Goal: Information Seeking & Learning: Check status

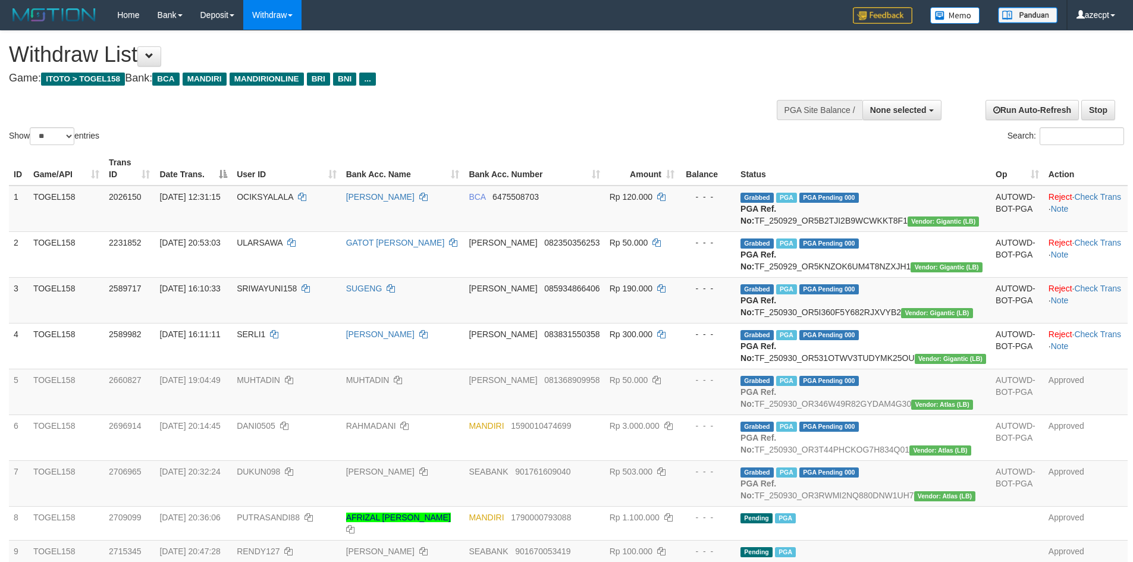
select select
select select "**"
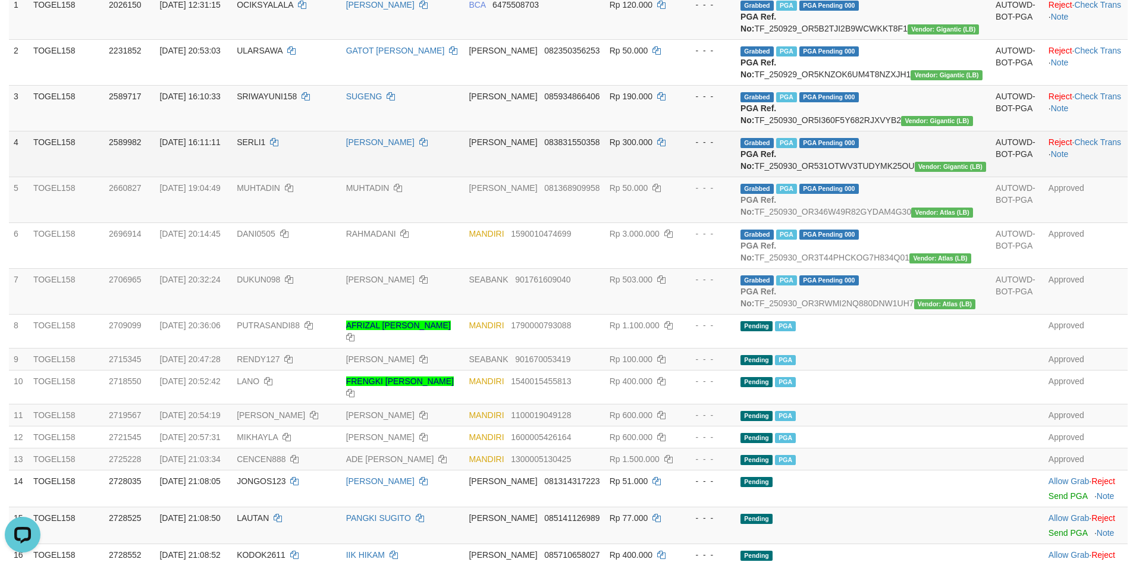
click at [464, 159] on td "NENIH RAHMAWATI" at bounding box center [402, 154] width 123 height 46
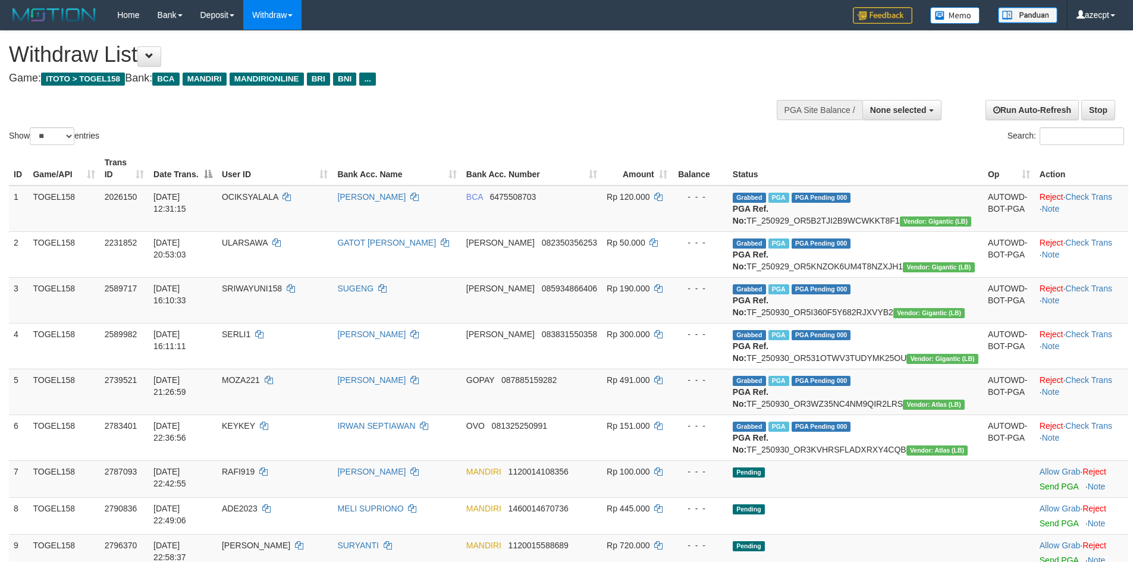
select select
select select "**"
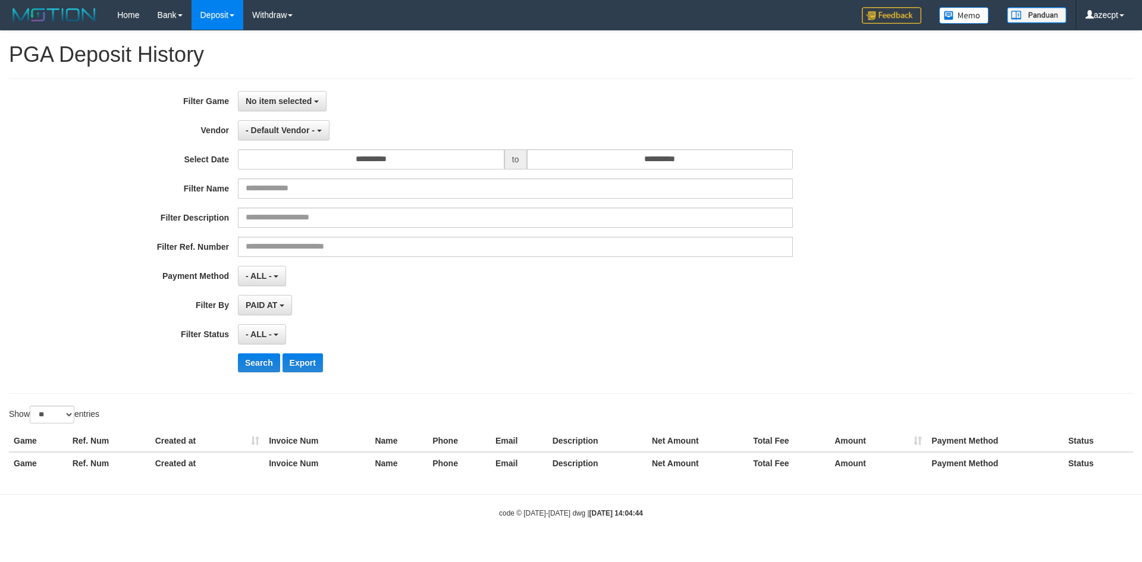
select select
select select "**"
select select
select select "**"
click at [409, 38] on div "**********" at bounding box center [571, 256] width 1142 height 451
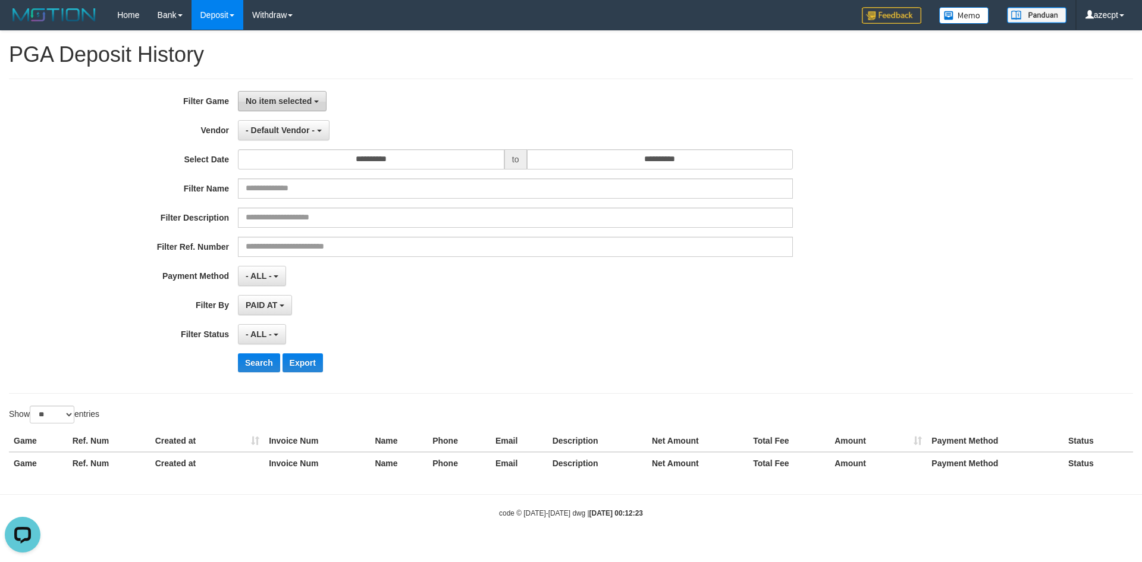
click at [296, 109] on button "No item selected" at bounding box center [282, 101] width 89 height 20
click at [299, 159] on label "[ITOTO] TOGEL158" at bounding box center [313, 162] width 151 height 18
select select "***"
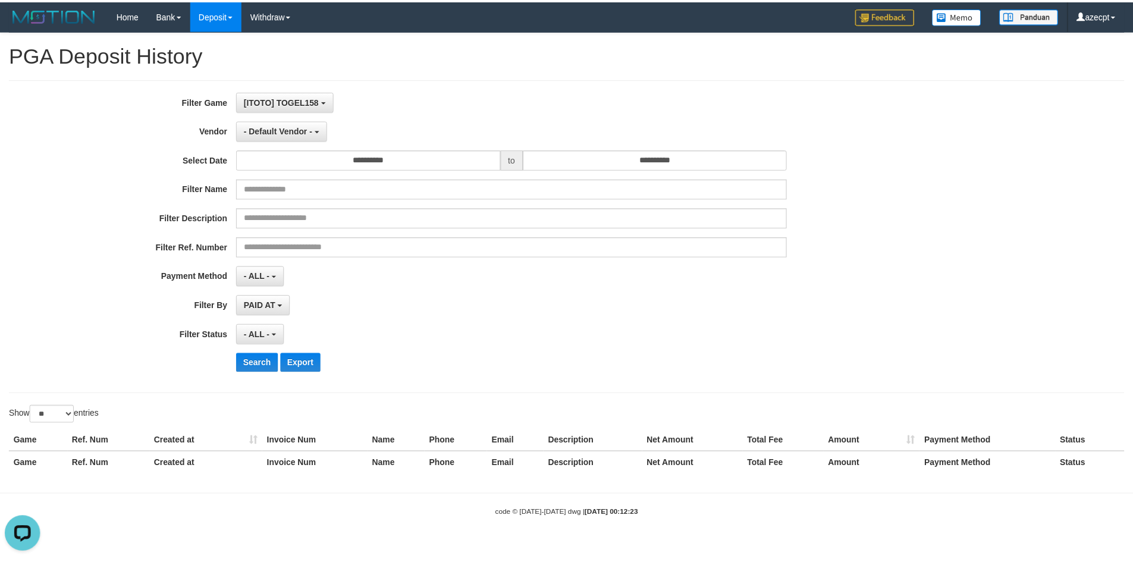
scroll to position [11, 0]
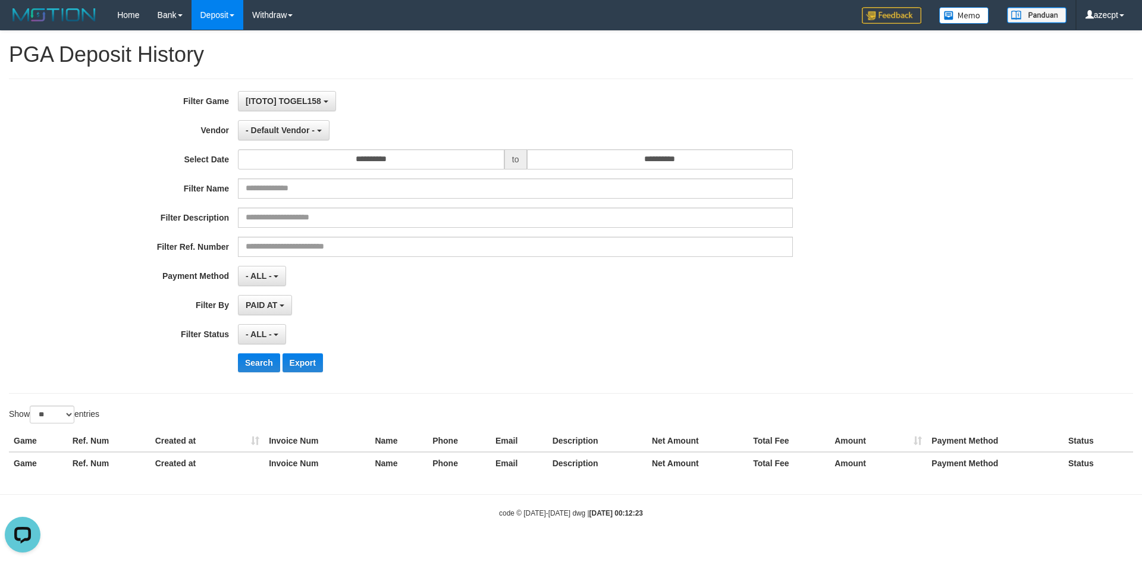
click at [471, 100] on div "[ITOTO] TOGEL158 SELECT GAME [ITOTO] TOGEL158" at bounding box center [515, 101] width 555 height 20
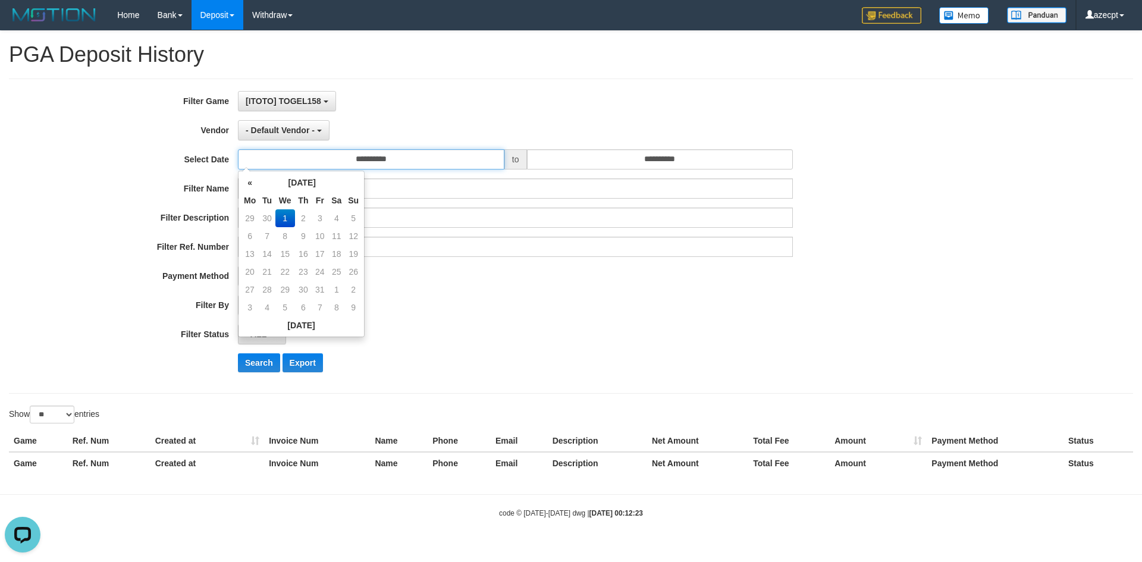
click at [365, 158] on input "**********" at bounding box center [371, 159] width 266 height 20
click at [260, 222] on td "30" at bounding box center [267, 218] width 17 height 18
type input "**********"
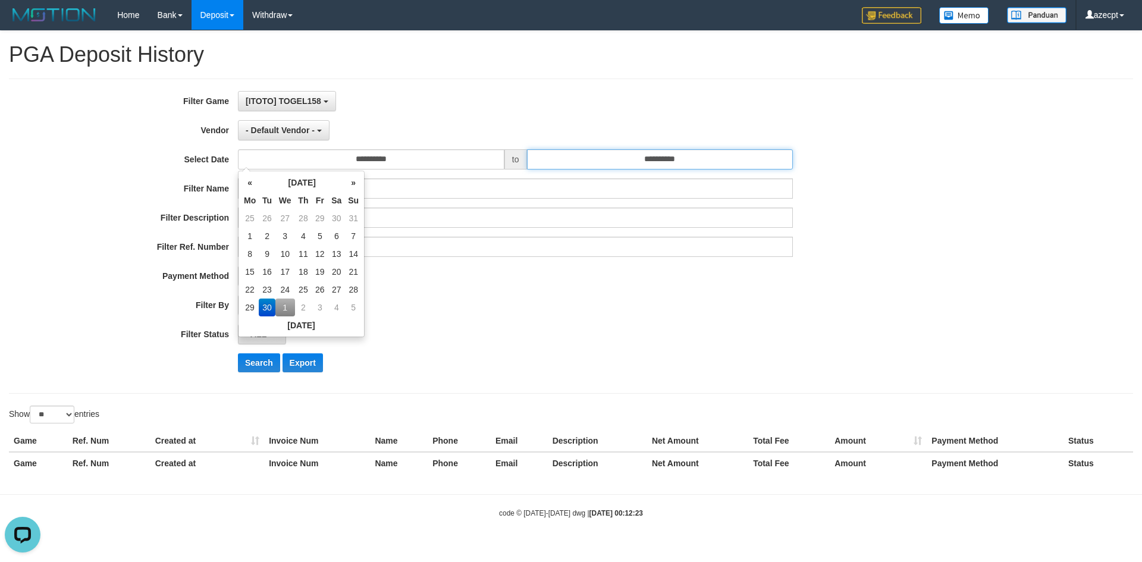
click at [583, 168] on input "**********" at bounding box center [660, 159] width 266 height 20
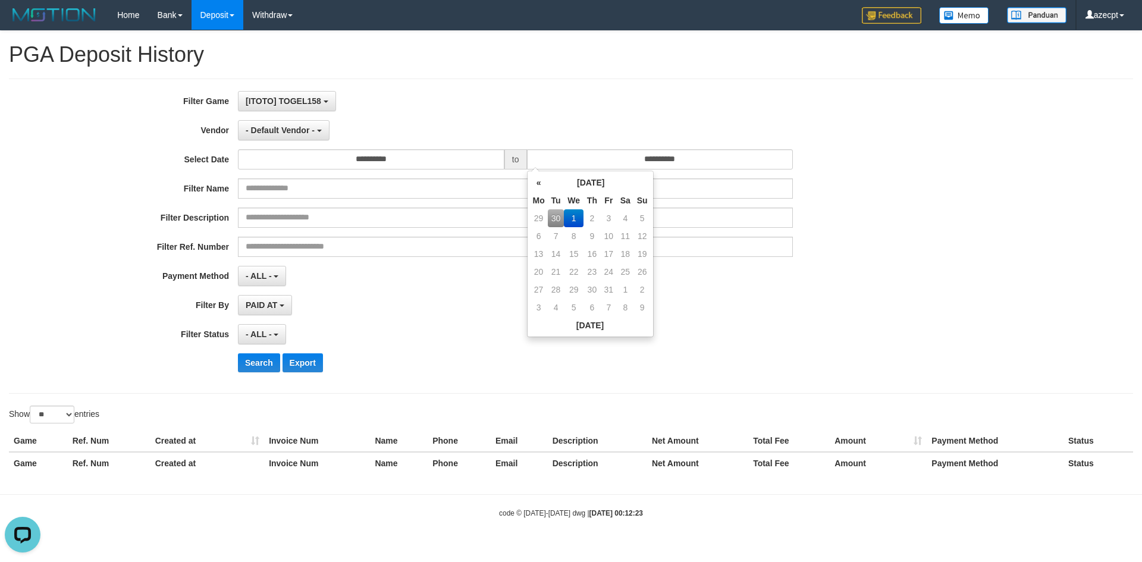
click at [555, 216] on td "30" at bounding box center [556, 218] width 17 height 18
type input "**********"
click at [545, 126] on div "- Default Vendor - - Default Vendor - Lucy Luna Atlas WD LB Java Purple Green G…" at bounding box center [515, 130] width 555 height 20
click at [300, 126] on span "- Default Vendor -" at bounding box center [280, 130] width 69 height 10
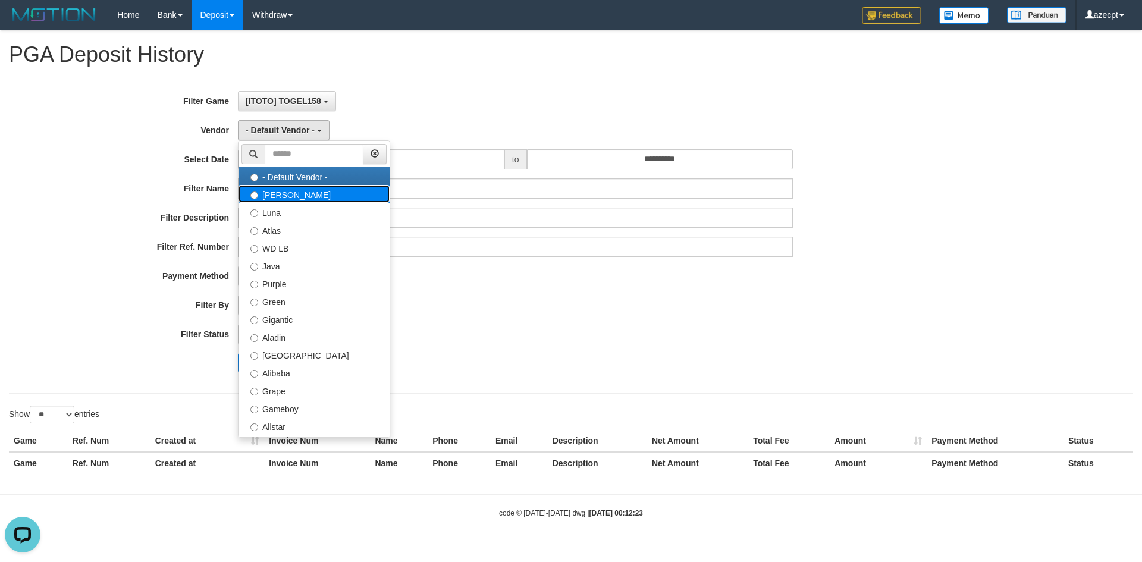
click at [291, 194] on label "[PERSON_NAME]" at bounding box center [313, 194] width 151 height 18
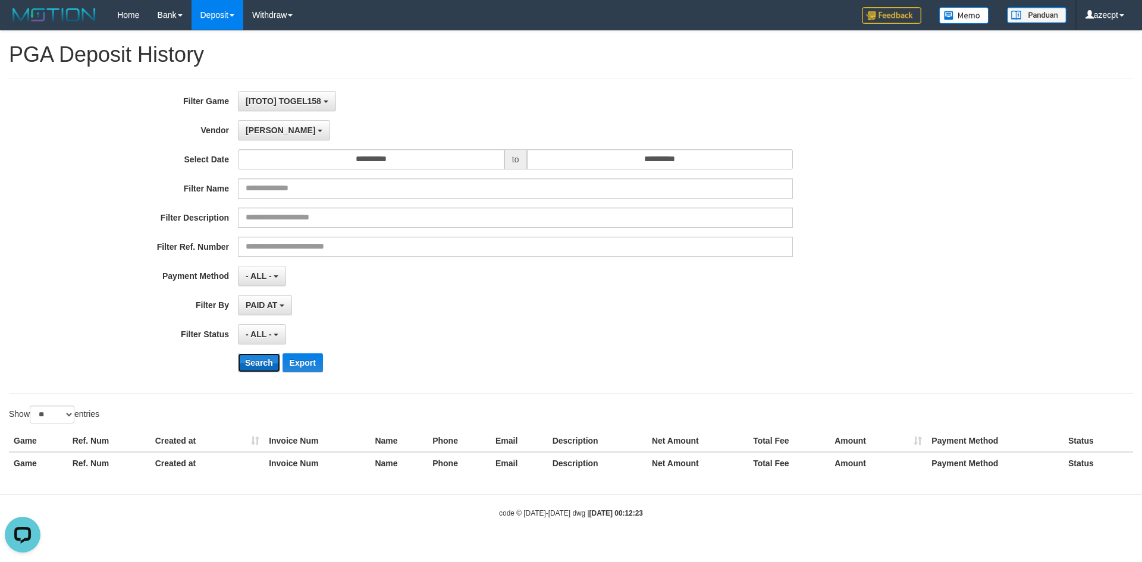
click at [255, 357] on button "Search" at bounding box center [259, 362] width 42 height 19
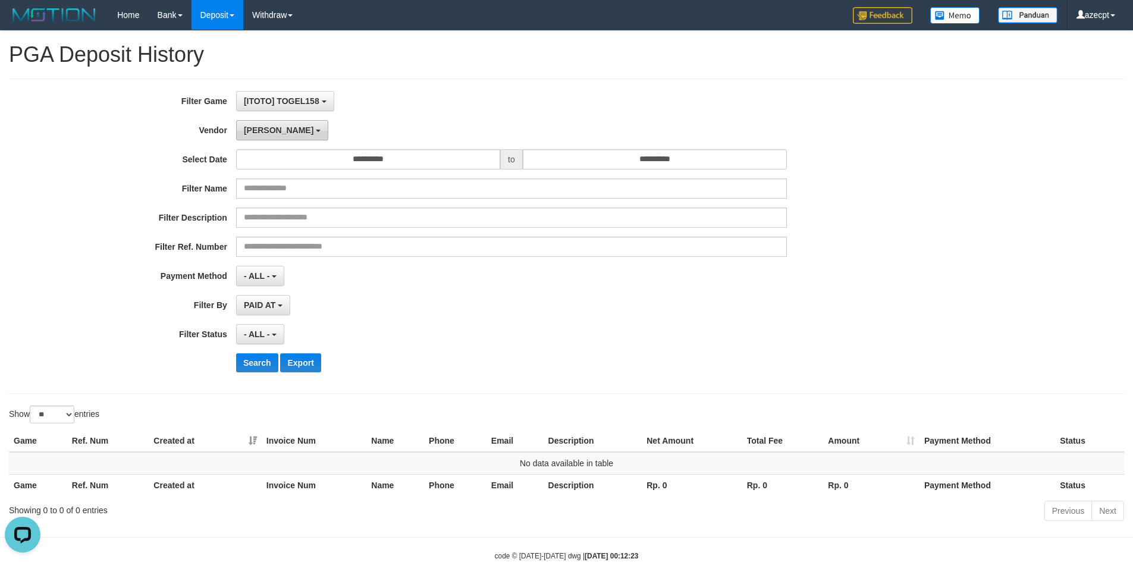
click at [250, 133] on span "[PERSON_NAME]" at bounding box center [279, 130] width 70 height 10
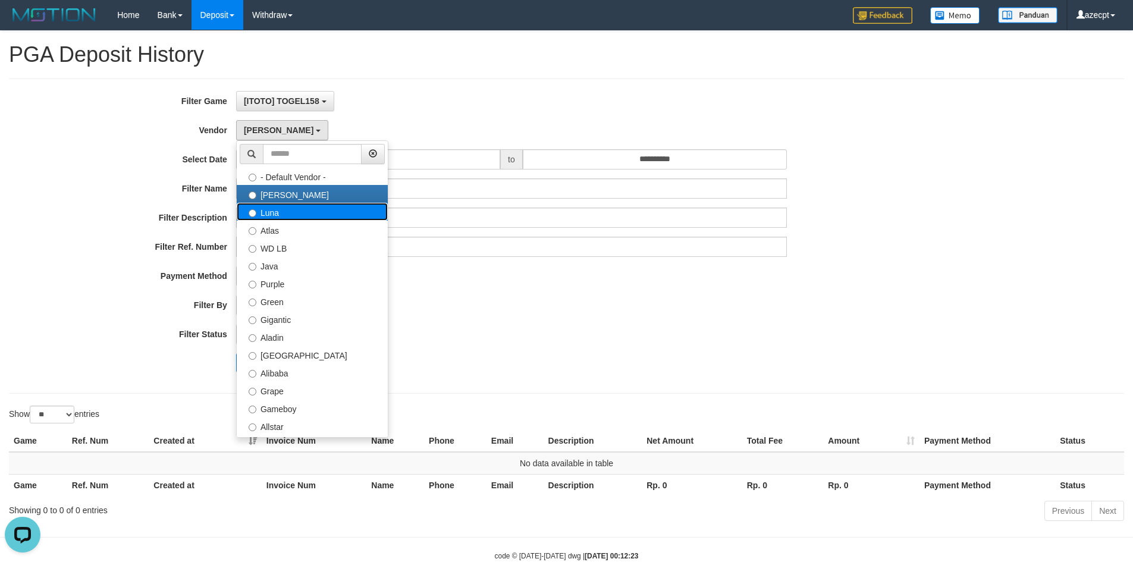
click at [287, 212] on label "Luna" at bounding box center [312, 212] width 151 height 18
select select "**********"
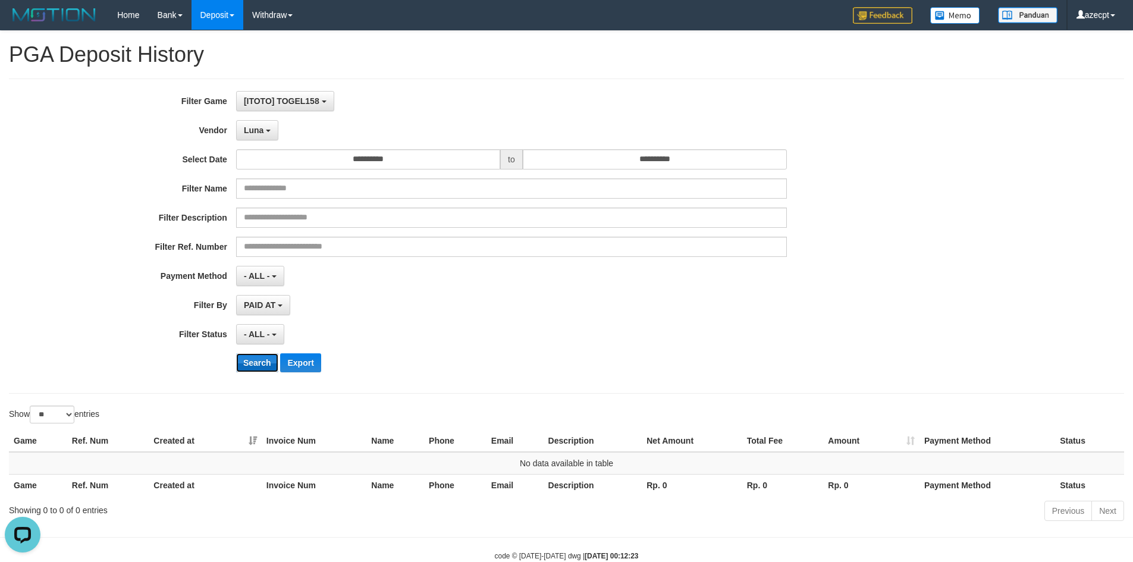
click at [262, 360] on button "Search" at bounding box center [257, 362] width 42 height 19
click at [272, 131] on button "Luna" at bounding box center [257, 130] width 42 height 20
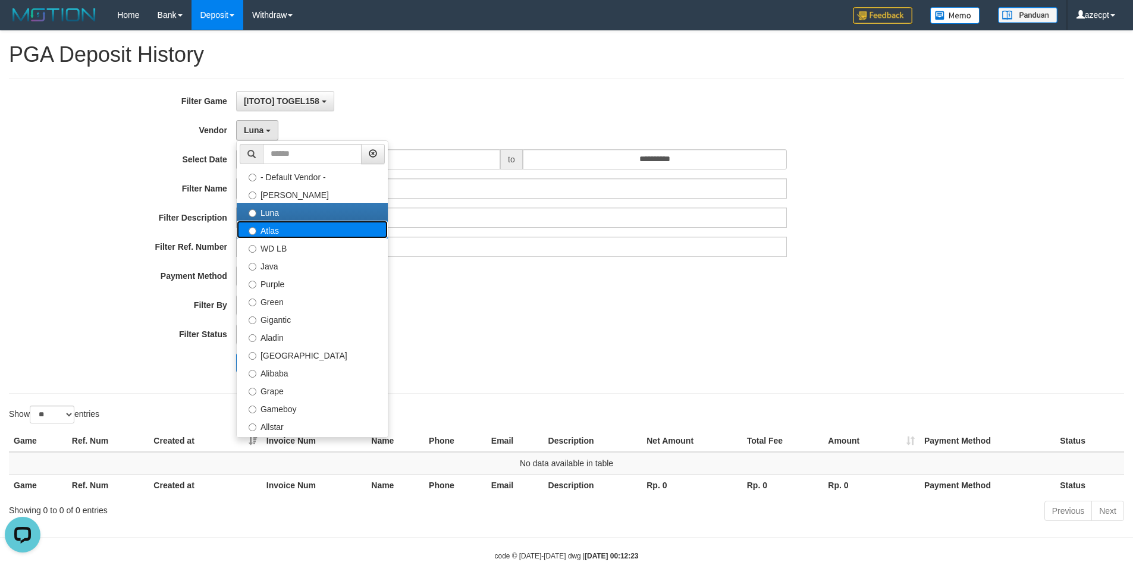
click at [277, 233] on label "Atlas" at bounding box center [312, 230] width 151 height 18
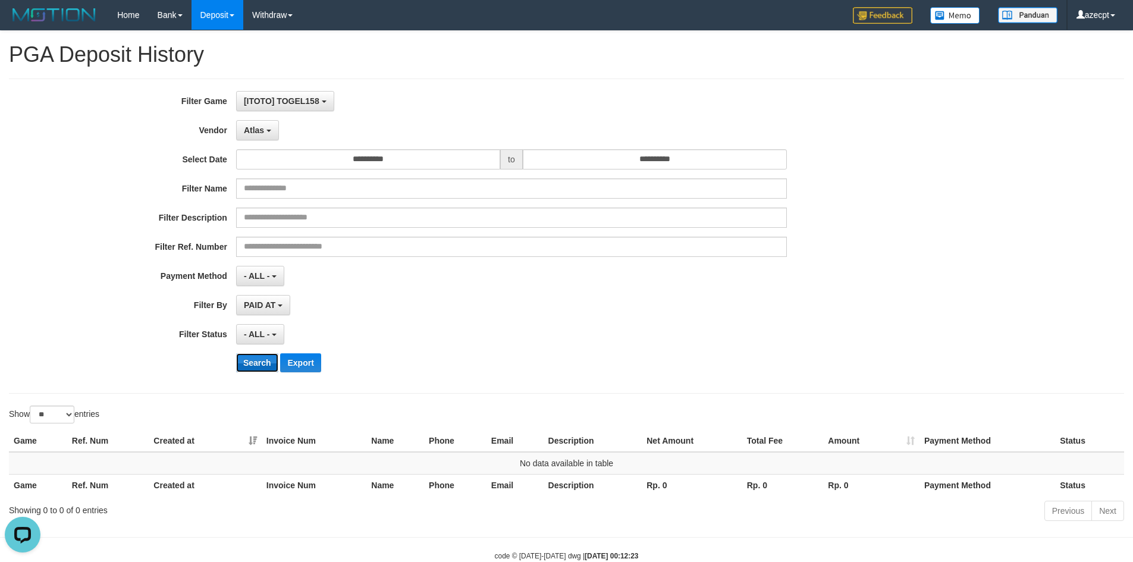
click at [250, 355] on button "Search" at bounding box center [257, 362] width 42 height 19
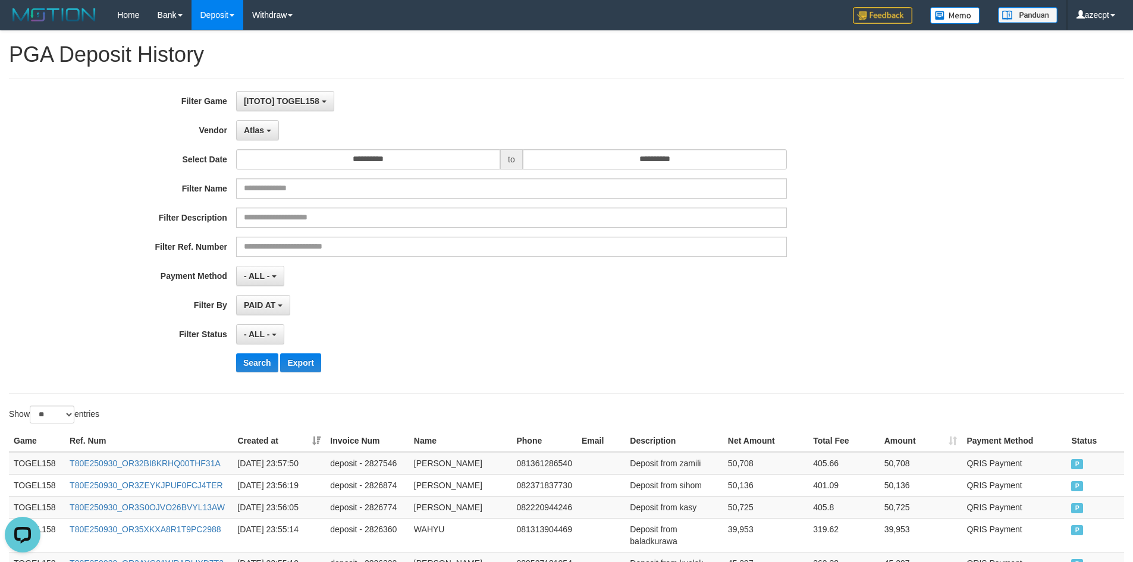
click at [480, 294] on div "**********" at bounding box center [472, 236] width 944 height 290
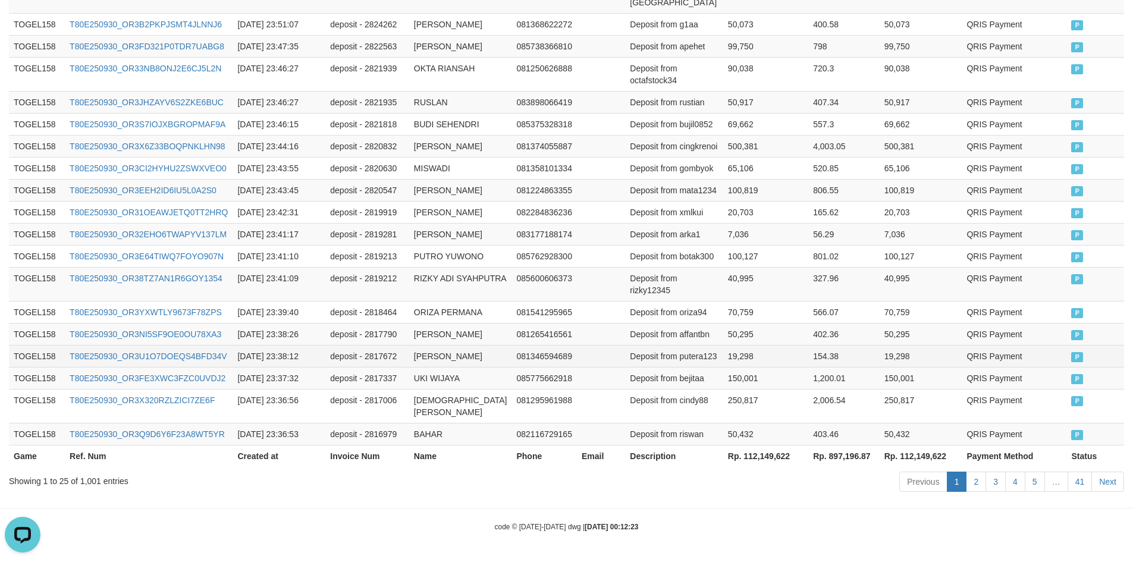
scroll to position [855, 0]
click at [882, 456] on th "Rp. 112,149,622" at bounding box center [920, 456] width 83 height 22
copy th "112,149,622"
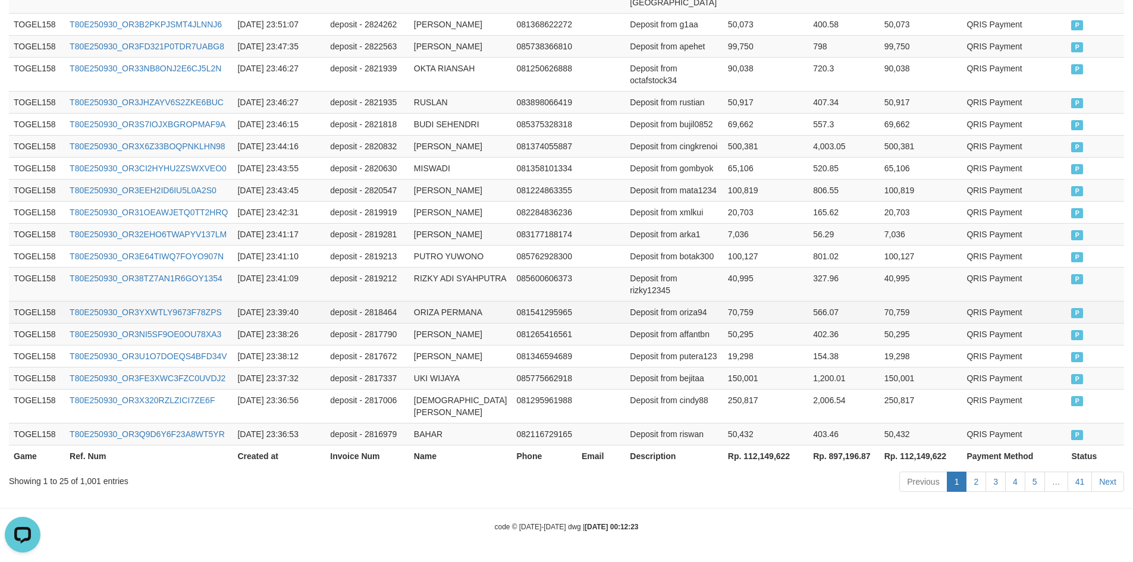
click at [808, 301] on td "566.07" at bounding box center [843, 312] width 71 height 22
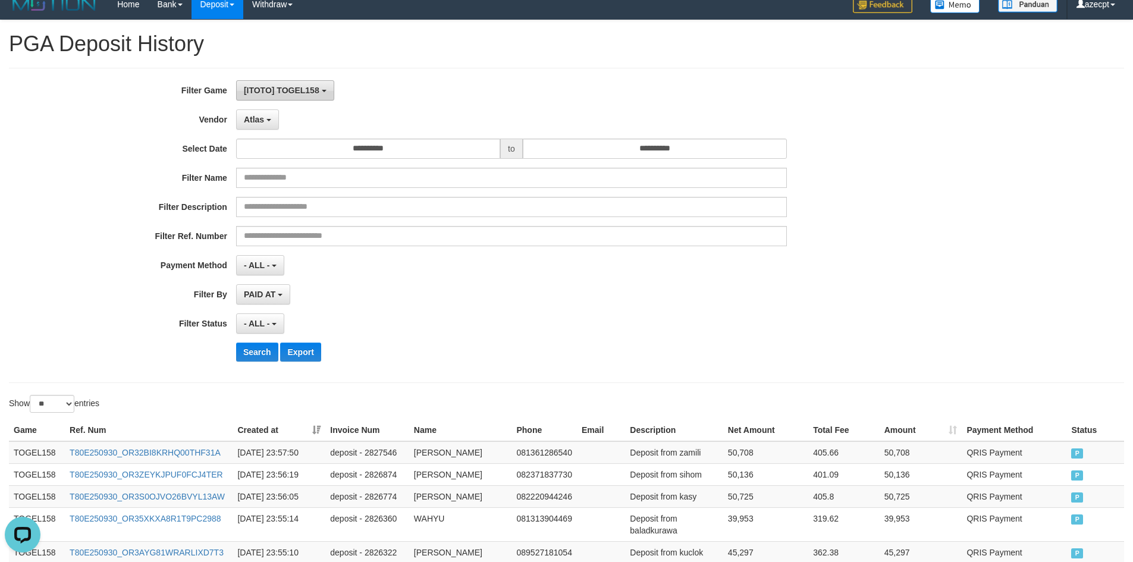
scroll to position [0, 0]
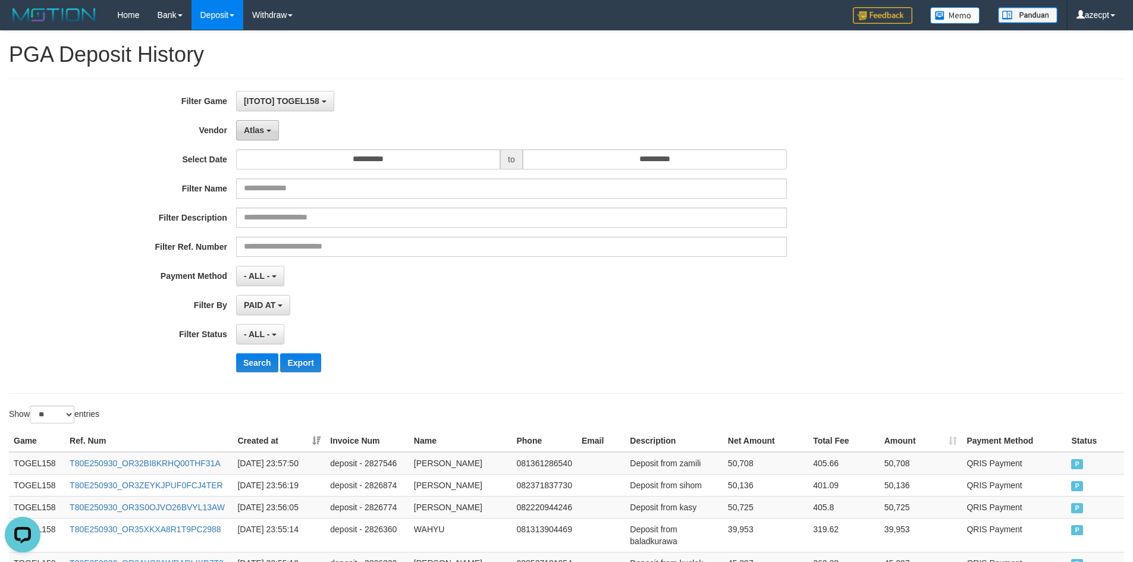
click at [261, 130] on span "Atlas" at bounding box center [254, 130] width 20 height 10
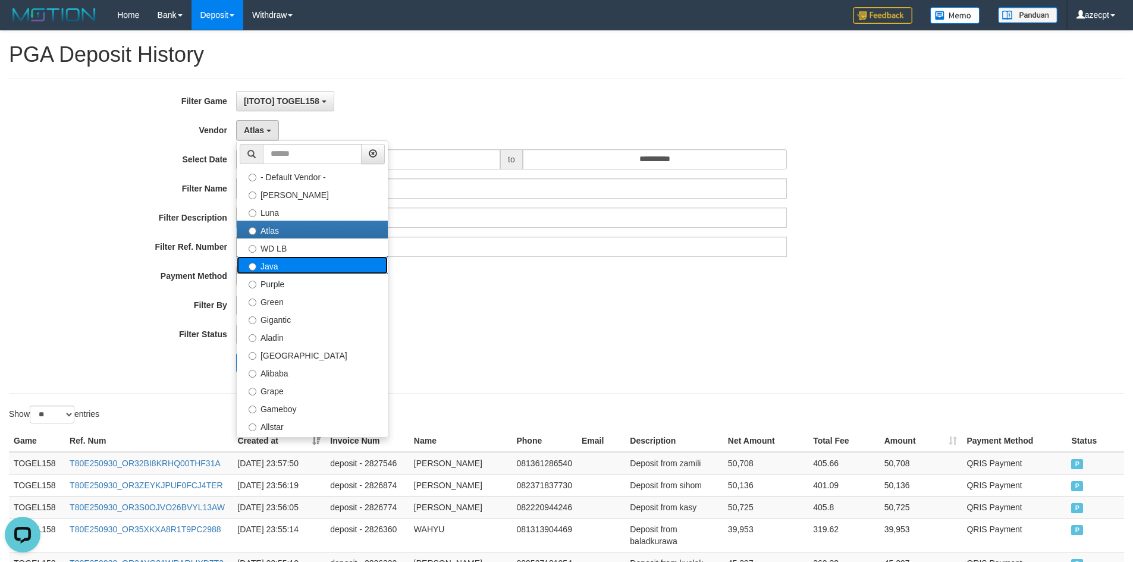
click at [285, 263] on label "Java" at bounding box center [312, 265] width 151 height 18
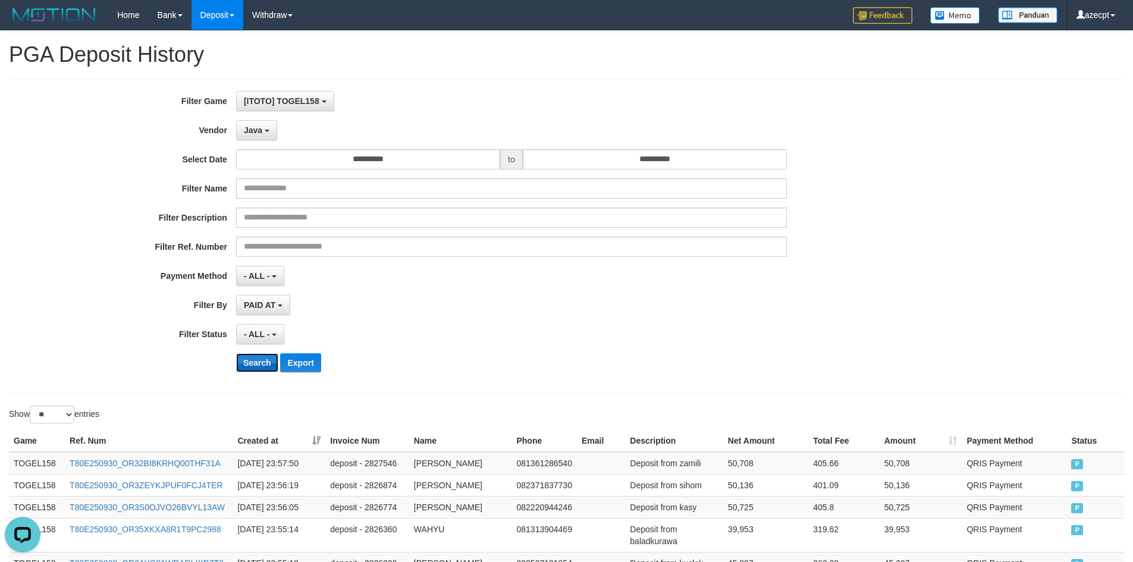
click at [253, 358] on button "Search" at bounding box center [257, 362] width 42 height 19
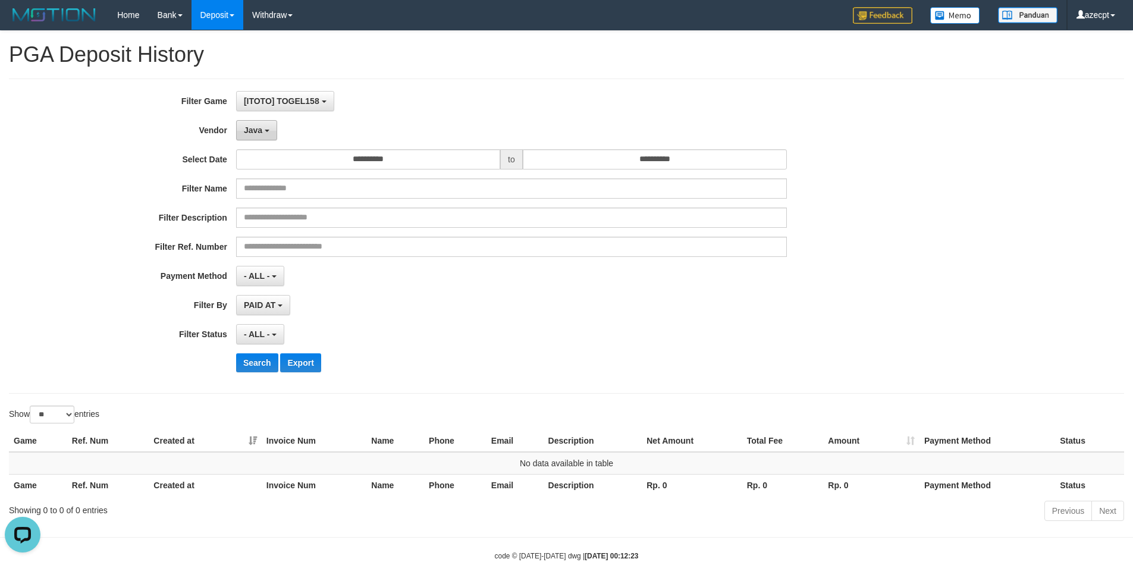
click at [256, 135] on button "Java" at bounding box center [256, 130] width 41 height 20
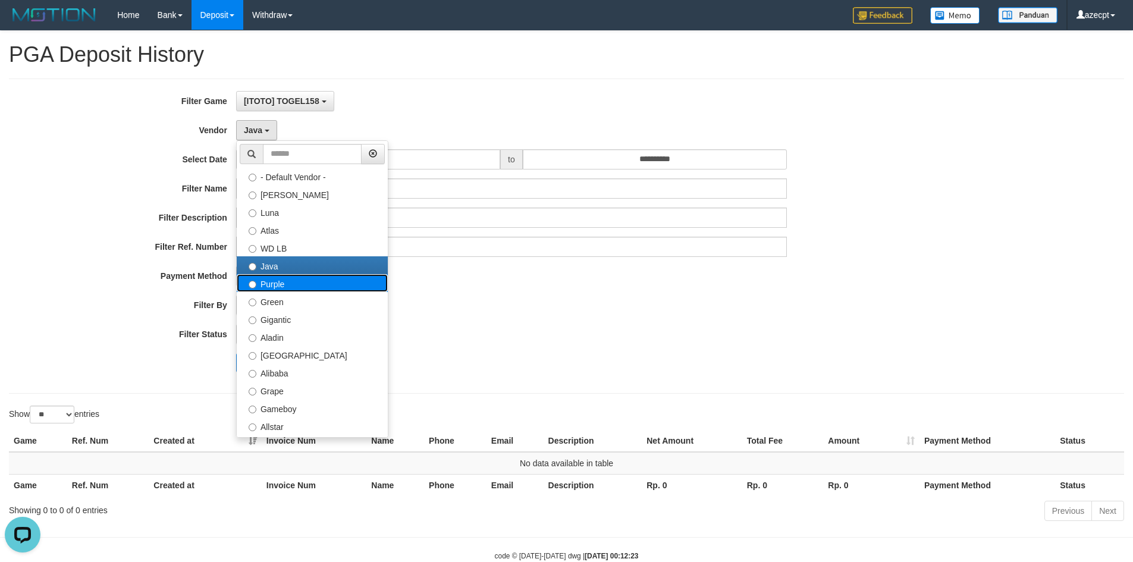
click at [274, 278] on label "Purple" at bounding box center [312, 283] width 151 height 18
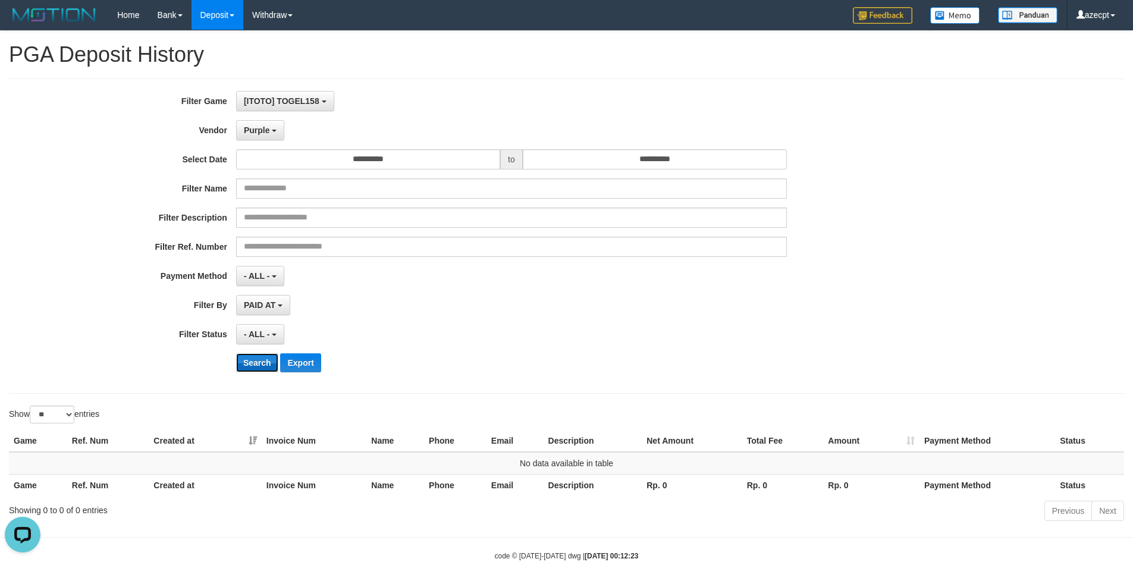
click at [253, 358] on button "Search" at bounding box center [257, 362] width 42 height 19
click at [260, 136] on button "Purple" at bounding box center [260, 130] width 48 height 20
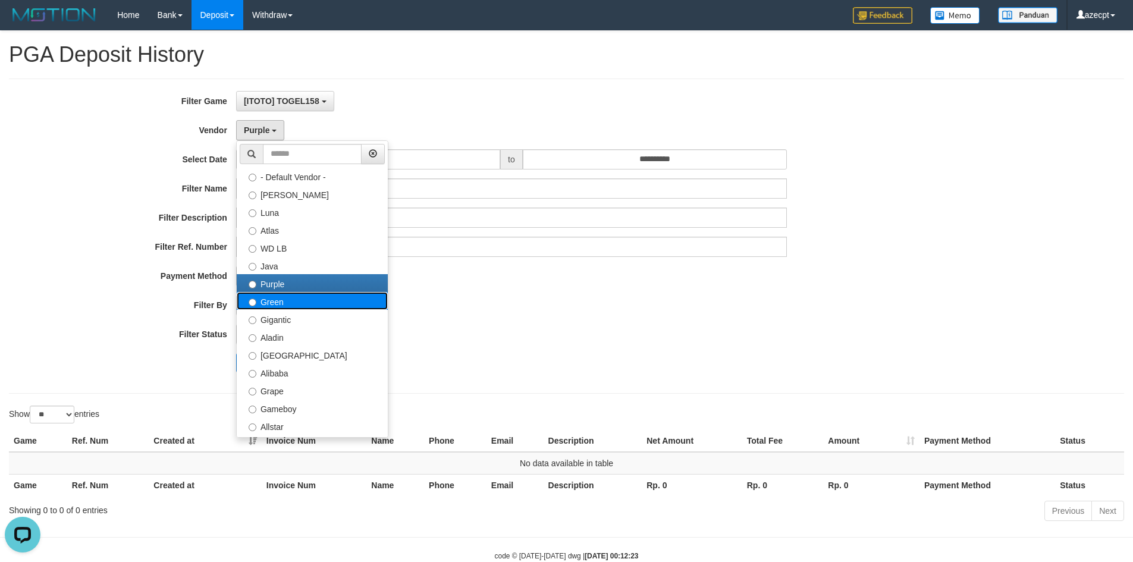
click at [269, 301] on label "Green" at bounding box center [312, 301] width 151 height 18
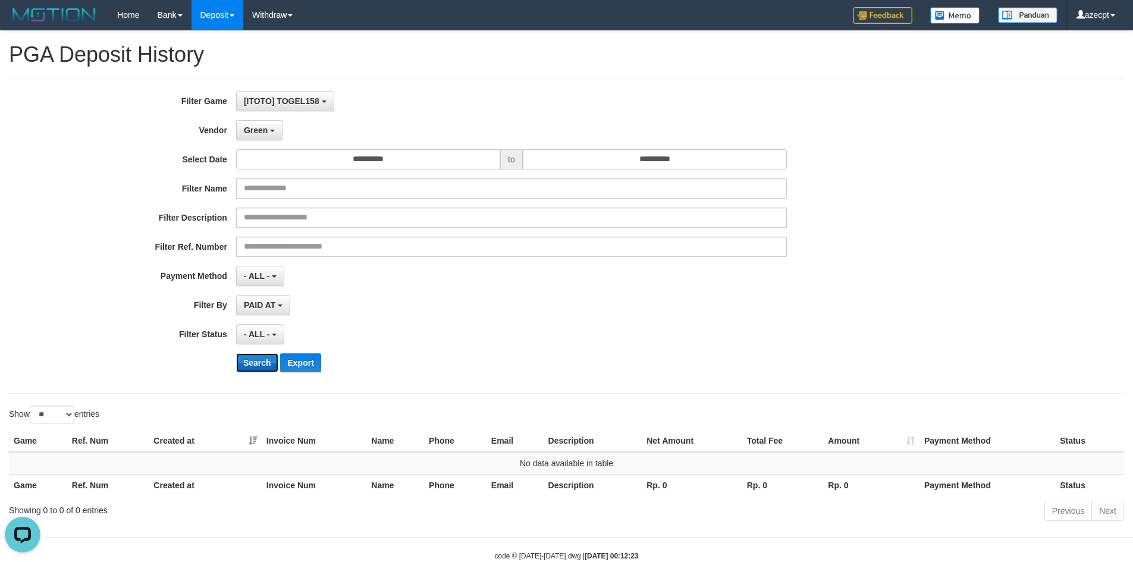
click at [250, 367] on button "Search" at bounding box center [257, 362] width 42 height 19
click at [257, 136] on button "Green" at bounding box center [259, 130] width 46 height 20
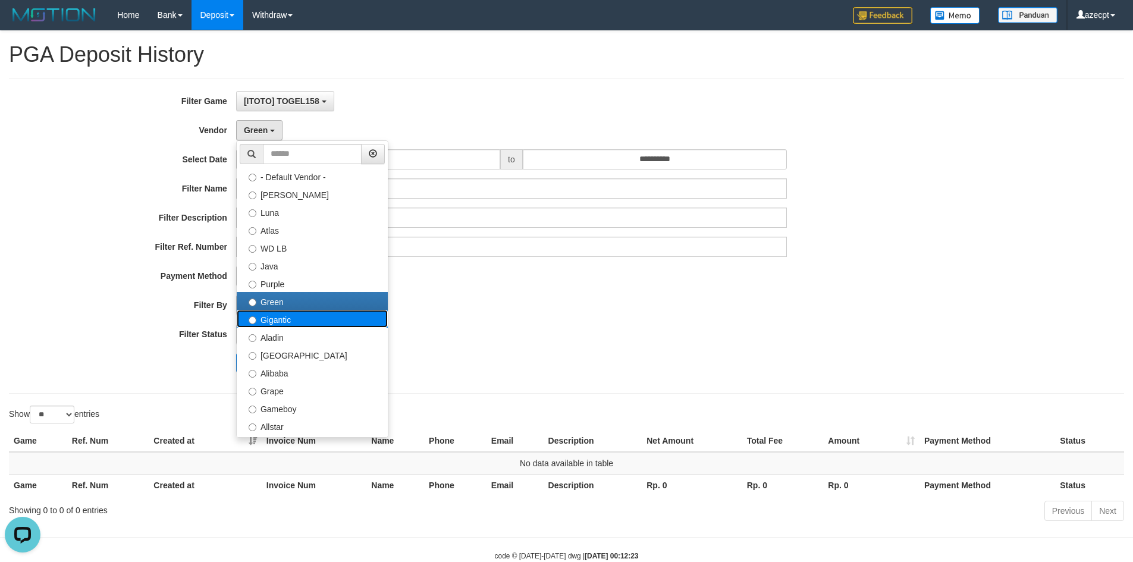
click at [275, 323] on label "Gigantic" at bounding box center [312, 319] width 151 height 18
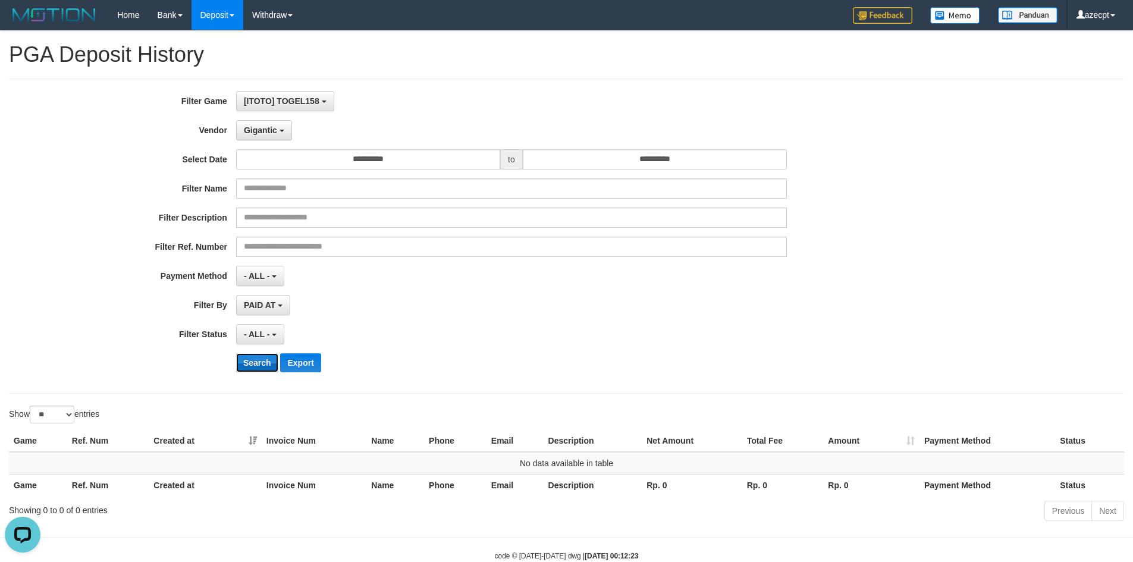
click at [248, 357] on button "Search" at bounding box center [257, 362] width 42 height 19
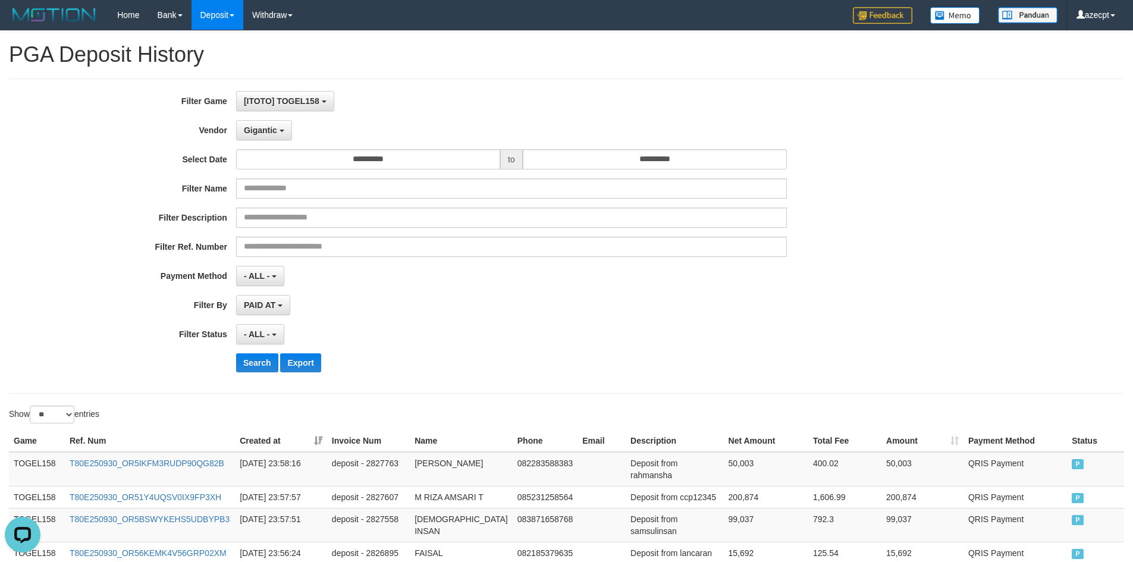
click at [371, 310] on div "PAID AT PAID AT CREATED AT" at bounding box center [511, 305] width 551 height 20
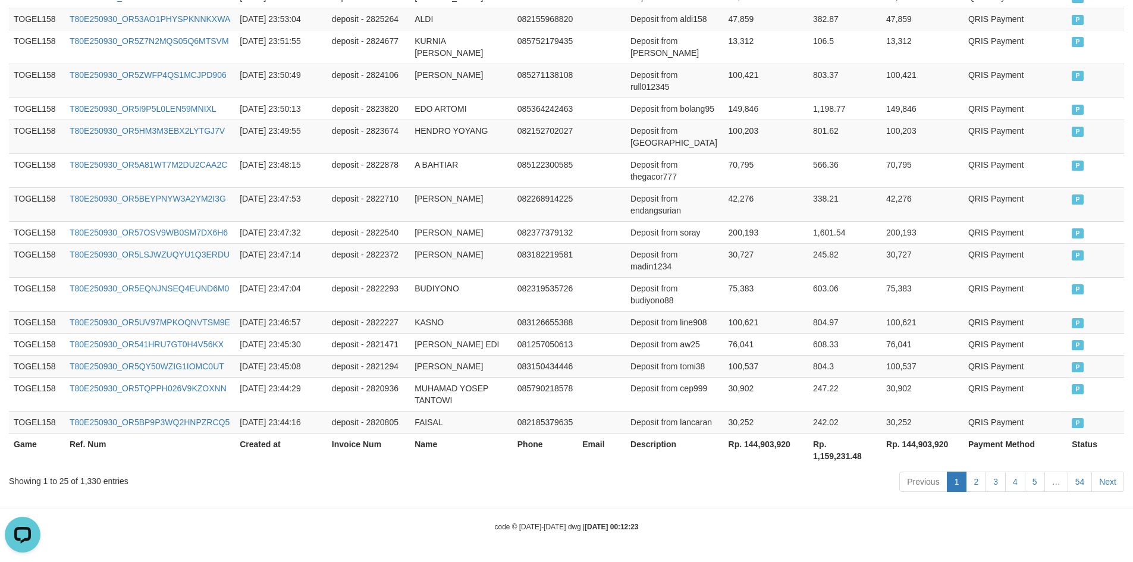
scroll to position [843, 0]
click at [900, 456] on th "Rp. 144,903,920" at bounding box center [922, 450] width 82 height 34
copy th "144,903,920"
drag, startPoint x: 558, startPoint y: 307, endPoint x: 550, endPoint y: 301, distance: 9.8
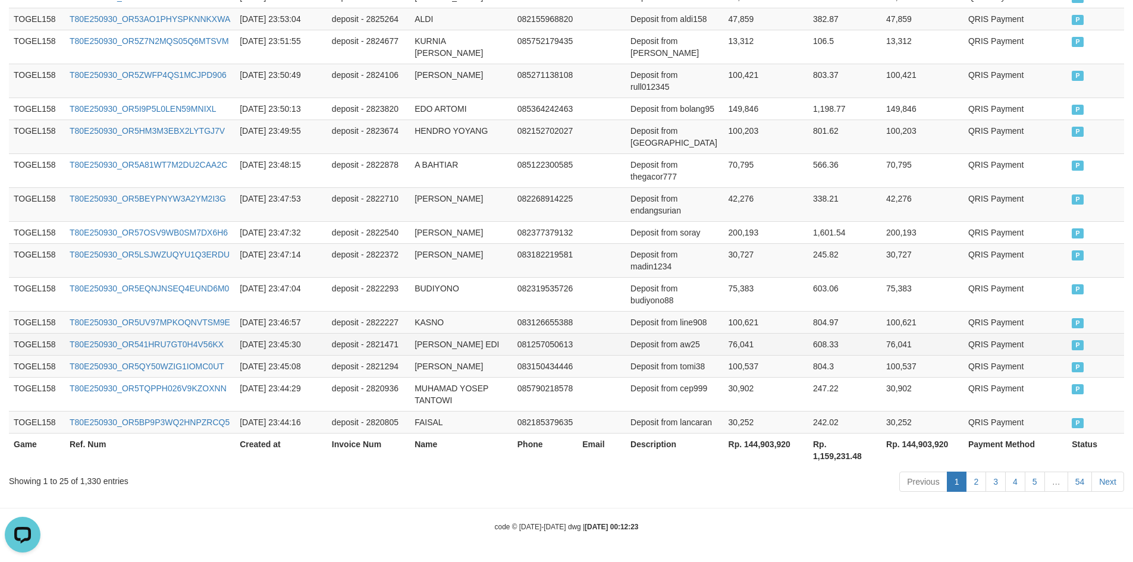
click at [554, 333] on tr "TOGEL158 T80E250930_OR541HRU7GT0H4V56KX 2025-09-30 23:45:30 deposit - 2821471 Y…" at bounding box center [566, 344] width 1115 height 22
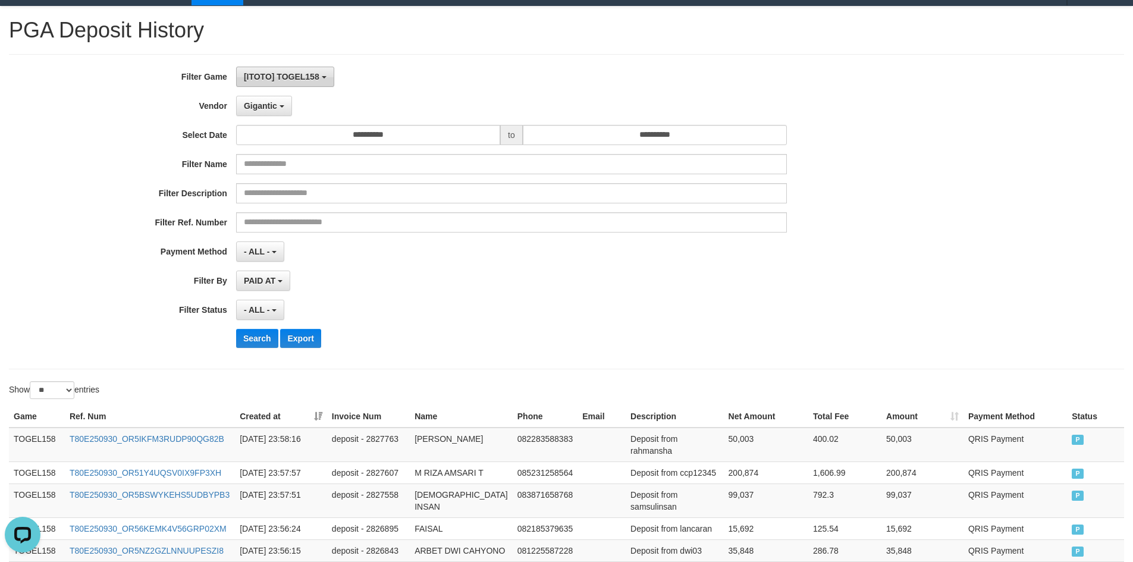
scroll to position [0, 0]
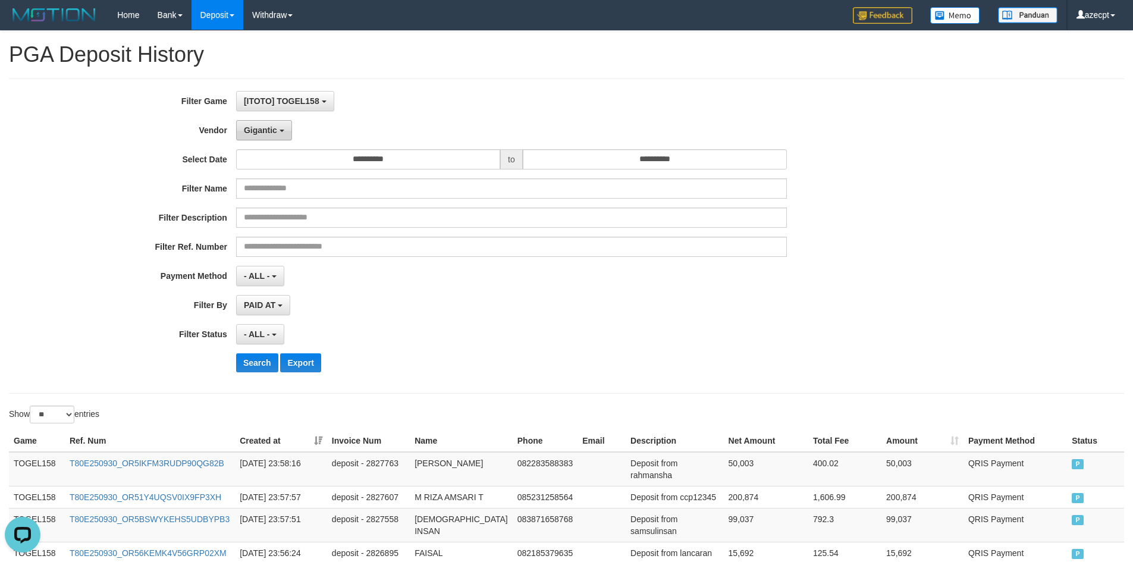
click at [262, 133] on span "Gigantic" at bounding box center [260, 130] width 33 height 10
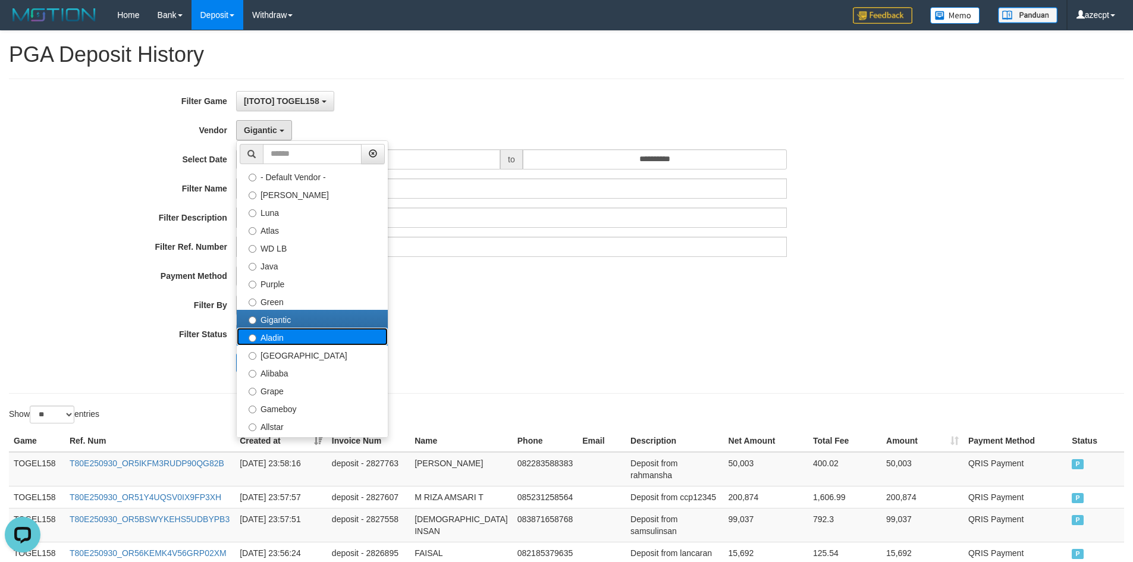
click at [268, 342] on label "Aladin" at bounding box center [312, 337] width 151 height 18
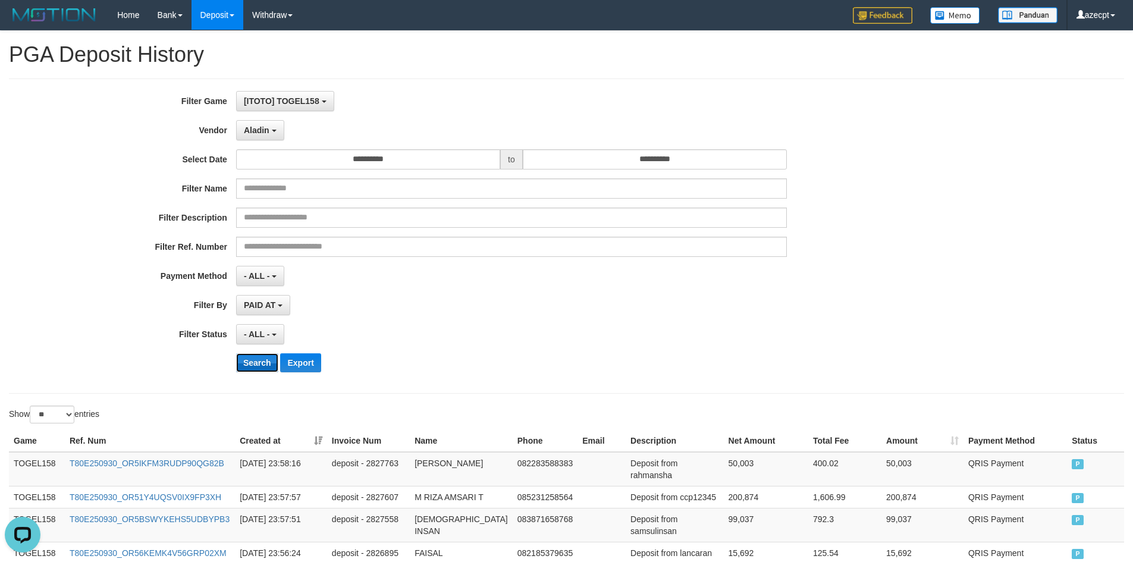
click at [245, 363] on button "Search" at bounding box center [257, 362] width 42 height 19
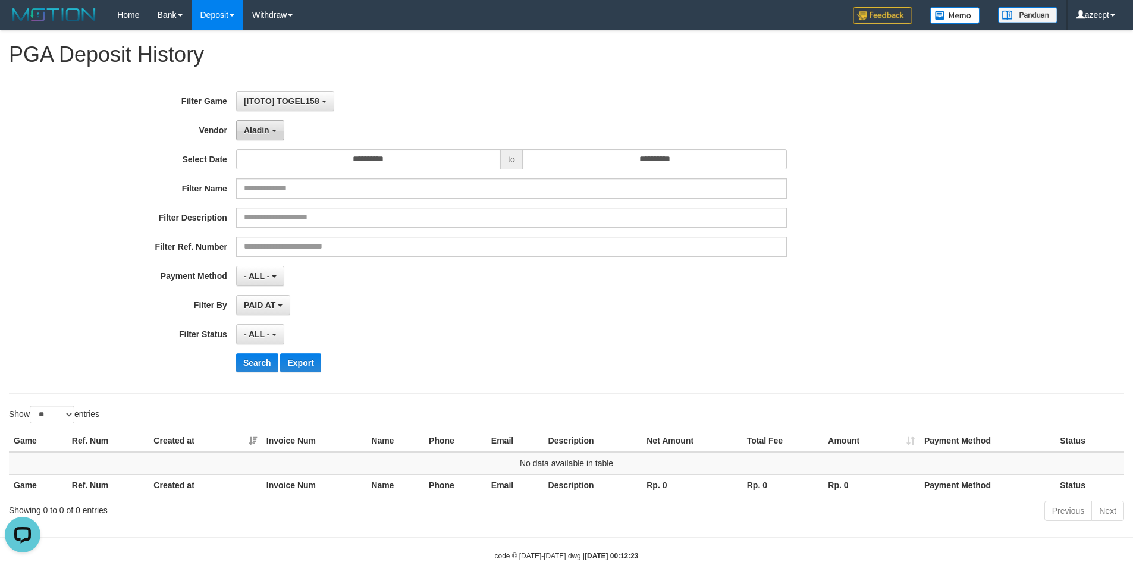
click at [263, 133] on span "Aladin" at bounding box center [257, 130] width 26 height 10
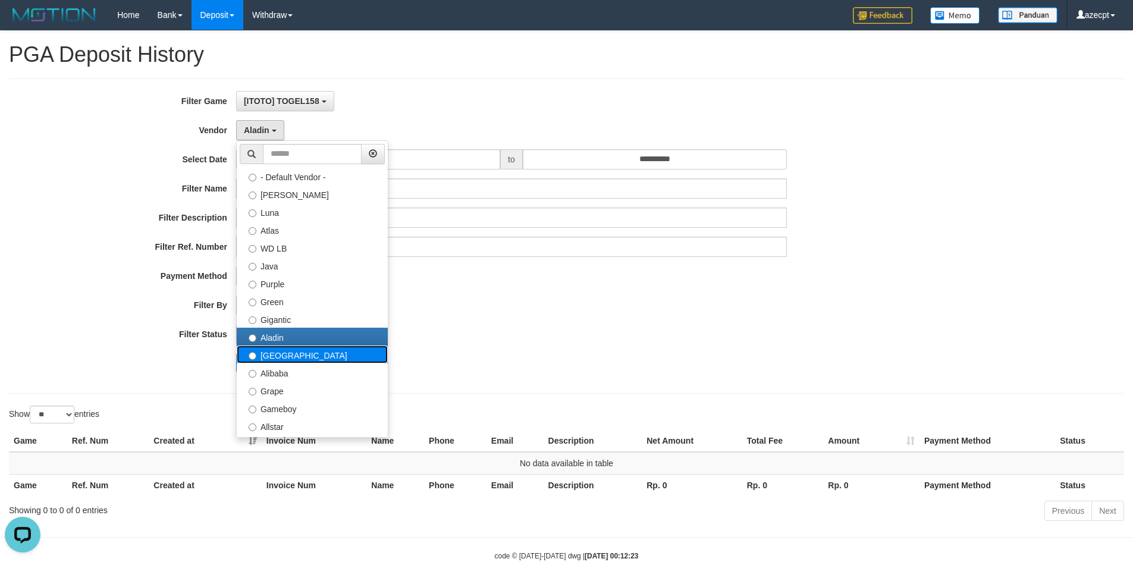
click at [283, 362] on label "[GEOGRAPHIC_DATA]" at bounding box center [312, 354] width 151 height 18
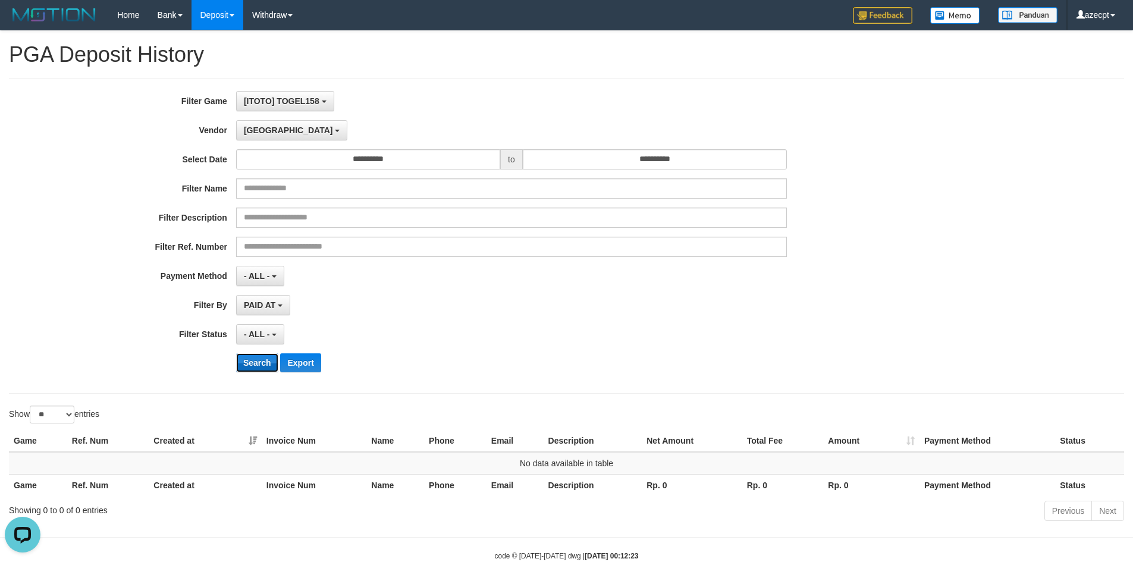
click at [262, 371] on button "Search" at bounding box center [257, 362] width 42 height 19
click at [256, 128] on span "[GEOGRAPHIC_DATA]" at bounding box center [288, 130] width 89 height 10
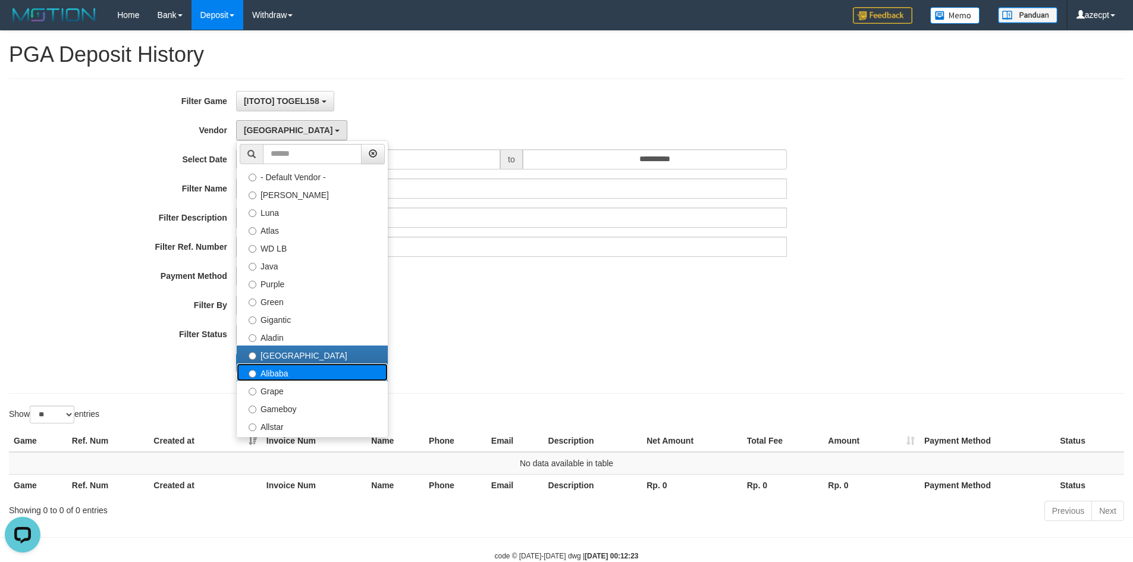
click at [274, 375] on label "Alibaba" at bounding box center [312, 372] width 151 height 18
select select "**********"
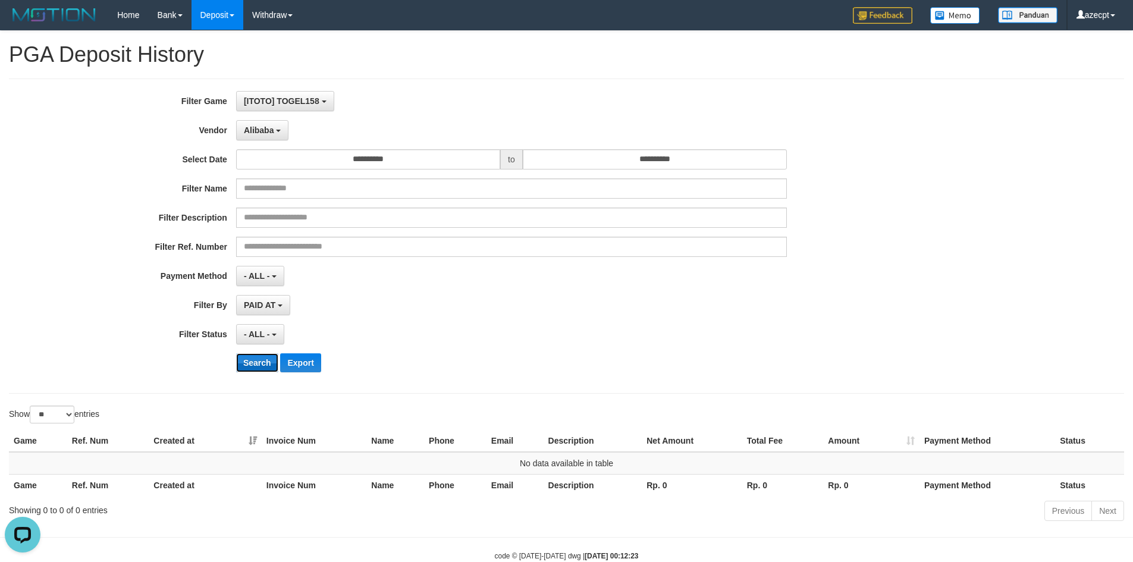
click at [256, 362] on button "Search" at bounding box center [257, 362] width 42 height 19
click at [262, 137] on button "Alibaba" at bounding box center [262, 130] width 52 height 20
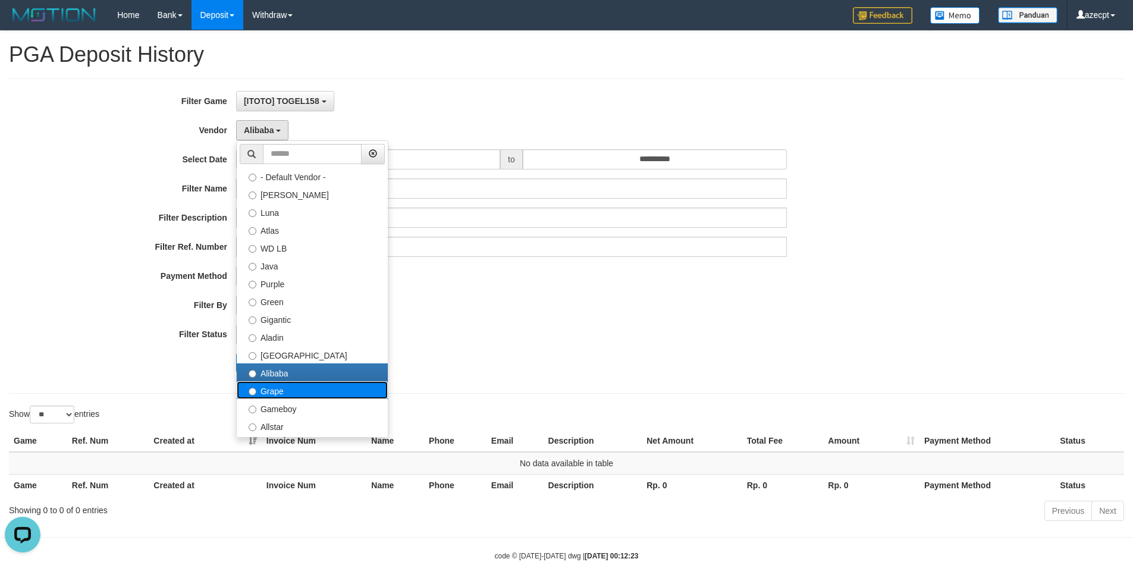
click at [270, 385] on label "Grape" at bounding box center [312, 390] width 151 height 18
select select "**********"
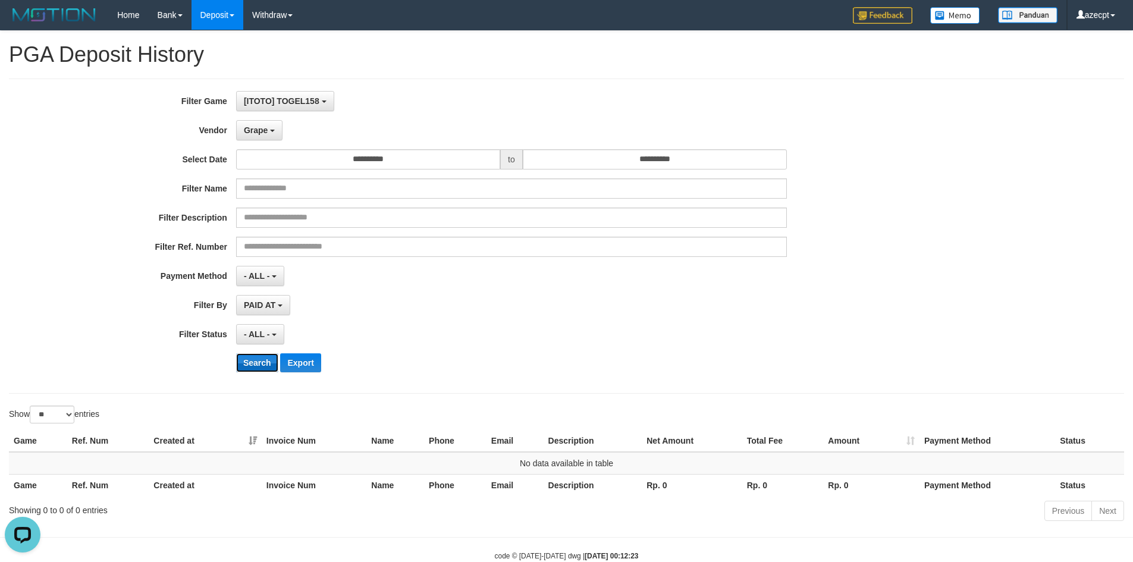
click at [249, 360] on button "Search" at bounding box center [257, 362] width 42 height 19
click at [263, 133] on span "Grape" at bounding box center [256, 130] width 24 height 10
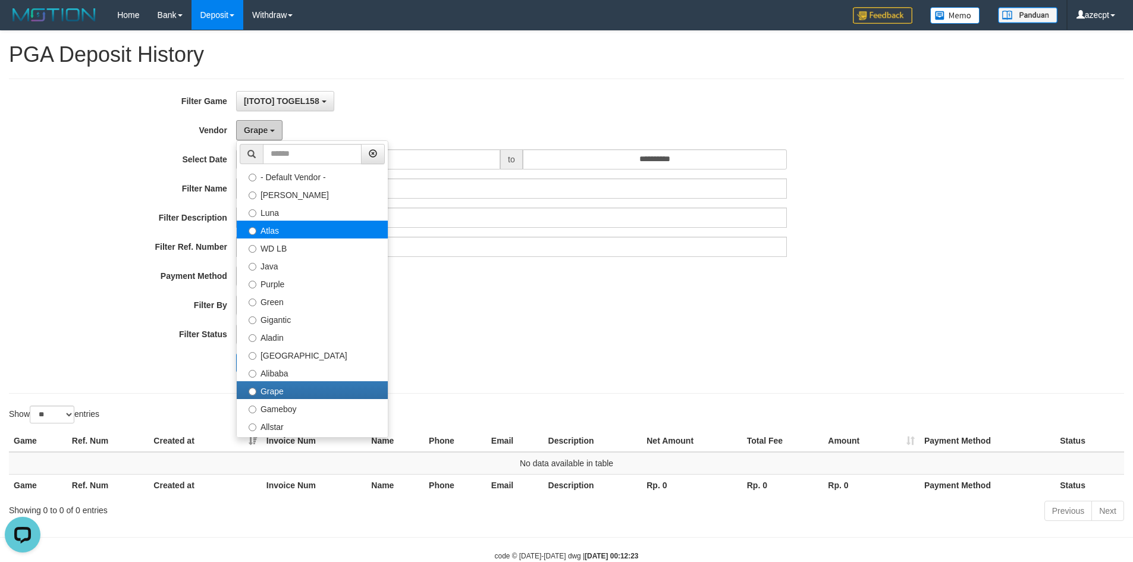
scroll to position [59, 0]
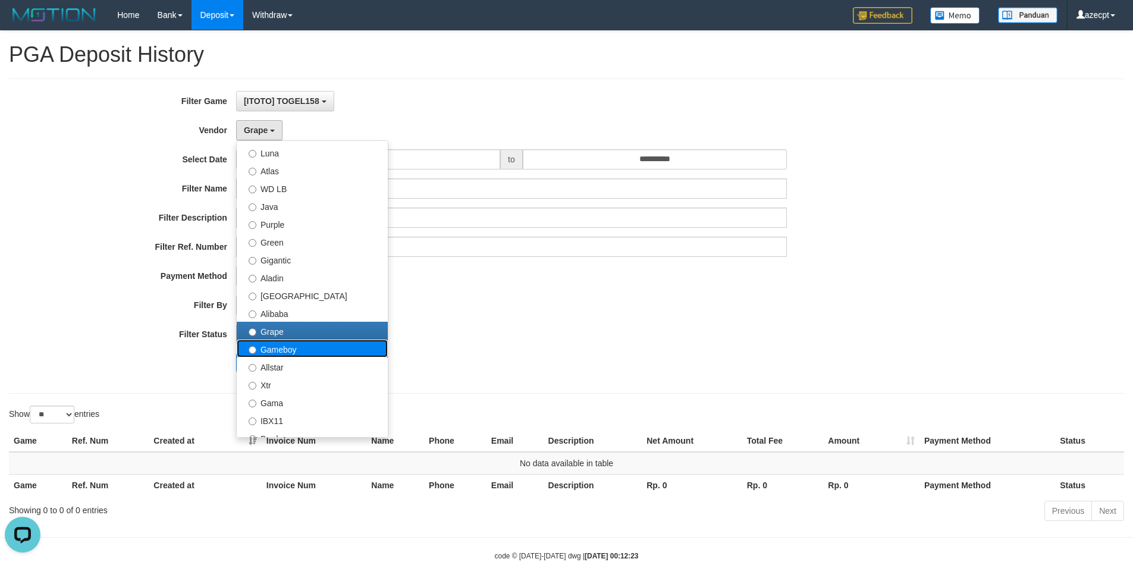
click at [278, 340] on label "Gameboy" at bounding box center [312, 349] width 151 height 18
select select "**********"
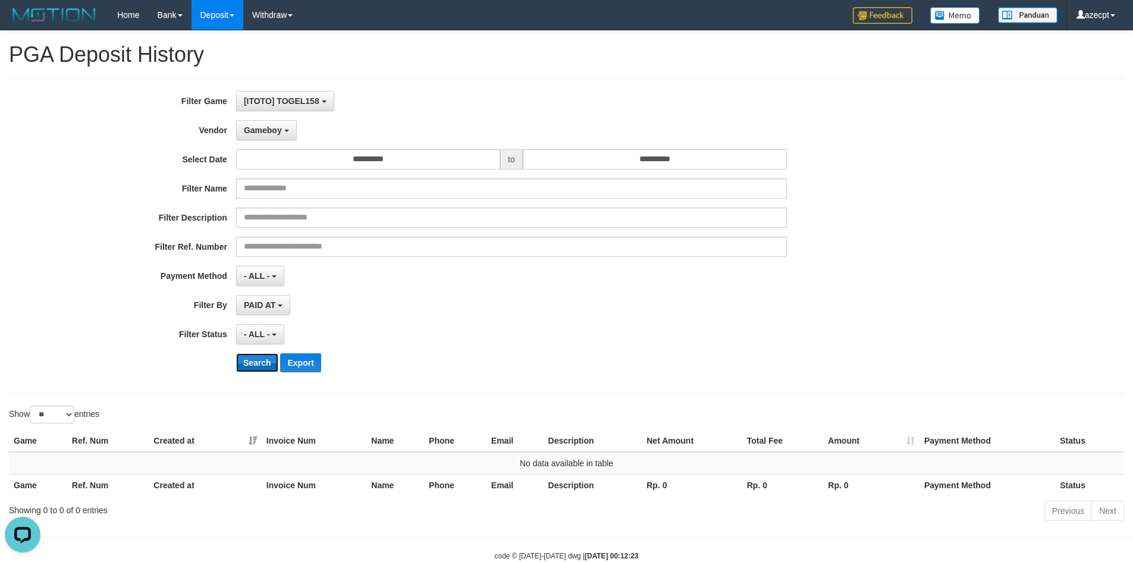
click at [257, 361] on button "Search" at bounding box center [257, 362] width 42 height 19
click at [271, 133] on span "Gameboy" at bounding box center [263, 130] width 38 height 10
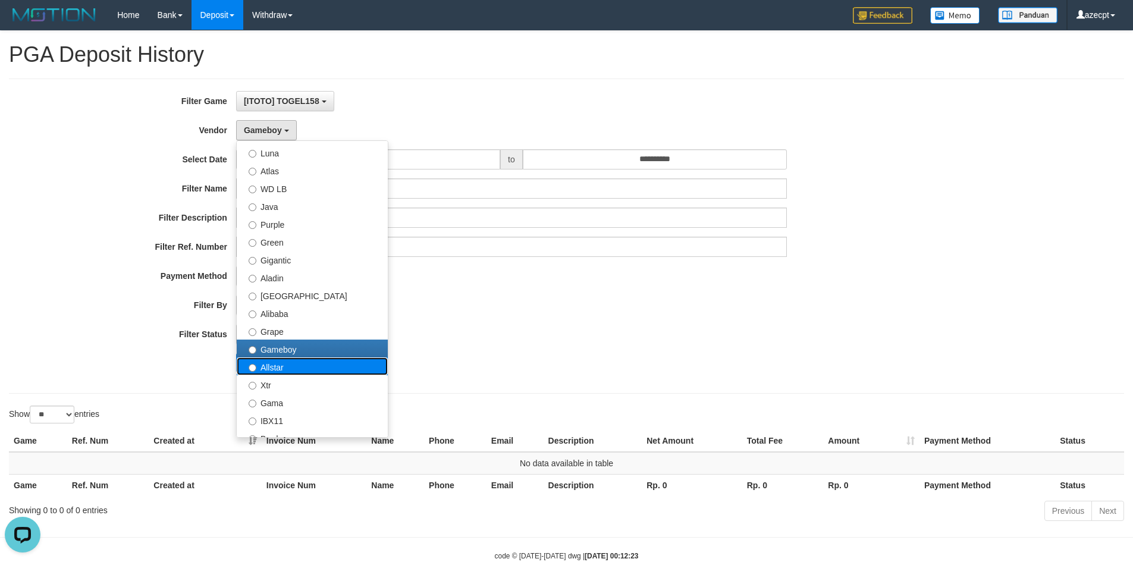
click at [283, 369] on label "Allstar" at bounding box center [312, 366] width 151 height 18
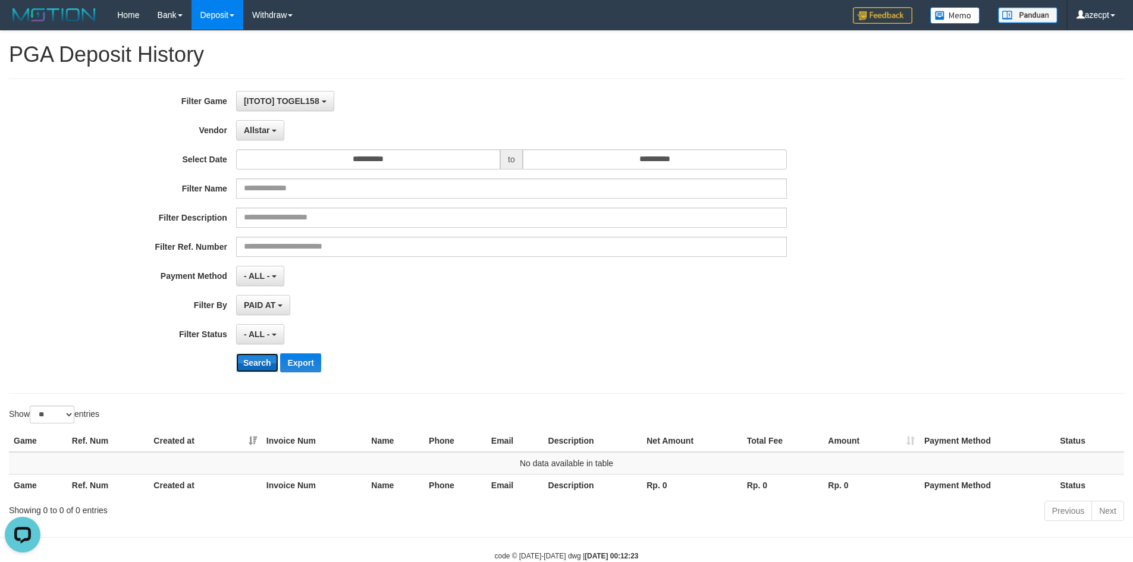
click at [253, 365] on button "Search" at bounding box center [257, 362] width 42 height 19
click at [263, 122] on button "Allstar" at bounding box center [260, 130] width 48 height 20
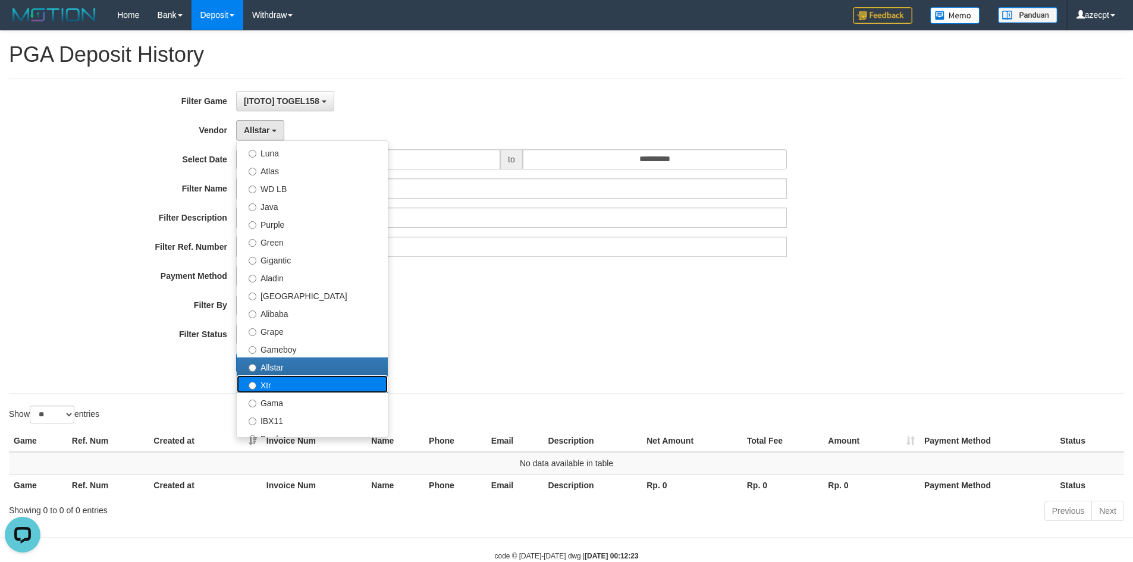
click at [274, 385] on label "Xtr" at bounding box center [312, 384] width 151 height 18
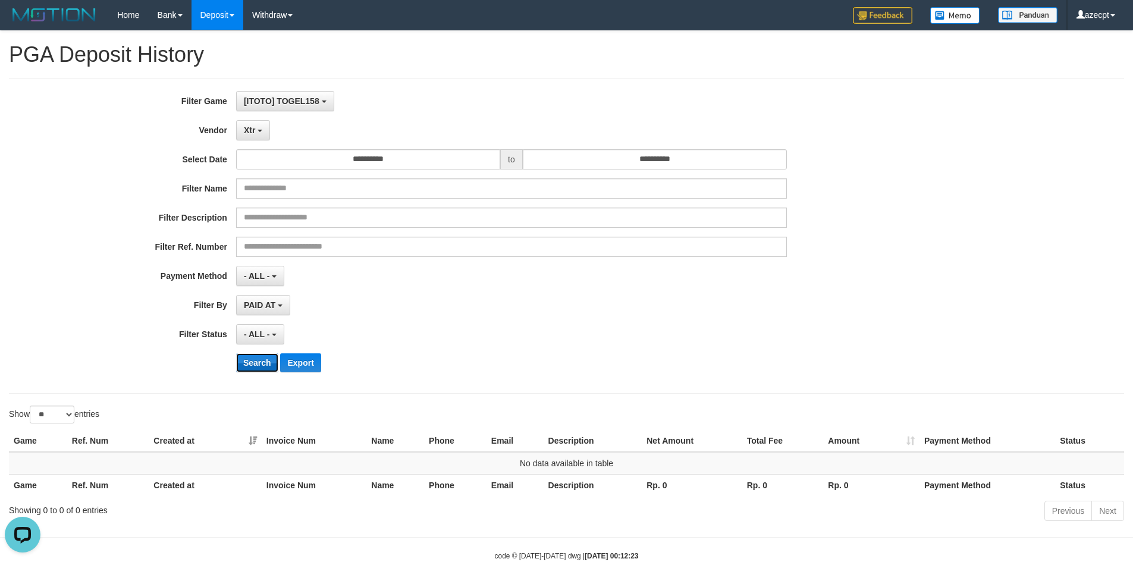
click at [255, 364] on button "Search" at bounding box center [257, 362] width 42 height 19
click at [260, 128] on button "Xtr" at bounding box center [253, 130] width 34 height 20
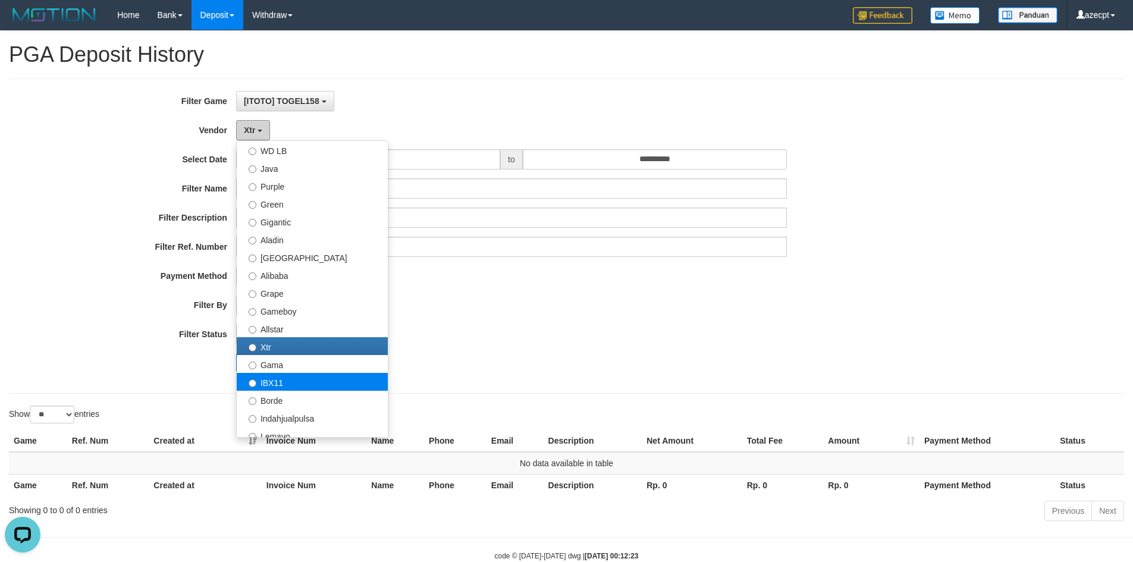
scroll to position [119, 0]
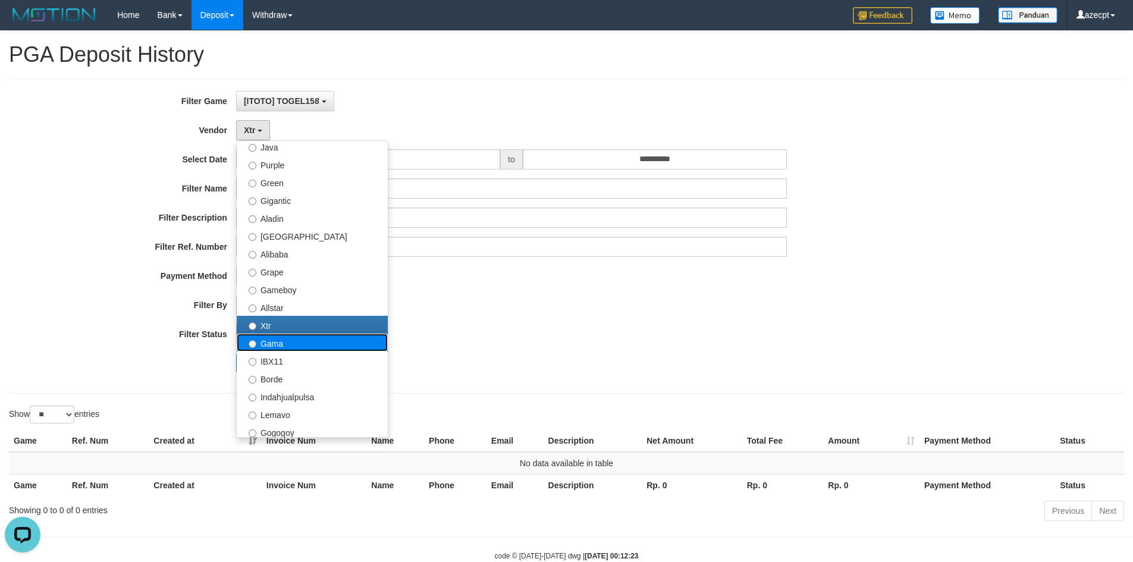
click at [275, 344] on label "Gama" at bounding box center [312, 343] width 151 height 18
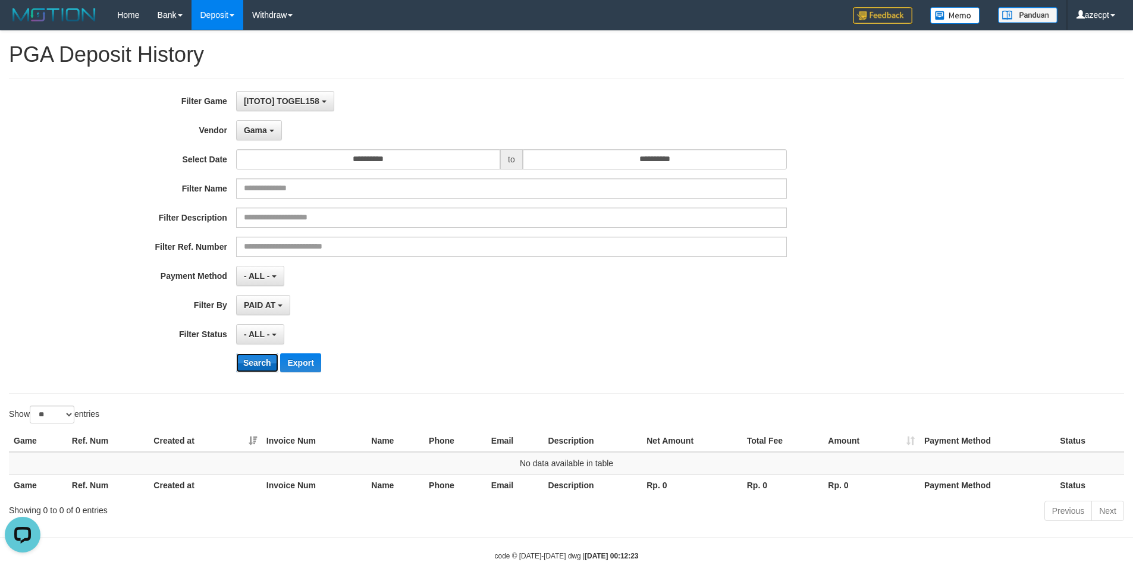
click at [257, 370] on button "Search" at bounding box center [257, 362] width 42 height 19
click at [254, 133] on span "Gama" at bounding box center [255, 130] width 23 height 10
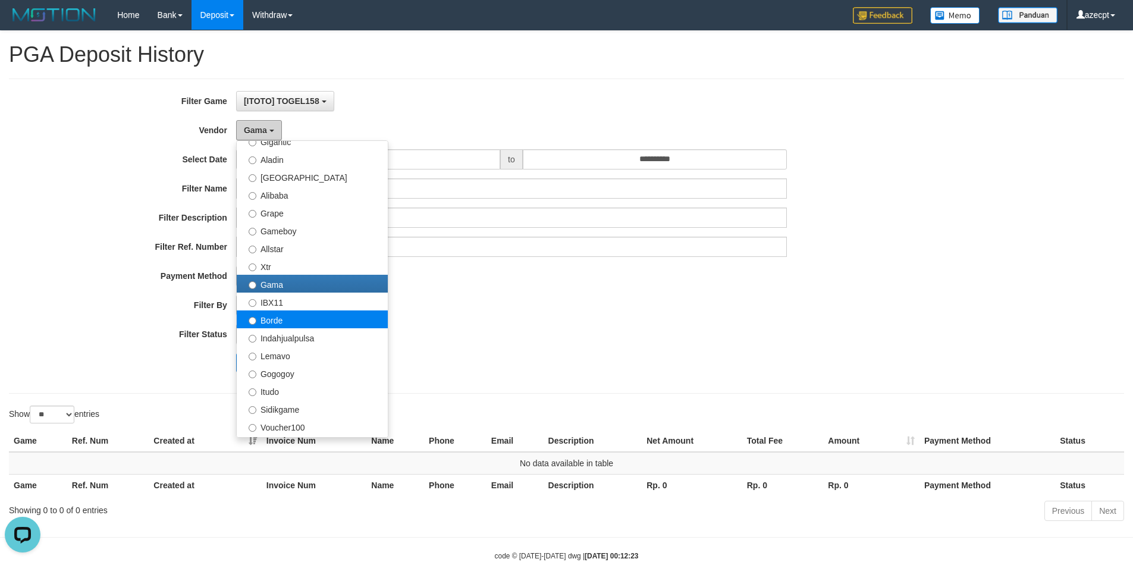
scroll to position [178, 0]
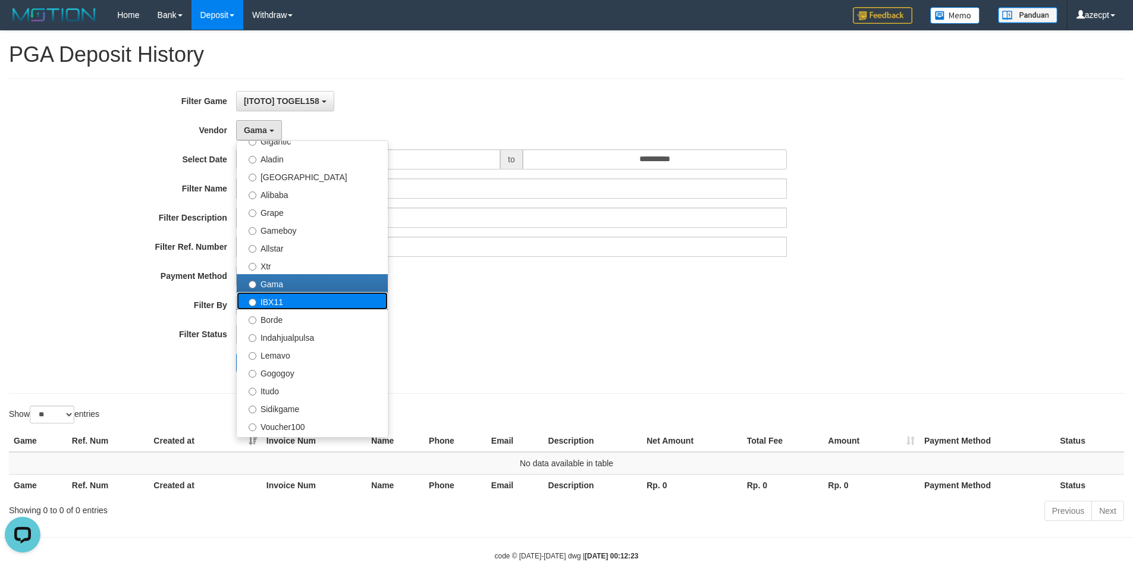
click at [279, 296] on label "IBX11" at bounding box center [312, 301] width 151 height 18
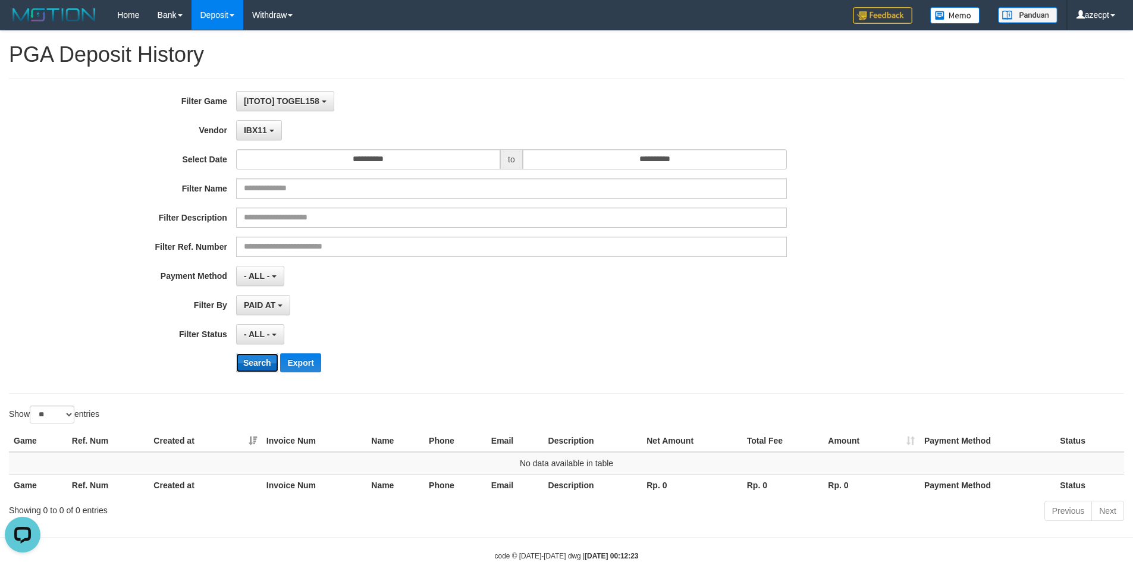
click at [258, 362] on button "Search" at bounding box center [257, 362] width 42 height 19
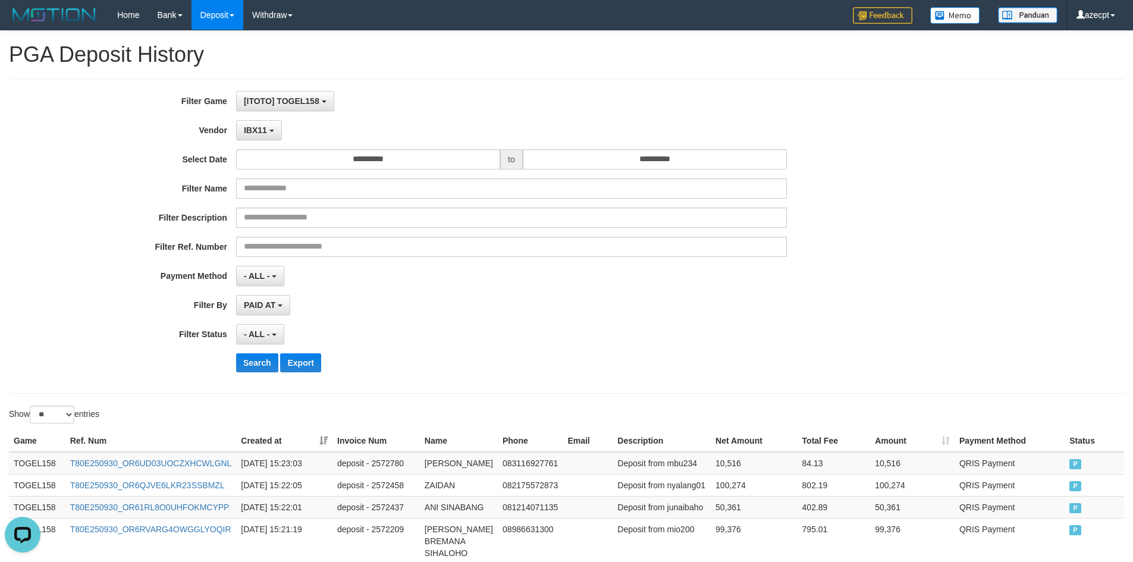
click at [477, 313] on div "PAID AT PAID AT CREATED AT" at bounding box center [511, 305] width 551 height 20
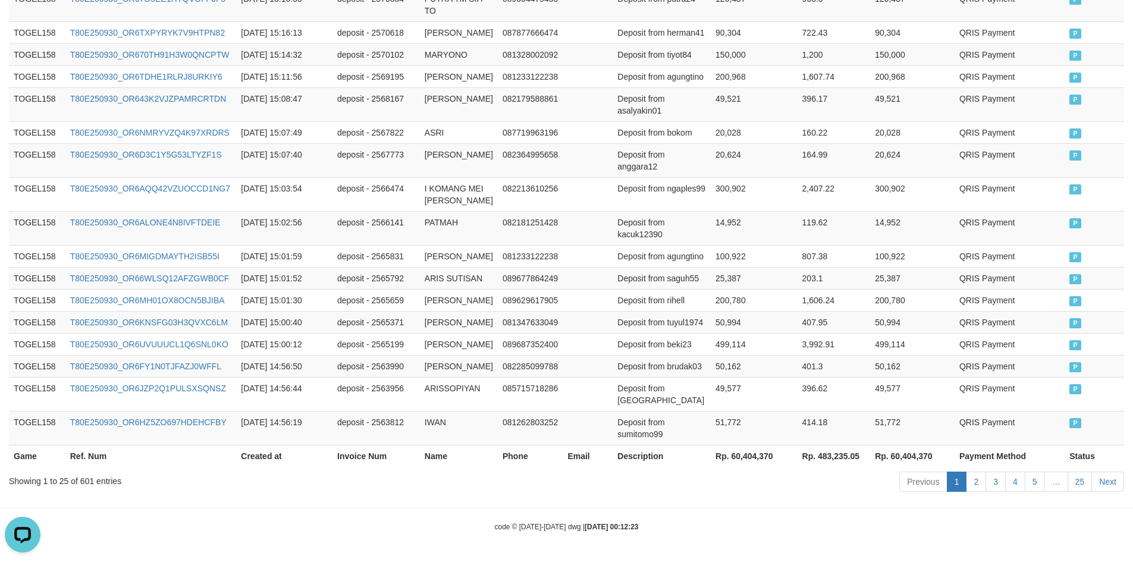
scroll to position [831, 0]
click at [903, 453] on th "Rp. 60,404,370" at bounding box center [912, 456] width 84 height 22
copy th "60,404,370"
click at [626, 333] on td "Deposit from beki23" at bounding box center [661, 344] width 98 height 22
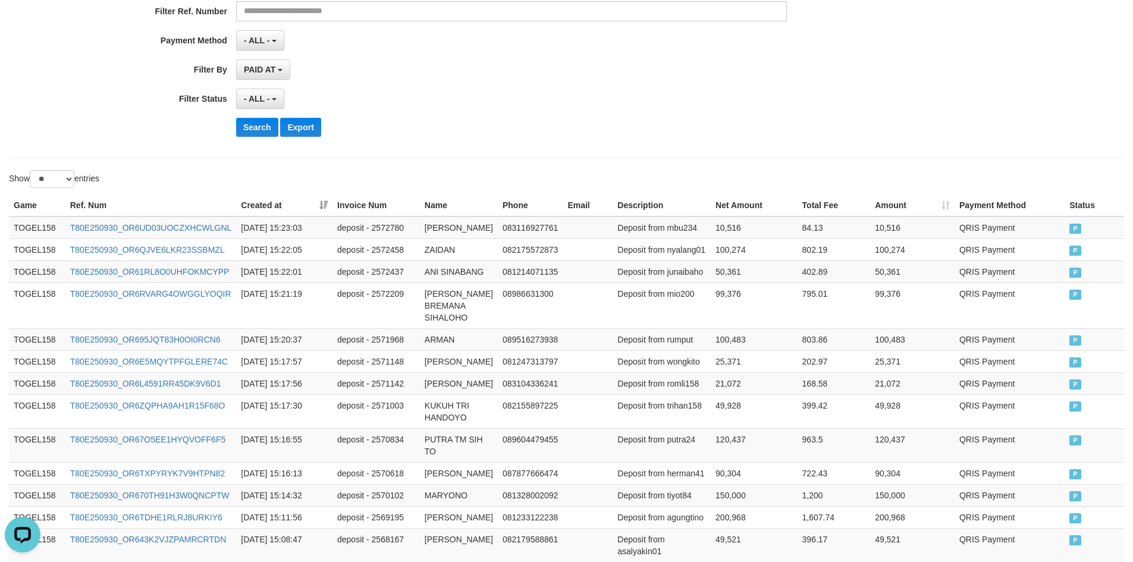
scroll to position [0, 0]
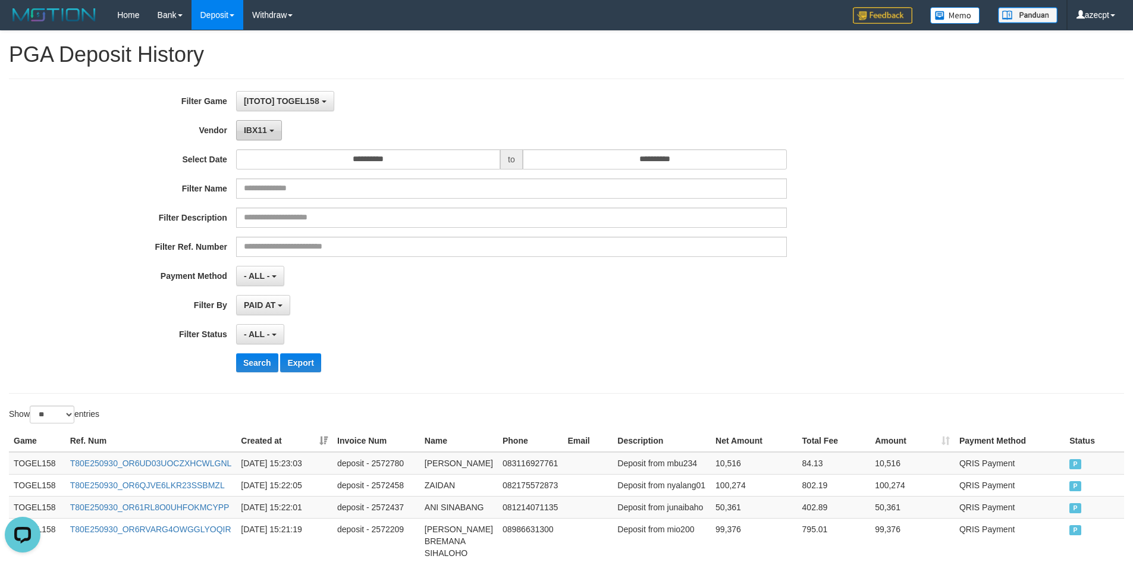
click at [266, 125] on span "IBX11" at bounding box center [255, 130] width 23 height 10
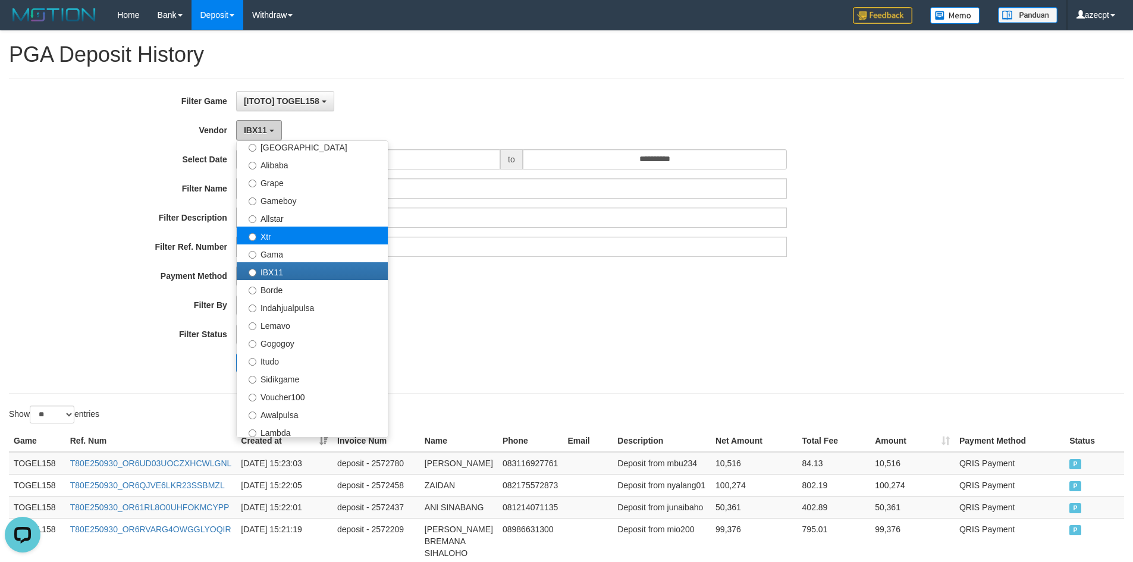
scroll to position [238, 0]
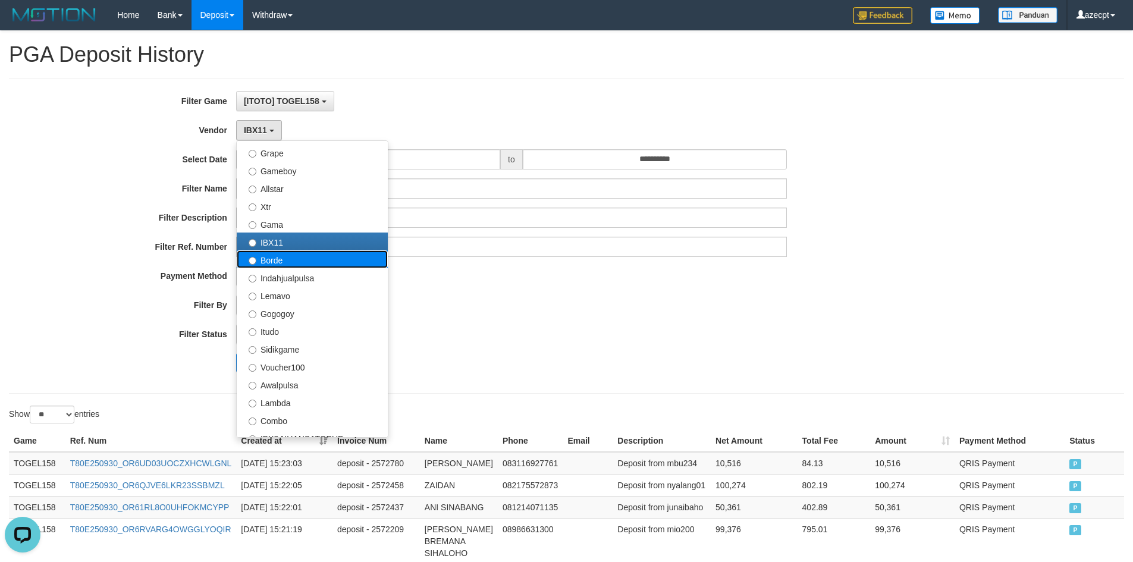
click at [293, 262] on label "Borde" at bounding box center [312, 259] width 151 height 18
select select "**********"
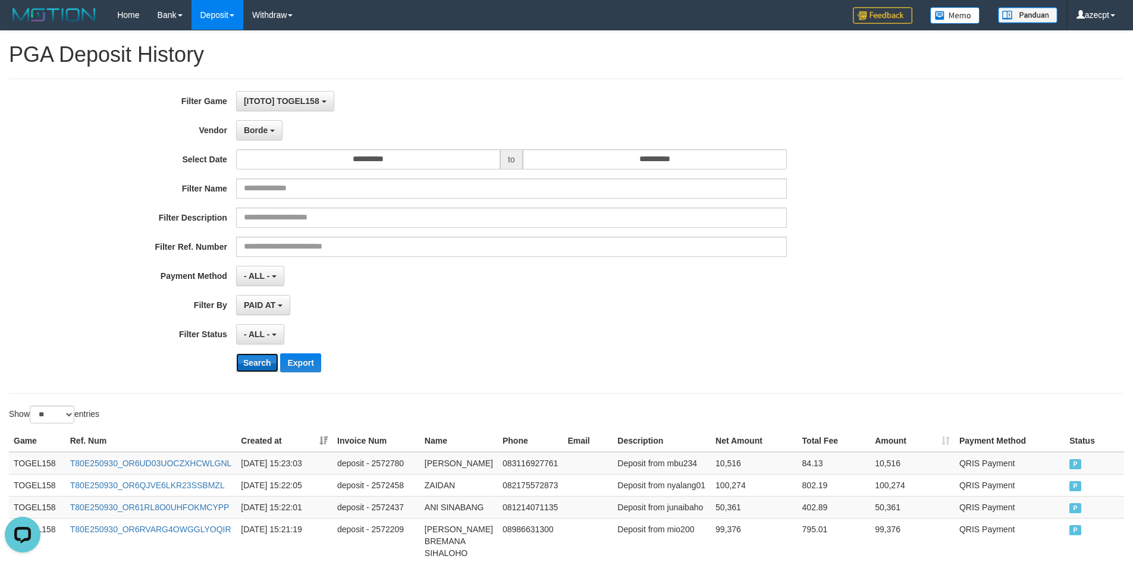
click at [256, 362] on button "Search" at bounding box center [257, 362] width 42 height 19
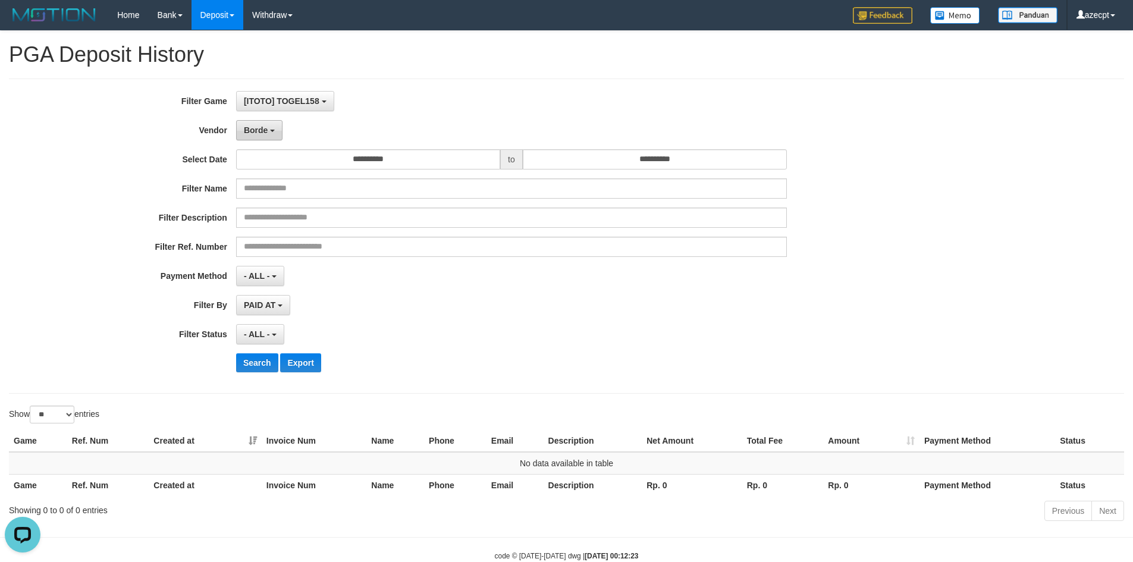
click at [268, 135] on button "Borde" at bounding box center [259, 130] width 46 height 20
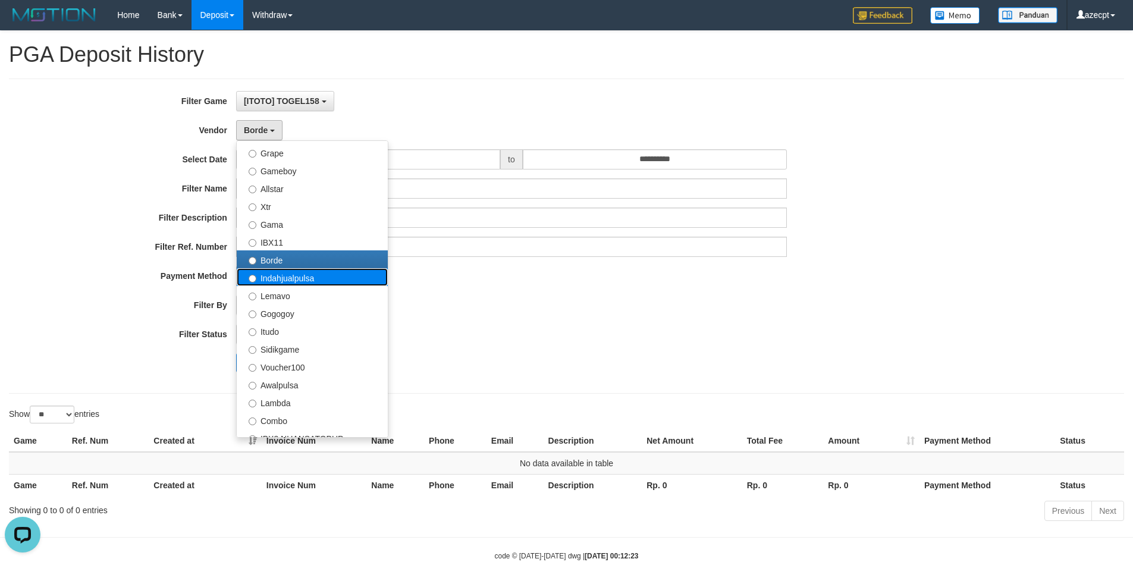
click at [284, 277] on label "Indahjualpulsa" at bounding box center [312, 277] width 151 height 18
select select "**********"
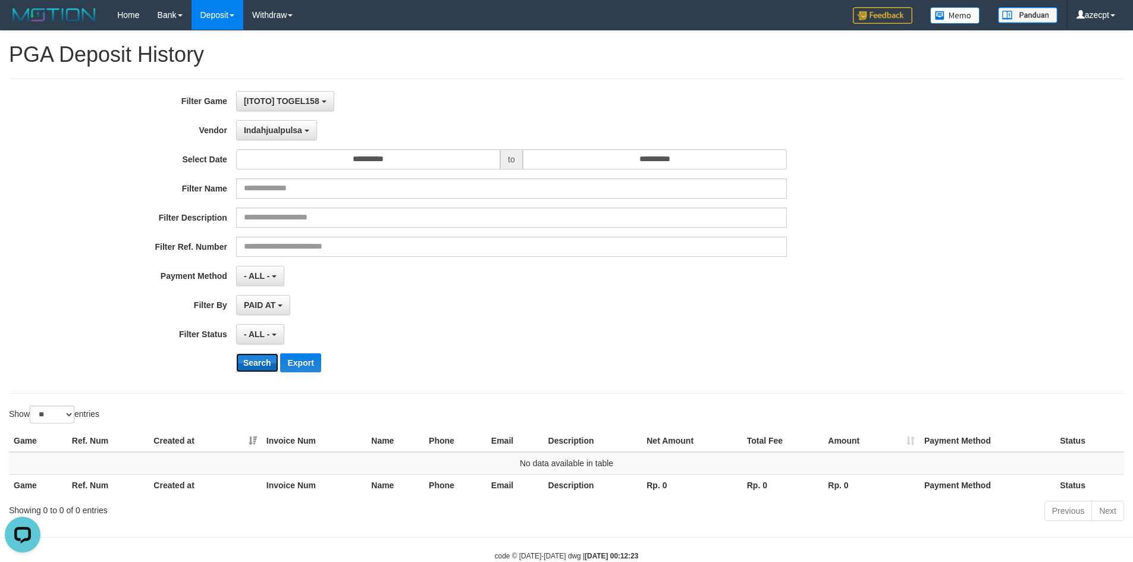
click at [256, 367] on button "Search" at bounding box center [257, 362] width 42 height 19
click at [270, 134] on span "Indahjualpulsa" at bounding box center [273, 130] width 58 height 10
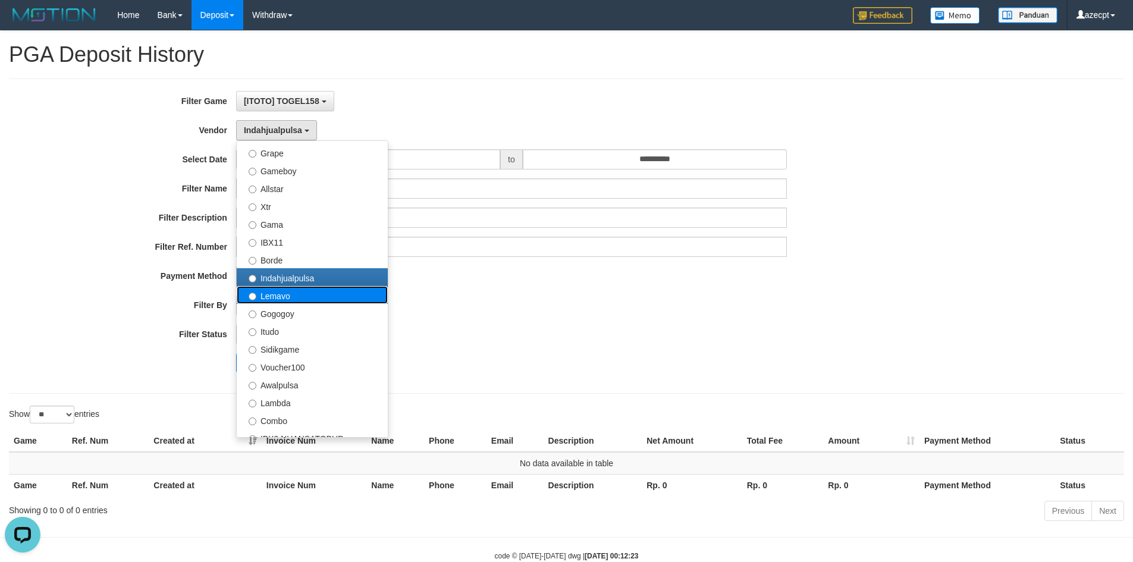
click at [287, 290] on label "Lemavo" at bounding box center [312, 295] width 151 height 18
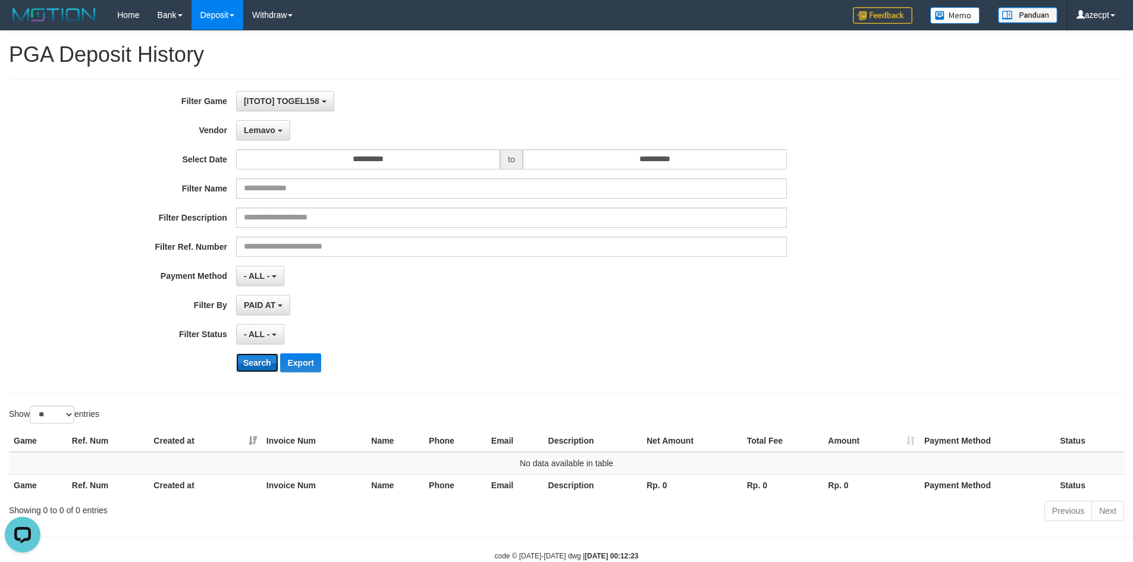
click at [249, 360] on button "Search" at bounding box center [257, 362] width 42 height 19
click at [268, 127] on span "Lemavo" at bounding box center [260, 130] width 32 height 10
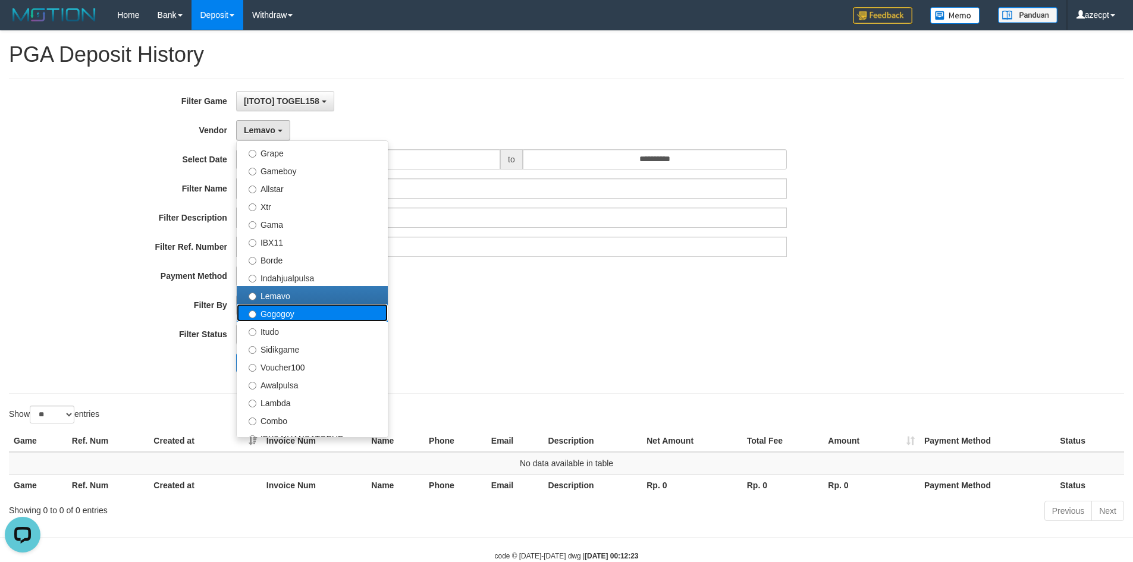
click at [281, 314] on label "Gogogoy" at bounding box center [312, 313] width 151 height 18
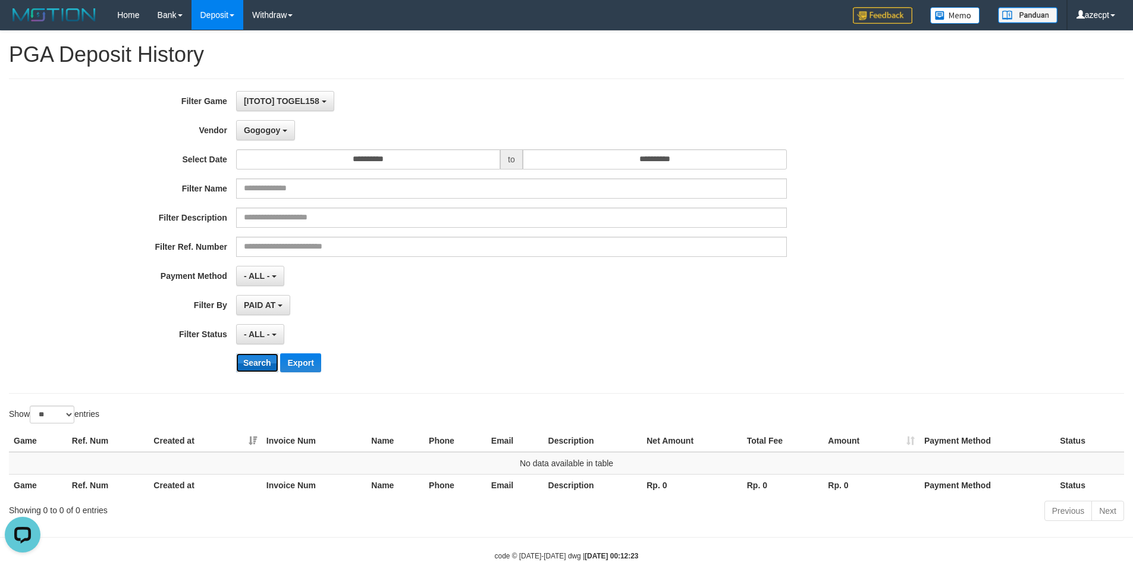
click at [253, 365] on button "Search" at bounding box center [257, 362] width 42 height 19
click at [278, 128] on span "Gogogoy" at bounding box center [262, 130] width 36 height 10
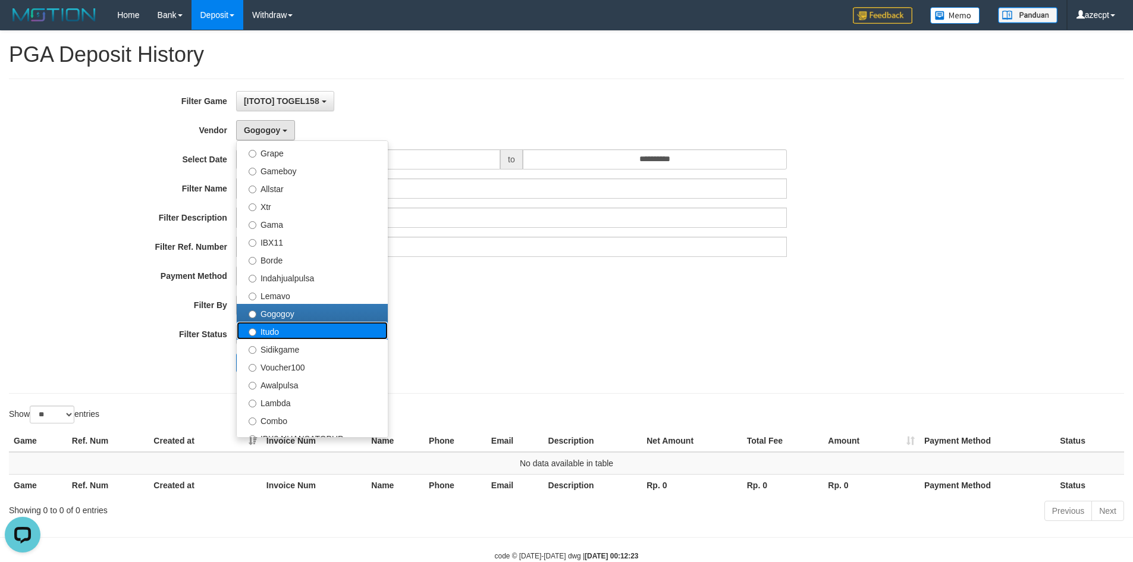
click at [279, 329] on label "Itudo" at bounding box center [312, 331] width 151 height 18
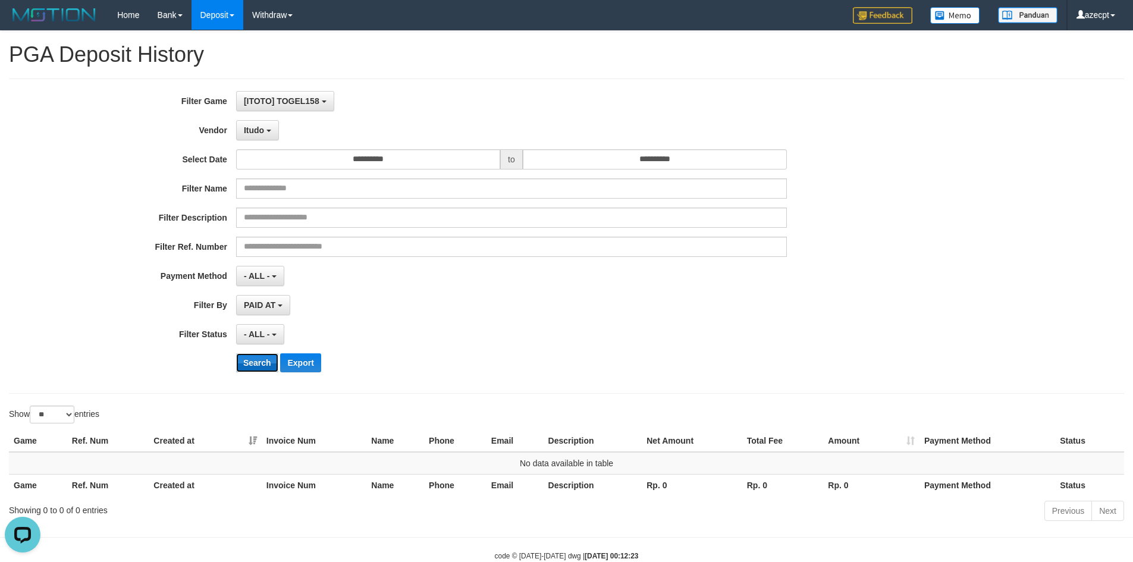
click at [256, 362] on button "Search" at bounding box center [257, 362] width 42 height 19
click at [260, 133] on span "Itudo" at bounding box center [254, 130] width 20 height 10
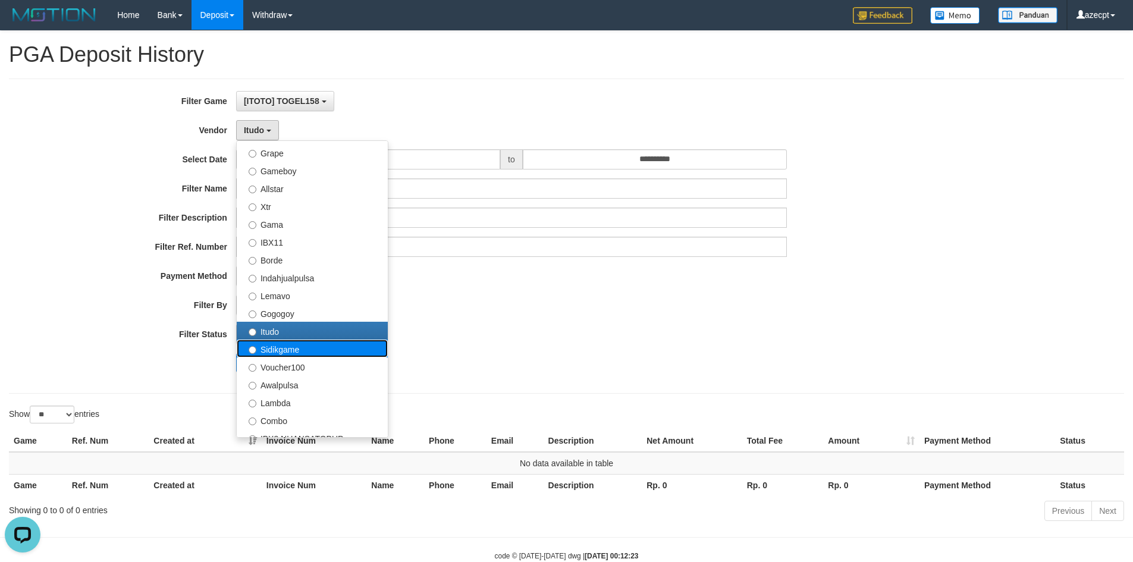
click at [271, 354] on label "Sidikgame" at bounding box center [312, 349] width 151 height 18
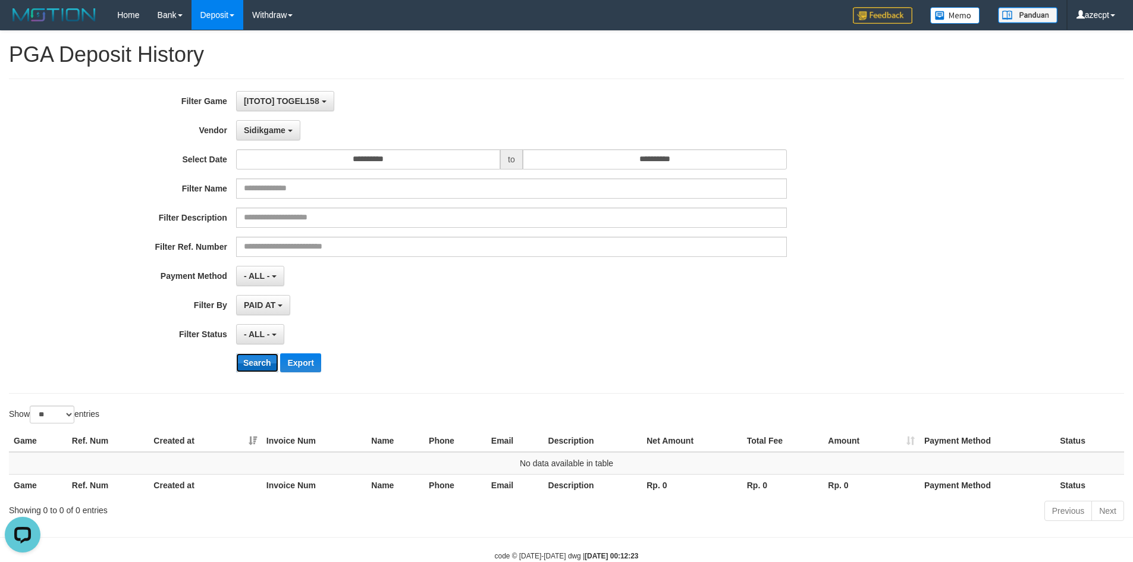
click at [257, 354] on button "Search" at bounding box center [257, 362] width 42 height 19
click at [262, 132] on span "Sidikgame" at bounding box center [265, 130] width 42 height 10
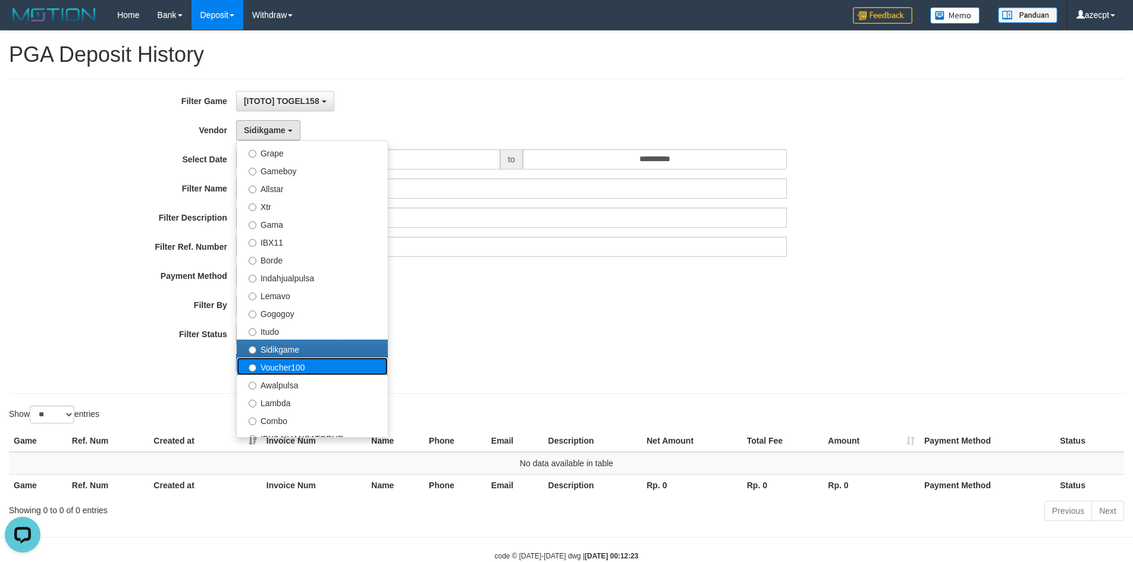
click at [275, 373] on label "Voucher100" at bounding box center [312, 366] width 151 height 18
select select "**********"
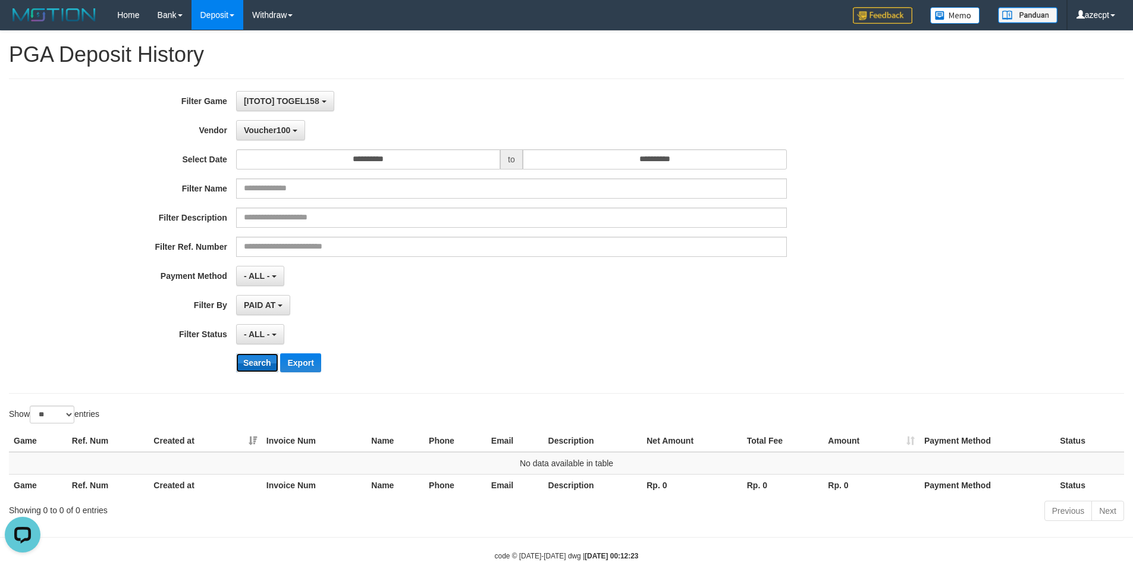
click at [256, 358] on button "Search" at bounding box center [257, 362] width 42 height 19
drag, startPoint x: 267, startPoint y: 130, endPoint x: 271, endPoint y: 142, distance: 12.6
click at [267, 131] on span "Voucher100" at bounding box center [267, 130] width 46 height 10
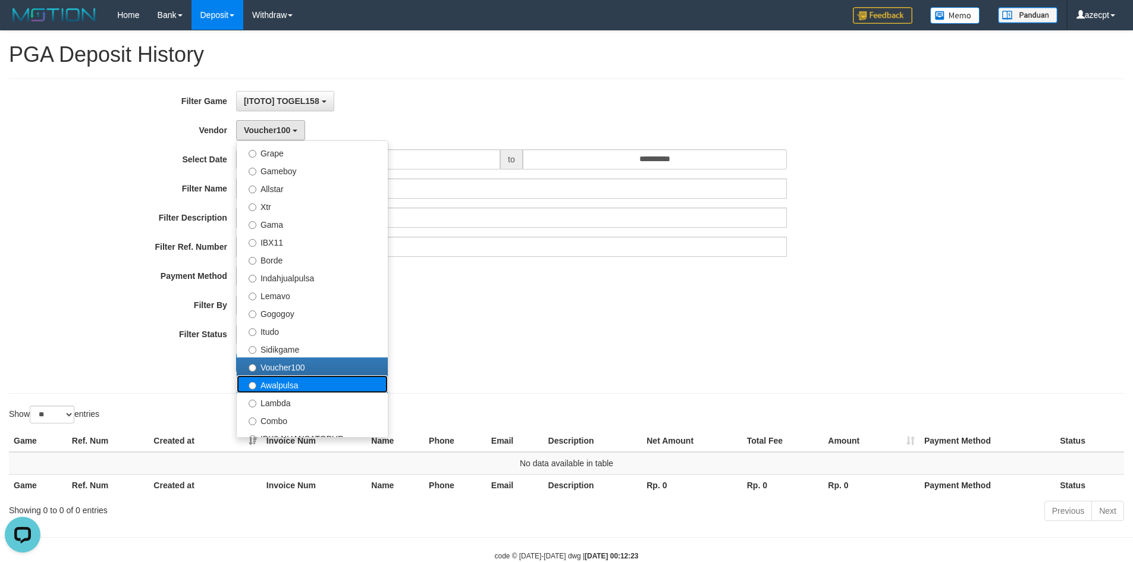
click at [286, 388] on label "Awalpulsa" at bounding box center [312, 384] width 151 height 18
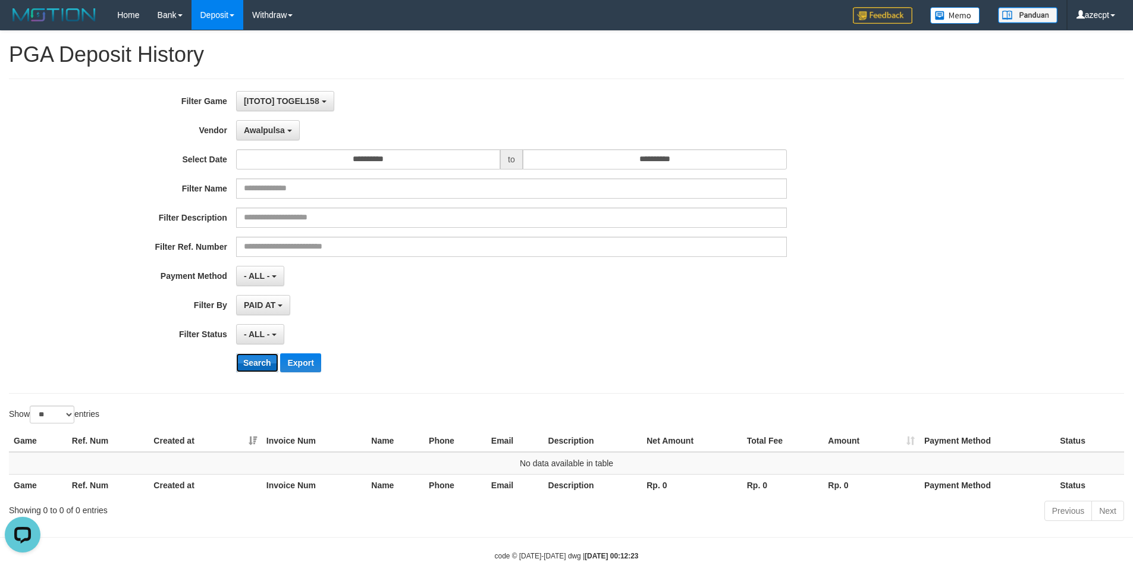
click at [255, 359] on button "Search" at bounding box center [257, 362] width 42 height 19
click at [263, 129] on span "Awalpulsa" at bounding box center [264, 130] width 41 height 10
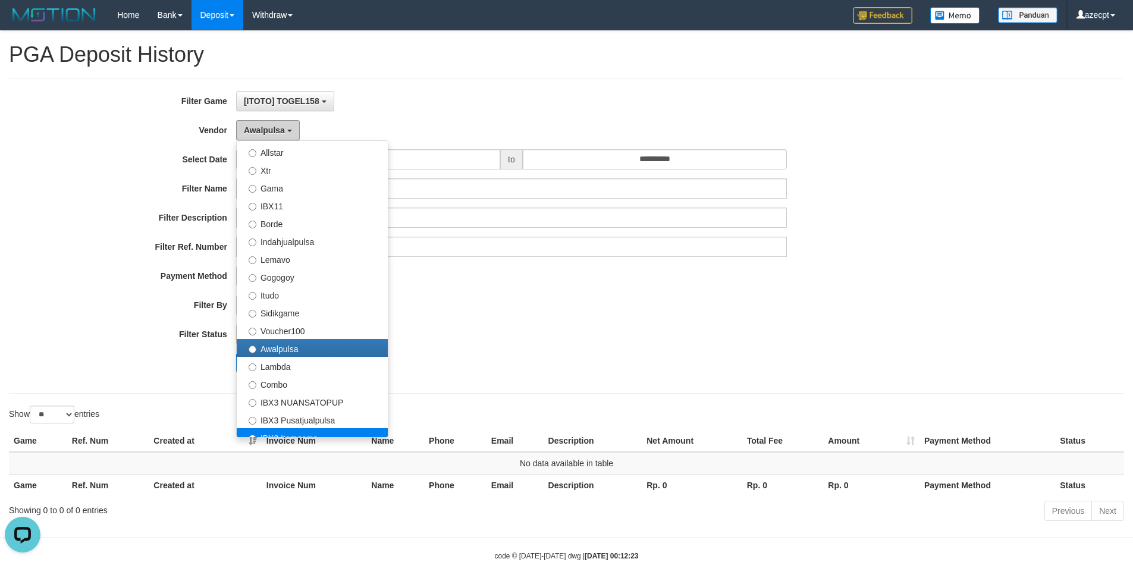
scroll to position [357, 0]
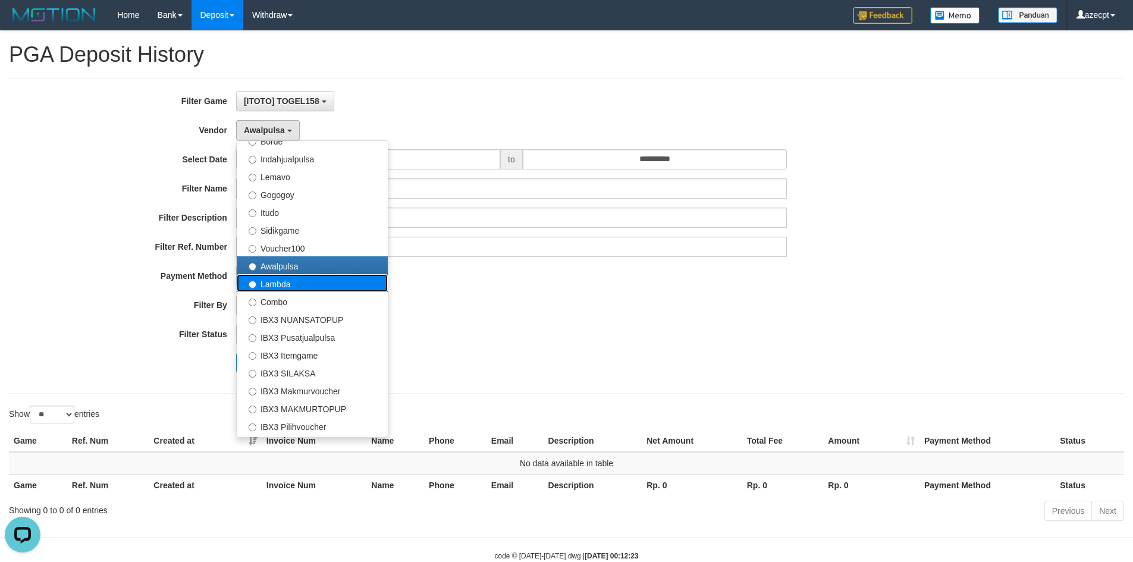
click at [284, 284] on label "Lambda" at bounding box center [312, 283] width 151 height 18
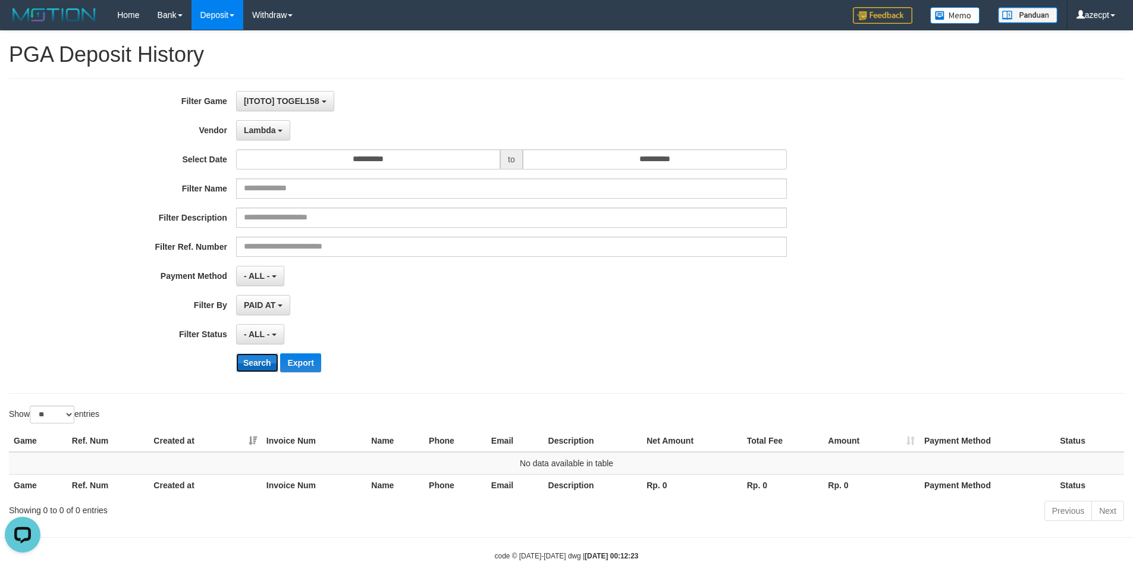
click at [260, 356] on button "Search" at bounding box center [257, 362] width 42 height 19
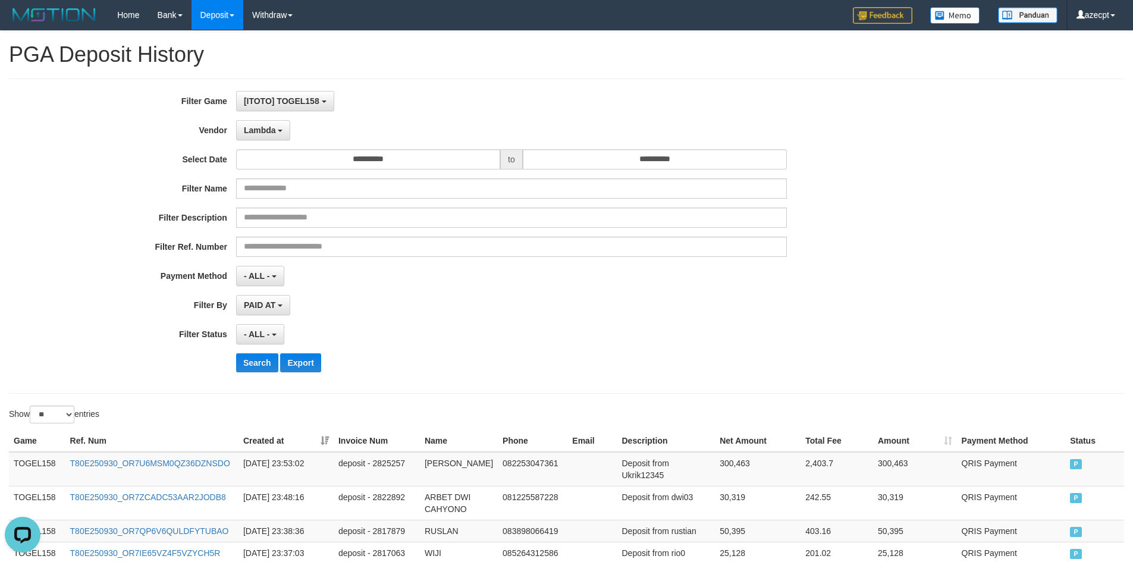
click at [451, 314] on div "PAID AT PAID AT CREATED AT" at bounding box center [511, 305] width 551 height 20
click at [610, 340] on div "- ALL - SELECT ALL - ALL - SELECT STATUS PENDING/UNPAID PAID CANCELED EXPIRED" at bounding box center [511, 334] width 551 height 20
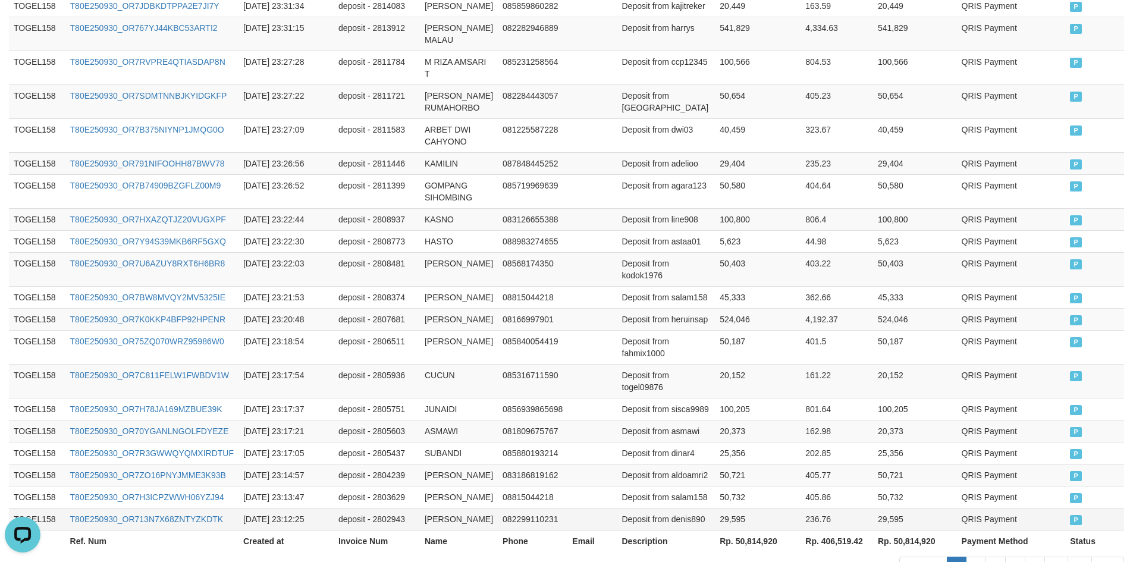
scroll to position [831, 0]
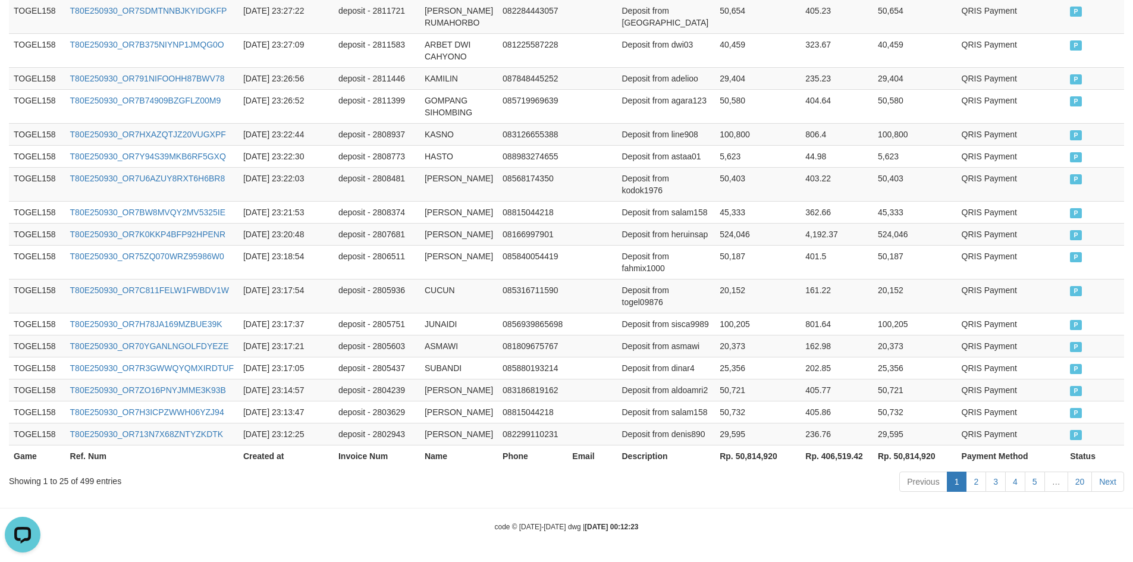
click at [907, 456] on th "Rp. 50,814,920" at bounding box center [915, 456] width 84 height 22
copy th "50,814,920"
click at [407, 209] on td "deposit - 2808374" at bounding box center [377, 212] width 86 height 22
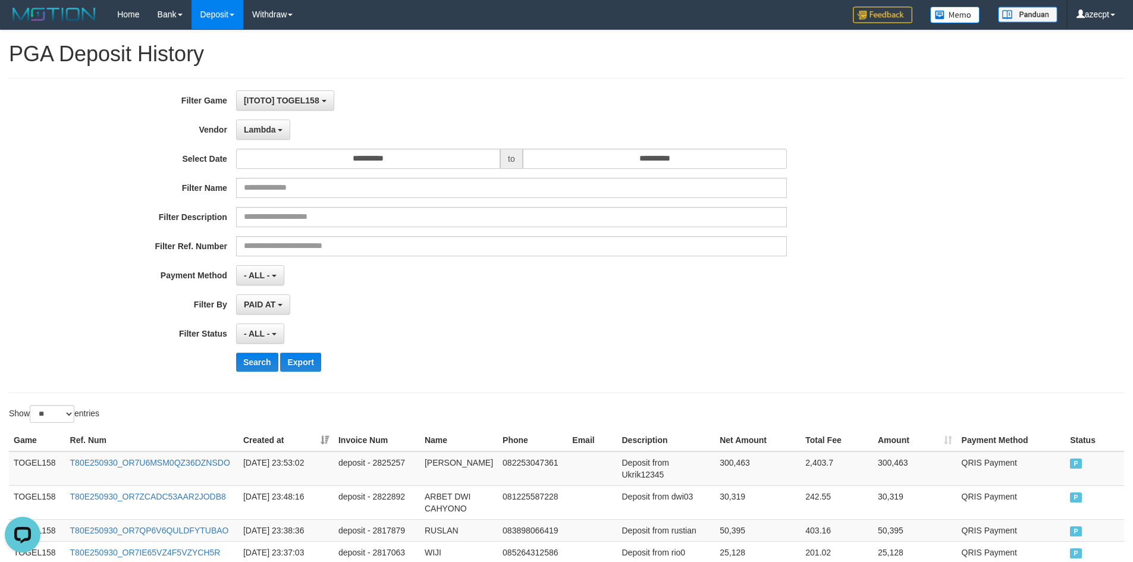
scroll to position [0, 0]
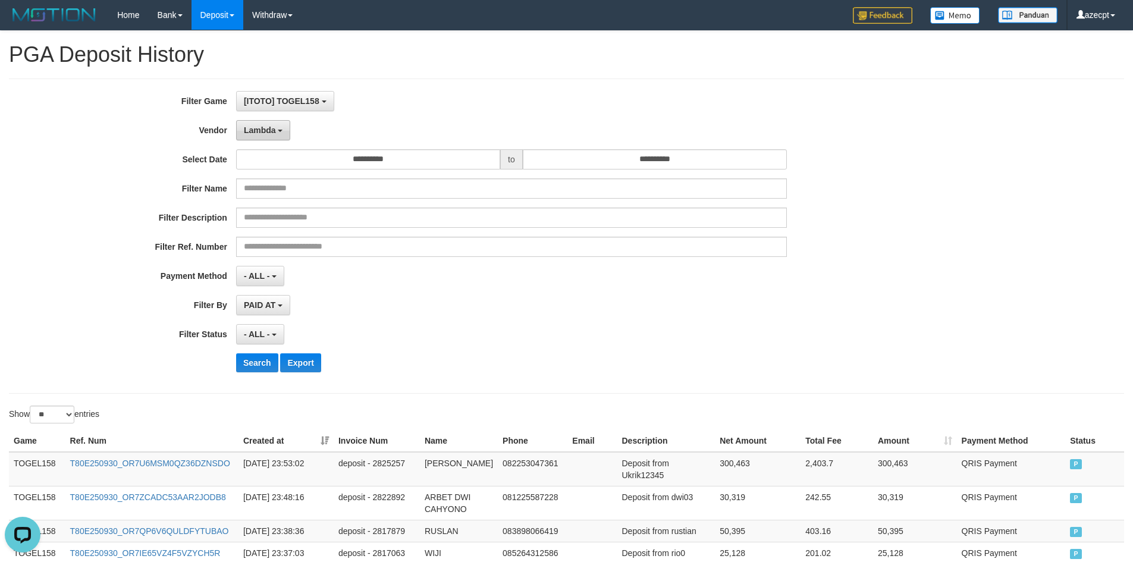
click at [266, 124] on button "Lambda" at bounding box center [263, 130] width 55 height 20
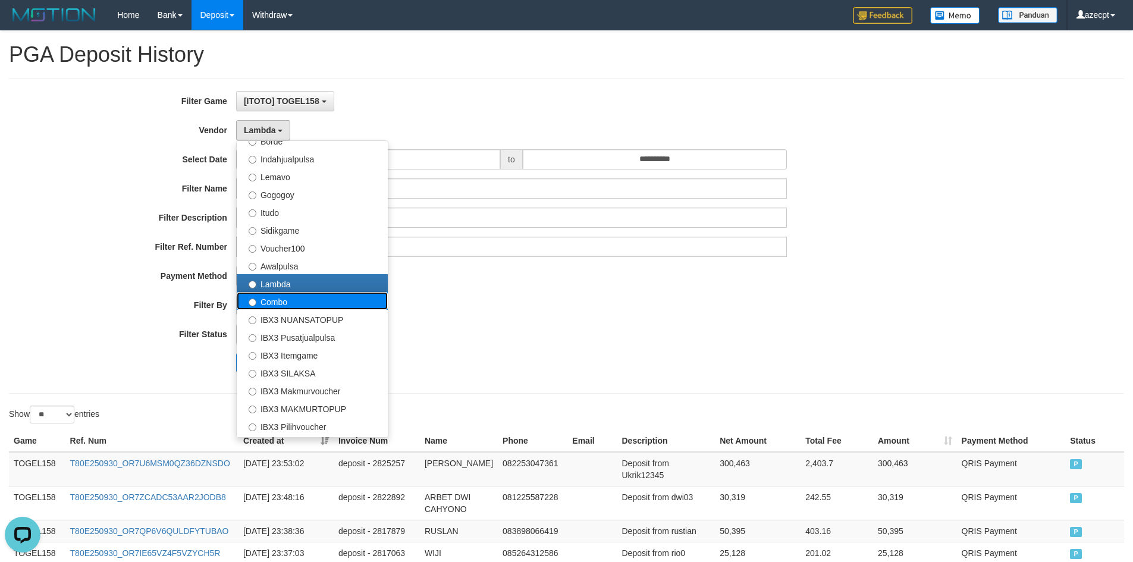
click at [294, 305] on label "Combo" at bounding box center [312, 301] width 151 height 18
select select "**********"
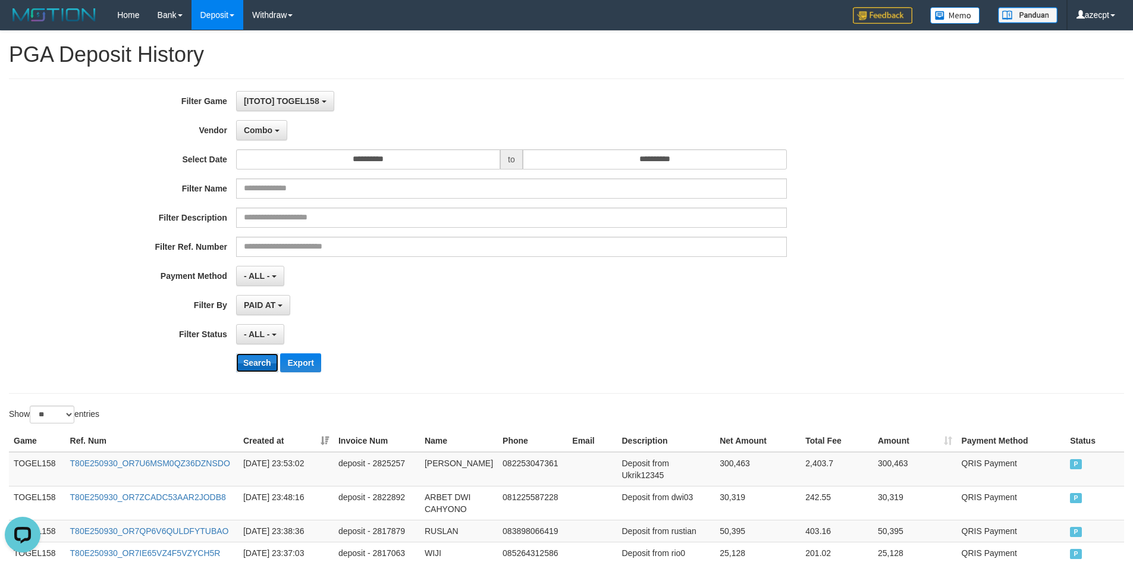
click at [258, 364] on button "Search" at bounding box center [257, 362] width 42 height 19
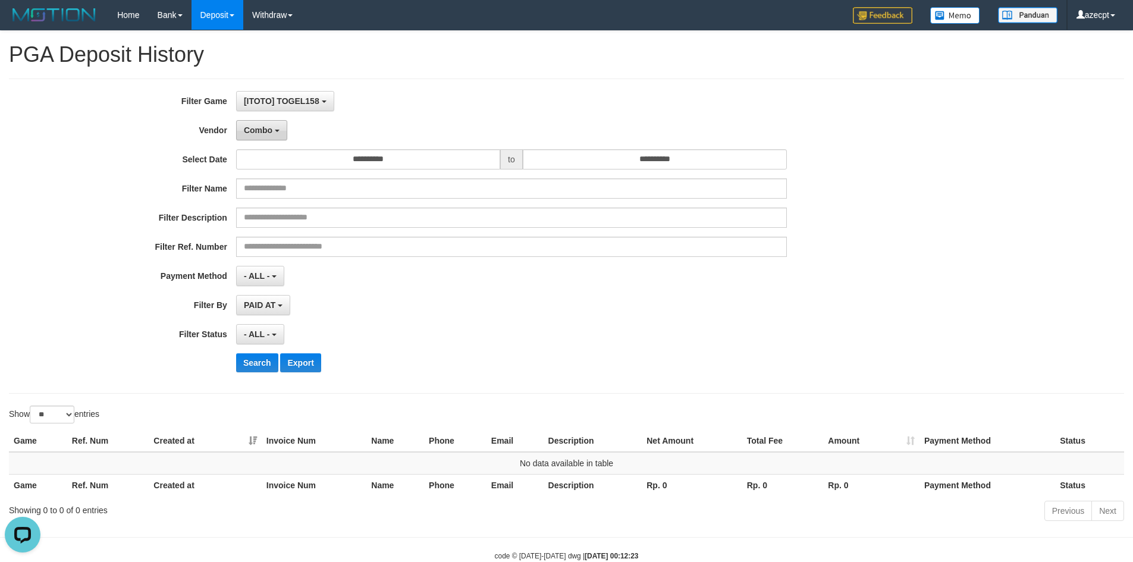
click at [246, 132] on span "Combo" at bounding box center [258, 130] width 29 height 10
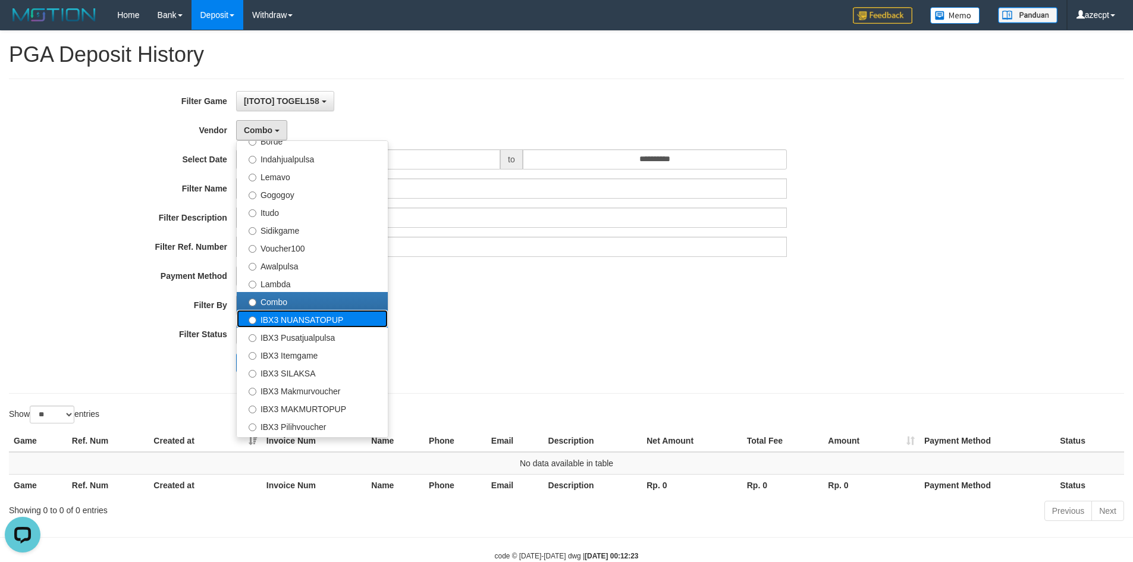
click at [281, 318] on label "IBX3 NUANSATOPUP" at bounding box center [312, 319] width 151 height 18
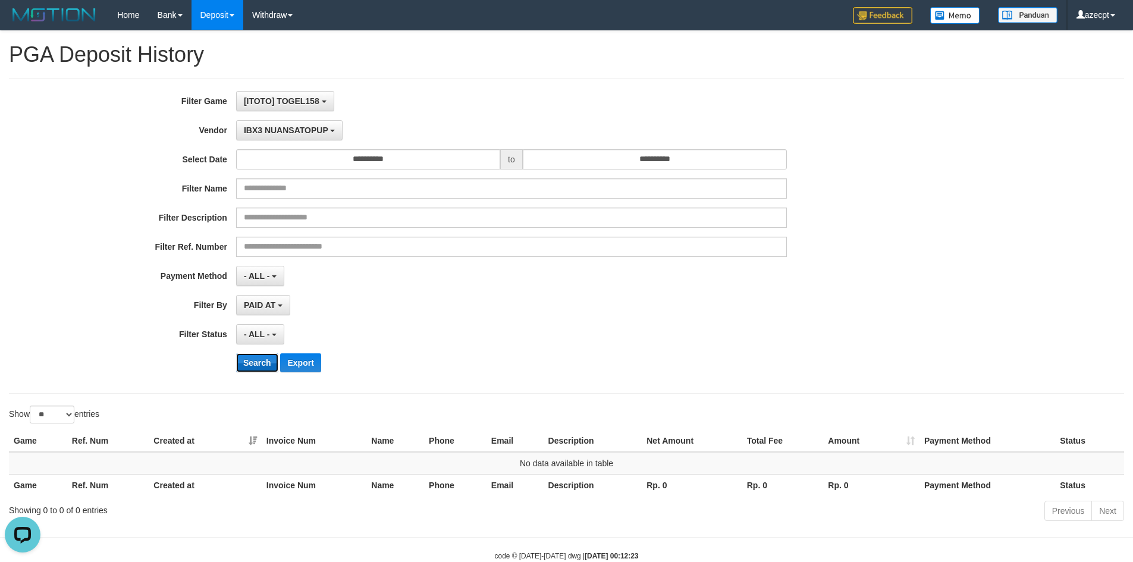
click at [247, 360] on button "Search" at bounding box center [257, 362] width 42 height 19
click at [295, 121] on button "IBX3 NUANSATOPUP" at bounding box center [289, 130] width 106 height 20
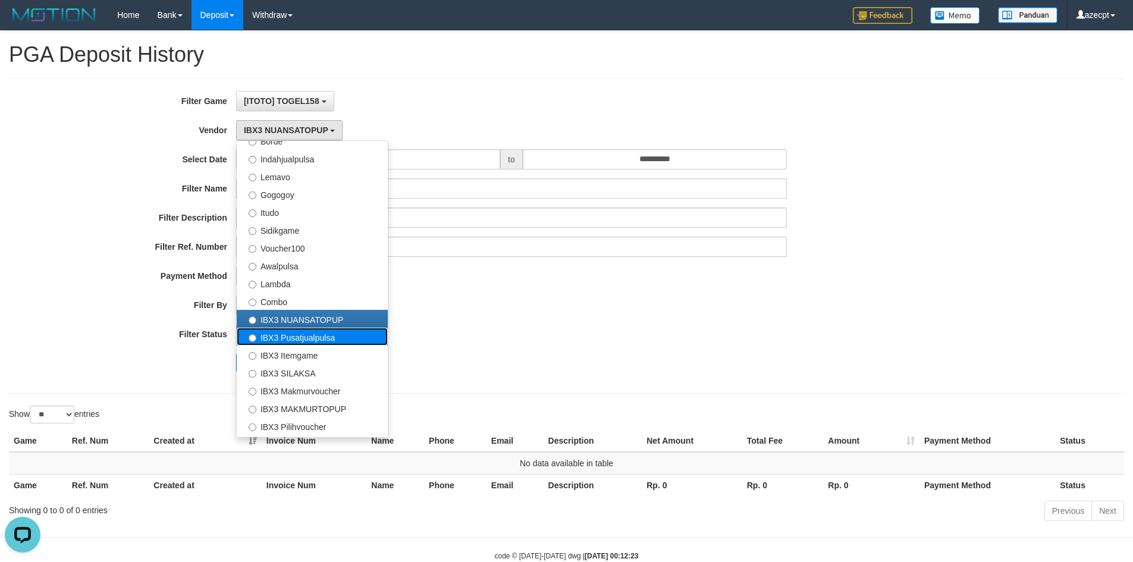
click at [288, 331] on label "IBX3 Pusatjualpulsa" at bounding box center [312, 337] width 151 height 18
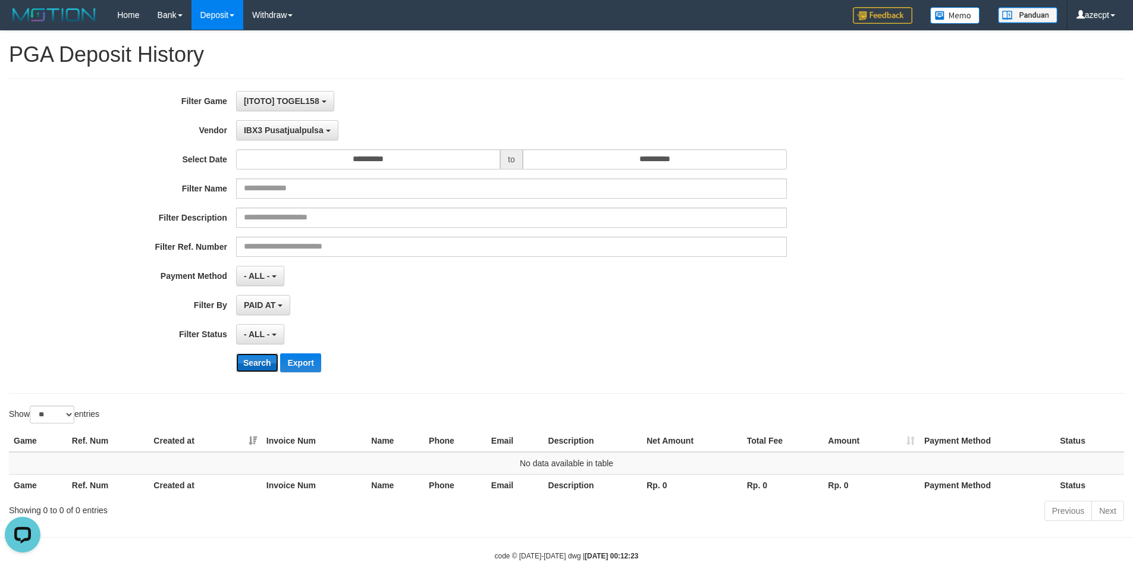
click at [255, 363] on button "Search" at bounding box center [257, 362] width 42 height 19
click at [278, 133] on span "IBX3 Pusatjualpulsa" at bounding box center [284, 130] width 80 height 10
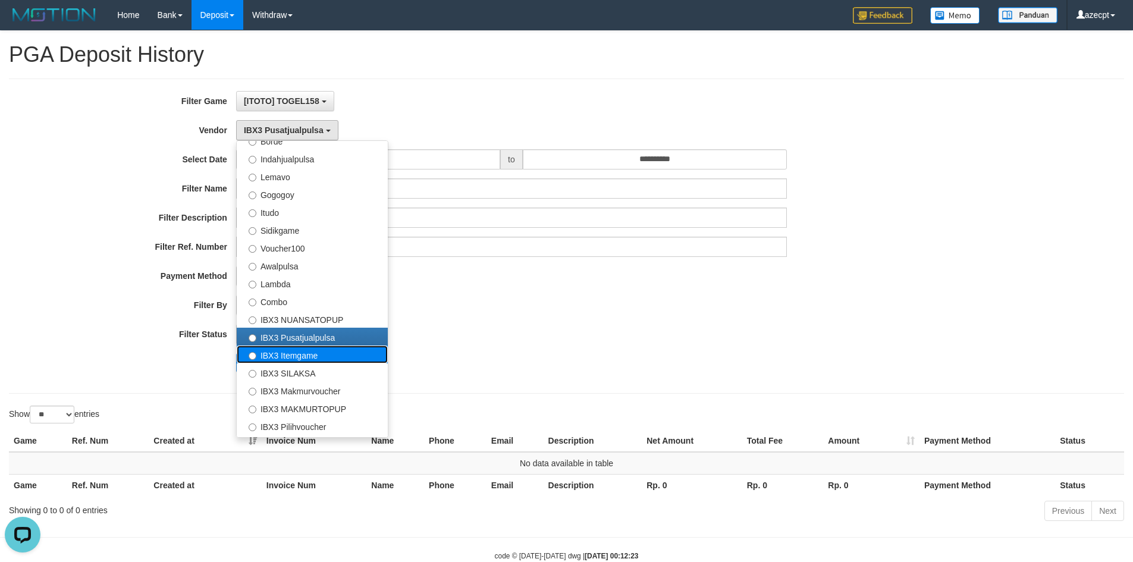
click at [300, 359] on label "IBX3 Itemgame" at bounding box center [312, 354] width 151 height 18
select select "**********"
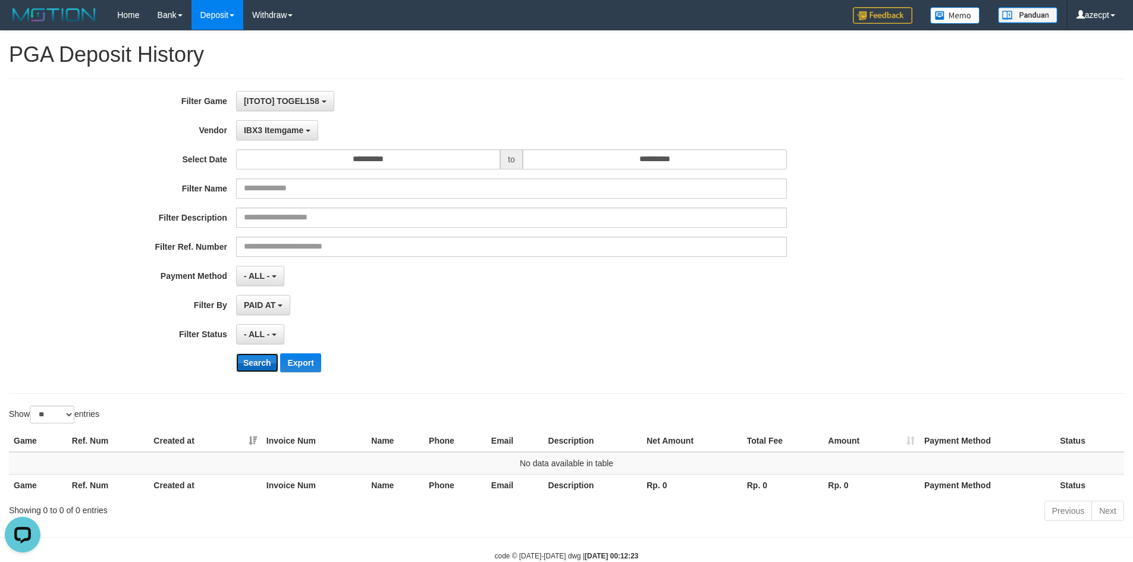
click at [255, 370] on button "Search" at bounding box center [257, 362] width 42 height 19
click at [273, 138] on button "IBX3 Itemgame" at bounding box center [277, 130] width 82 height 20
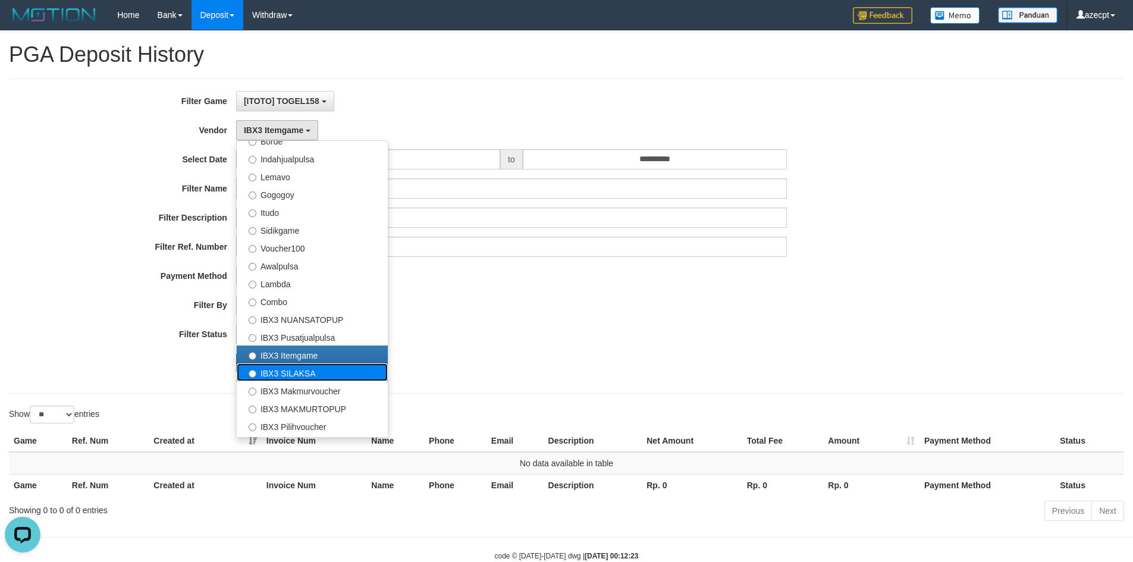
click at [290, 373] on label "IBX3 SILAKSA" at bounding box center [312, 372] width 151 height 18
select select "**********"
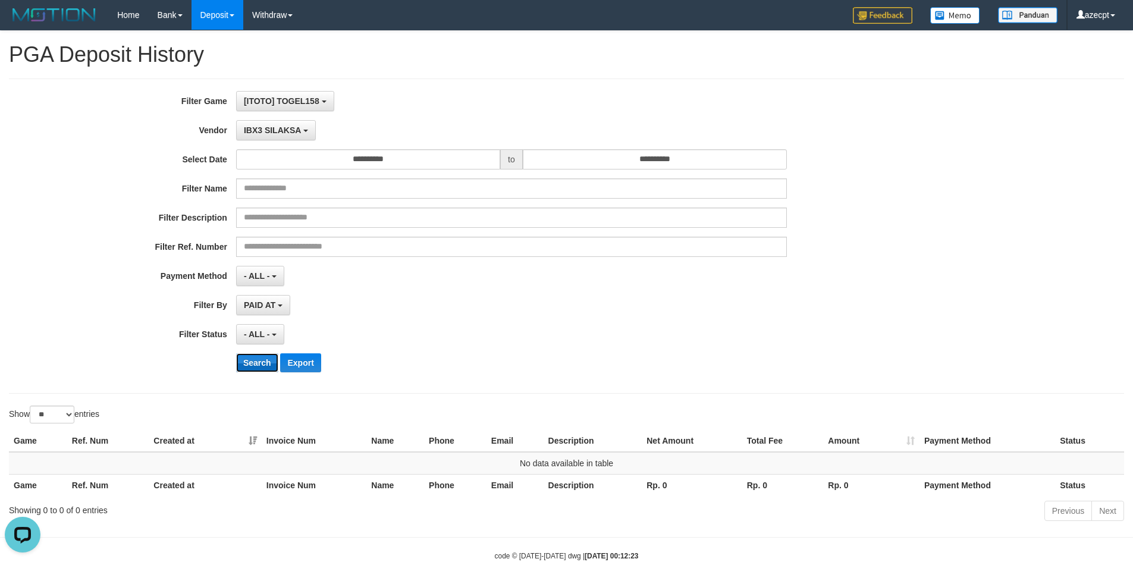
click at [260, 360] on button "Search" at bounding box center [257, 362] width 42 height 19
click at [271, 132] on span "IBX3 SILAKSA" at bounding box center [272, 130] width 57 height 10
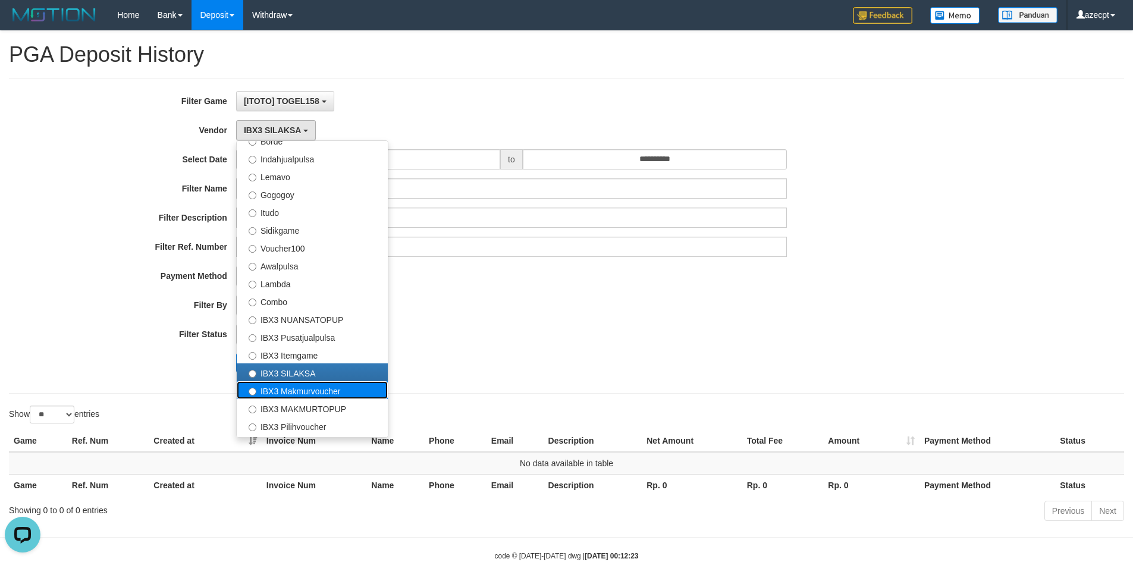
click at [309, 392] on label "IBX3 Makmurvoucher" at bounding box center [312, 390] width 151 height 18
select select "**********"
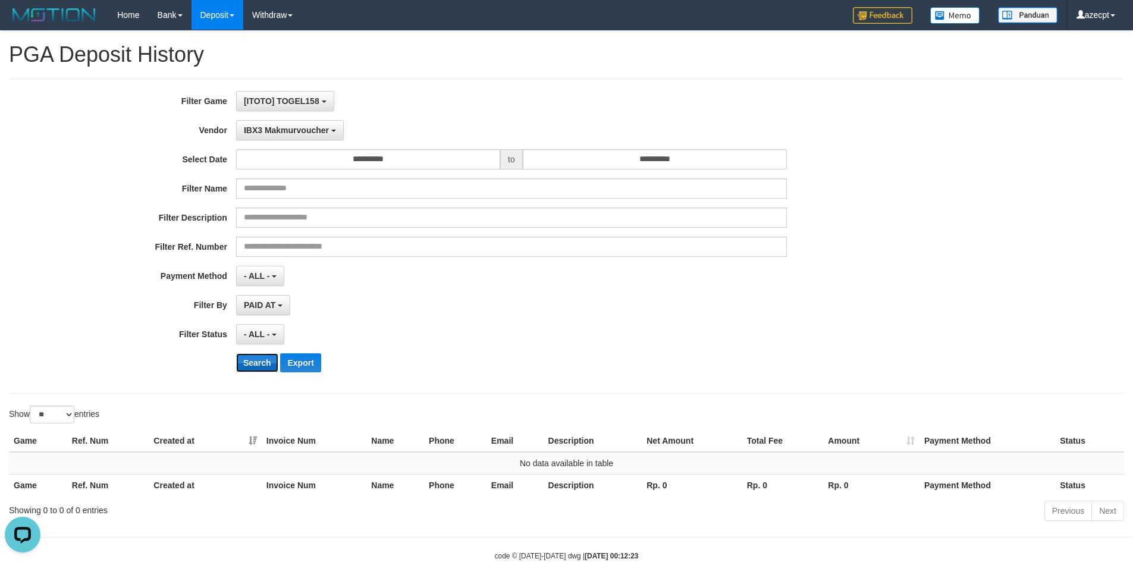
click at [266, 366] on button "Search" at bounding box center [257, 362] width 42 height 19
click at [279, 131] on span "IBX3 Makmurvoucher" at bounding box center [286, 130] width 85 height 10
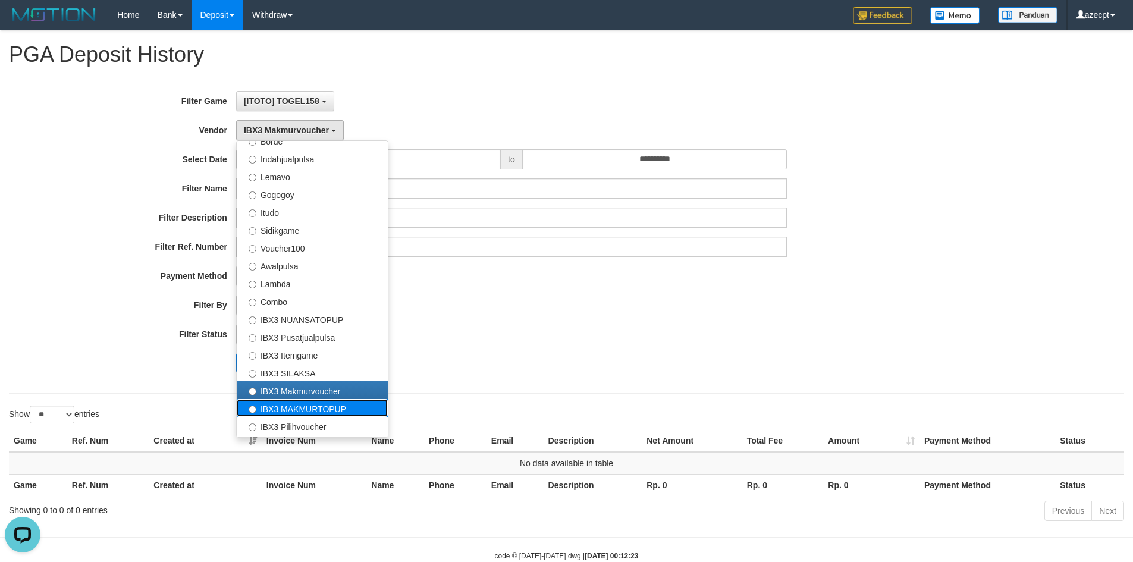
click at [311, 411] on label "IBX3 MAKMURTOPUP" at bounding box center [312, 408] width 151 height 18
select select "**********"
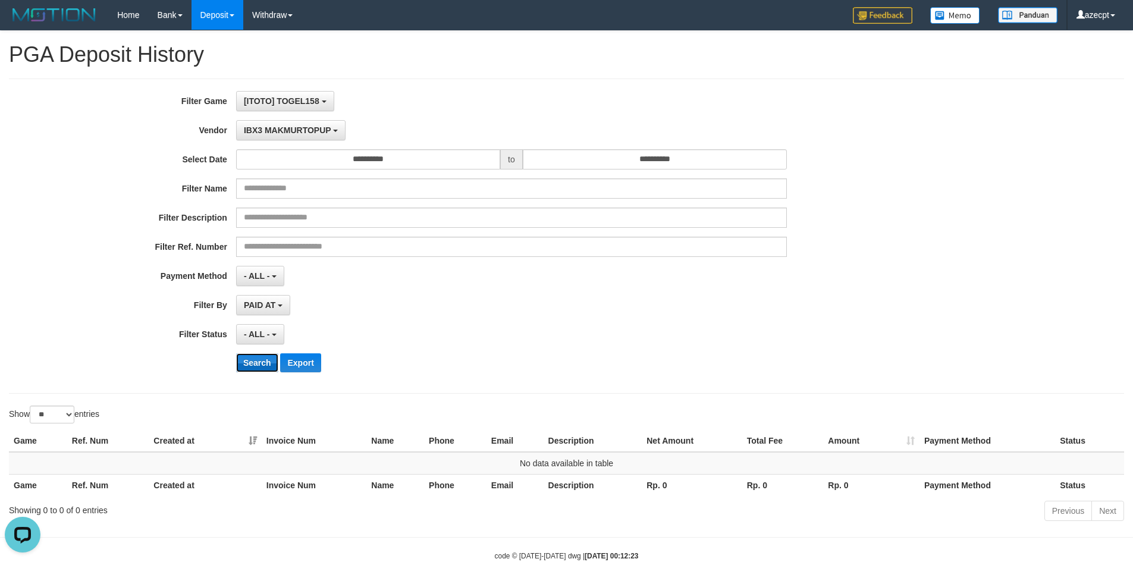
click at [258, 369] on button "Search" at bounding box center [257, 362] width 42 height 19
click at [310, 133] on span "IBX3 MAKMURTOPUP" at bounding box center [287, 130] width 87 height 10
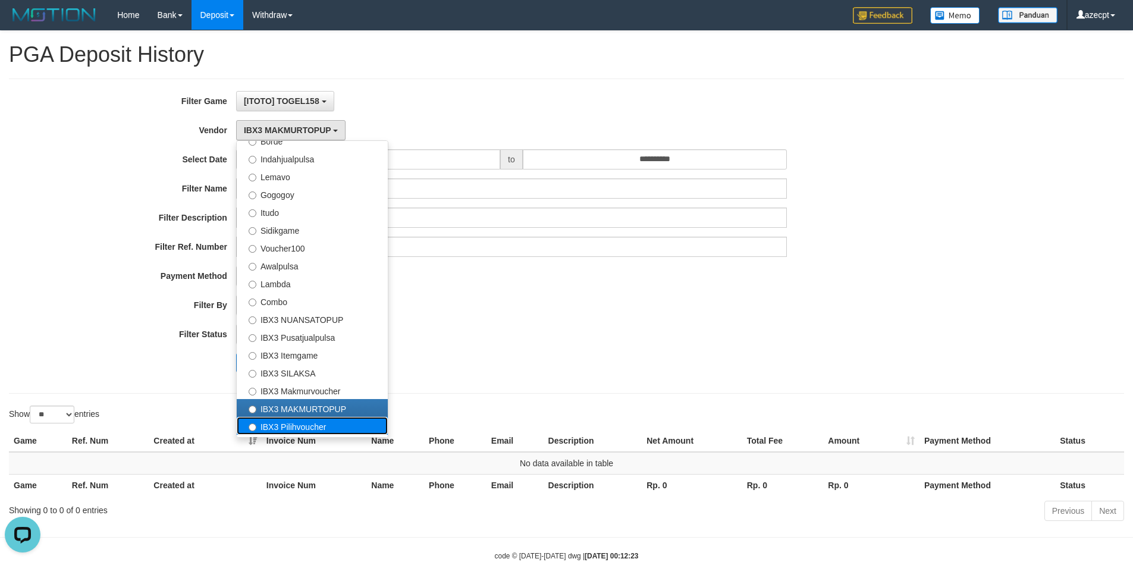
click at [302, 423] on label "IBX3 Pilihvoucher" at bounding box center [312, 426] width 151 height 18
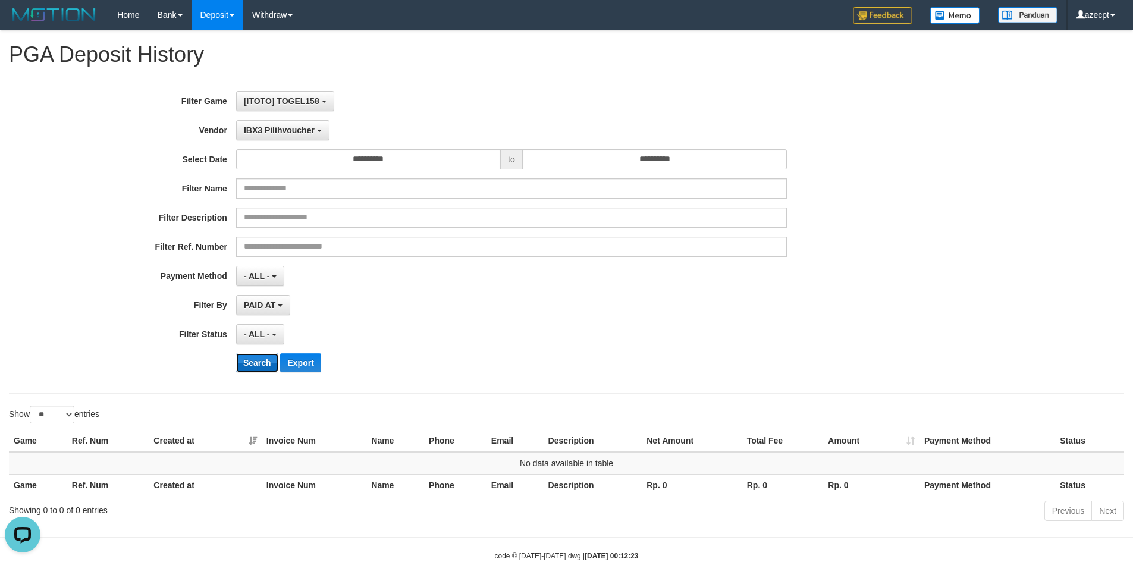
click at [260, 360] on button "Search" at bounding box center [257, 362] width 42 height 19
click at [291, 128] on span "IBX3 Pilihvoucher" at bounding box center [279, 130] width 71 height 10
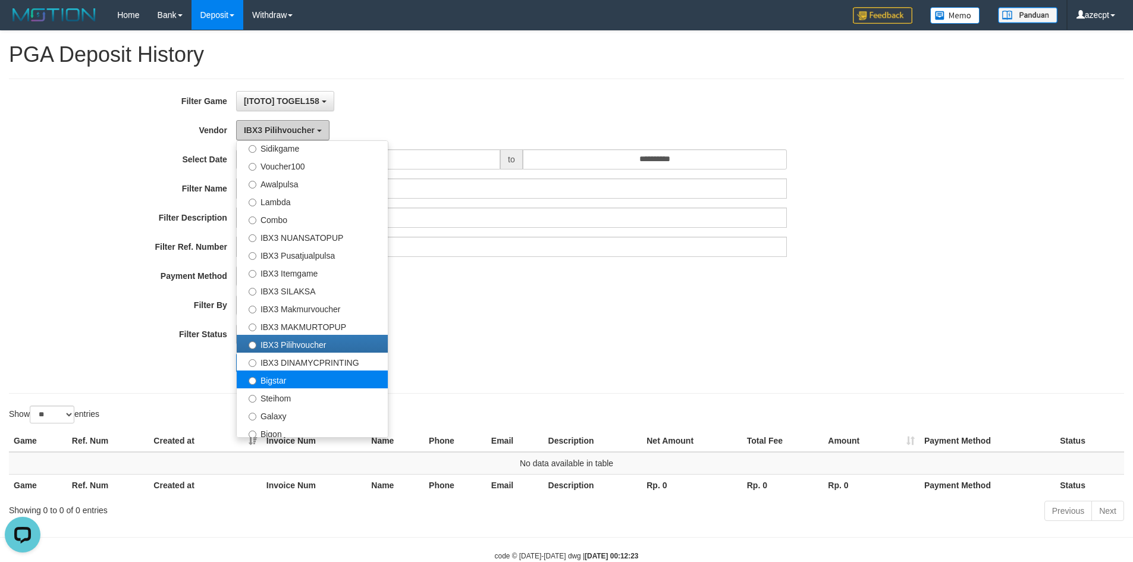
scroll to position [444, 0]
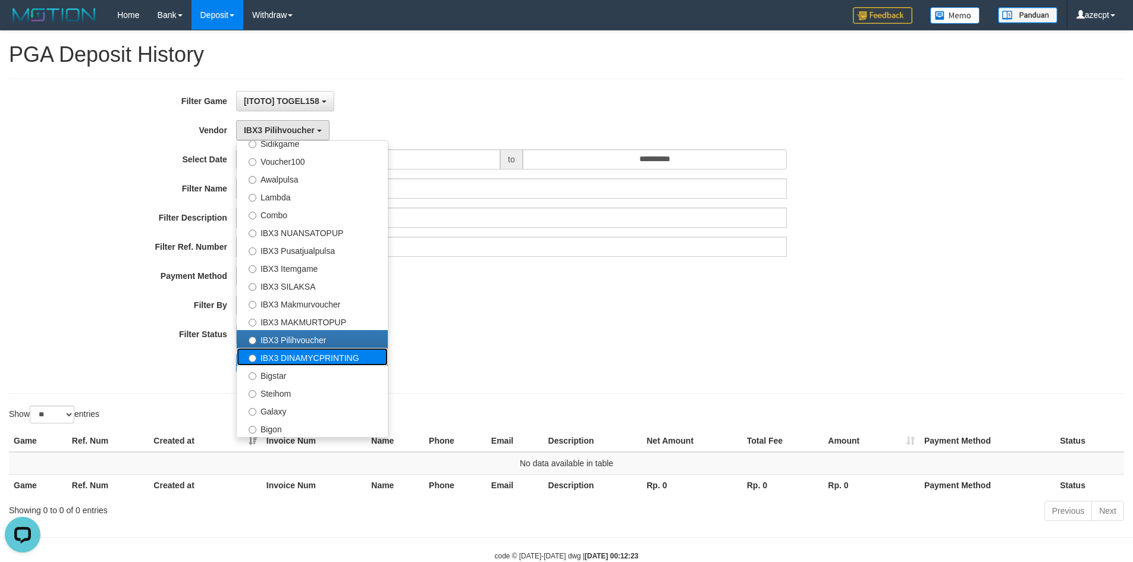
click at [301, 356] on label "IBX3 DINAMYCPRINTING" at bounding box center [312, 357] width 151 height 18
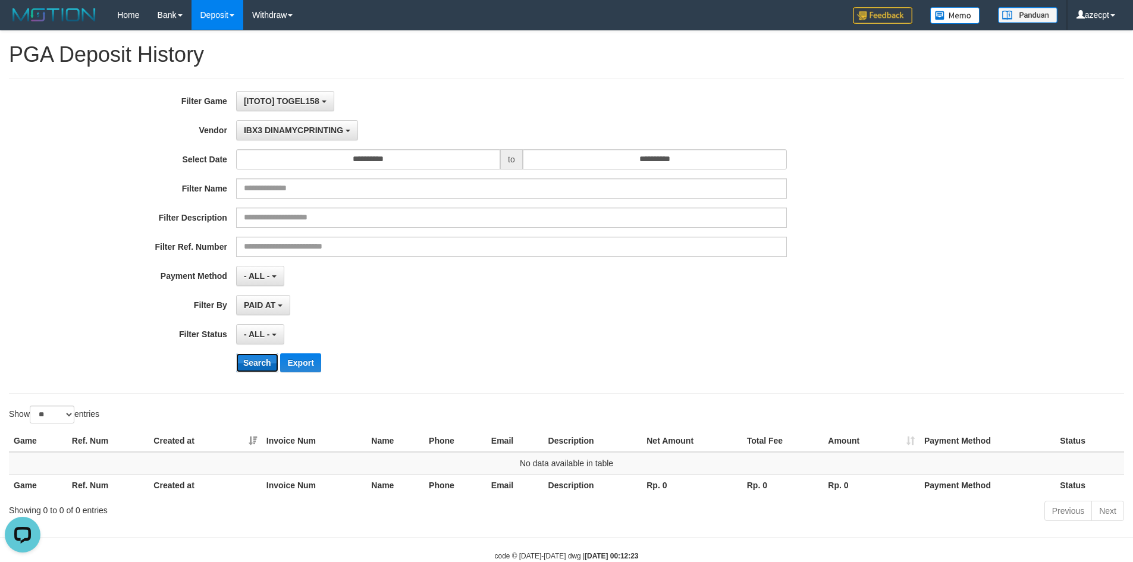
click at [260, 362] on button "Search" at bounding box center [257, 362] width 42 height 19
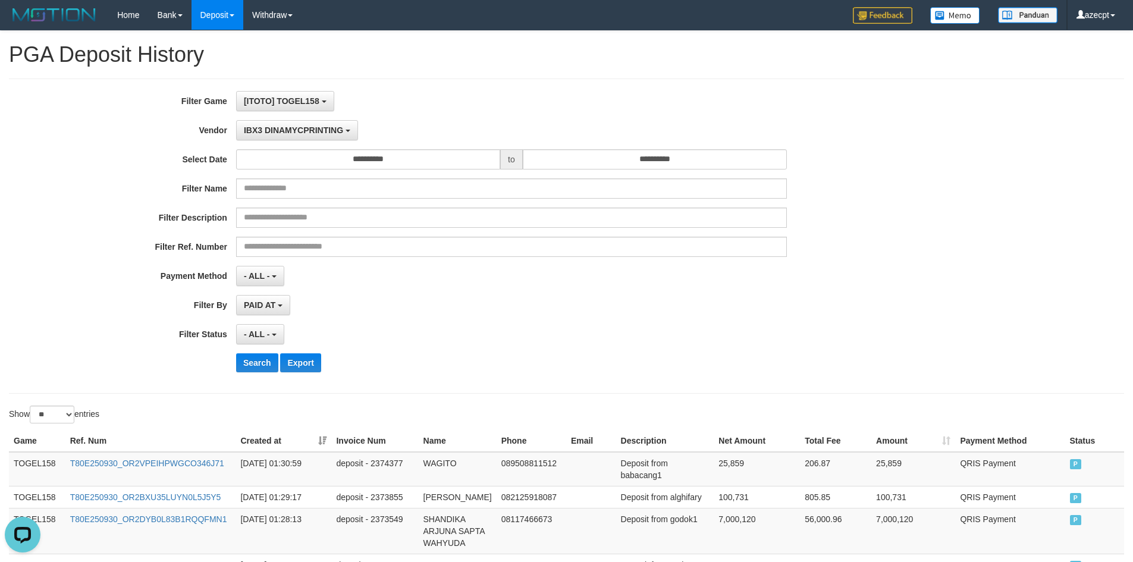
drag, startPoint x: 483, startPoint y: 396, endPoint x: 488, endPoint y: 385, distance: 11.5
click at [484, 396] on div "**********" at bounding box center [566, 551] width 1133 height 1041
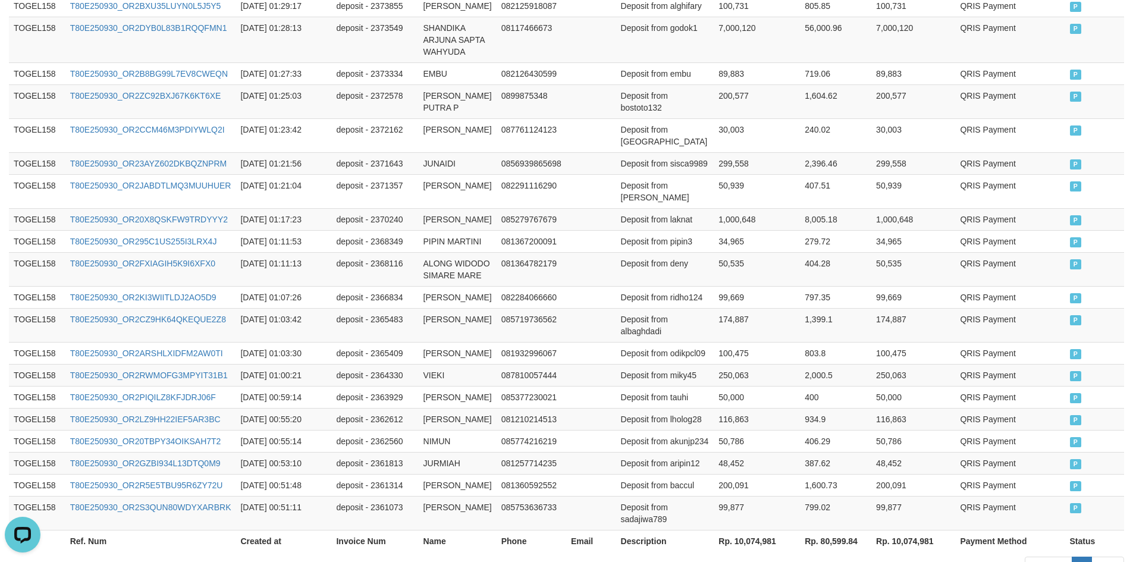
scroll to position [767, 0]
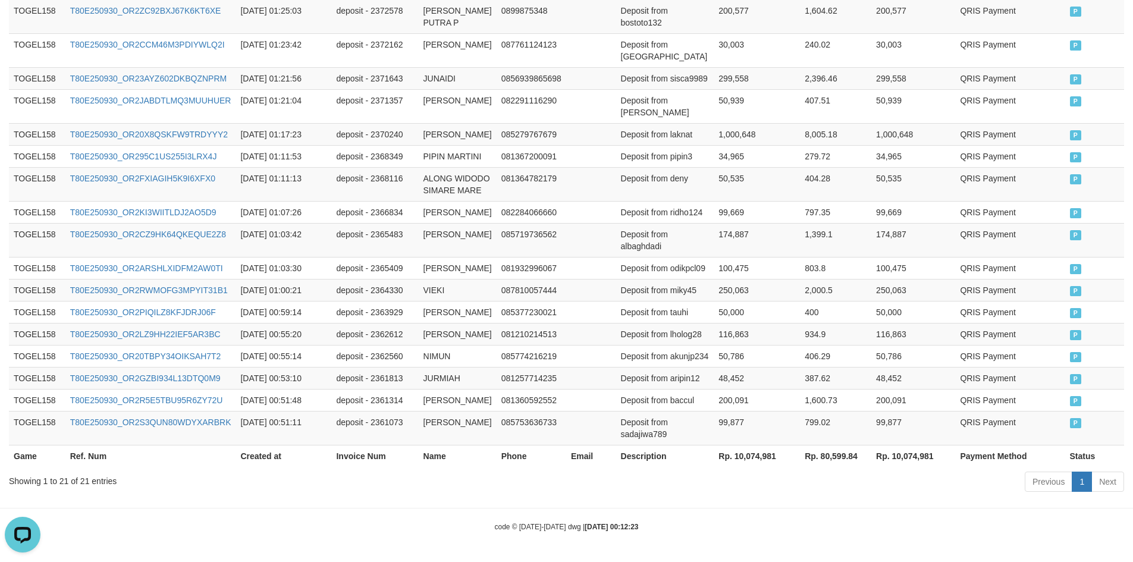
click at [903, 460] on th "Rp. 10,074,981" at bounding box center [913, 456] width 84 height 22
copy th "10,074,981"
click at [535, 323] on td "081210214513" at bounding box center [532, 334] width 70 height 22
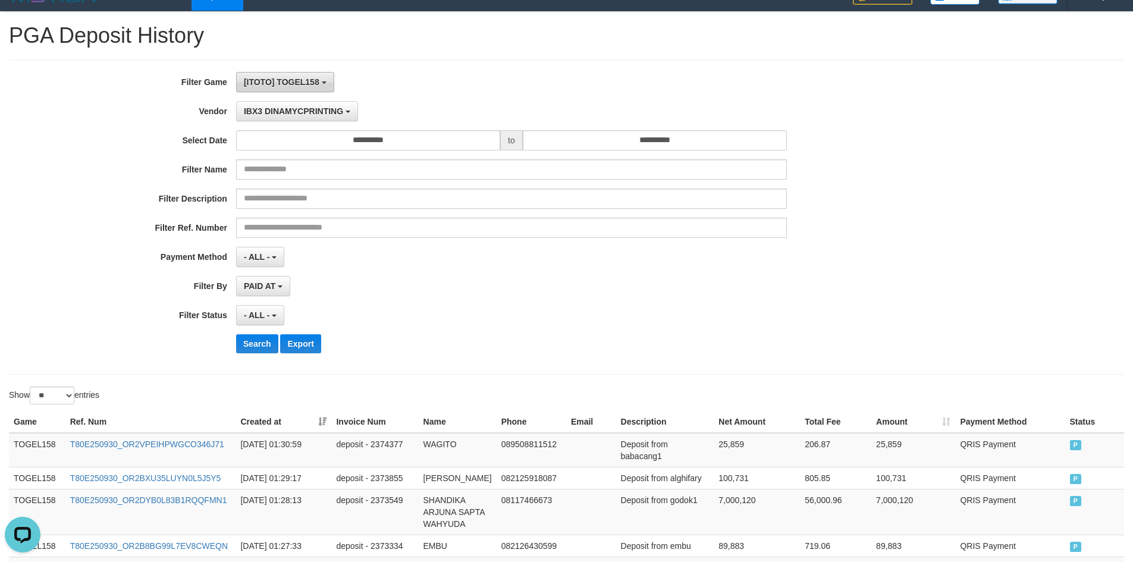
scroll to position [0, 0]
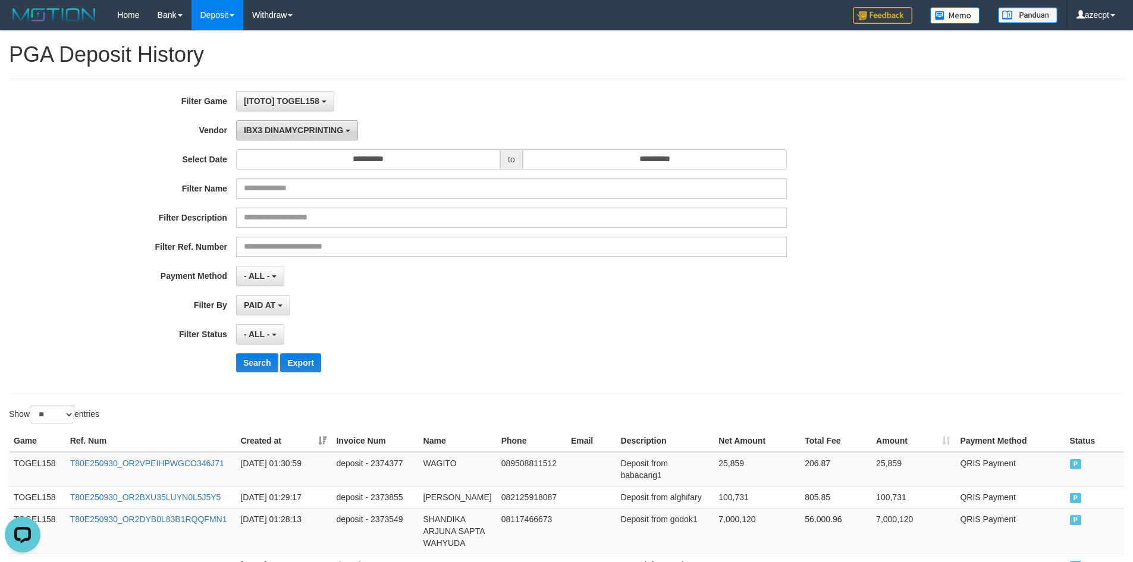
click at [272, 131] on span "IBX3 DINAMYCPRINTING" at bounding box center [293, 130] width 99 height 10
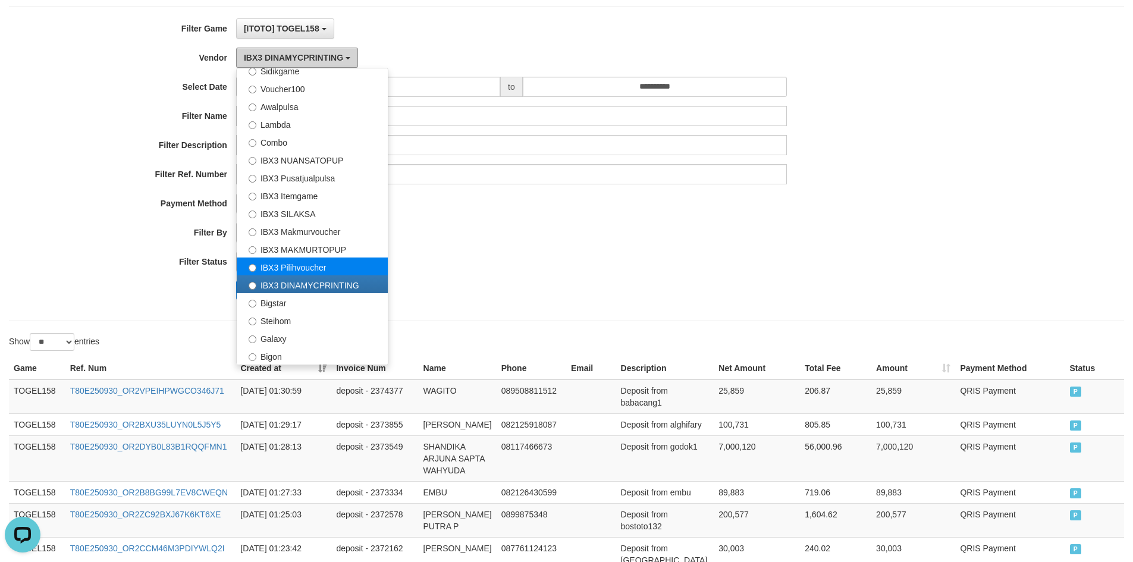
scroll to position [119, 0]
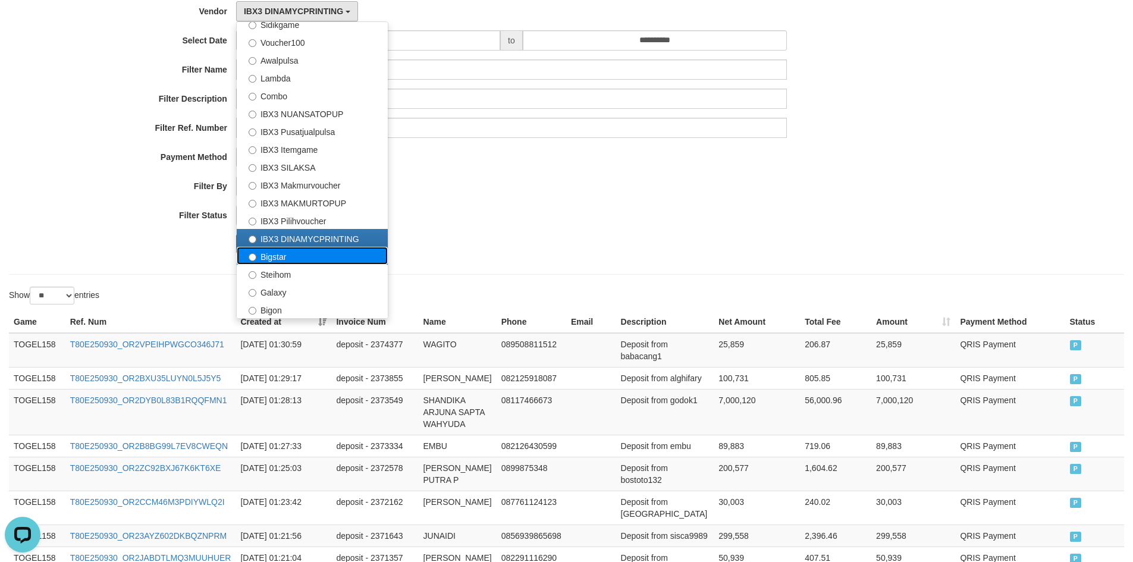
click at [301, 259] on label "Bigstar" at bounding box center [312, 256] width 151 height 18
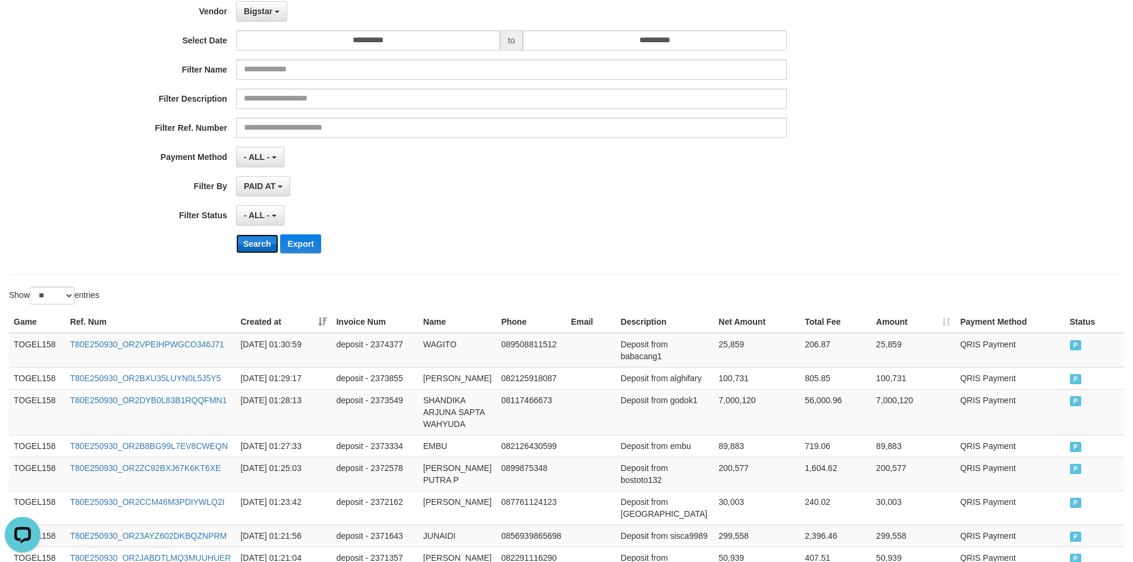
click at [254, 246] on button "Search" at bounding box center [257, 243] width 42 height 19
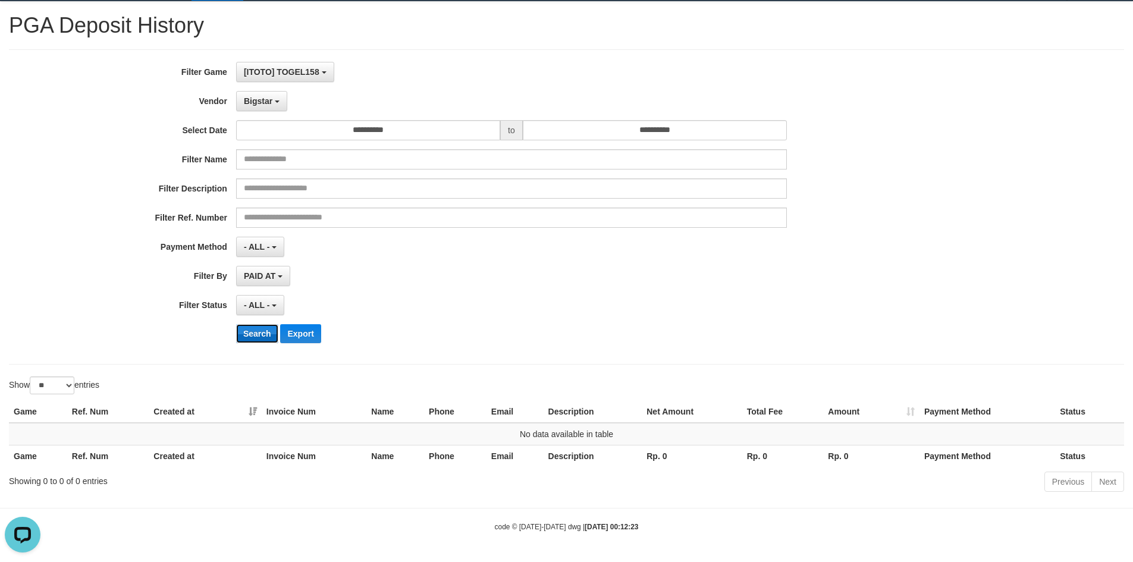
scroll to position [0, 0]
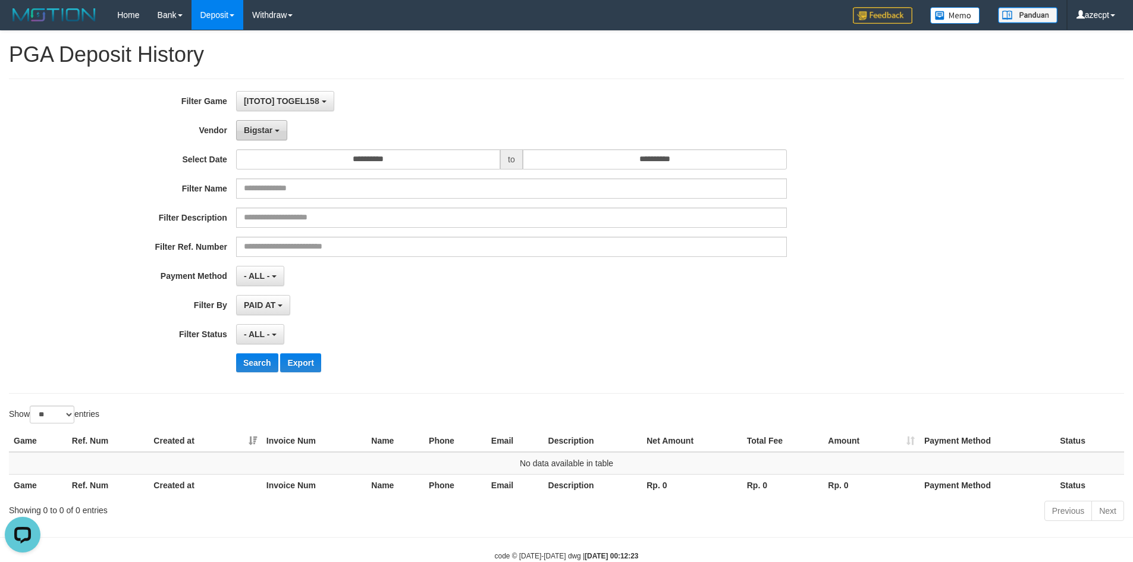
click at [266, 125] on span "Bigstar" at bounding box center [258, 130] width 29 height 10
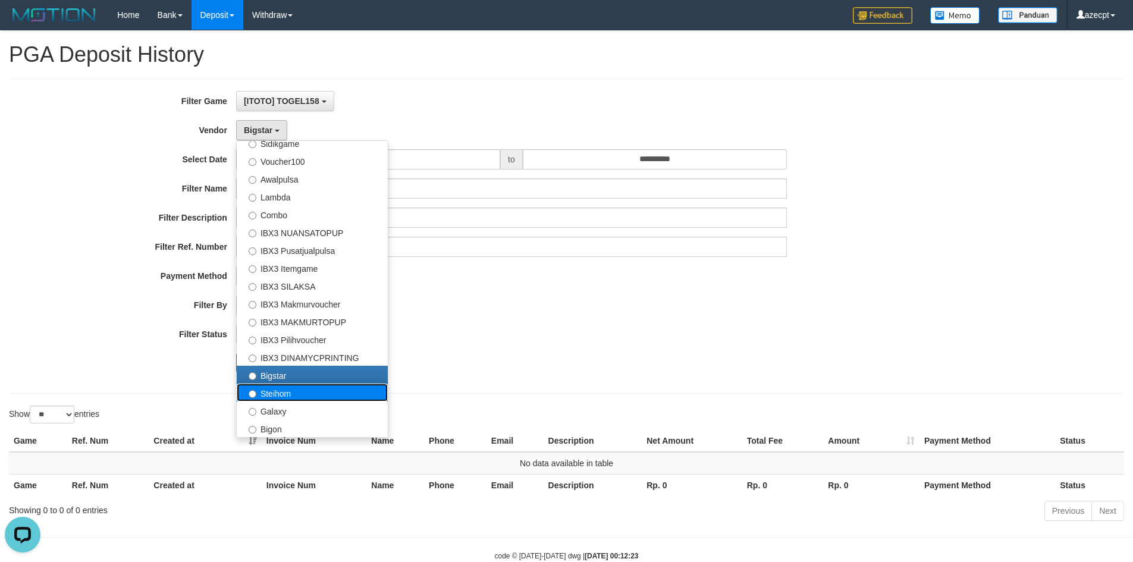
click at [300, 393] on label "Steihom" at bounding box center [312, 393] width 151 height 18
select select "**********"
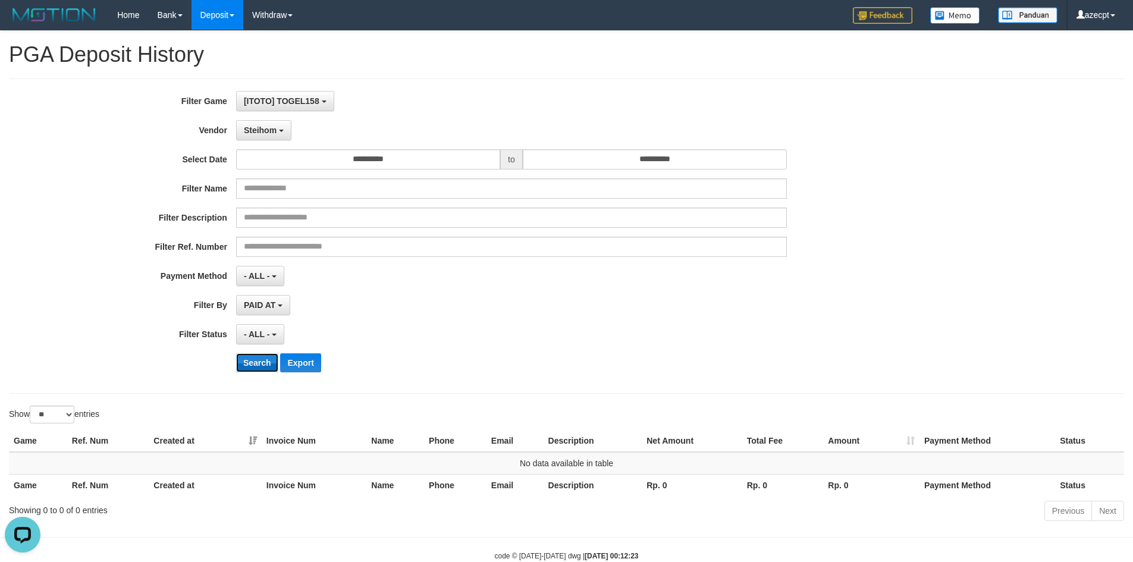
click at [259, 357] on button "Search" at bounding box center [257, 362] width 42 height 19
click at [258, 133] on span "Steihom" at bounding box center [260, 130] width 33 height 10
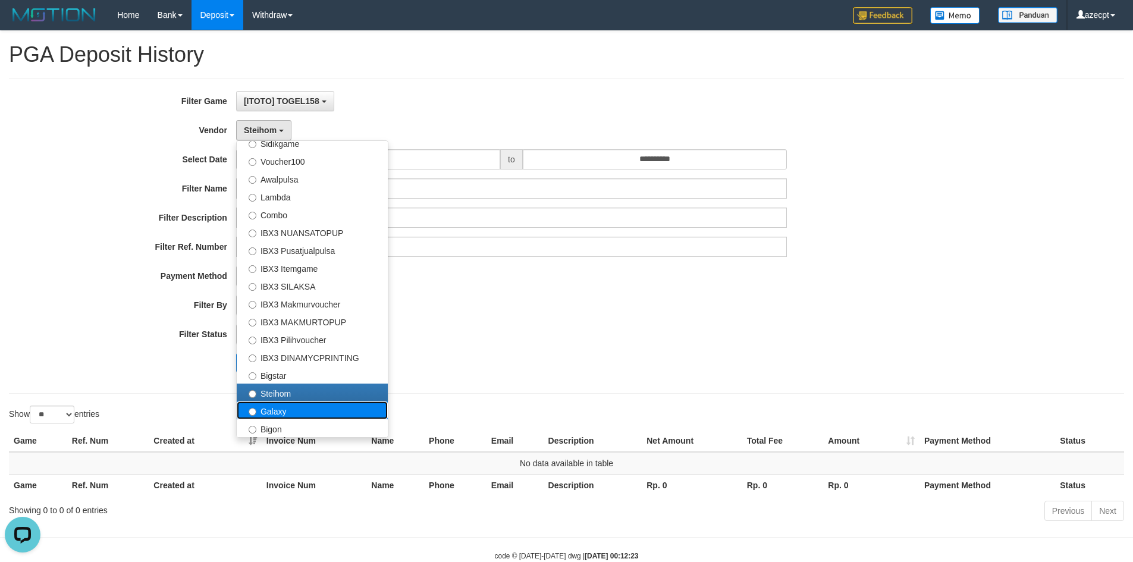
click at [282, 413] on label "Galaxy" at bounding box center [312, 410] width 151 height 18
select select "**********"
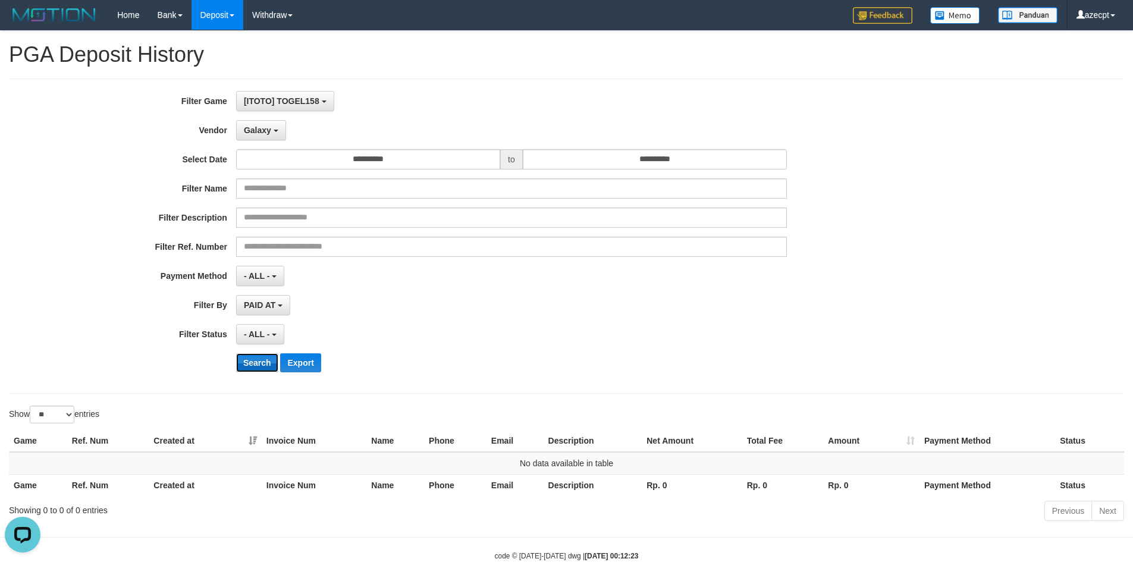
click at [255, 367] on button "Search" at bounding box center [257, 362] width 42 height 19
click at [259, 131] on span "Galaxy" at bounding box center [257, 130] width 27 height 10
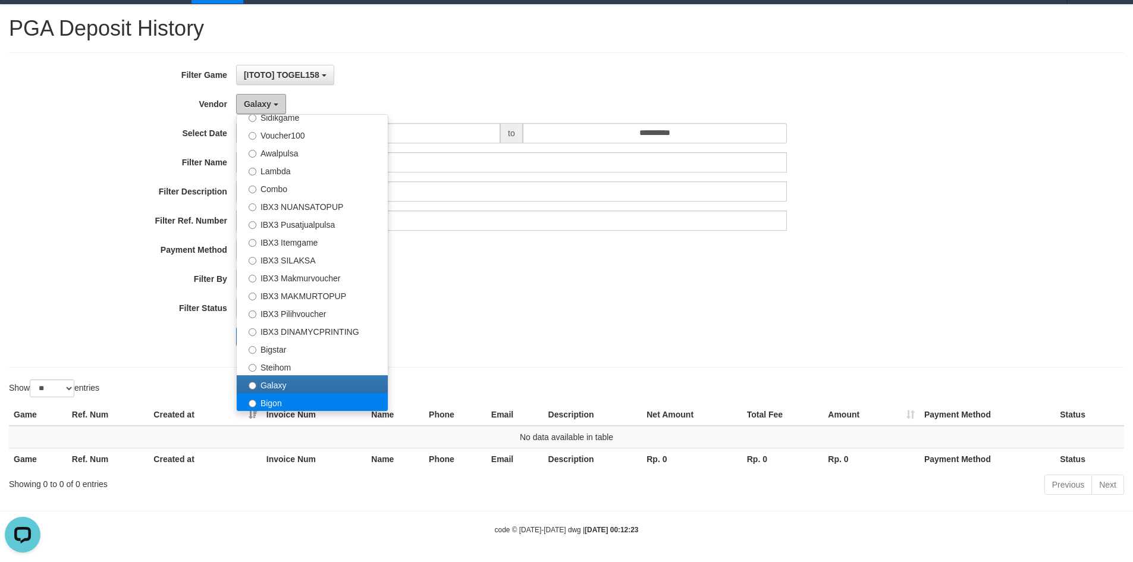
scroll to position [29, 0]
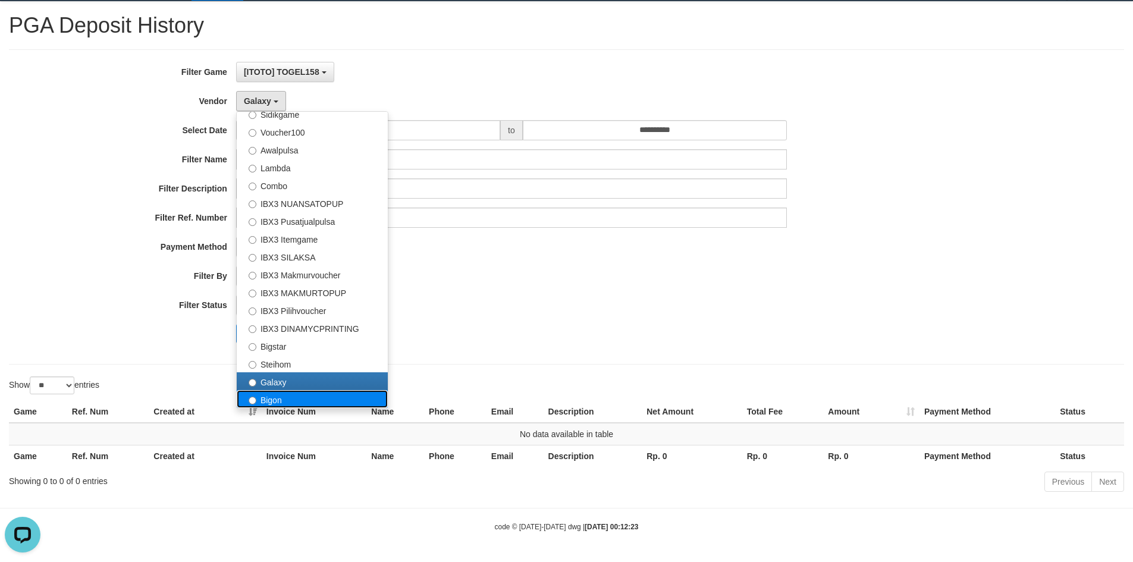
click at [293, 401] on label "Bigon" at bounding box center [312, 399] width 151 height 18
select select "**********"
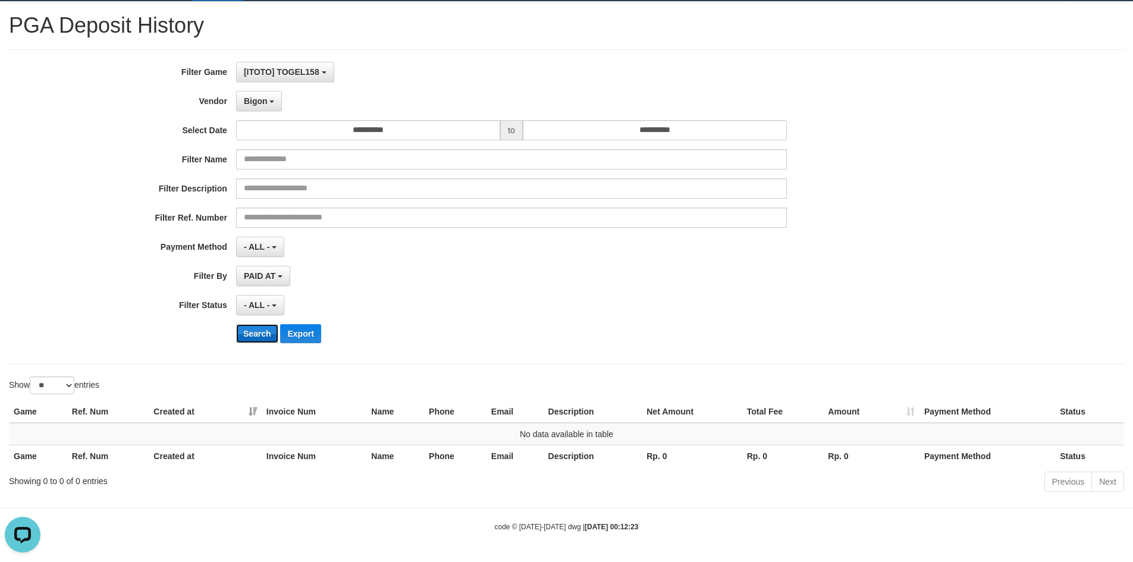
click at [257, 325] on button "Search" at bounding box center [257, 333] width 42 height 19
click at [571, 320] on div "**********" at bounding box center [472, 207] width 944 height 290
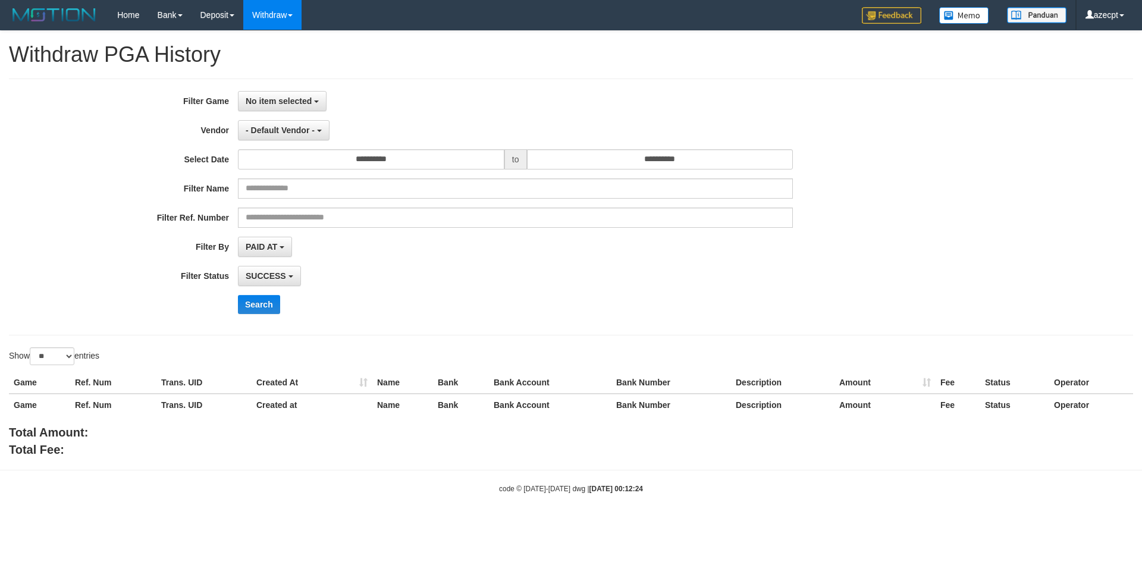
select select
select select "**"
select select
select select "**"
click at [307, 100] on span "No item selected" at bounding box center [279, 101] width 66 height 10
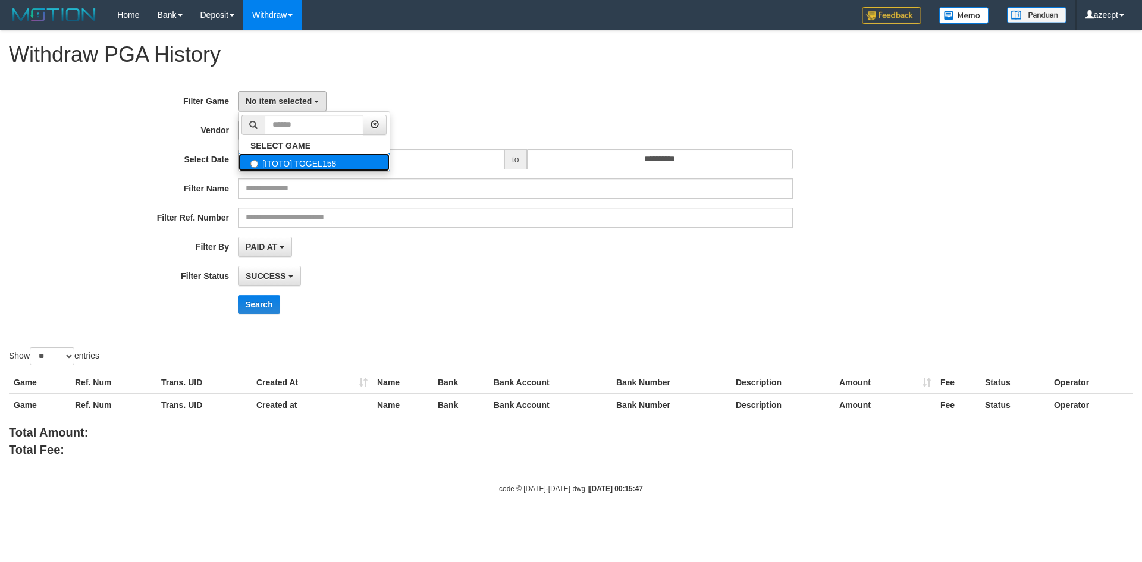
click at [300, 167] on label "[ITOTO] TOGEL158" at bounding box center [313, 162] width 151 height 18
select select "***"
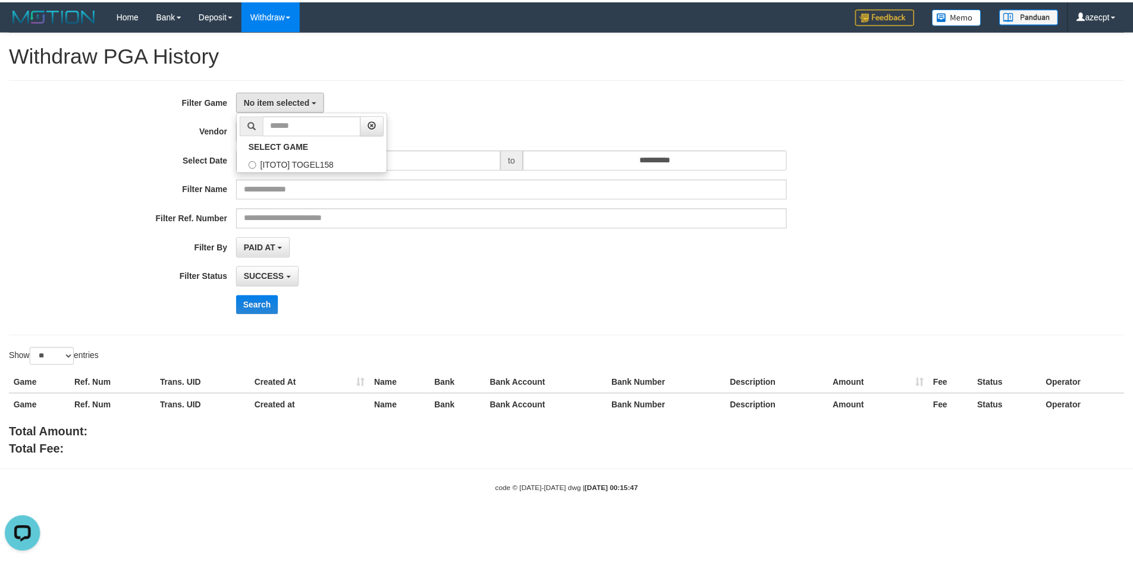
scroll to position [11, 0]
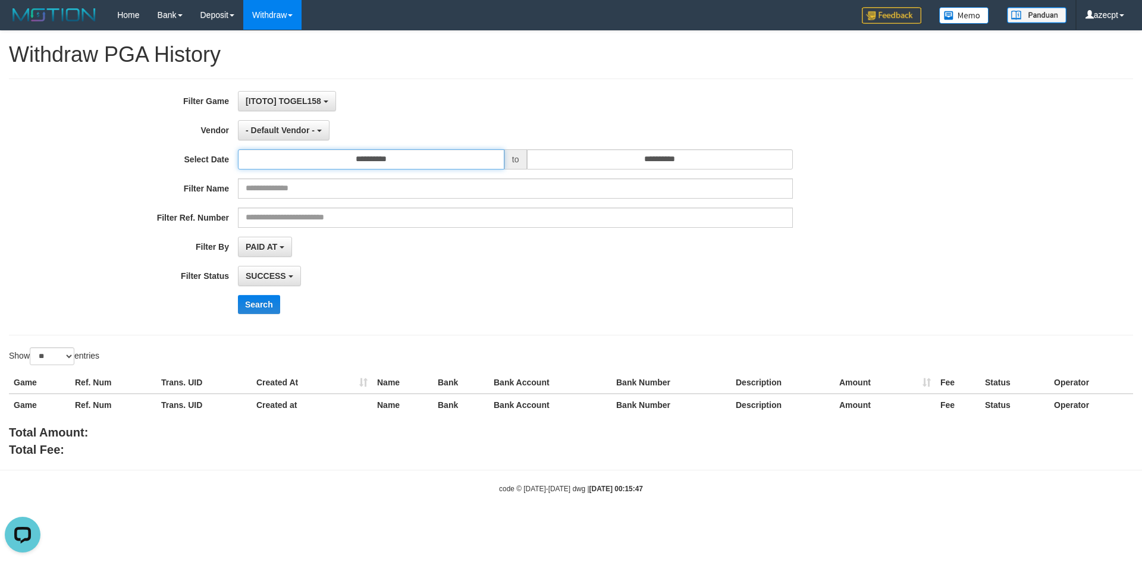
drag, startPoint x: 338, startPoint y: 160, endPoint x: 311, endPoint y: 167, distance: 28.1
click at [337, 160] on input "**********" at bounding box center [371, 159] width 266 height 20
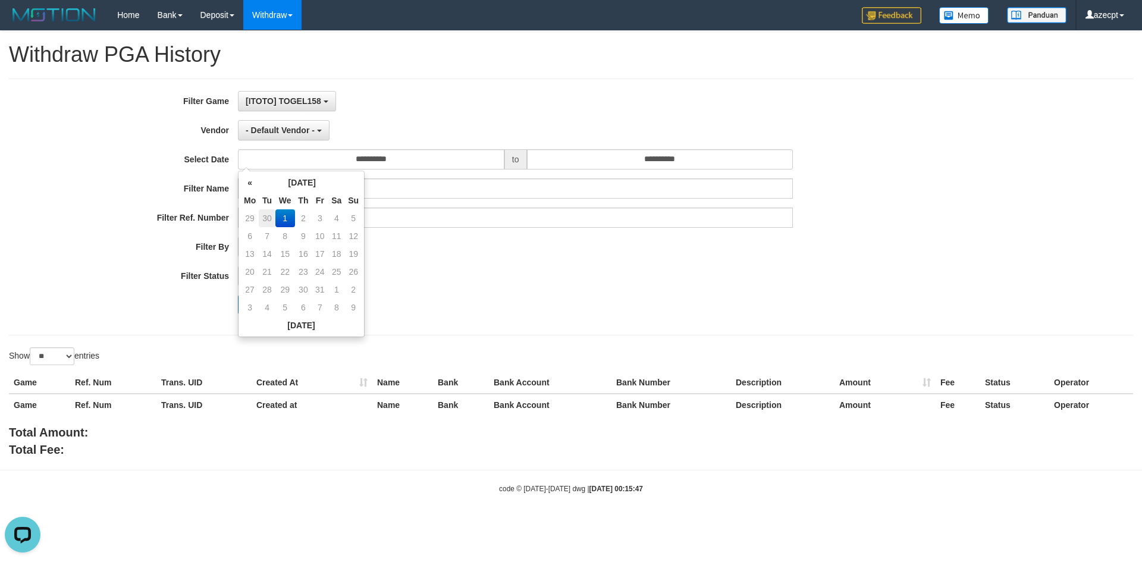
click at [265, 218] on td "30" at bounding box center [267, 218] width 17 height 18
type input "**********"
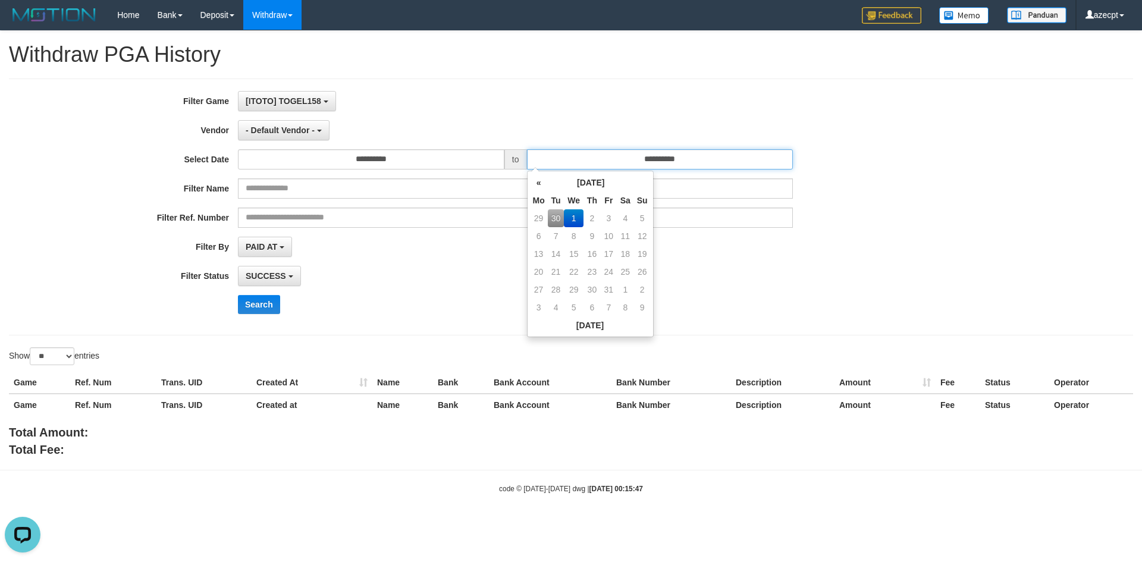
click at [597, 165] on input "**********" at bounding box center [660, 159] width 266 height 20
click at [559, 222] on td "30" at bounding box center [556, 218] width 17 height 18
type input "**********"
click at [580, 84] on div "**********" at bounding box center [571, 206] width 1124 height 257
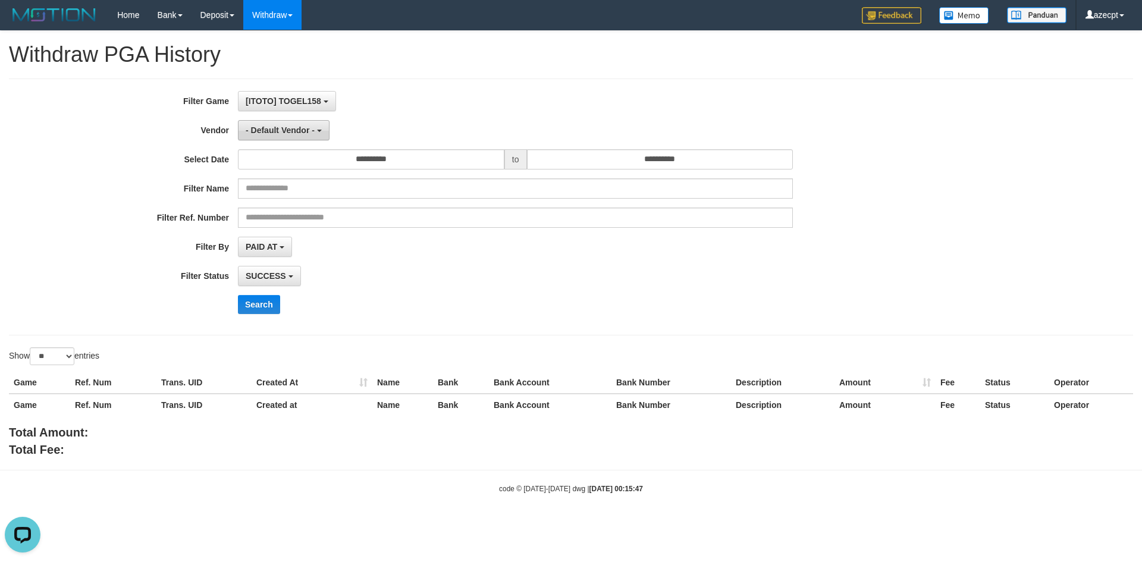
click at [283, 129] on span "- Default Vendor -" at bounding box center [280, 130] width 69 height 10
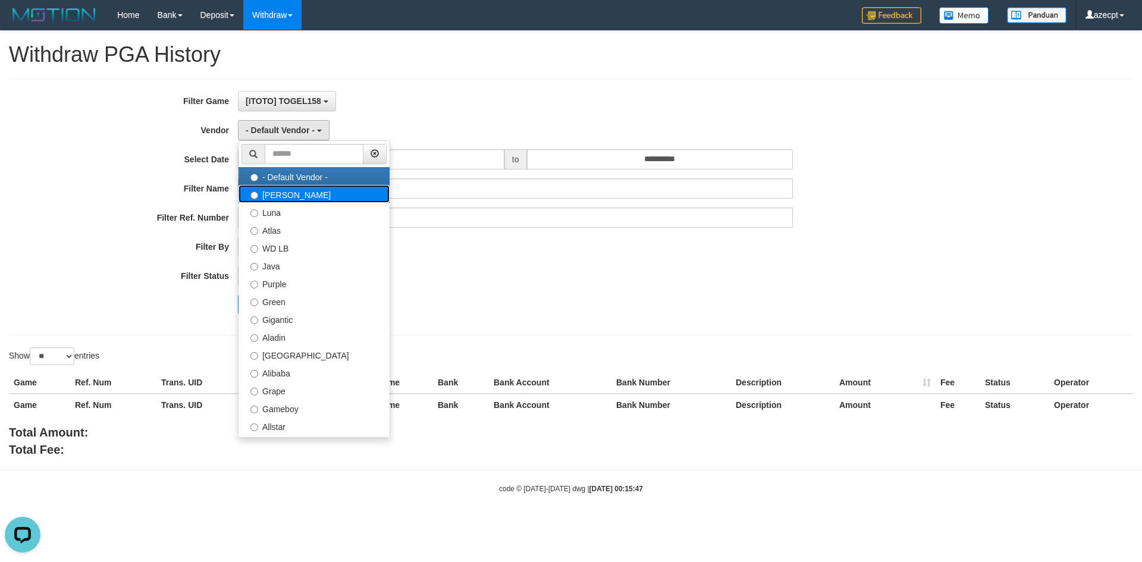
click at [299, 191] on label "[PERSON_NAME]" at bounding box center [313, 194] width 151 height 18
select select "**********"
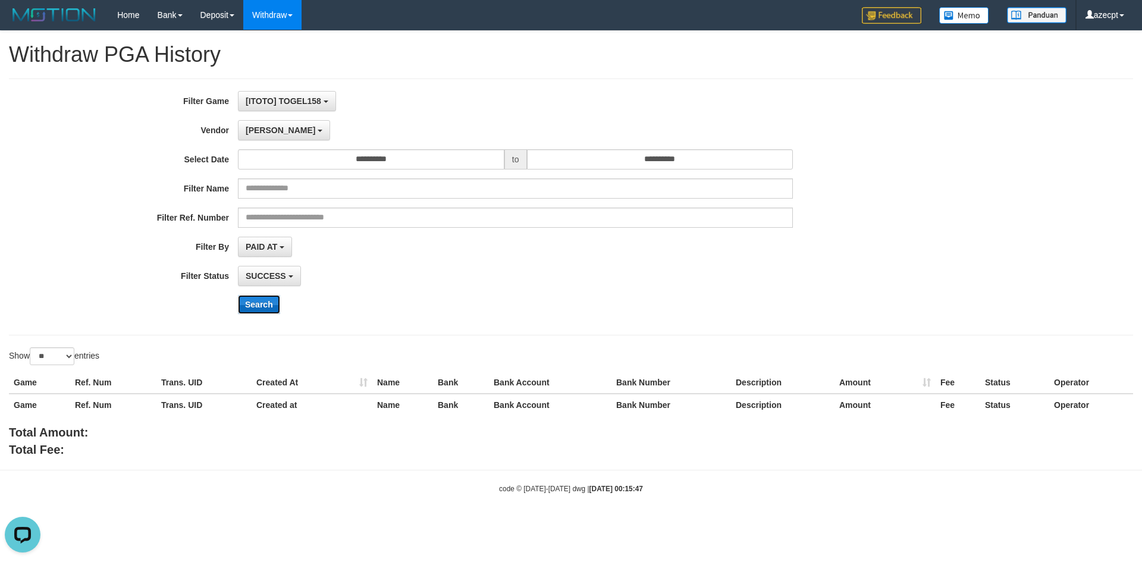
click at [253, 300] on button "Search" at bounding box center [259, 304] width 42 height 19
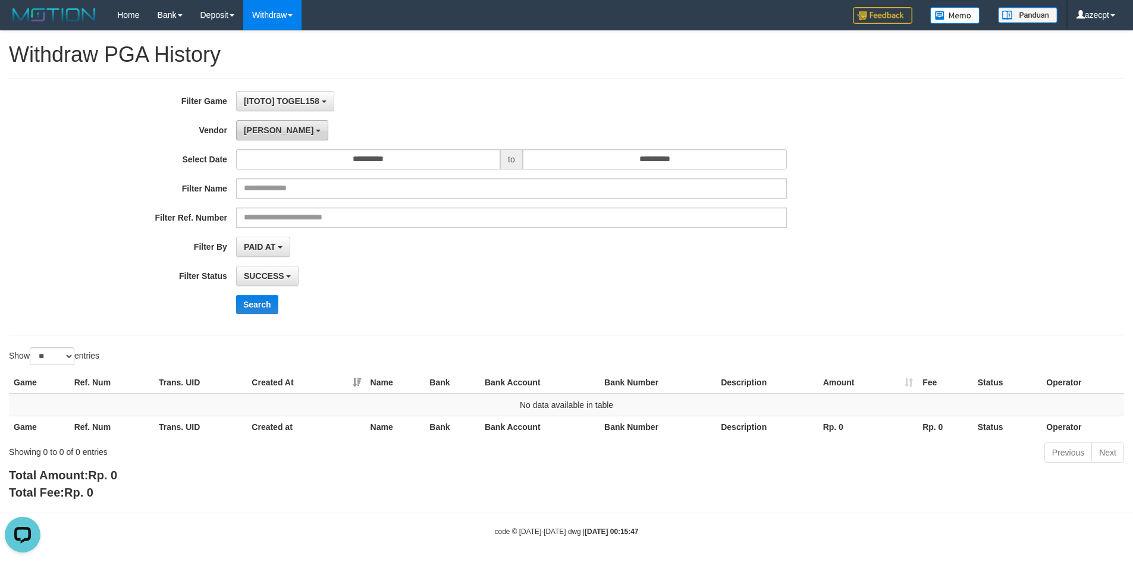
click at [251, 128] on span "[PERSON_NAME]" at bounding box center [279, 130] width 70 height 10
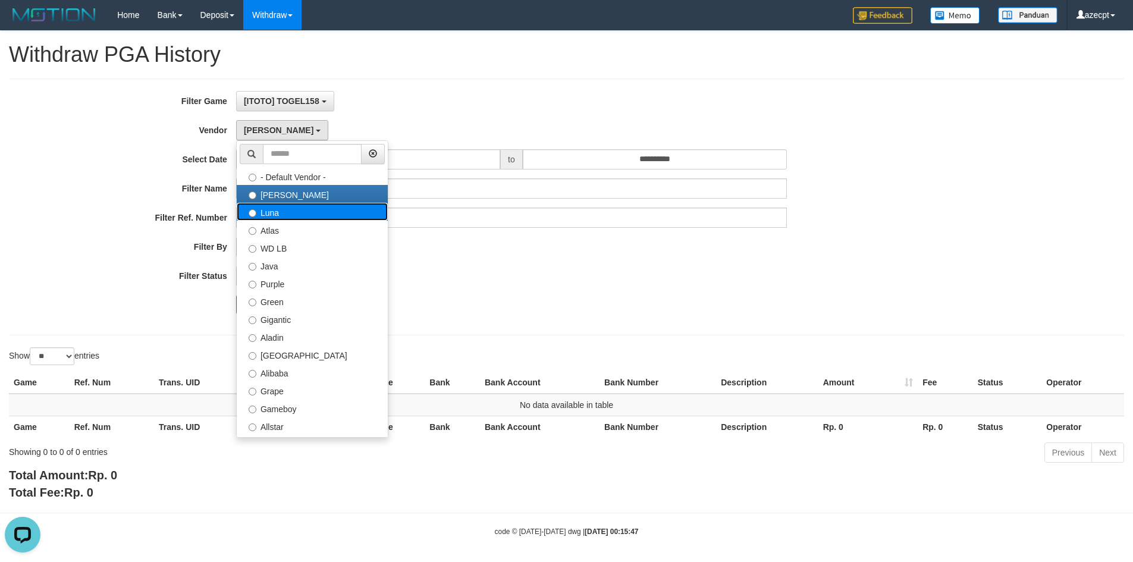
click at [279, 212] on label "Luna" at bounding box center [312, 212] width 151 height 18
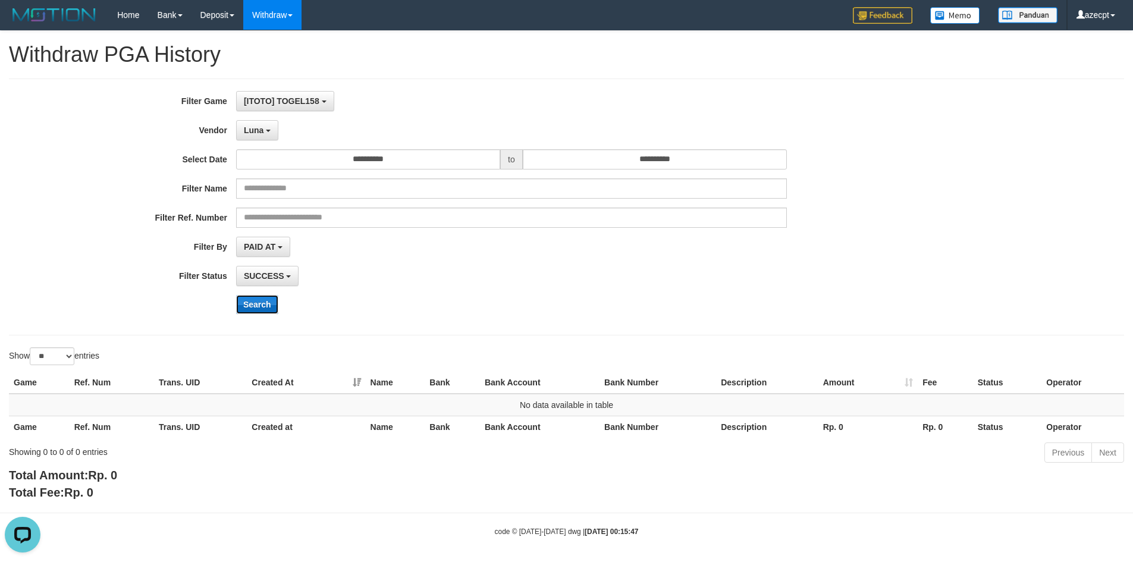
click at [250, 305] on button "Search" at bounding box center [257, 304] width 42 height 19
click at [252, 130] on span "Luna" at bounding box center [254, 130] width 20 height 10
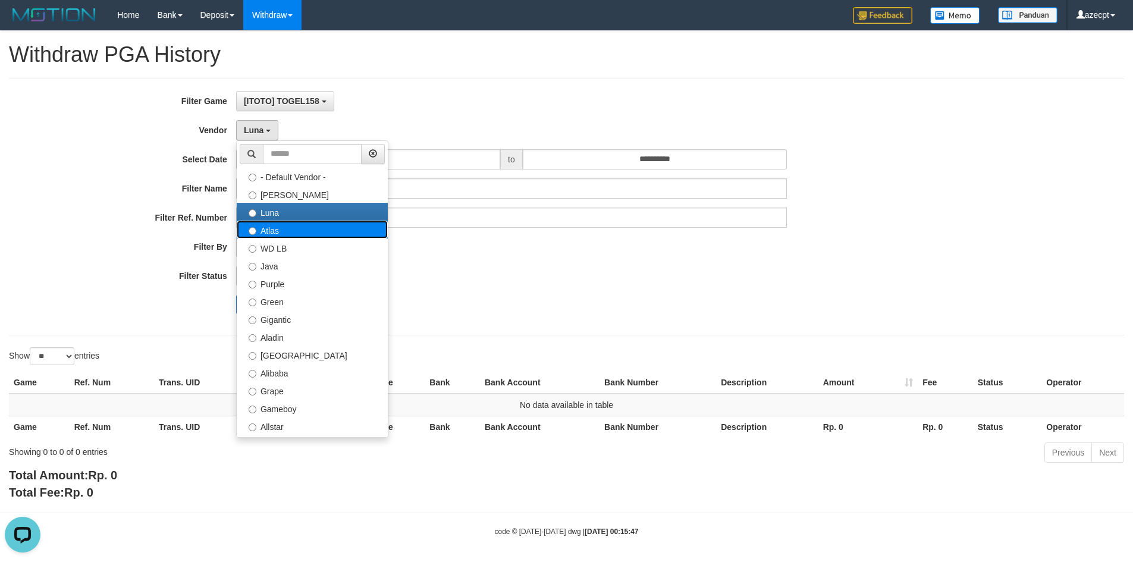
click at [267, 222] on label "Atlas" at bounding box center [312, 230] width 151 height 18
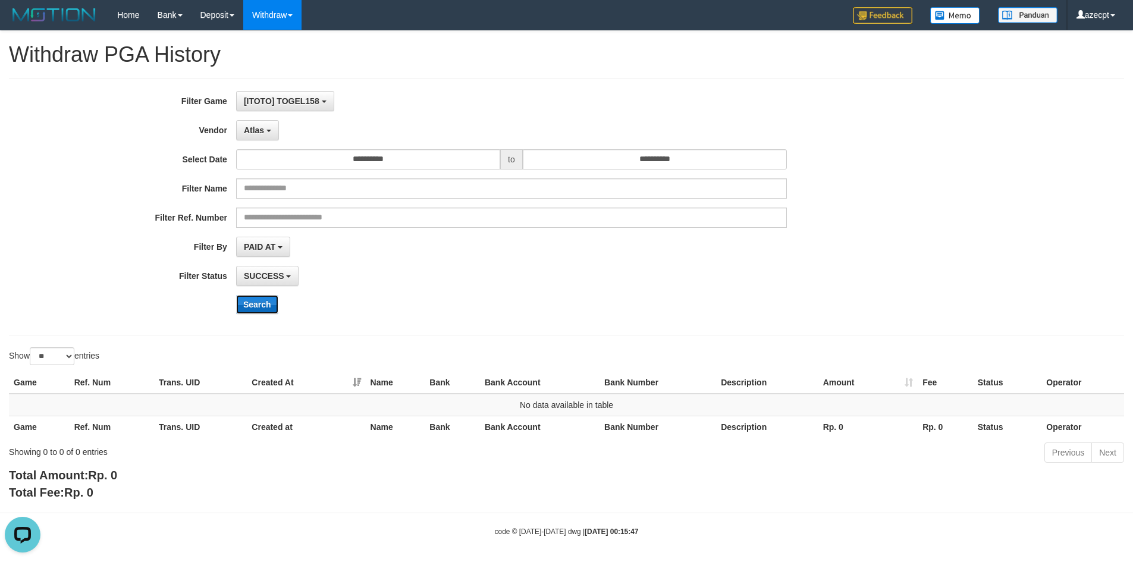
click at [255, 305] on button "Search" at bounding box center [257, 304] width 42 height 19
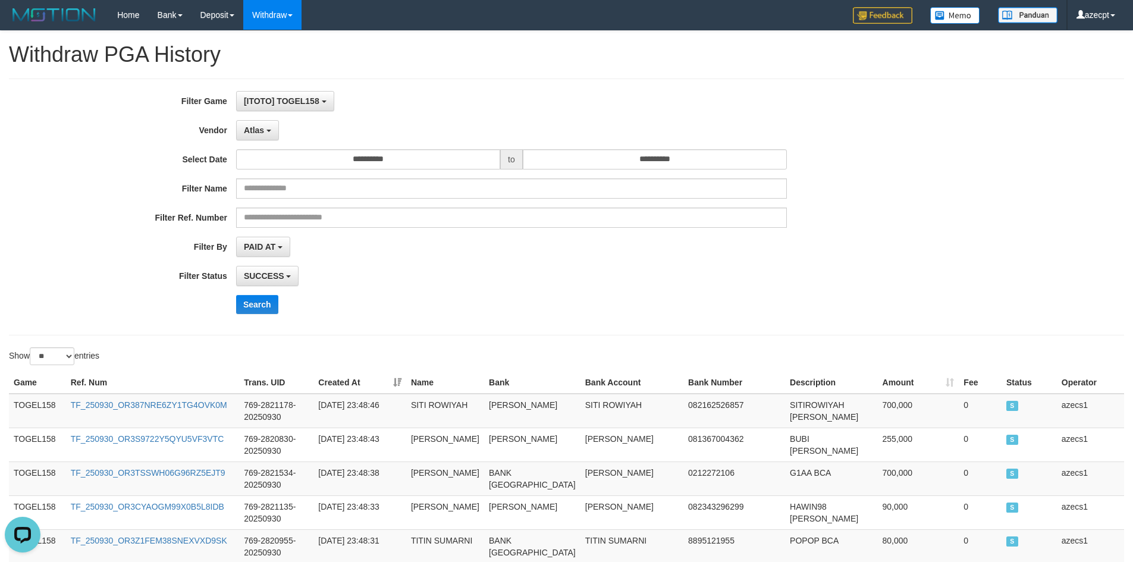
click at [489, 313] on div "Search" at bounding box center [590, 304] width 708 height 19
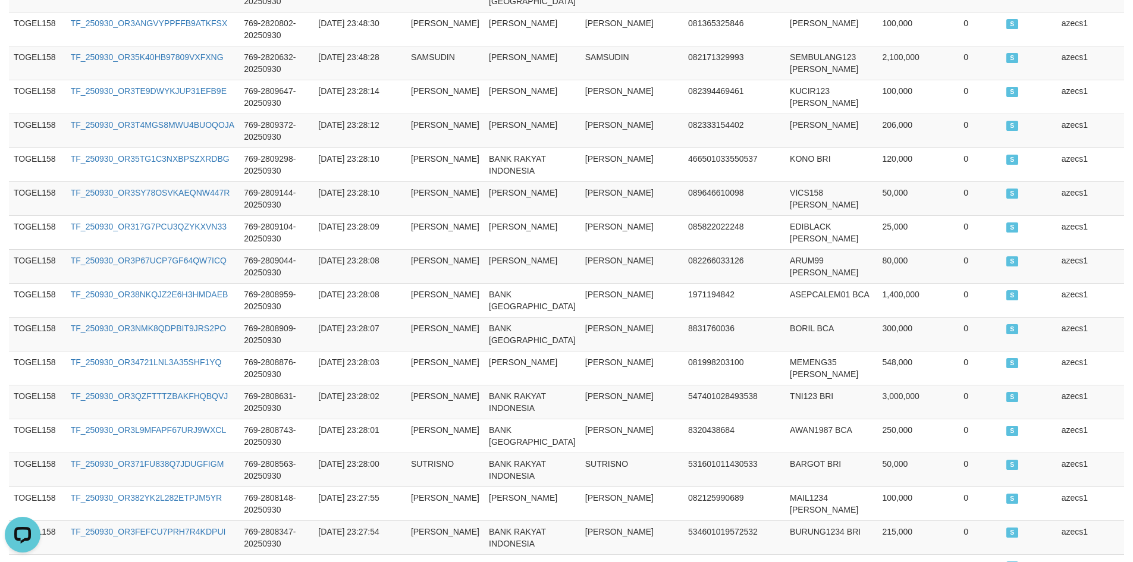
scroll to position [973, 0]
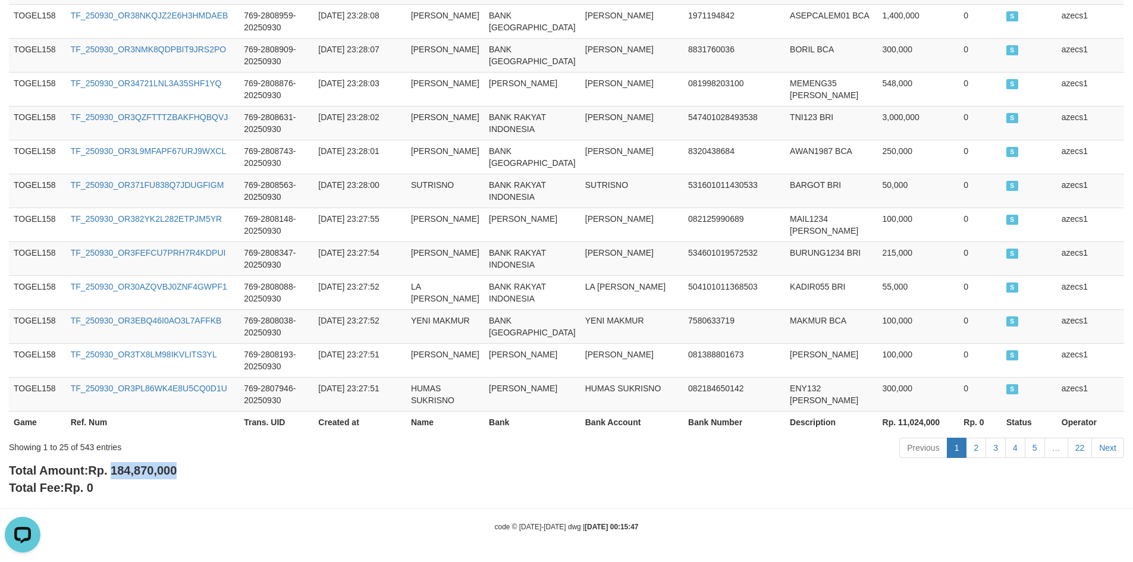
drag, startPoint x: 113, startPoint y: 472, endPoint x: 362, endPoint y: 477, distance: 249.2
click at [362, 477] on div "Total Amount: Rp. 184,870,000 Total Fee: Rp. 0" at bounding box center [566, 479] width 1115 height 34
copy span "184,870,000"
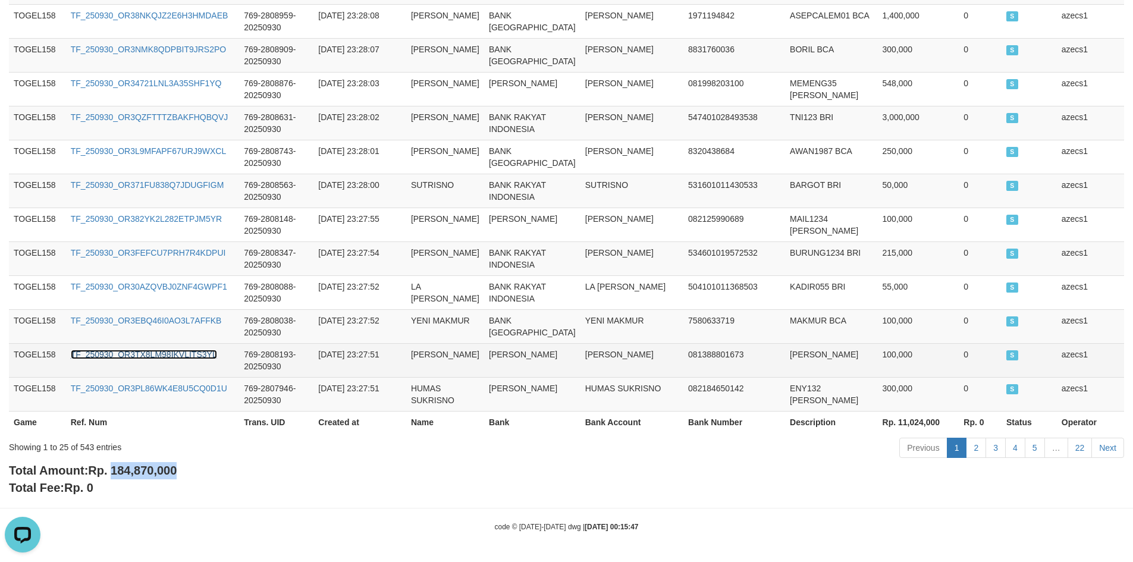
click at [217, 358] on link "TF_250930_OR3TX8LM98IKVLITS3YL" at bounding box center [144, 355] width 146 height 10
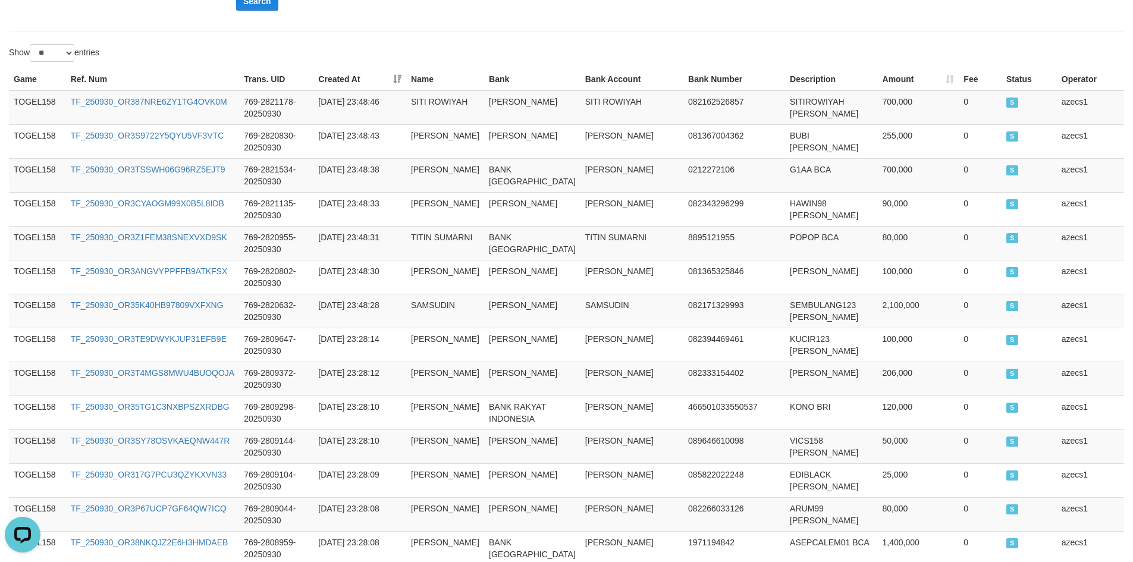
scroll to position [0, 0]
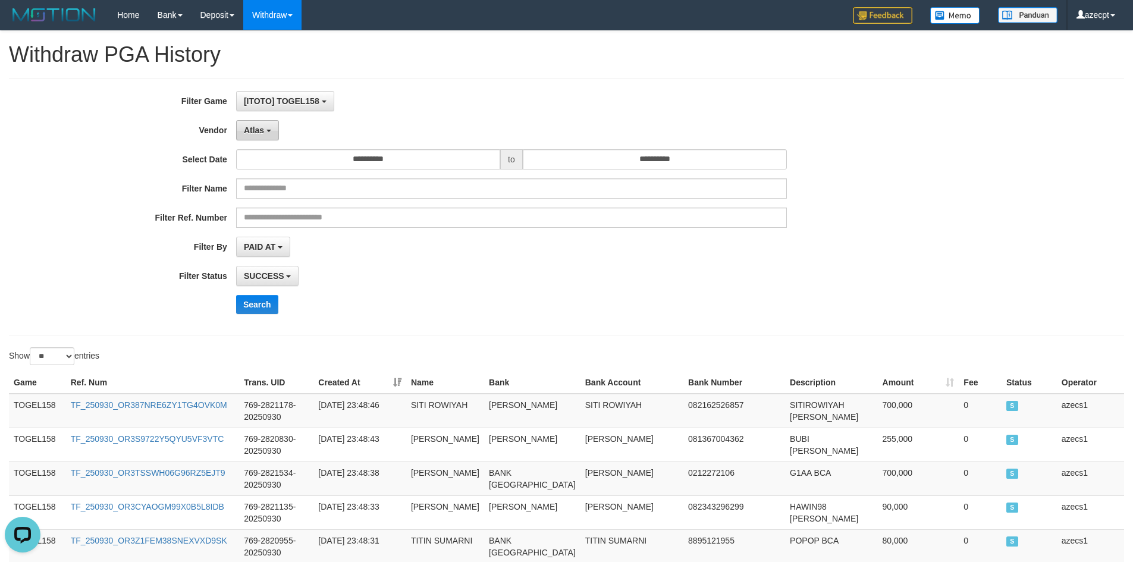
click at [256, 130] on span "Atlas" at bounding box center [254, 130] width 20 height 10
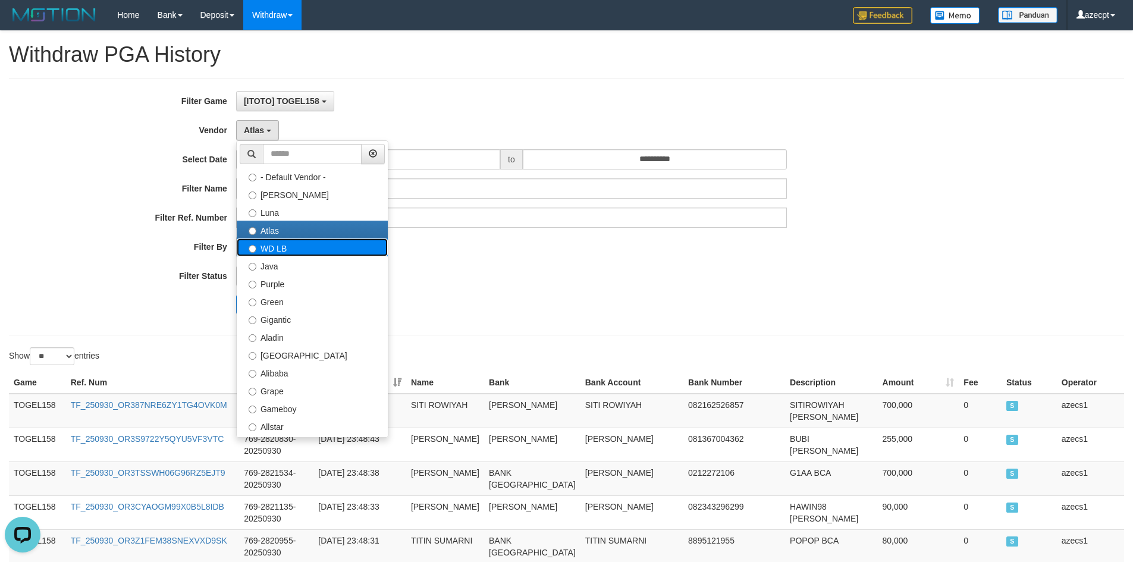
click at [290, 253] on label "WD LB" at bounding box center [312, 247] width 151 height 18
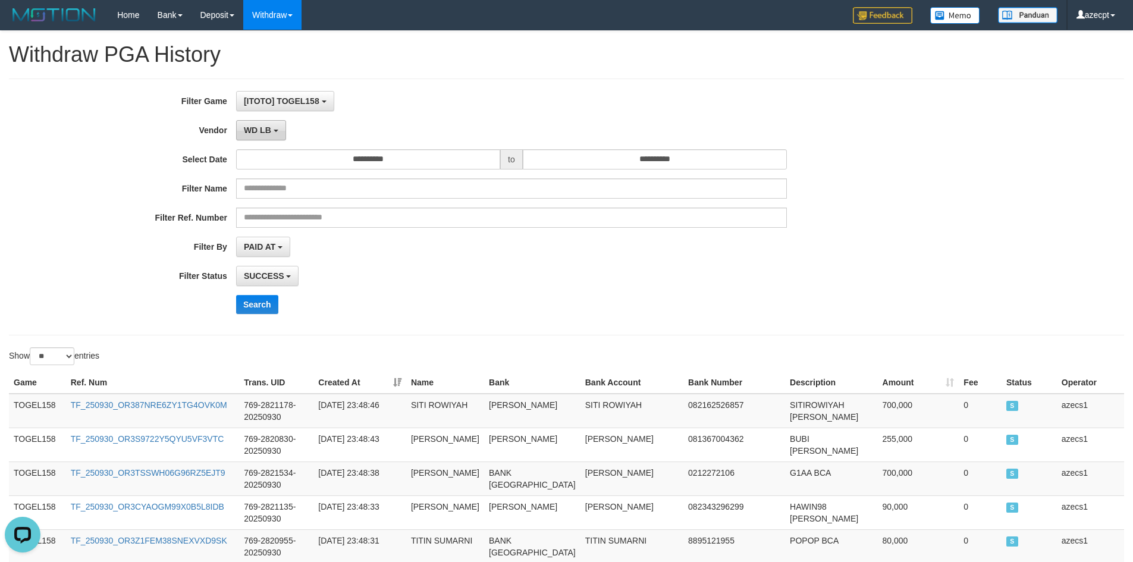
click at [252, 121] on button "WD LB" at bounding box center [261, 130] width 50 height 20
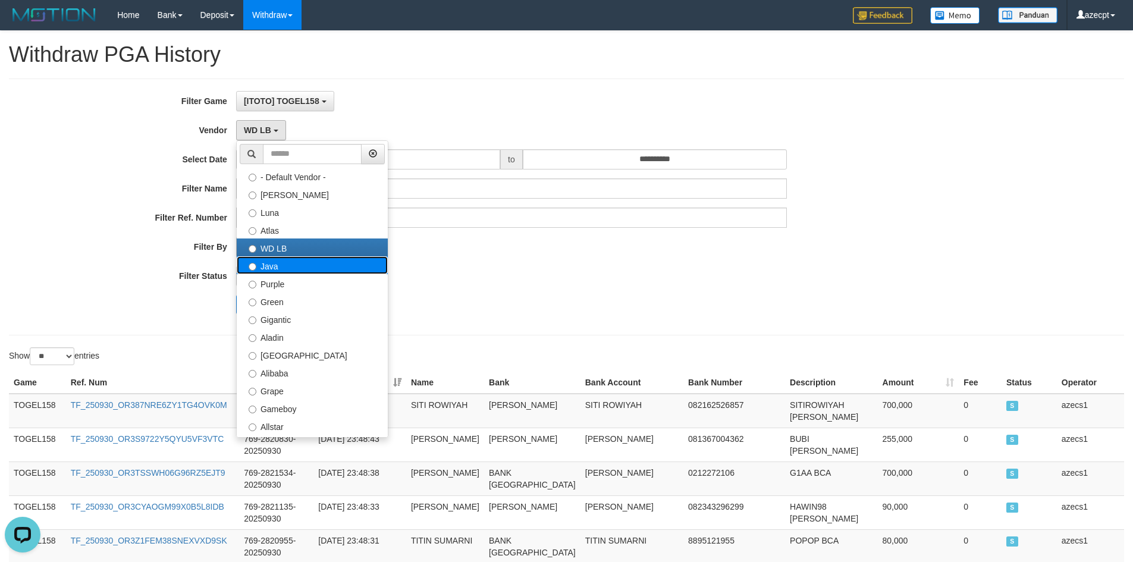
click at [294, 265] on label "Java" at bounding box center [312, 265] width 151 height 18
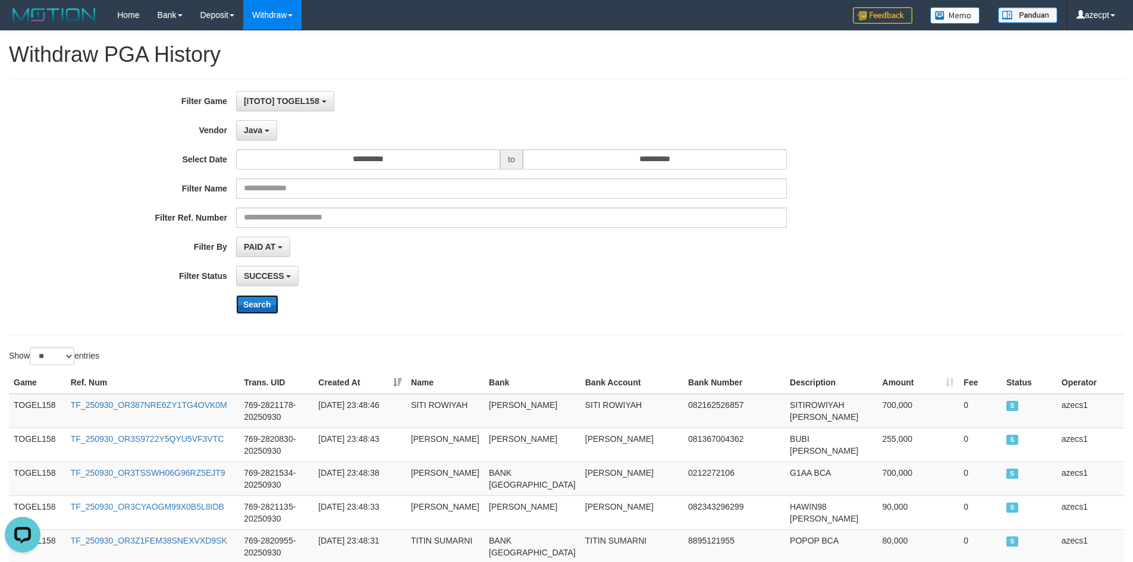
click at [257, 309] on button "Search" at bounding box center [257, 304] width 42 height 19
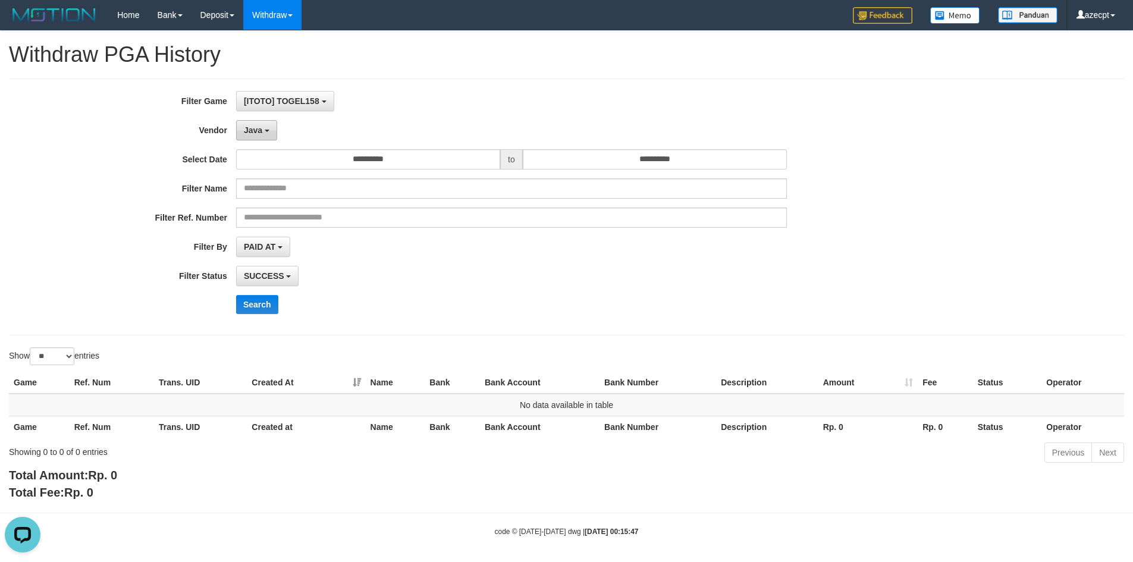
click at [259, 128] on span "Java" at bounding box center [253, 130] width 18 height 10
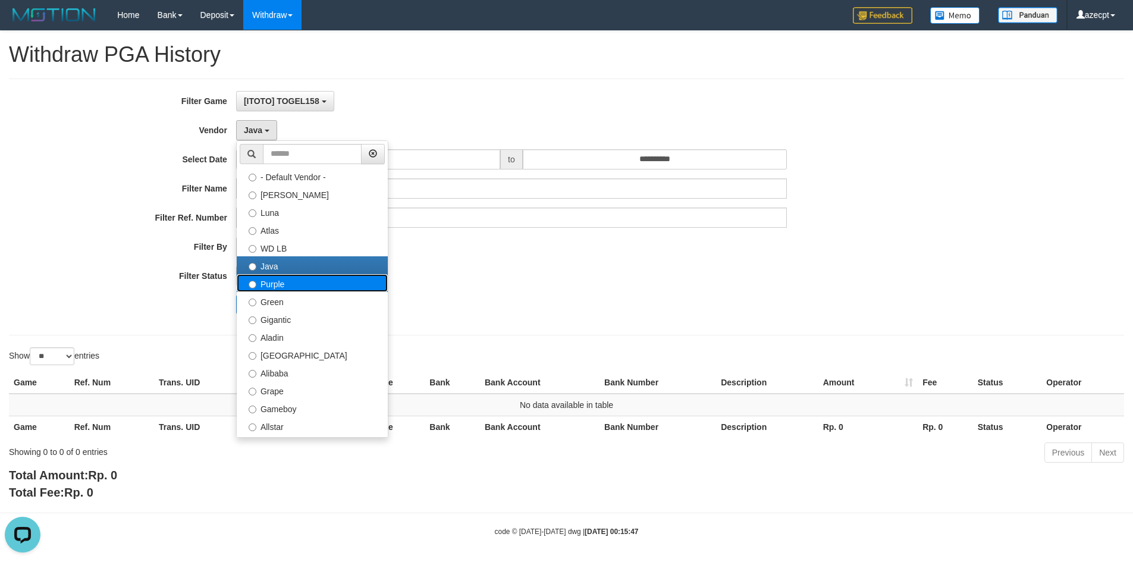
click at [293, 285] on label "Purple" at bounding box center [312, 283] width 151 height 18
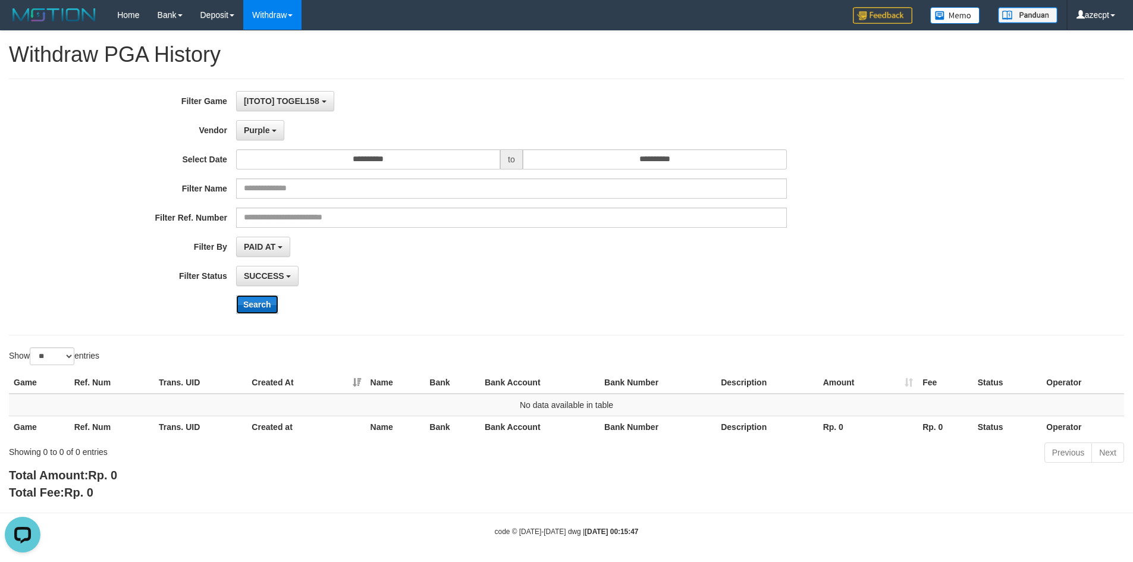
click at [252, 303] on button "Search" at bounding box center [257, 304] width 42 height 19
click at [257, 136] on button "Purple" at bounding box center [260, 130] width 48 height 20
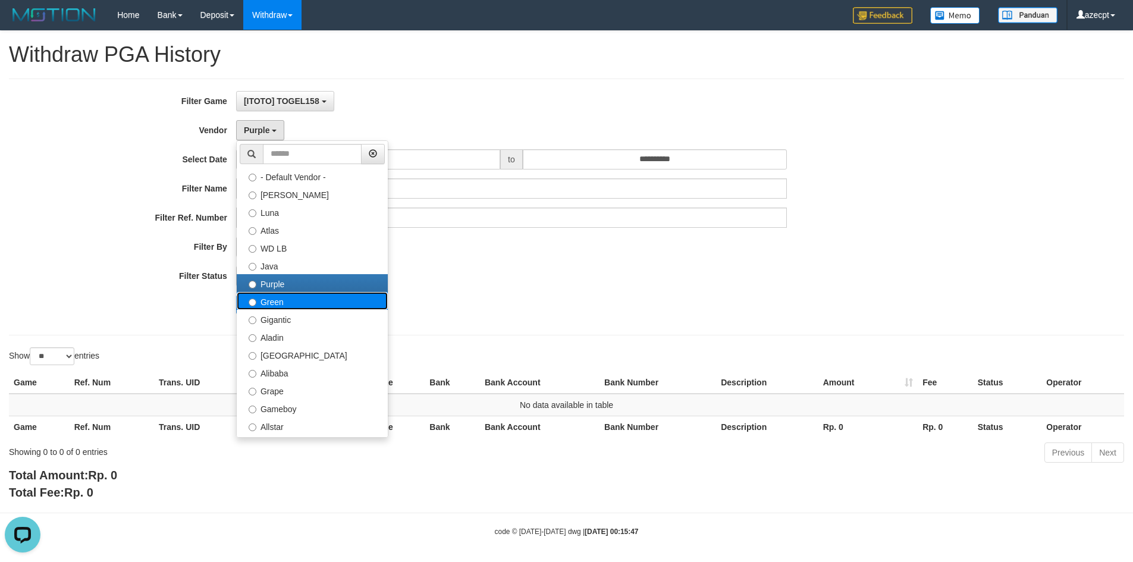
click at [279, 301] on label "Green" at bounding box center [312, 301] width 151 height 18
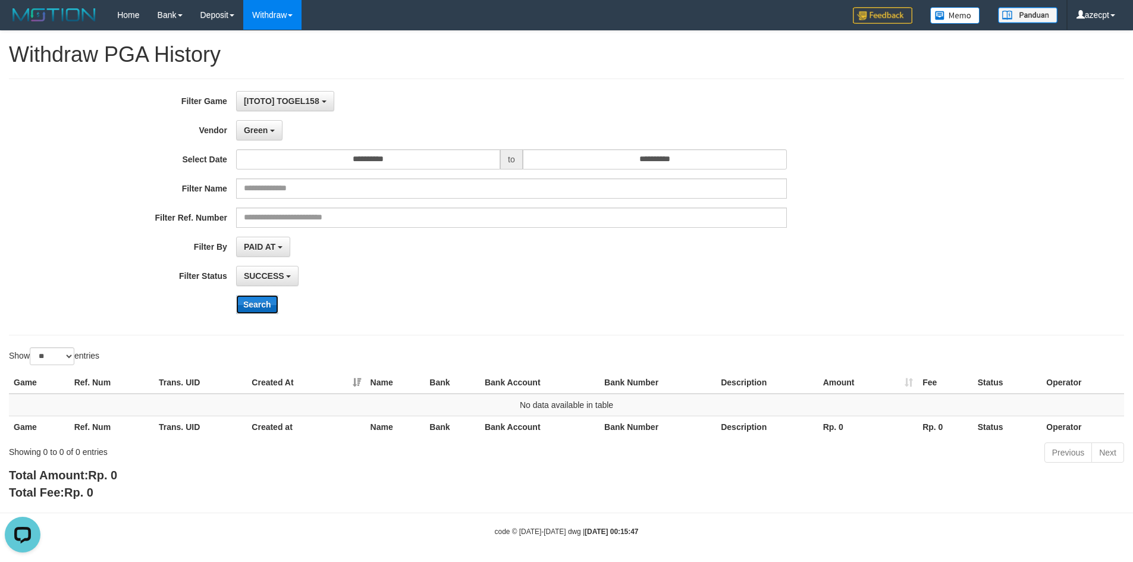
click at [262, 302] on button "Search" at bounding box center [257, 304] width 42 height 19
click at [262, 136] on button "Green" at bounding box center [259, 130] width 46 height 20
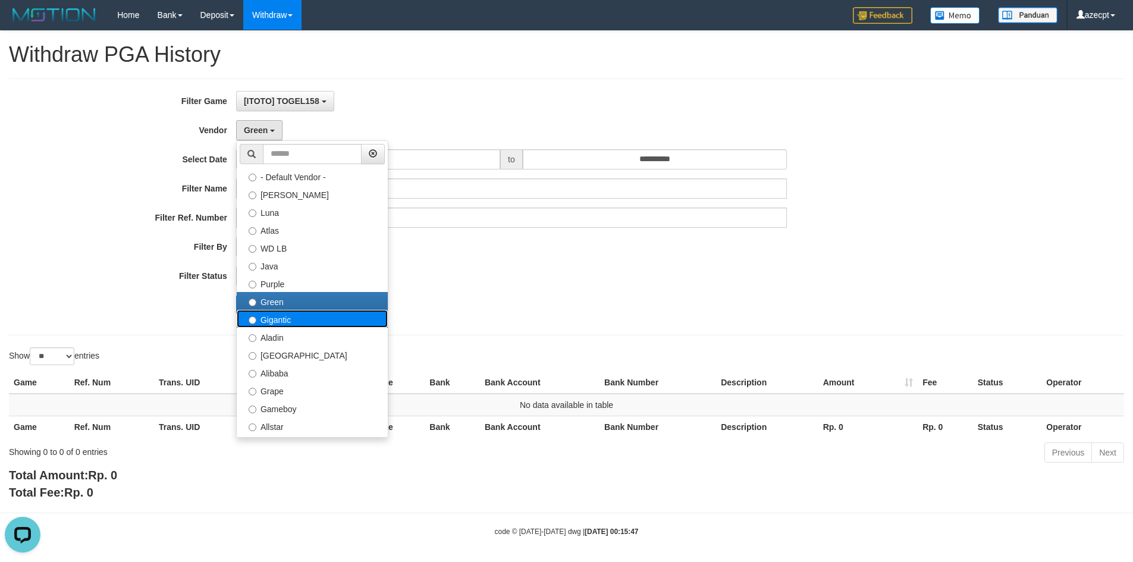
click at [278, 318] on label "Gigantic" at bounding box center [312, 319] width 151 height 18
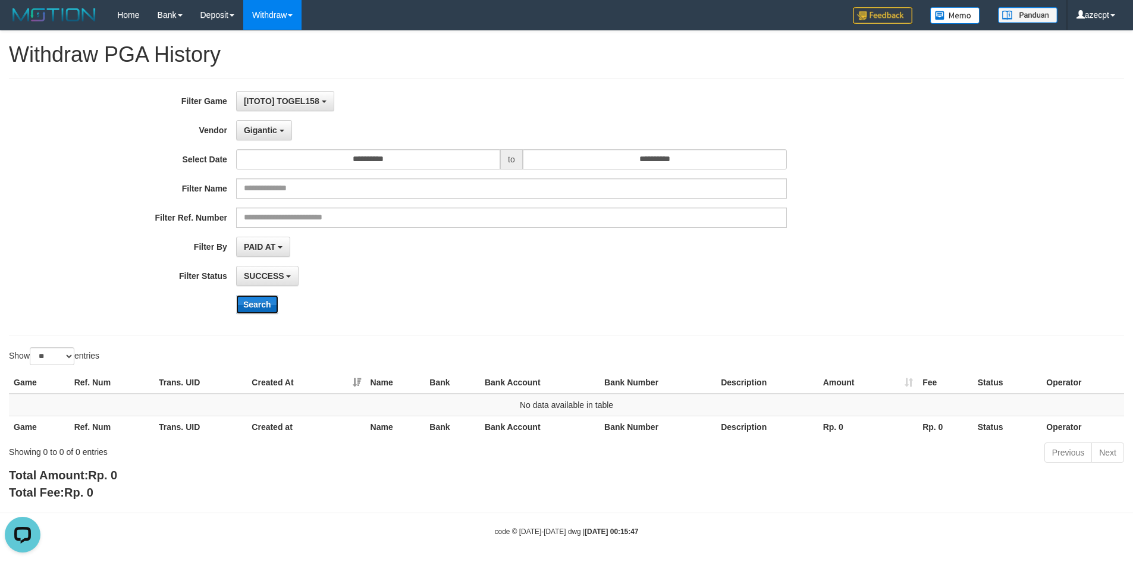
click at [253, 301] on button "Search" at bounding box center [257, 304] width 42 height 19
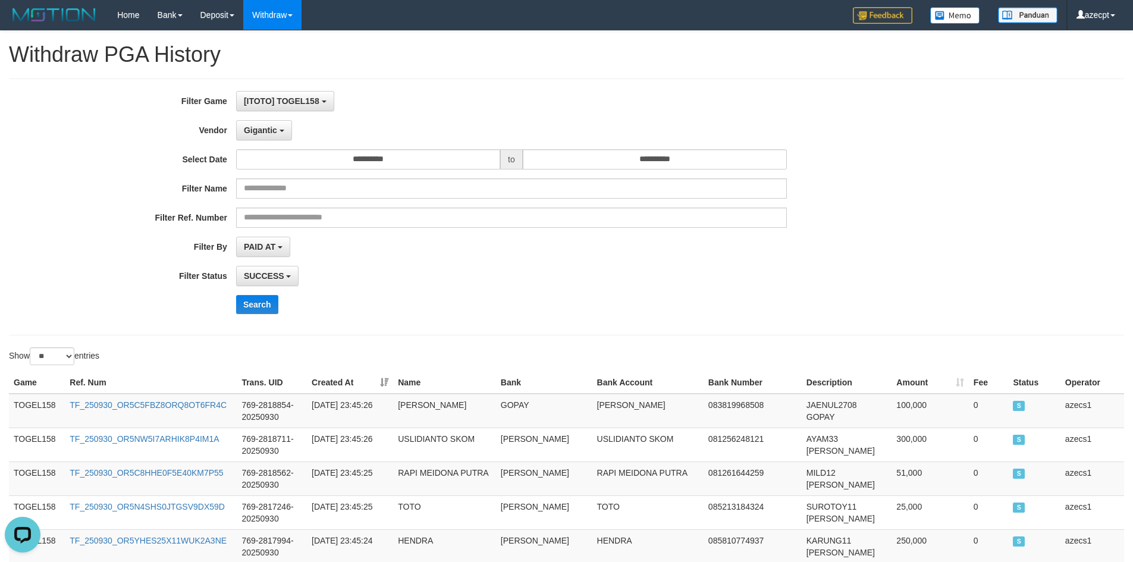
click at [165, 358] on div "Show ** ** ** *** entries" at bounding box center [283, 357] width 549 height 21
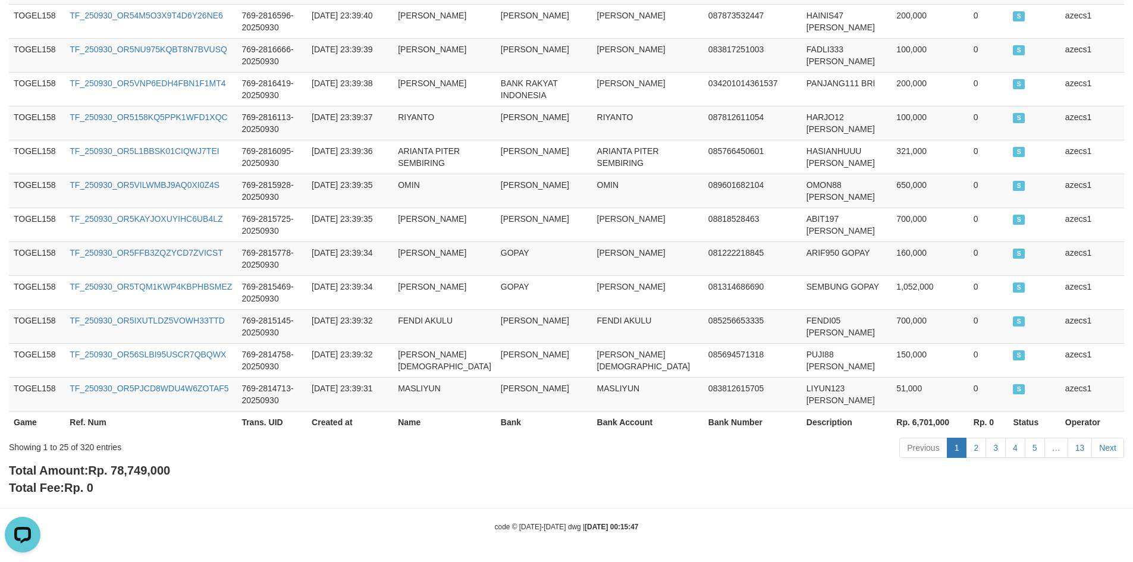
scroll to position [890, 0]
drag, startPoint x: 114, startPoint y: 471, endPoint x: 235, endPoint y: 472, distance: 121.3
click at [235, 472] on div "Total Amount: Rp. 78,749,000 Total Fee: Rp. 0" at bounding box center [566, 479] width 1115 height 34
copy span "78,749,000"
click at [345, 182] on td "2025-09-30 23:39:35" at bounding box center [350, 191] width 86 height 34
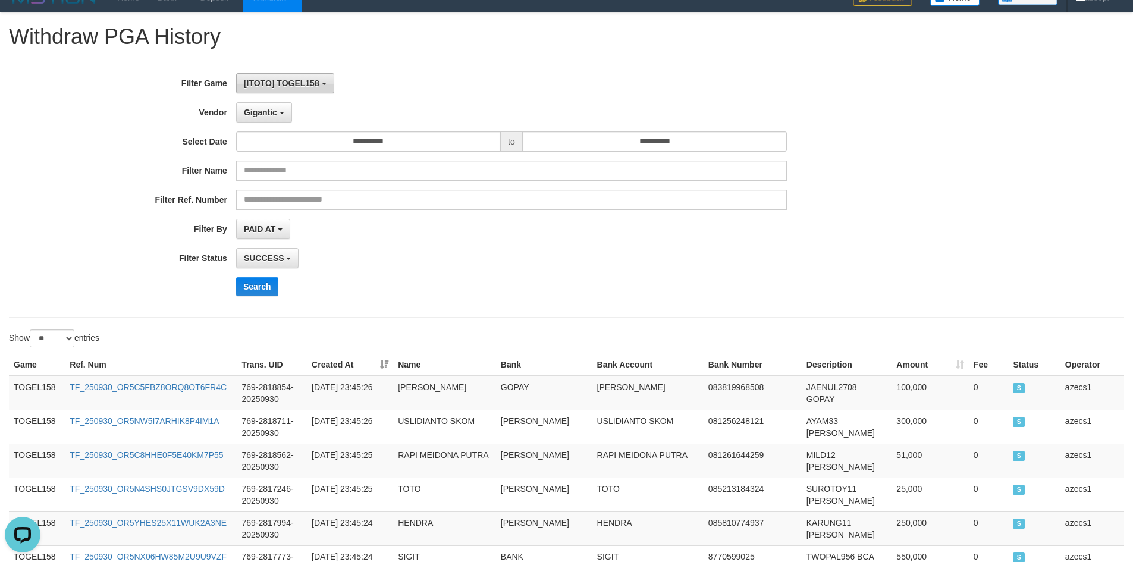
scroll to position [0, 0]
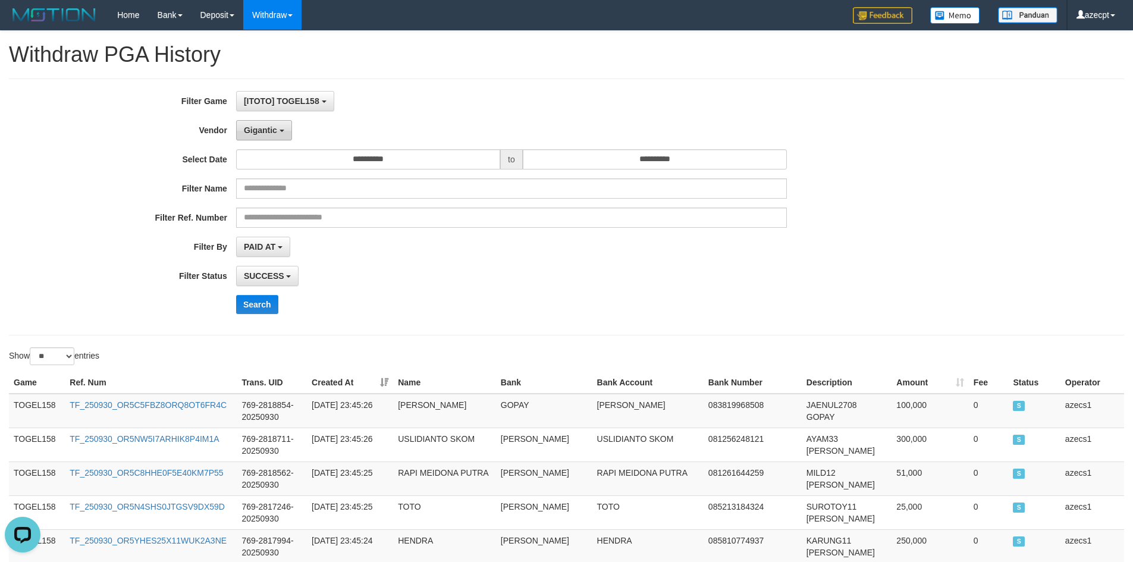
click at [269, 124] on button "Gigantic" at bounding box center [264, 130] width 56 height 20
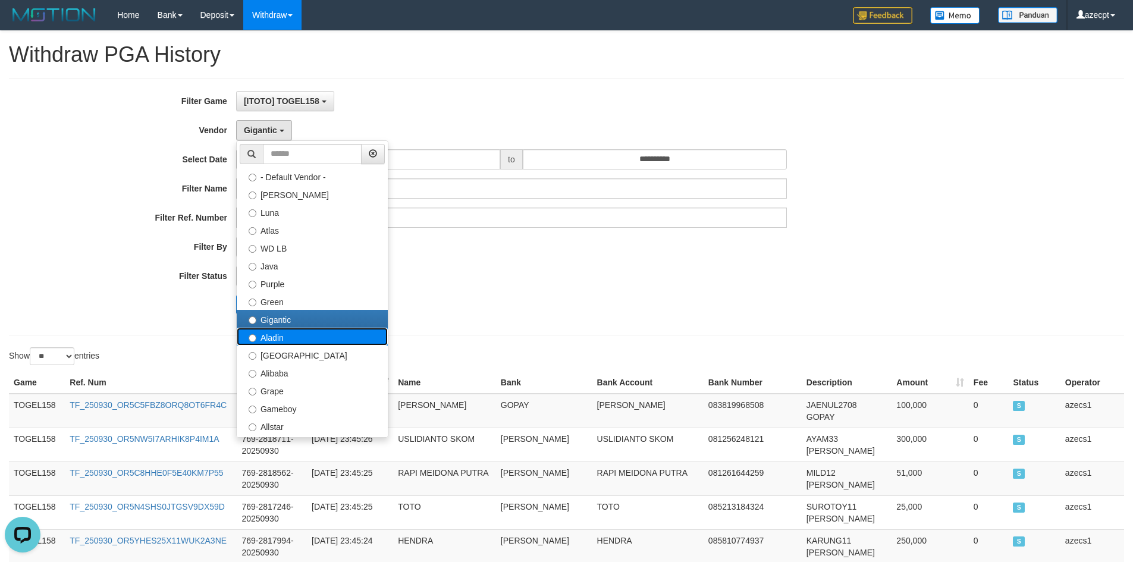
click at [285, 341] on label "Aladin" at bounding box center [312, 337] width 151 height 18
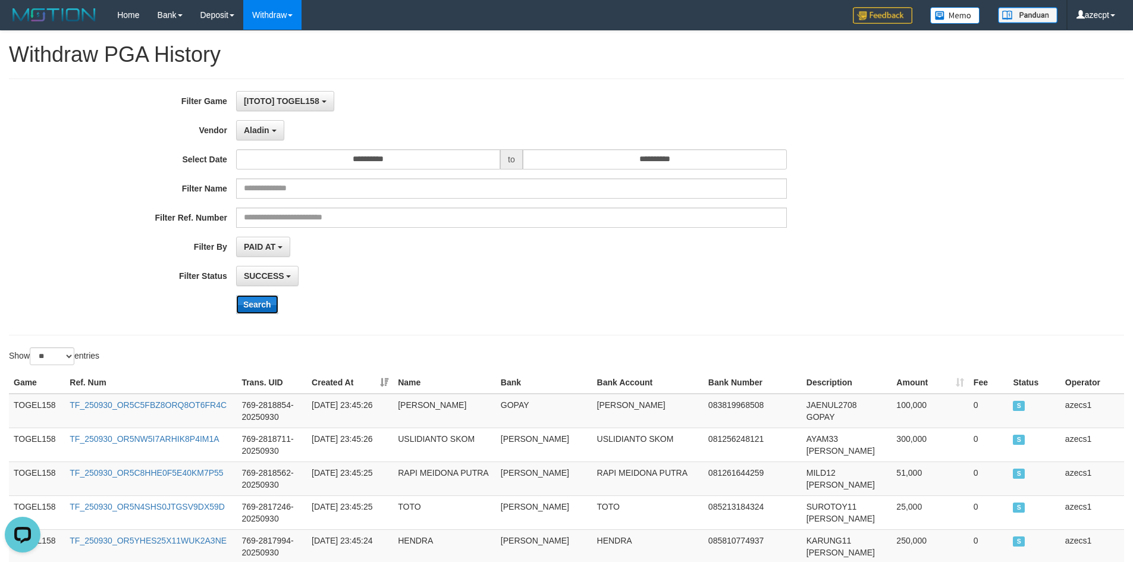
click at [255, 309] on button "Search" at bounding box center [257, 304] width 42 height 19
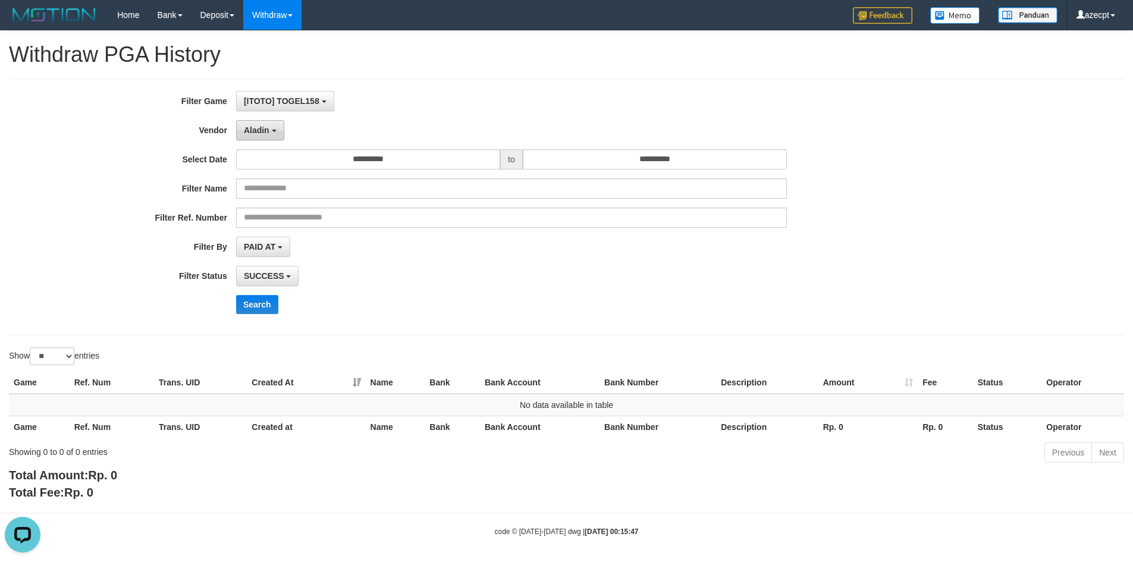
click at [262, 128] on span "Aladin" at bounding box center [257, 130] width 26 height 10
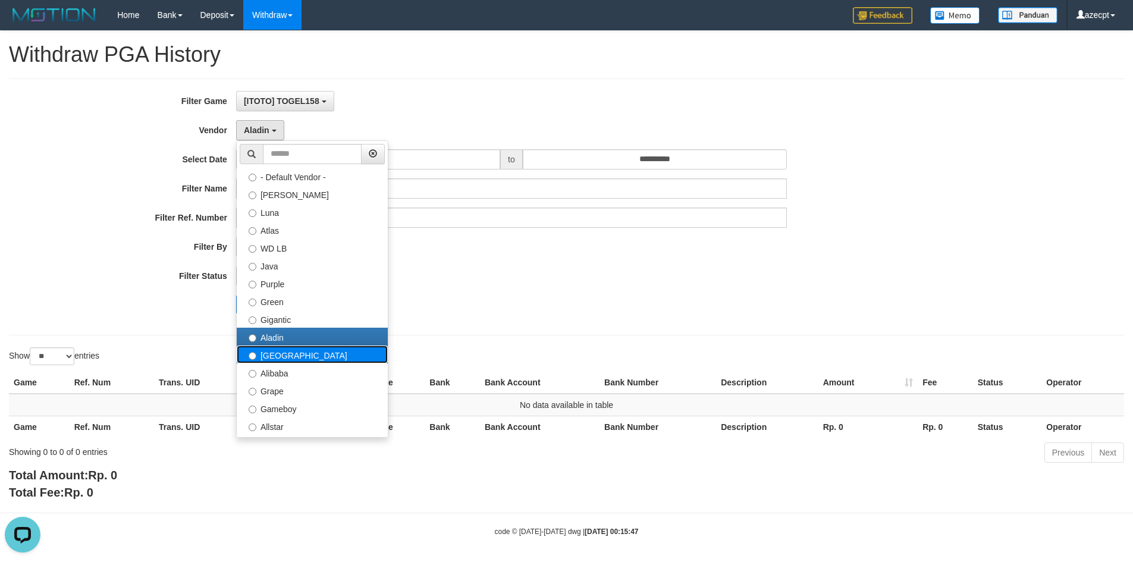
click at [274, 360] on label "[GEOGRAPHIC_DATA]" at bounding box center [312, 354] width 151 height 18
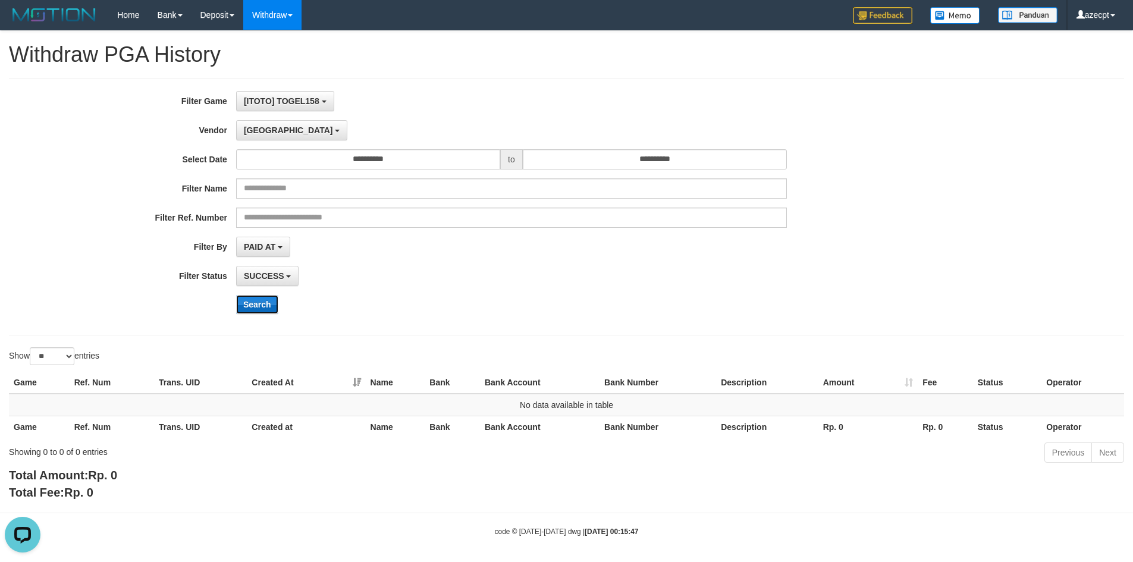
click at [255, 304] on button "Search" at bounding box center [257, 304] width 42 height 19
click at [247, 129] on span "[GEOGRAPHIC_DATA]" at bounding box center [288, 130] width 89 height 10
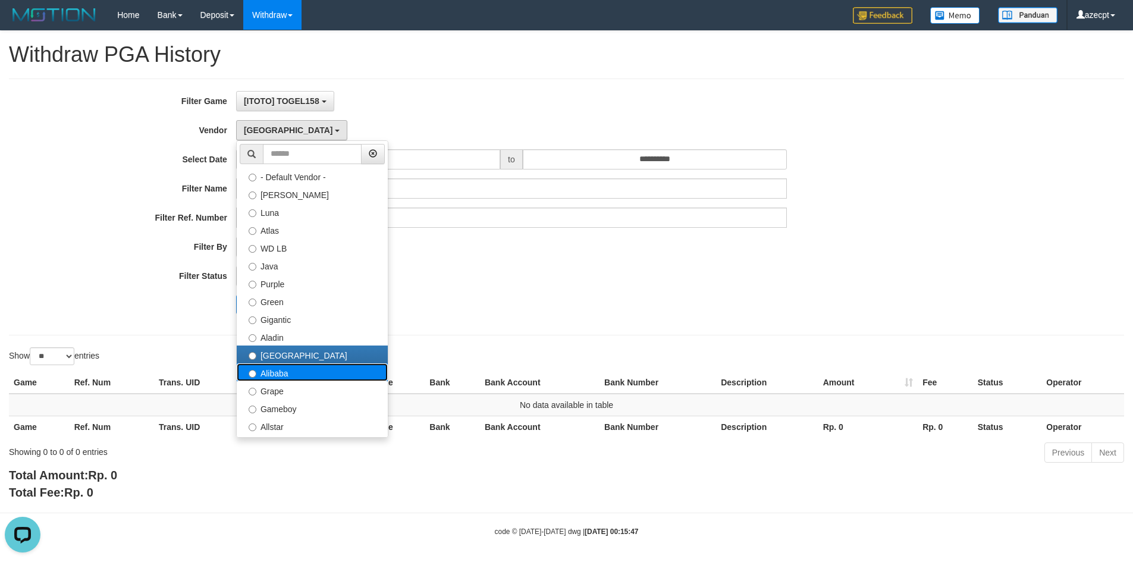
click at [286, 379] on label "Alibaba" at bounding box center [312, 372] width 151 height 18
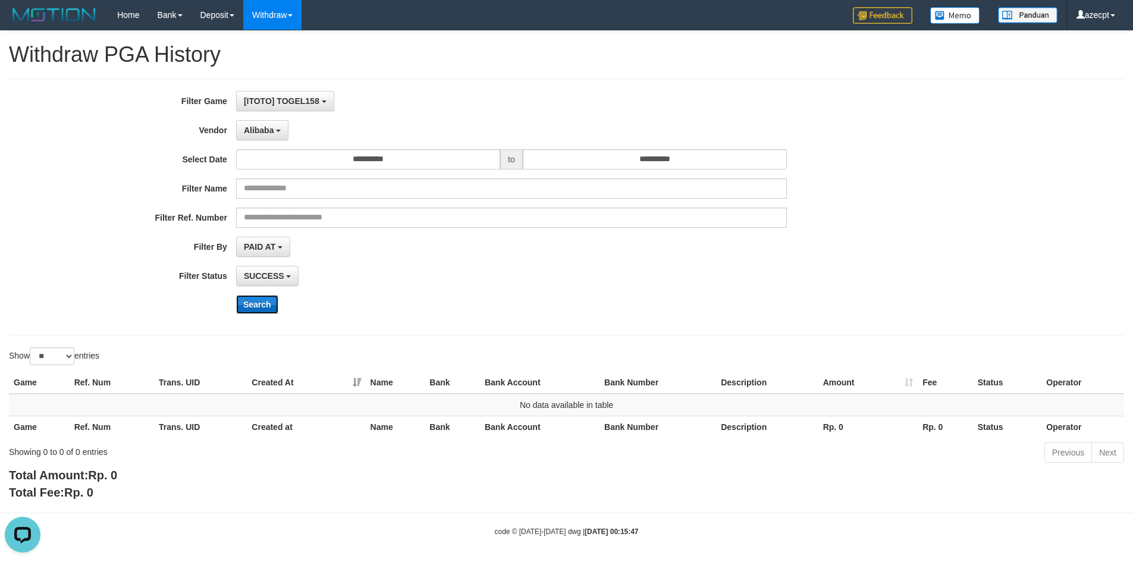
click at [262, 306] on button "Search" at bounding box center [257, 304] width 42 height 19
click at [257, 121] on button "Alibaba" at bounding box center [262, 130] width 52 height 20
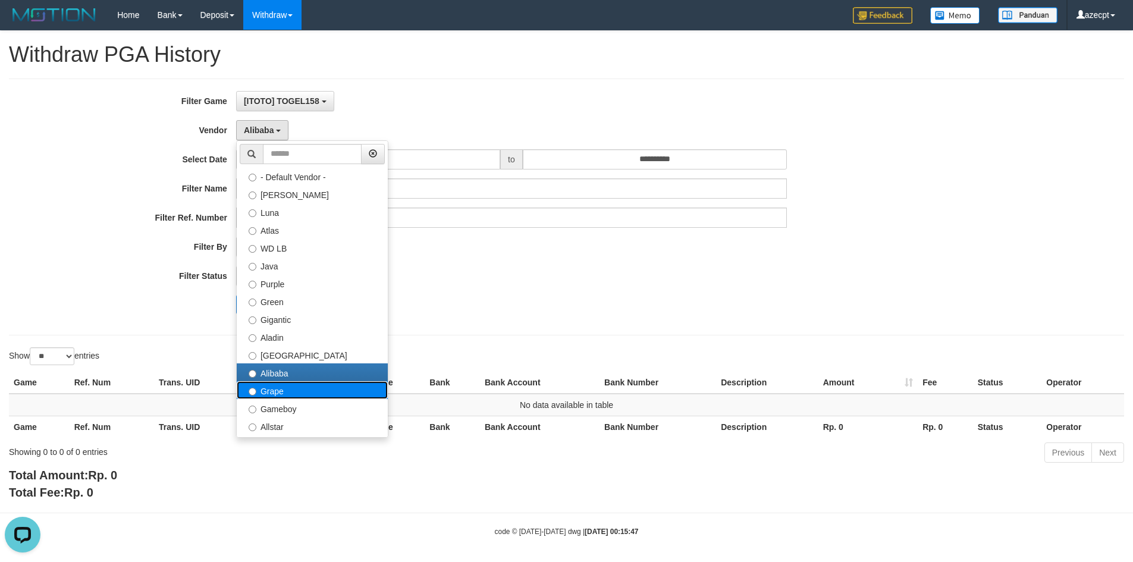
click at [271, 385] on label "Grape" at bounding box center [312, 390] width 151 height 18
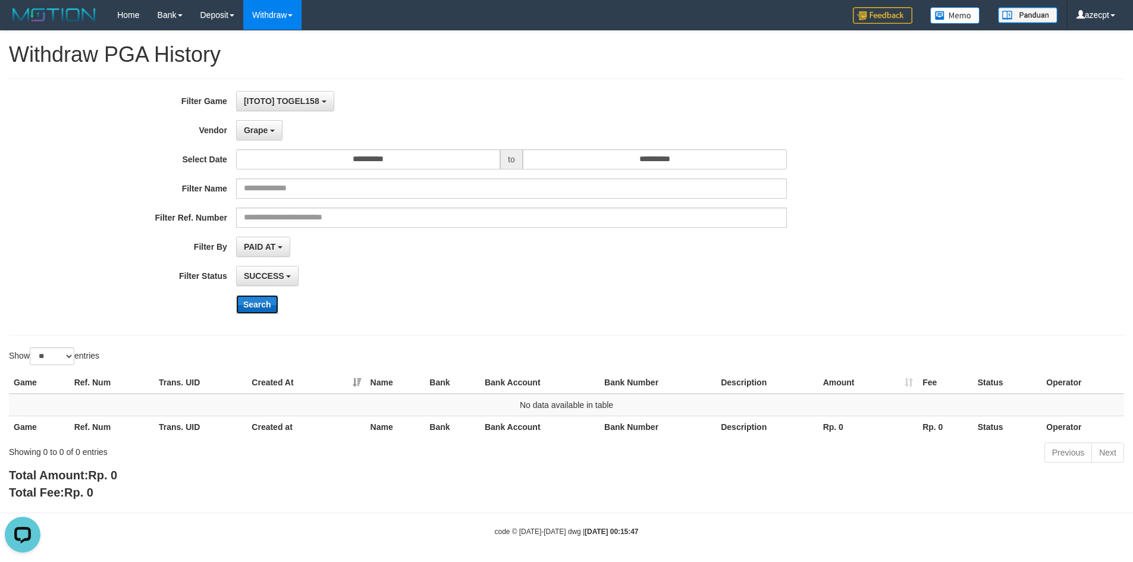
click at [260, 309] on button "Search" at bounding box center [257, 304] width 42 height 19
click at [262, 124] on button "Grape" at bounding box center [259, 130] width 46 height 20
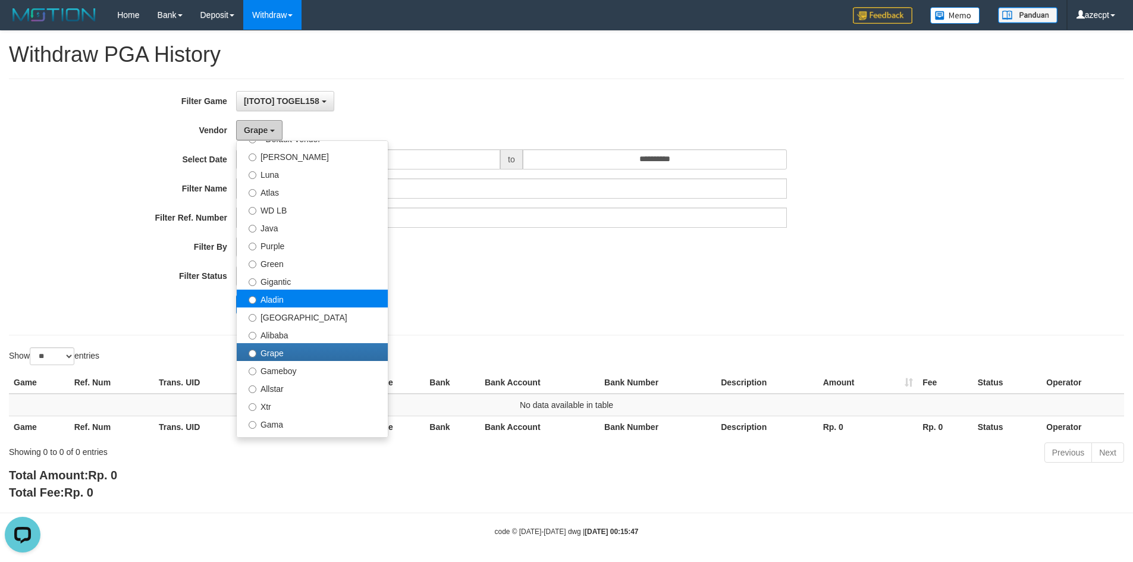
scroll to position [59, 0]
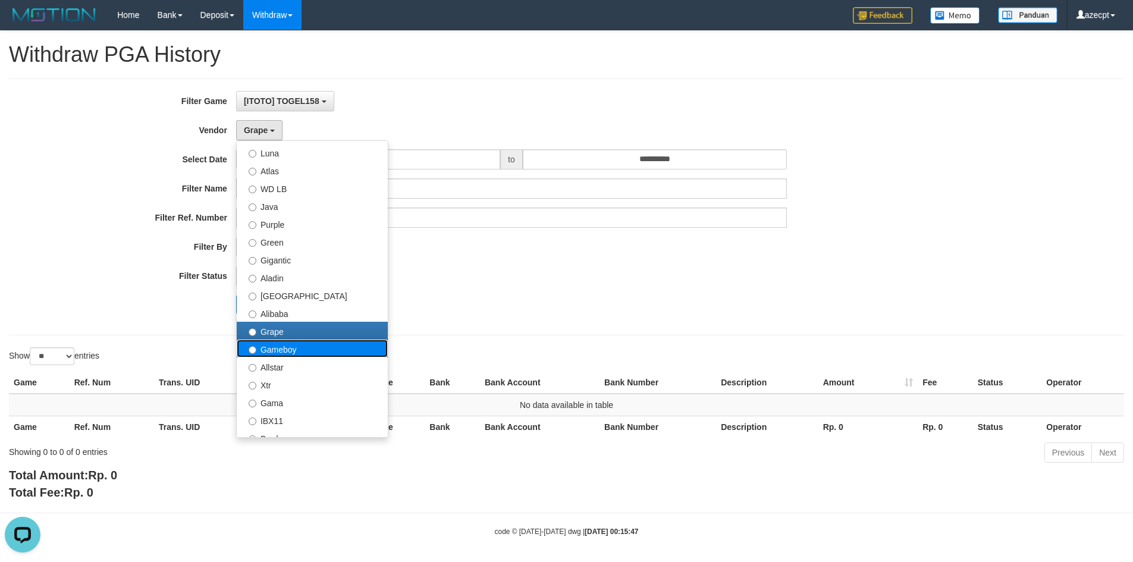
click at [313, 355] on label "Gameboy" at bounding box center [312, 349] width 151 height 18
select select "**********"
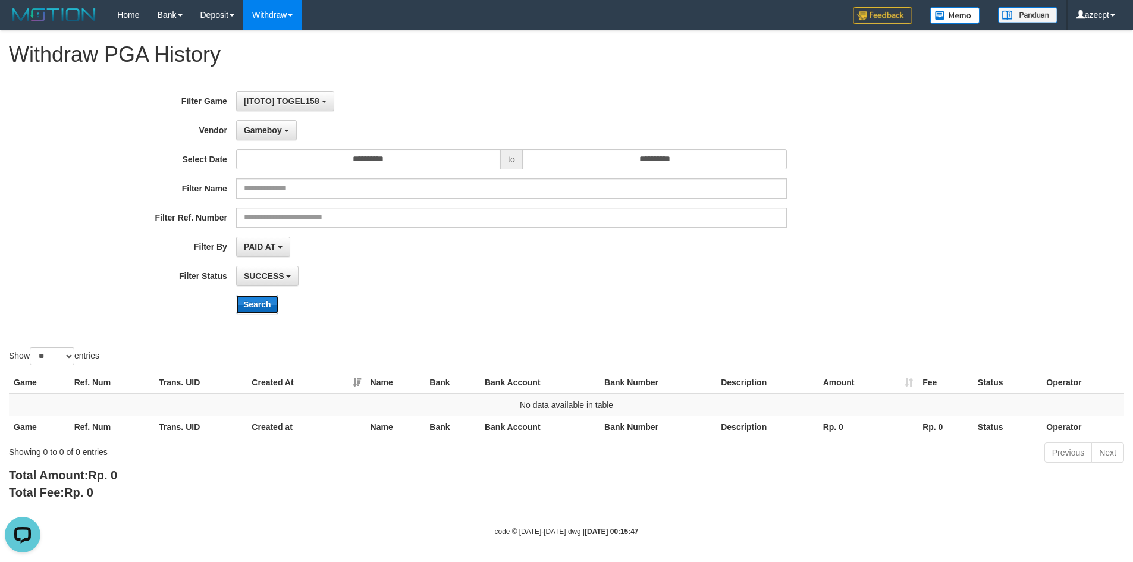
click at [260, 301] on button "Search" at bounding box center [257, 304] width 42 height 19
click at [269, 131] on span "Gameboy" at bounding box center [263, 130] width 38 height 10
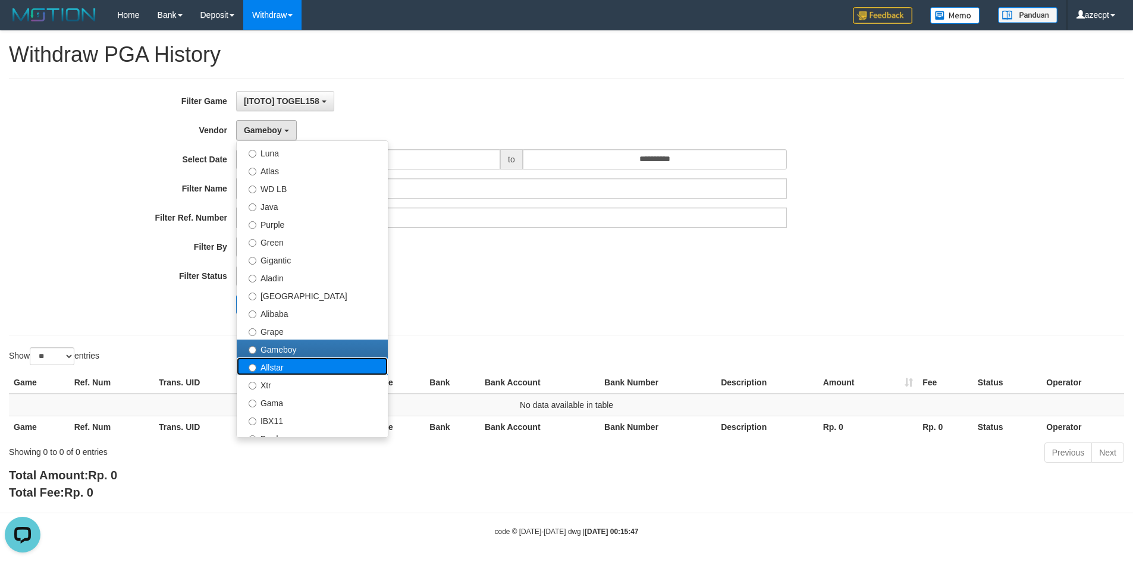
click at [287, 368] on label "Allstar" at bounding box center [312, 366] width 151 height 18
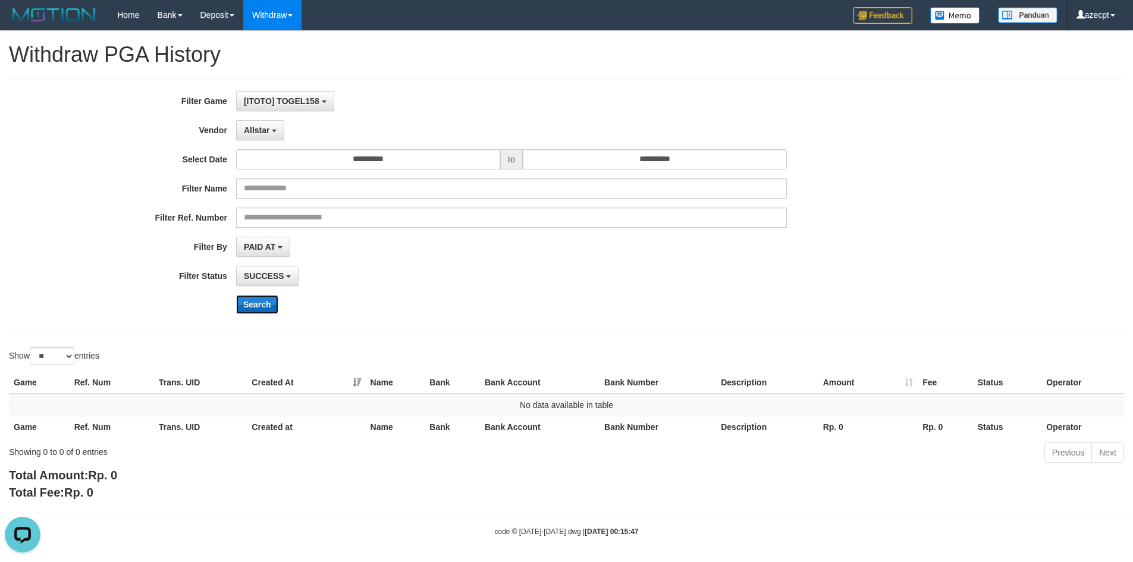
click at [255, 307] on button "Search" at bounding box center [257, 304] width 42 height 19
click at [243, 133] on button "Allstar" at bounding box center [260, 130] width 48 height 20
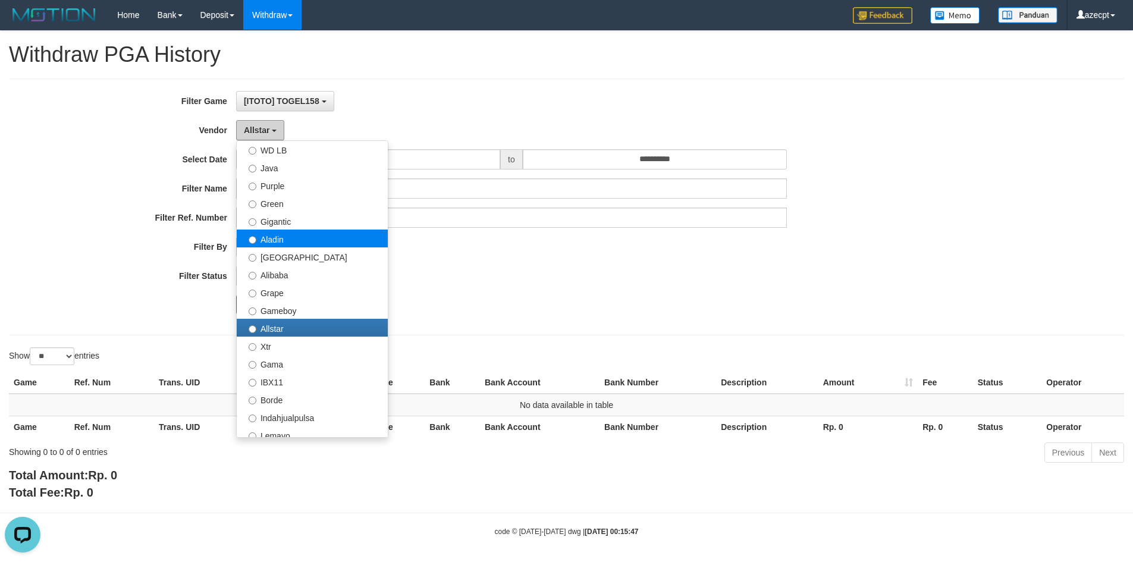
scroll to position [119, 0]
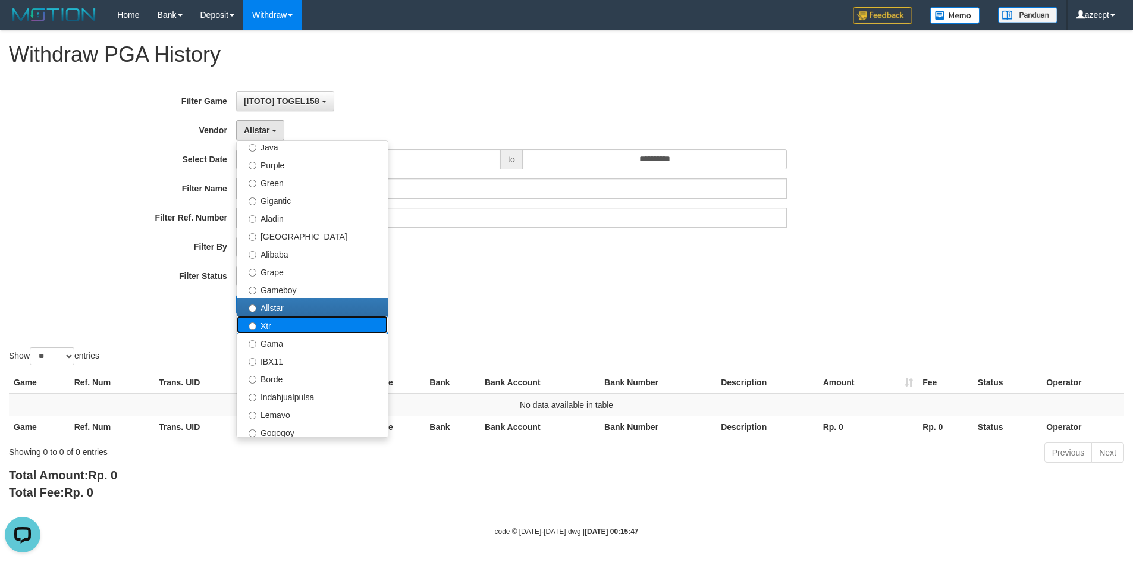
click at [284, 331] on label "Xtr" at bounding box center [312, 325] width 151 height 18
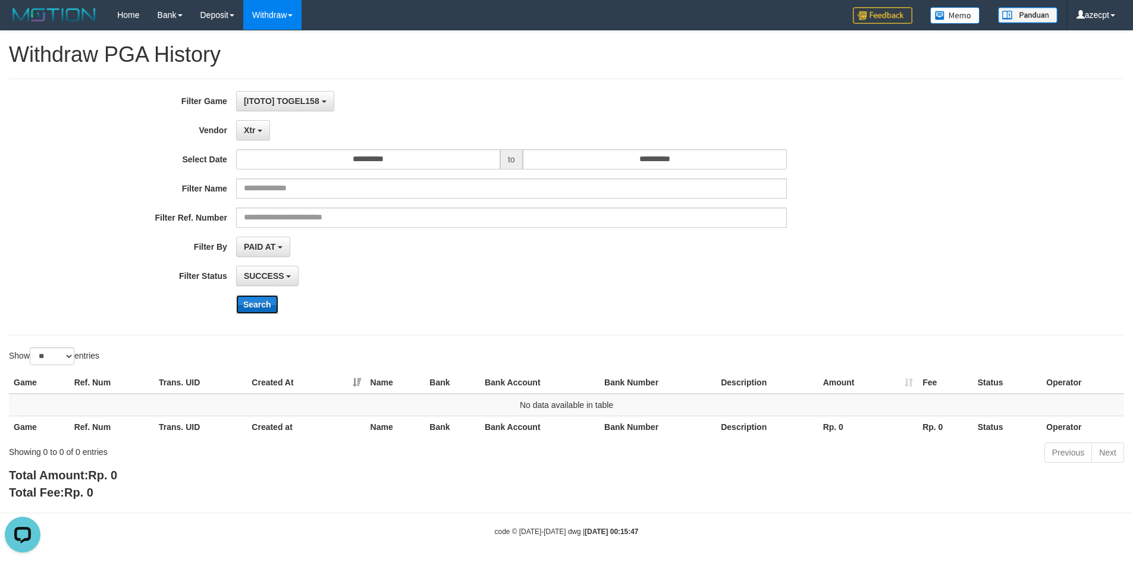
click at [256, 301] on button "Search" at bounding box center [257, 304] width 42 height 19
click at [260, 132] on b "button" at bounding box center [259, 131] width 5 height 2
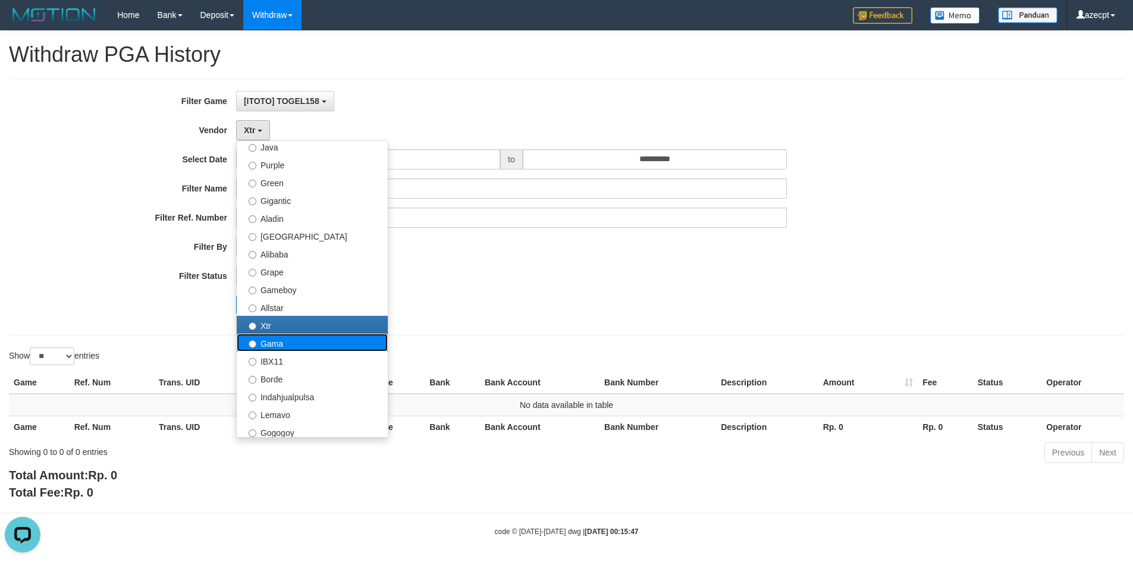
click at [272, 338] on label "Gama" at bounding box center [312, 343] width 151 height 18
select select "**********"
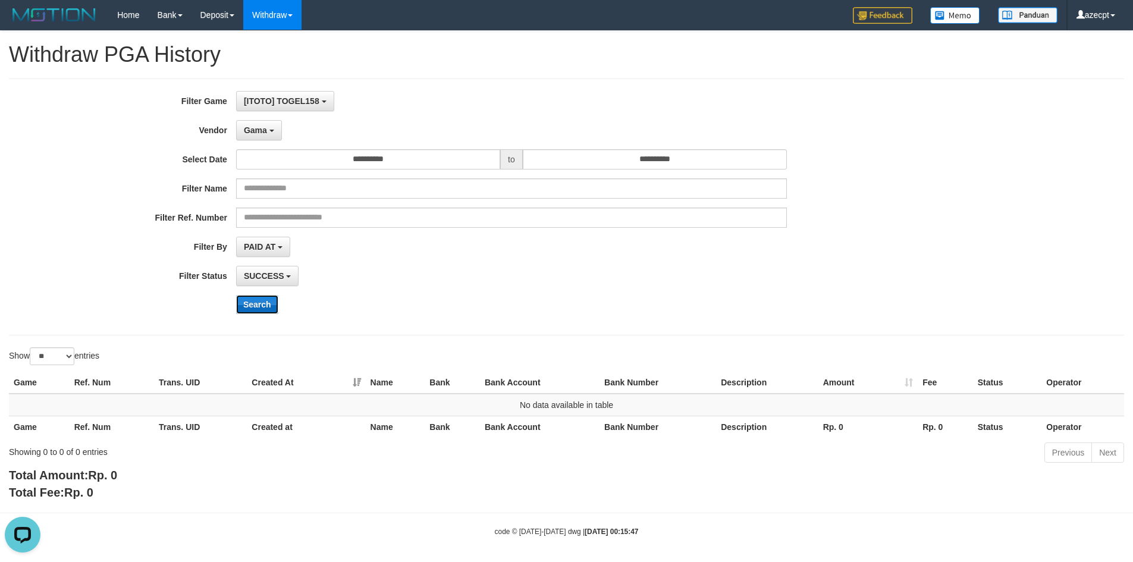
click at [256, 312] on button "Search" at bounding box center [257, 304] width 42 height 19
click at [268, 134] on button "Gama" at bounding box center [259, 130] width 46 height 20
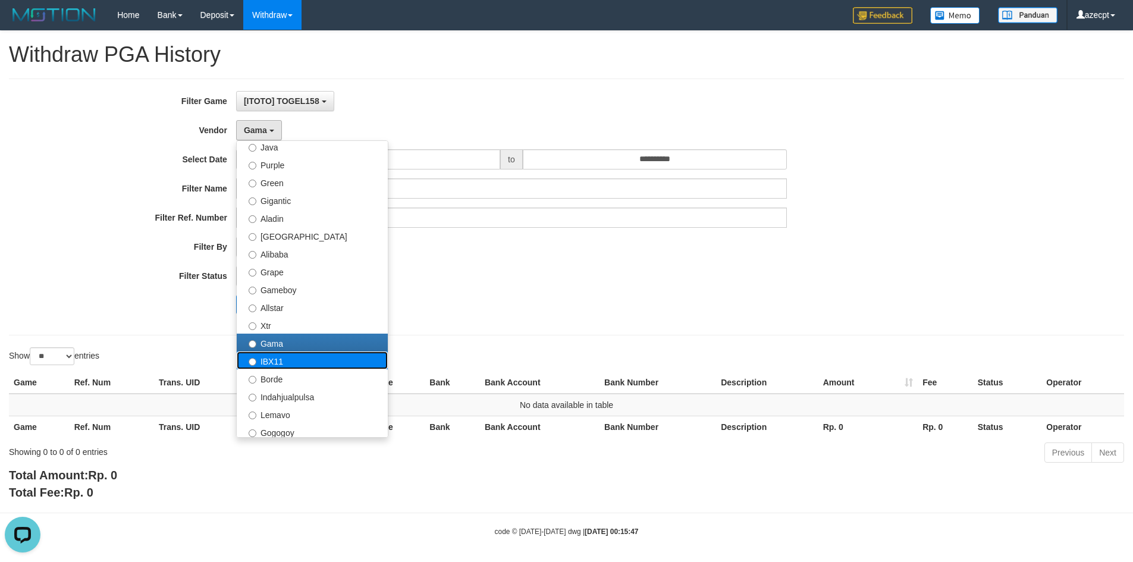
click at [272, 362] on label "IBX11" at bounding box center [312, 360] width 151 height 18
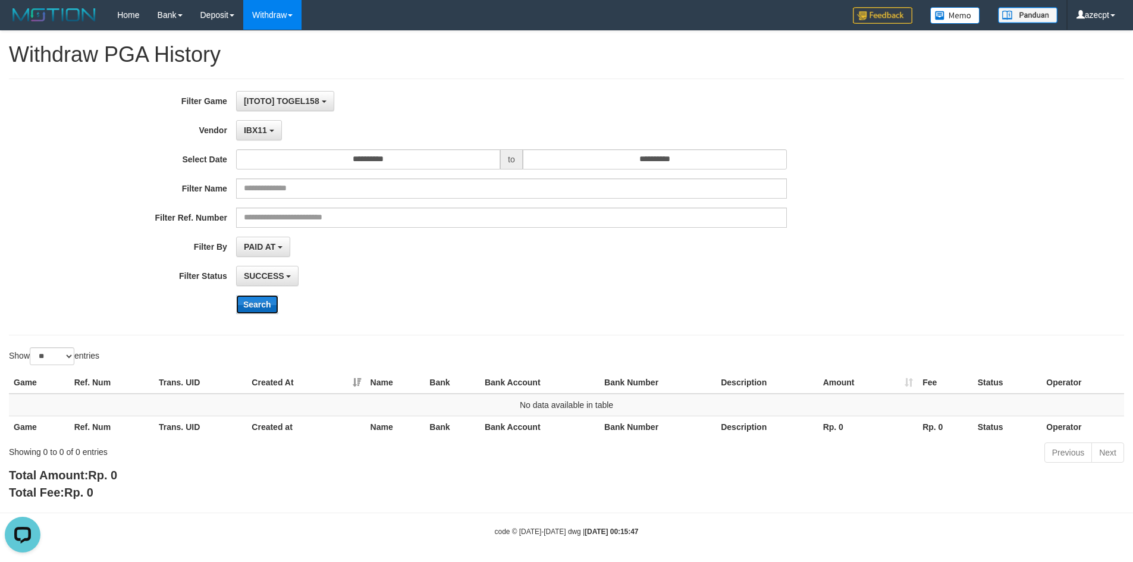
click at [249, 309] on button "Search" at bounding box center [257, 304] width 42 height 19
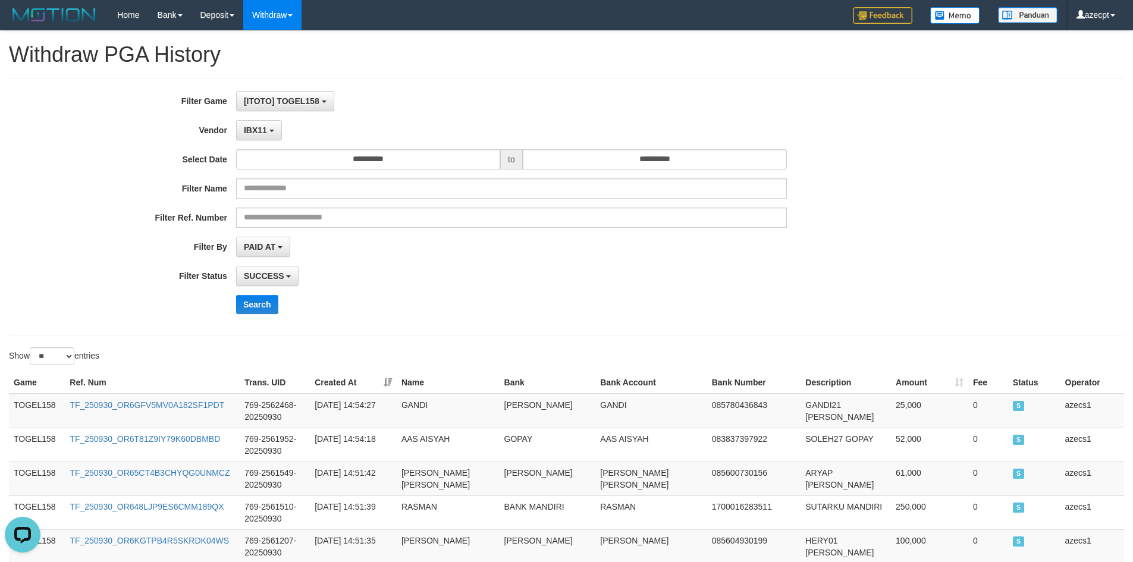
click at [166, 312] on div "Search" at bounding box center [472, 304] width 944 height 19
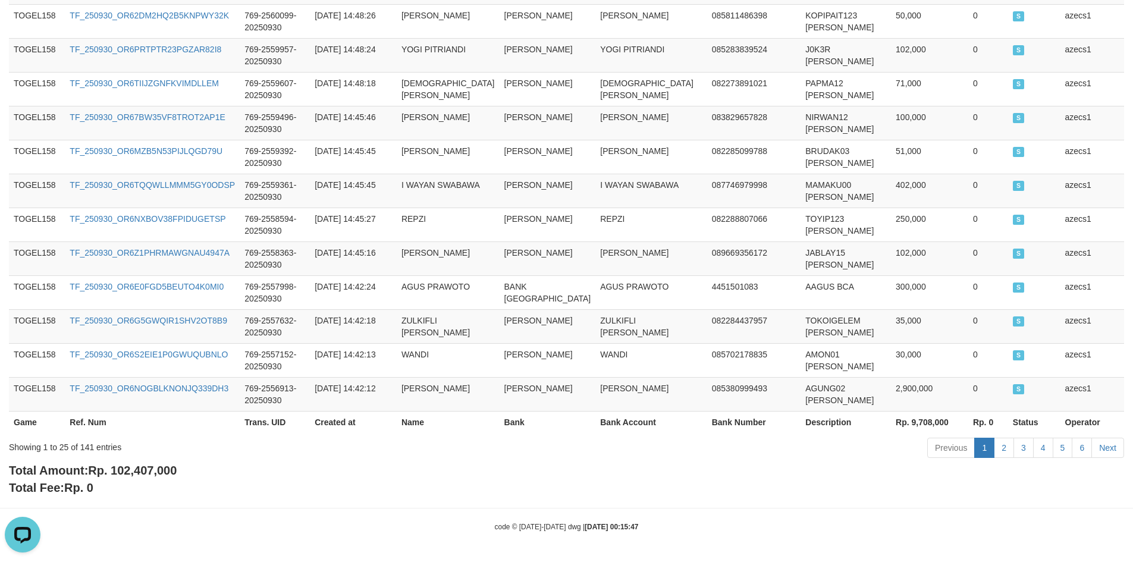
scroll to position [854, 0]
drag, startPoint x: 116, startPoint y: 470, endPoint x: 264, endPoint y: 455, distance: 148.9
click at [238, 470] on div "Total Amount: Rp. 102,407,000 Total Fee: Rp. 0" at bounding box center [566, 479] width 1115 height 34
copy span "102,407,000"
click at [309, 241] on td "769-2558363-20250930" at bounding box center [275, 258] width 70 height 34
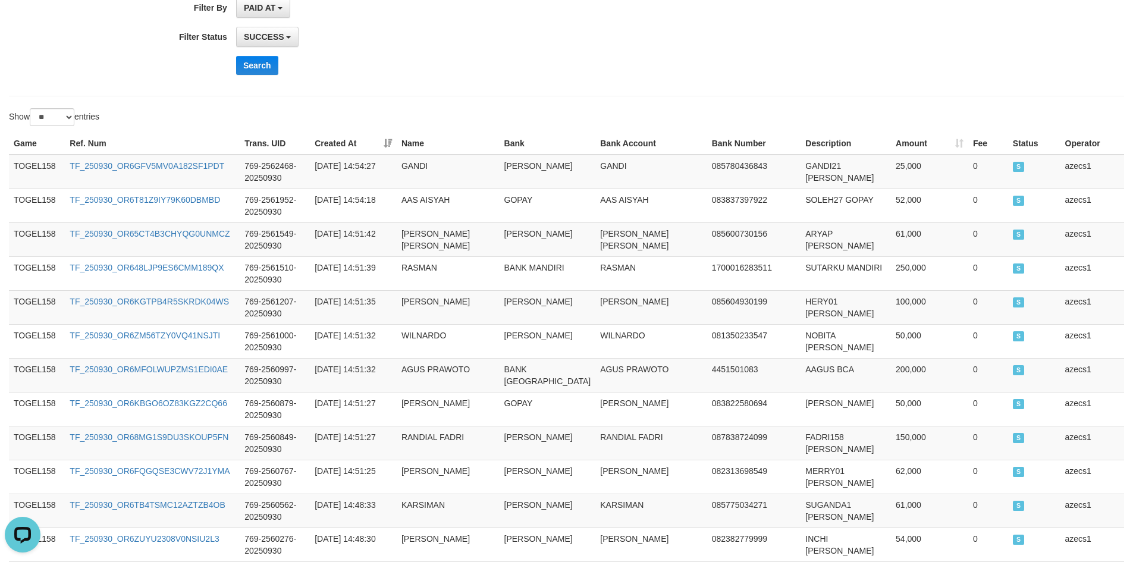
scroll to position [0, 0]
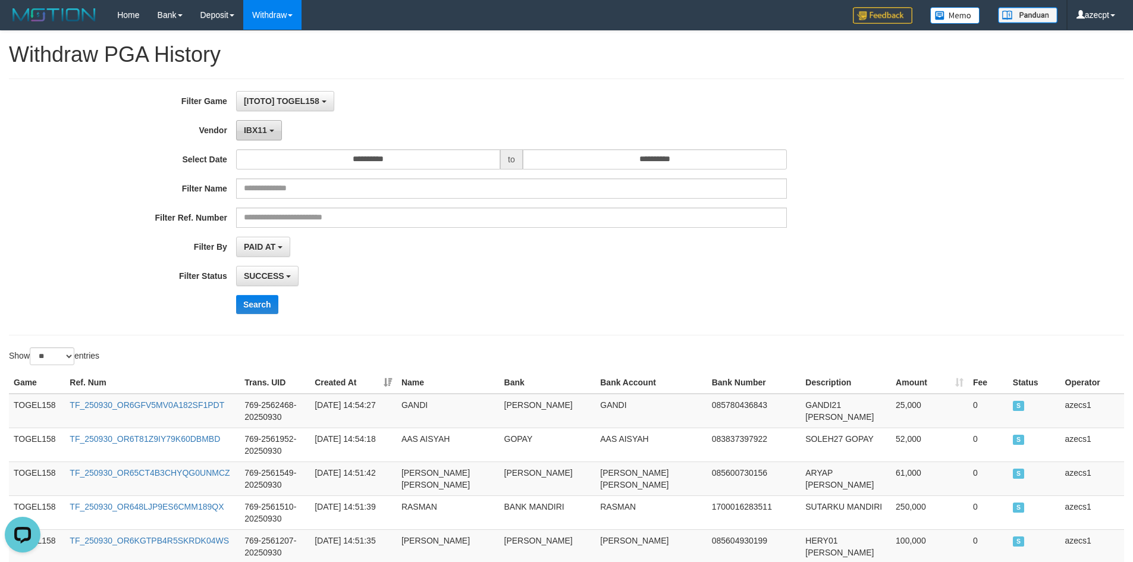
click at [260, 128] on span "IBX11" at bounding box center [255, 130] width 23 height 10
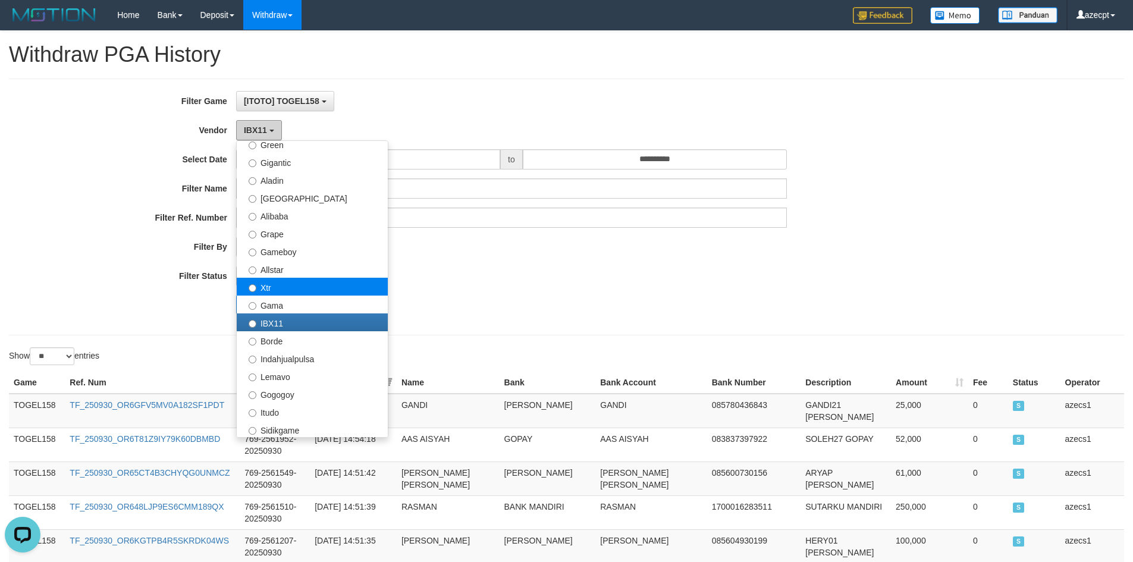
scroll to position [178, 0]
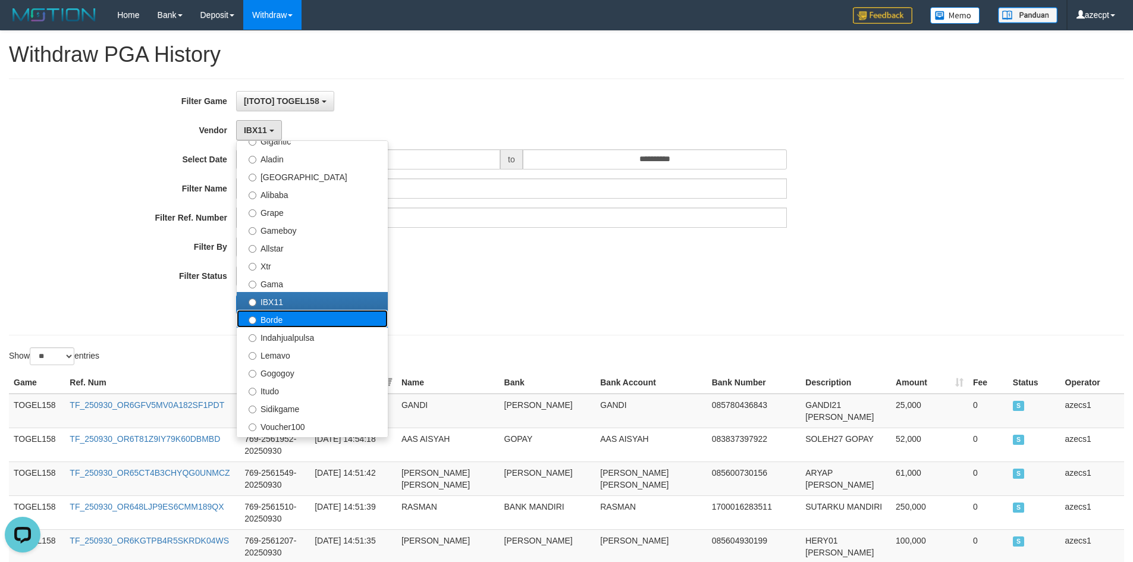
click at [293, 317] on label "Borde" at bounding box center [312, 319] width 151 height 18
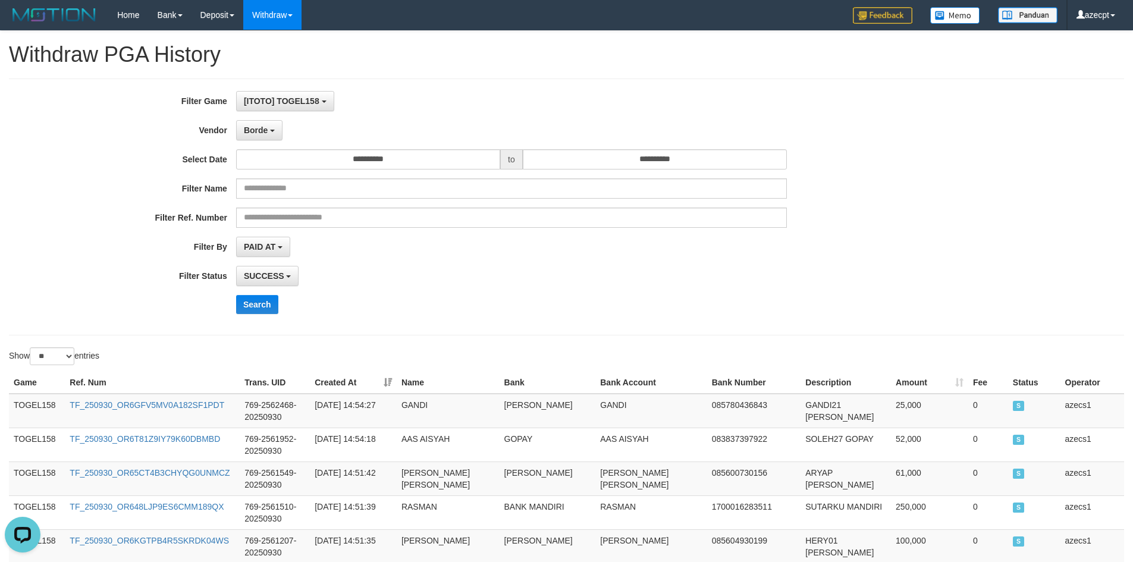
click at [249, 293] on div "**********" at bounding box center [472, 207] width 944 height 232
click at [250, 305] on button "Search" at bounding box center [257, 304] width 42 height 19
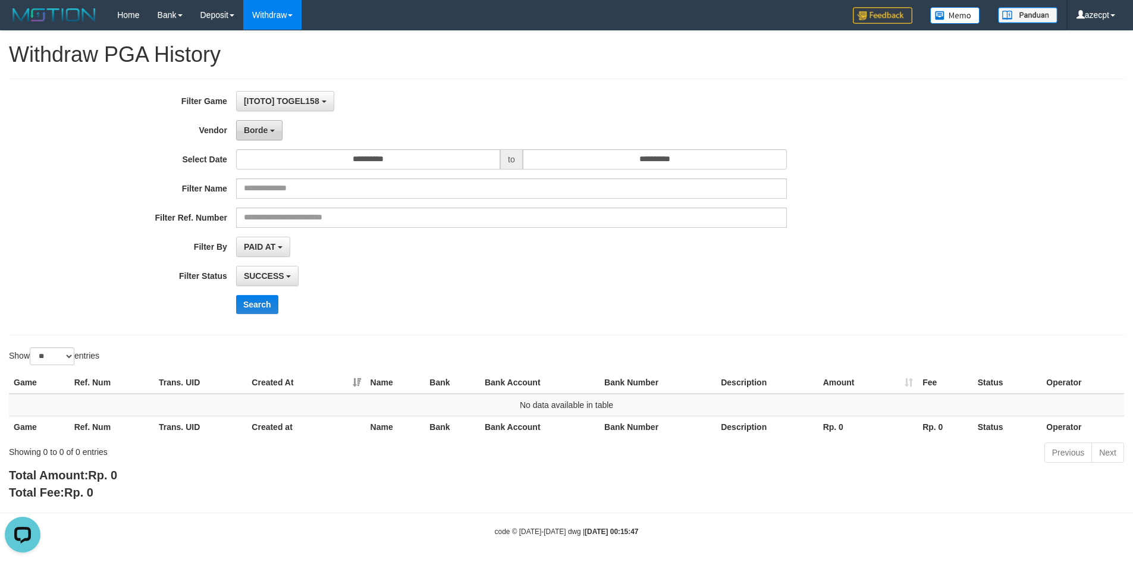
click at [250, 133] on span "Borde" at bounding box center [256, 130] width 24 height 10
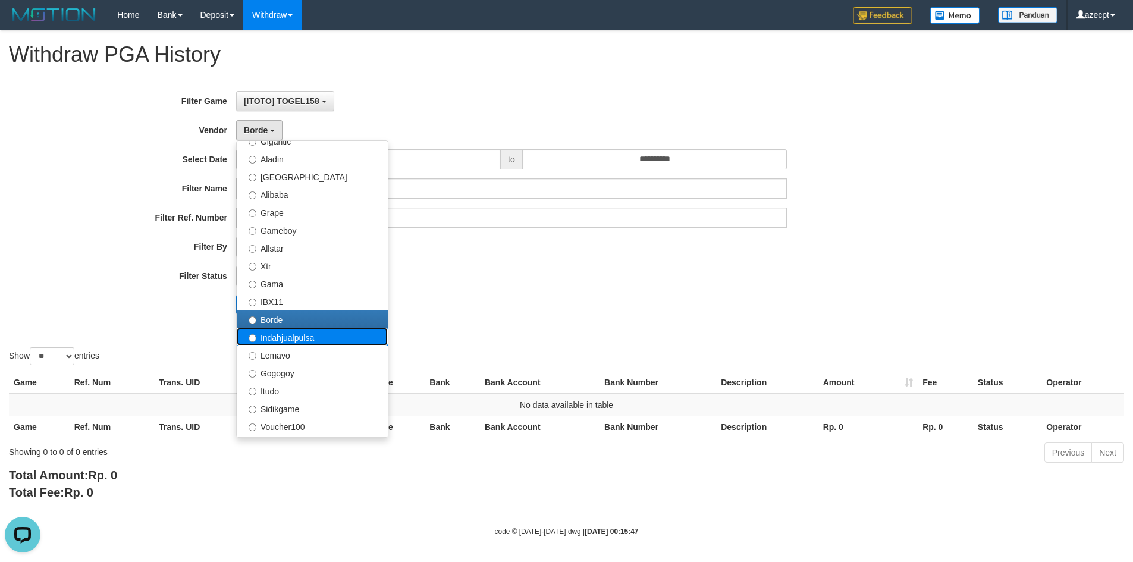
click at [286, 341] on label "Indahjualpulsa" at bounding box center [312, 337] width 151 height 18
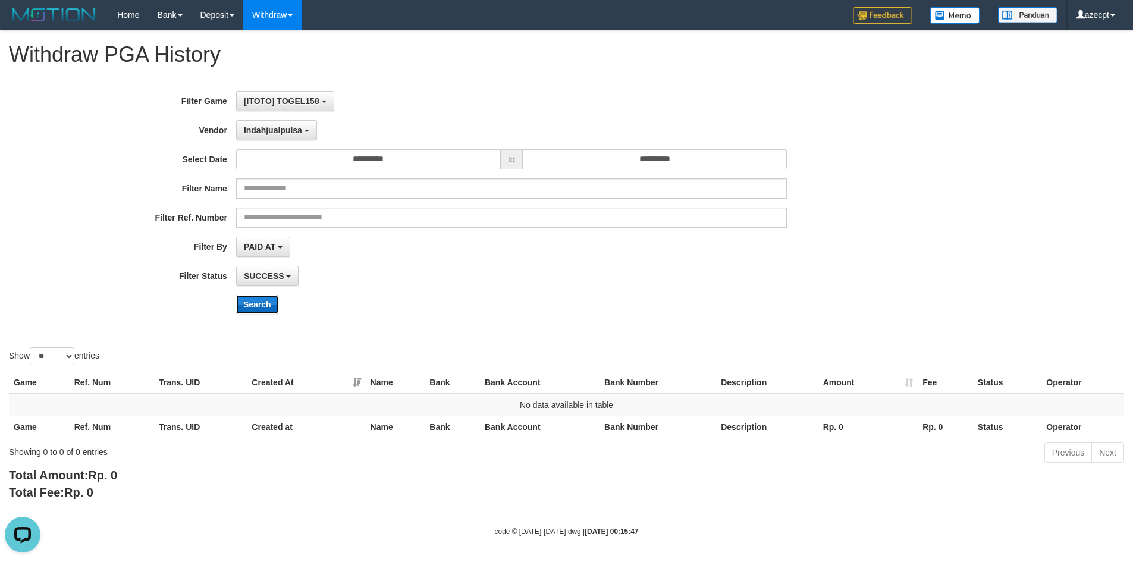
click at [254, 308] on button "Search" at bounding box center [257, 304] width 42 height 19
click at [281, 124] on button "Indahjualpulsa" at bounding box center [276, 130] width 81 height 20
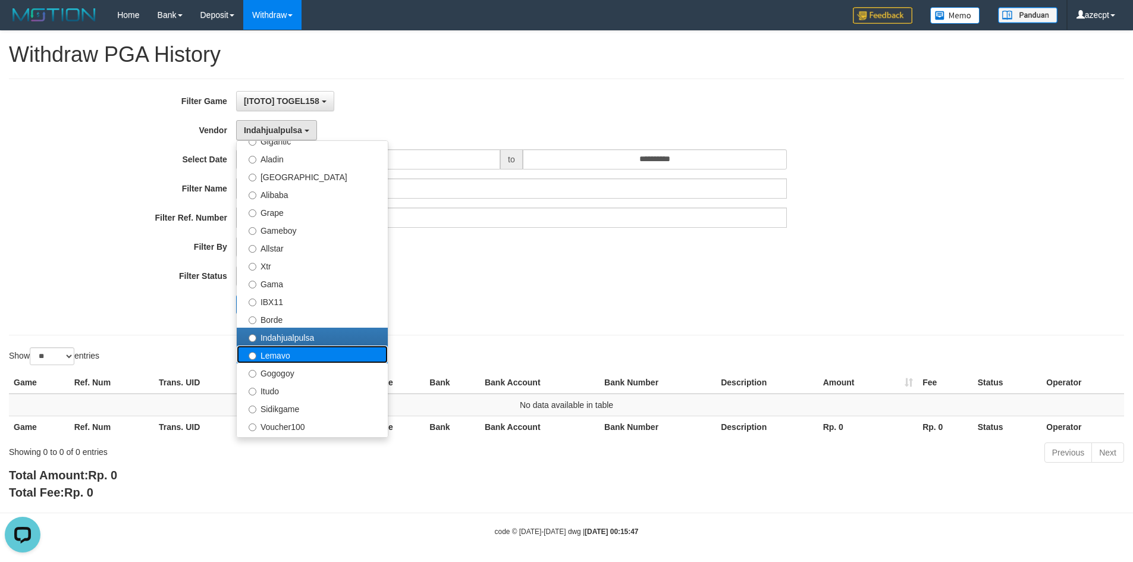
click at [285, 360] on label "Lemavo" at bounding box center [312, 354] width 151 height 18
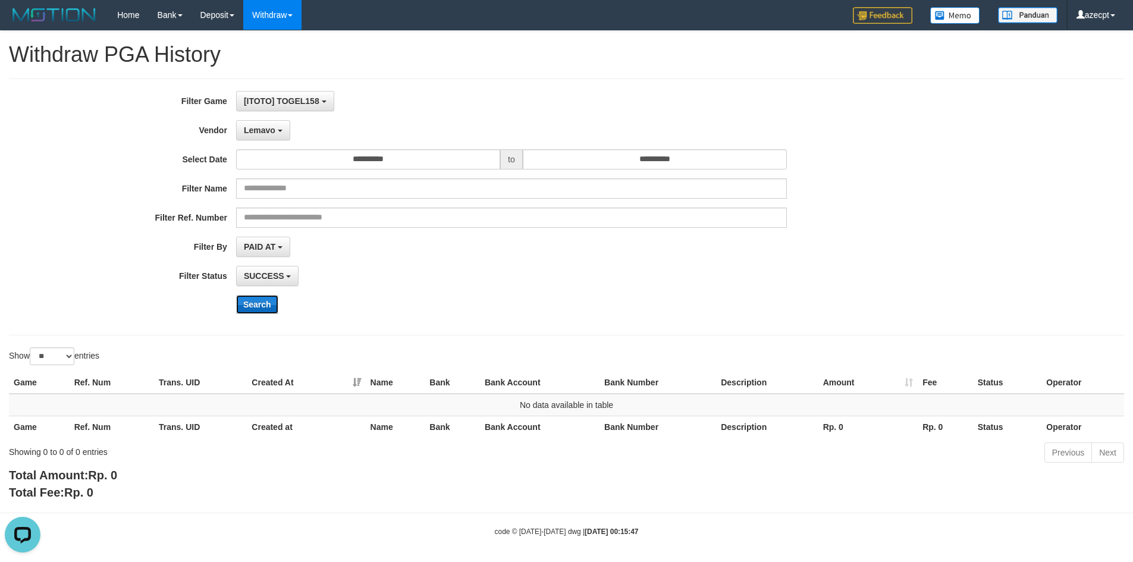
click at [246, 300] on button "Search" at bounding box center [257, 304] width 42 height 19
click at [277, 127] on button "Lemavo" at bounding box center [263, 130] width 54 height 20
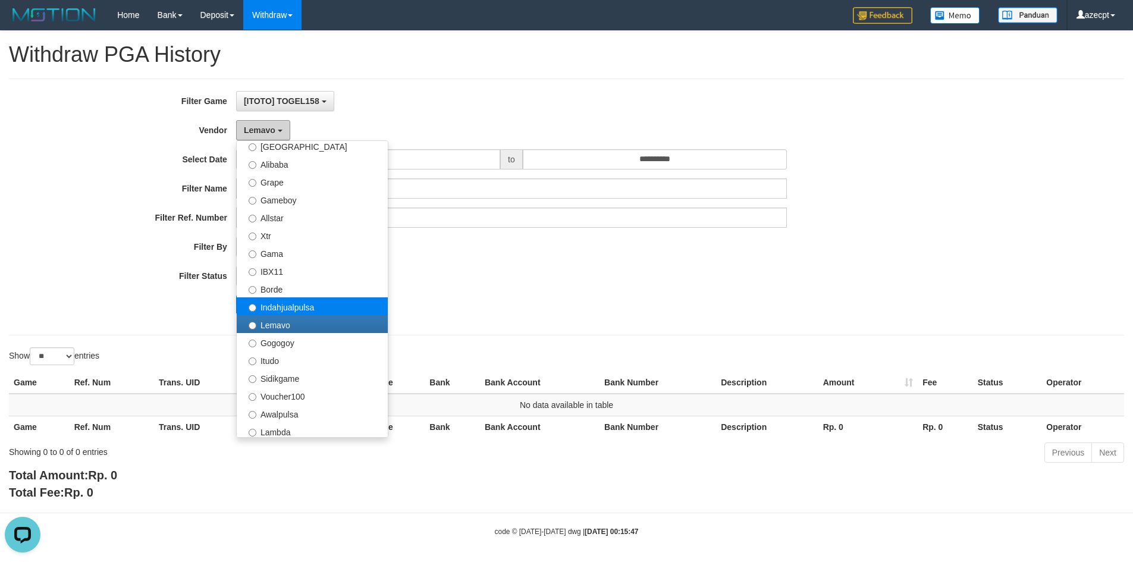
scroll to position [238, 0]
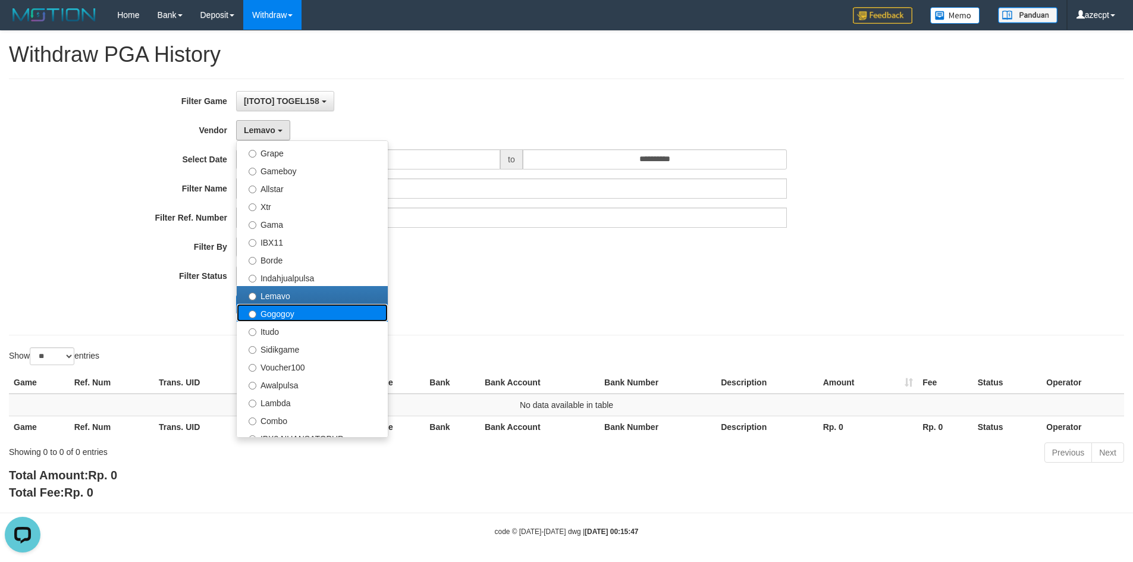
click at [284, 316] on label "Gogogoy" at bounding box center [312, 313] width 151 height 18
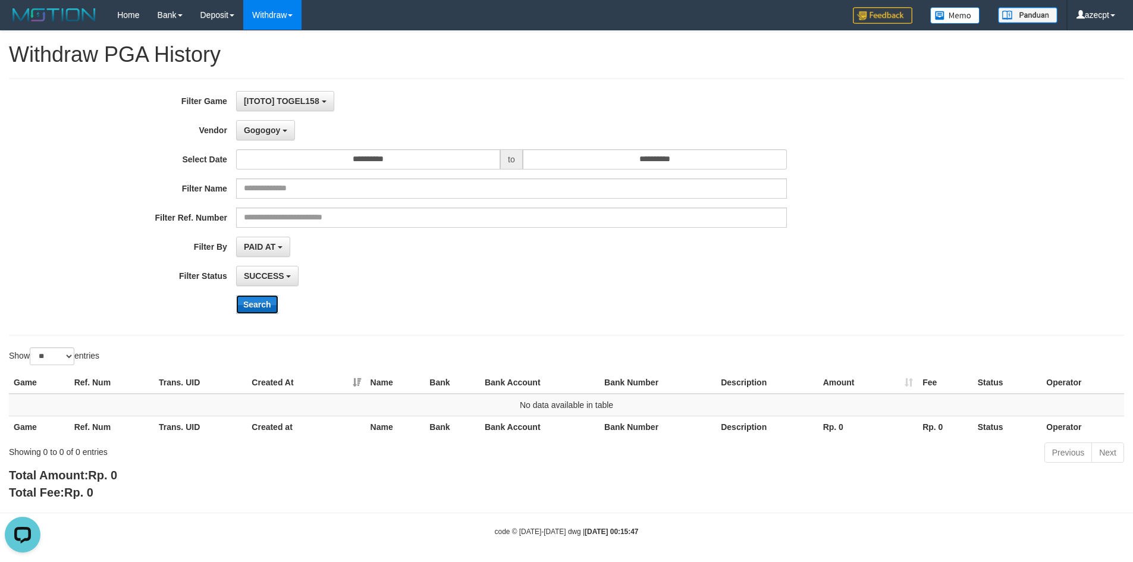
click at [249, 302] on button "Search" at bounding box center [257, 304] width 42 height 19
click at [271, 126] on span "Gogogoy" at bounding box center [262, 130] width 36 height 10
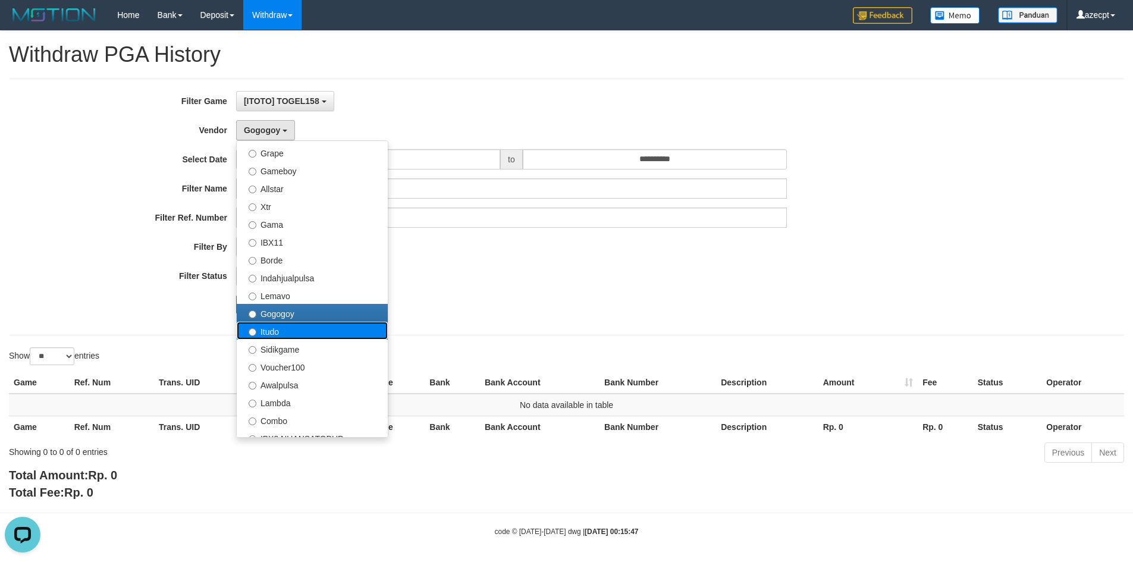
click at [277, 325] on label "Itudo" at bounding box center [312, 331] width 151 height 18
select select "**********"
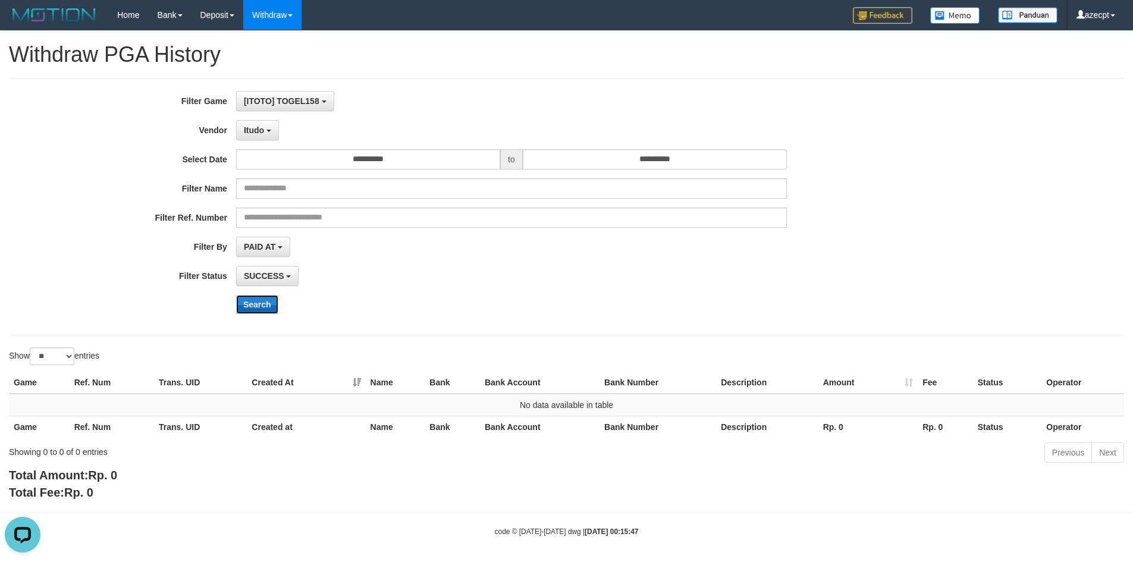
click at [251, 301] on button "Search" at bounding box center [257, 304] width 42 height 19
click at [262, 134] on span "Itudo" at bounding box center [254, 130] width 20 height 10
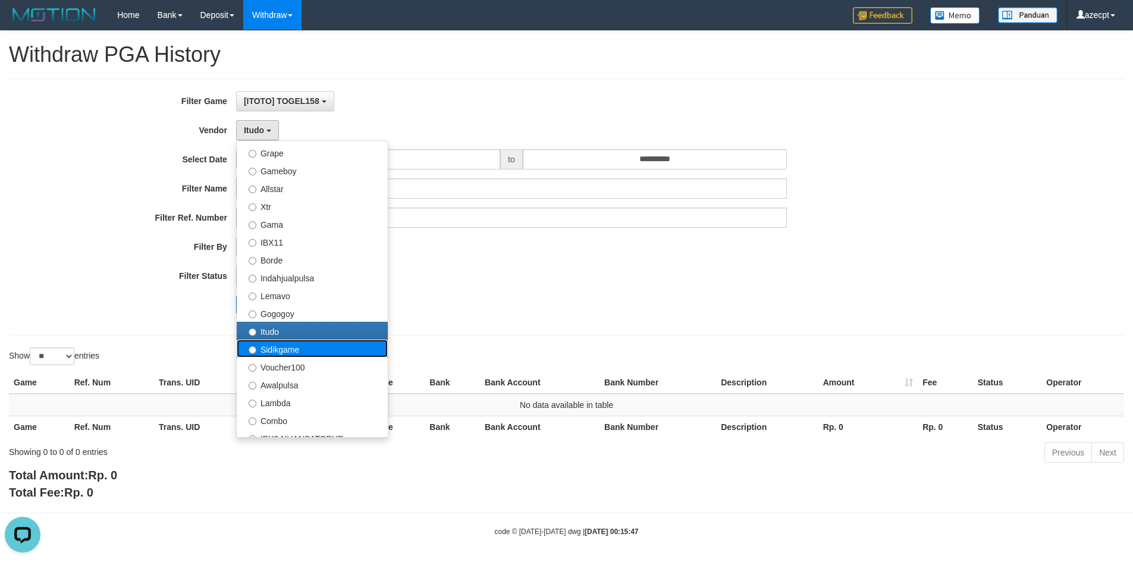
click at [286, 341] on label "Sidikgame" at bounding box center [312, 349] width 151 height 18
select select "**********"
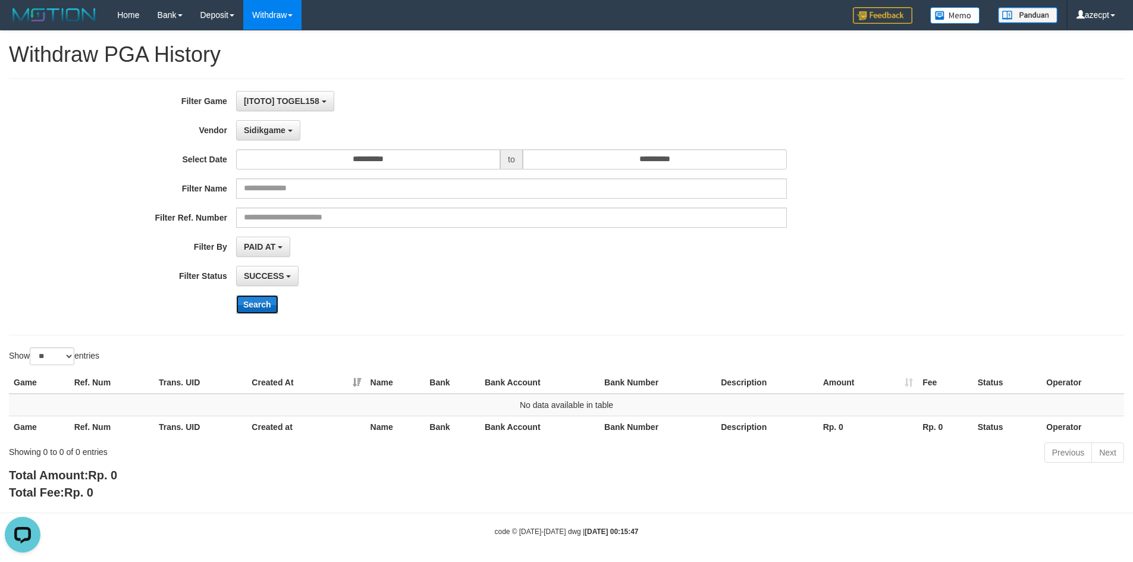
click at [255, 304] on button "Search" at bounding box center [257, 304] width 42 height 19
click at [265, 133] on span "Sidikgame" at bounding box center [265, 130] width 42 height 10
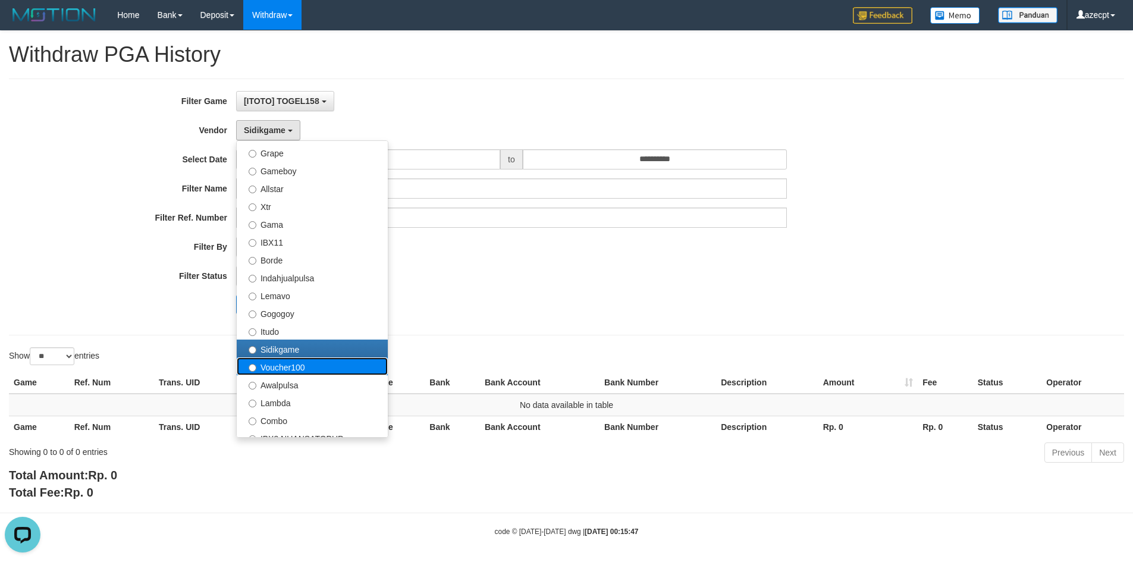
click at [299, 368] on label "Voucher100" at bounding box center [312, 366] width 151 height 18
select select "**********"
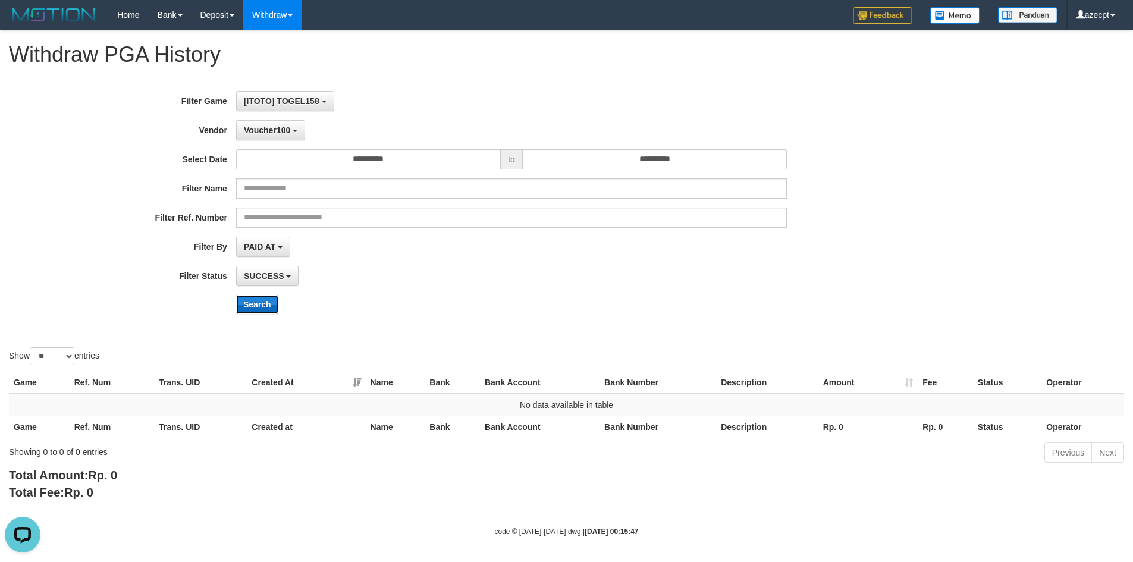
click at [257, 304] on button "Search" at bounding box center [257, 304] width 42 height 19
click at [274, 133] on span "Voucher100" at bounding box center [267, 130] width 46 height 10
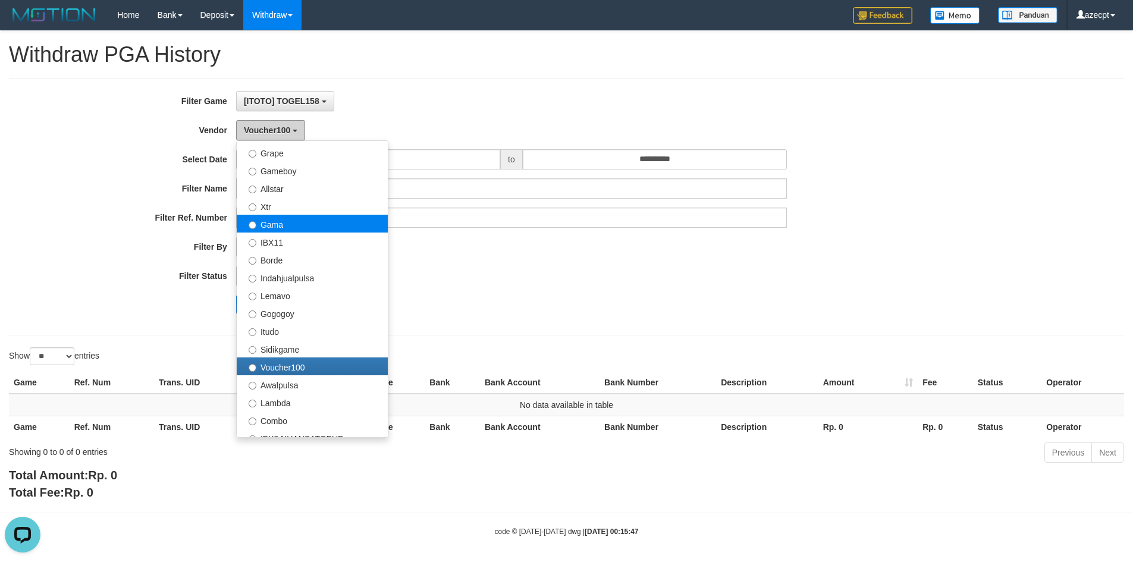
scroll to position [357, 0]
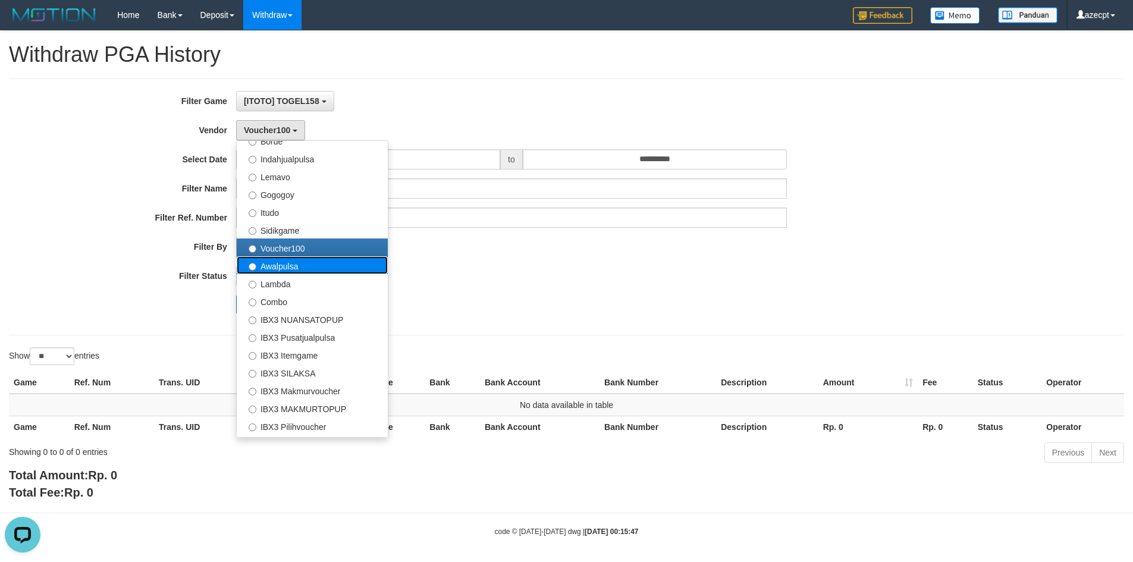
click at [283, 266] on label "Awalpulsa" at bounding box center [312, 265] width 151 height 18
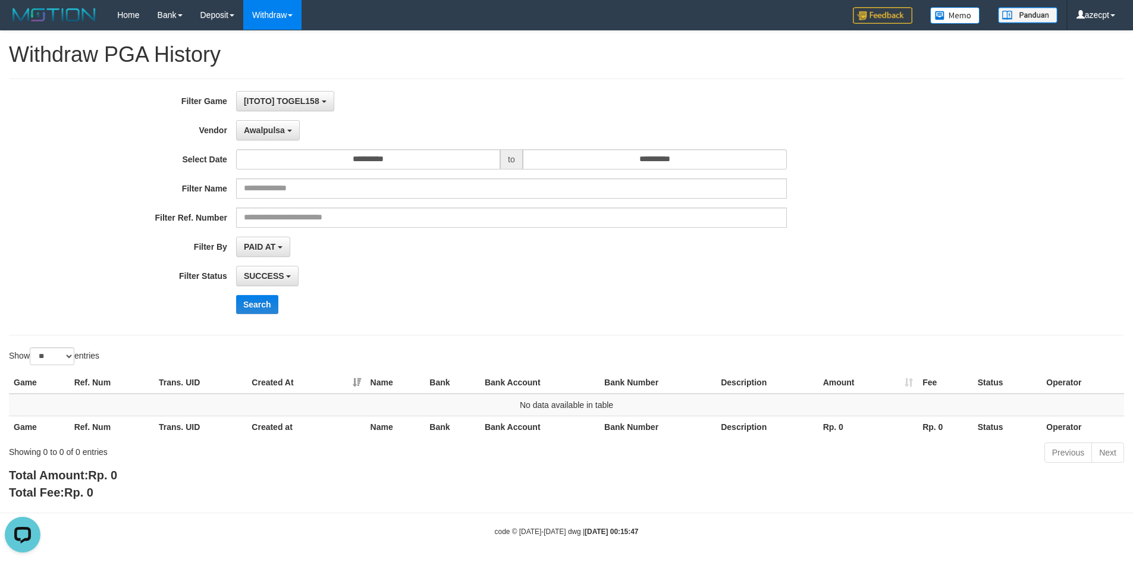
click at [265, 315] on div "**********" at bounding box center [472, 207] width 944 height 232
click at [260, 309] on button "Search" at bounding box center [257, 304] width 42 height 19
click at [271, 121] on button "Awalpulsa" at bounding box center [268, 130] width 64 height 20
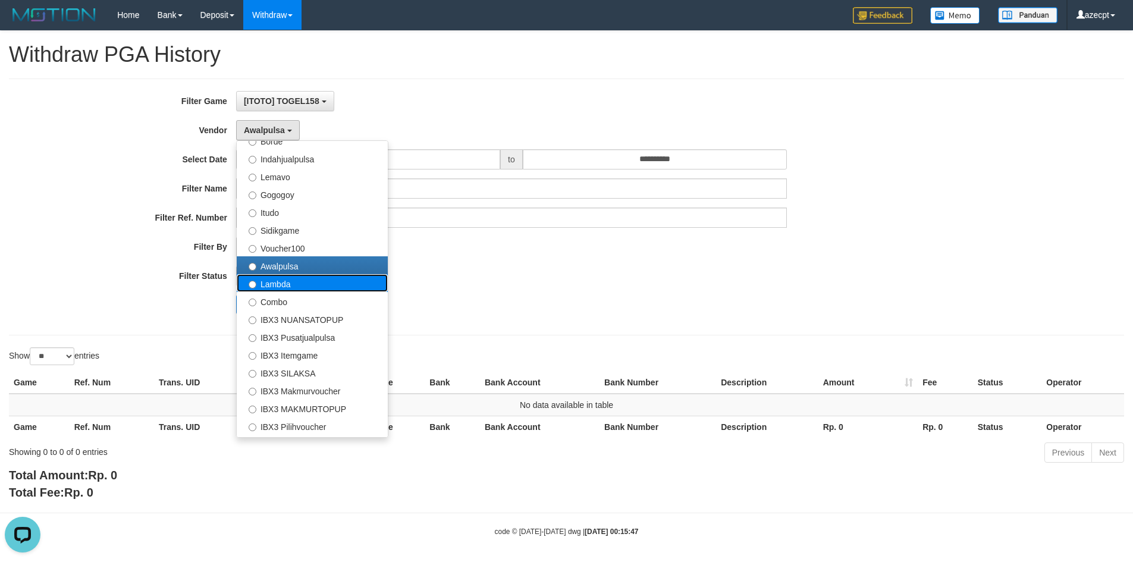
click at [296, 288] on label "Lambda" at bounding box center [312, 283] width 151 height 18
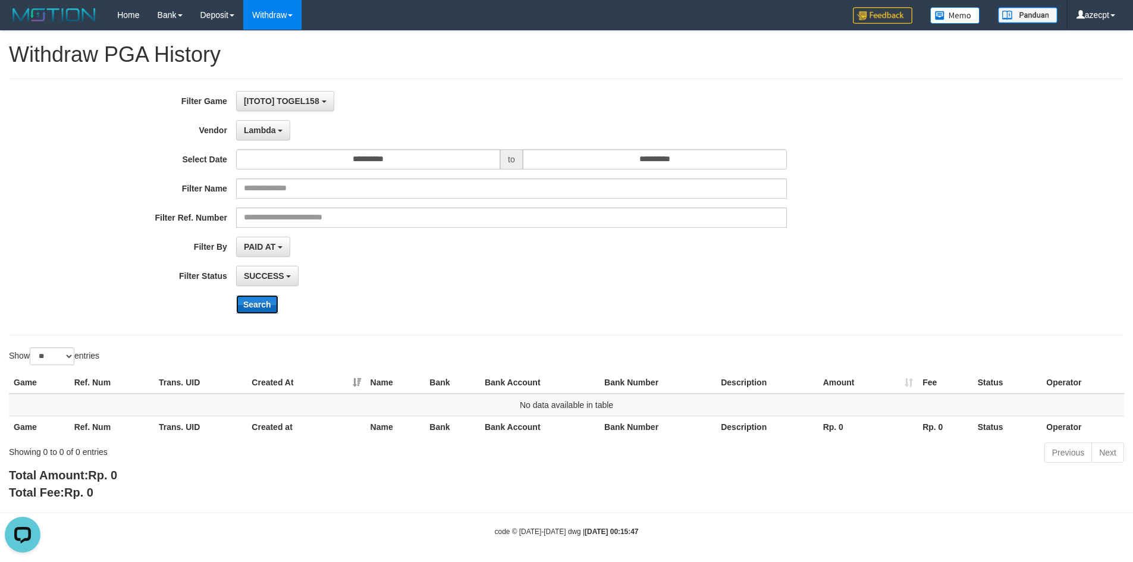
click at [252, 309] on button "Search" at bounding box center [257, 304] width 42 height 19
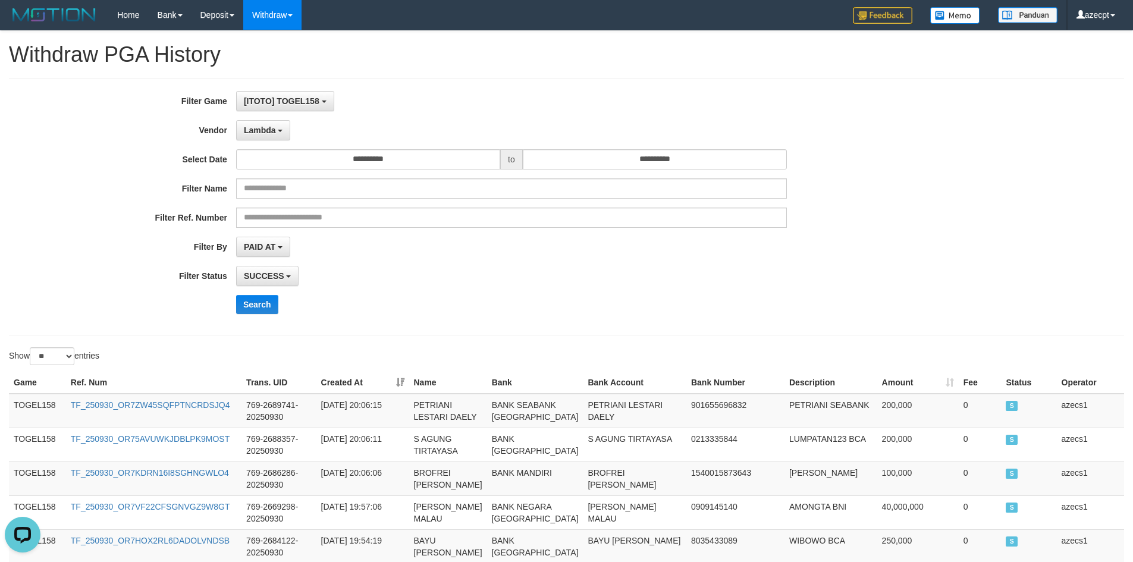
click at [125, 316] on div "**********" at bounding box center [472, 207] width 944 height 232
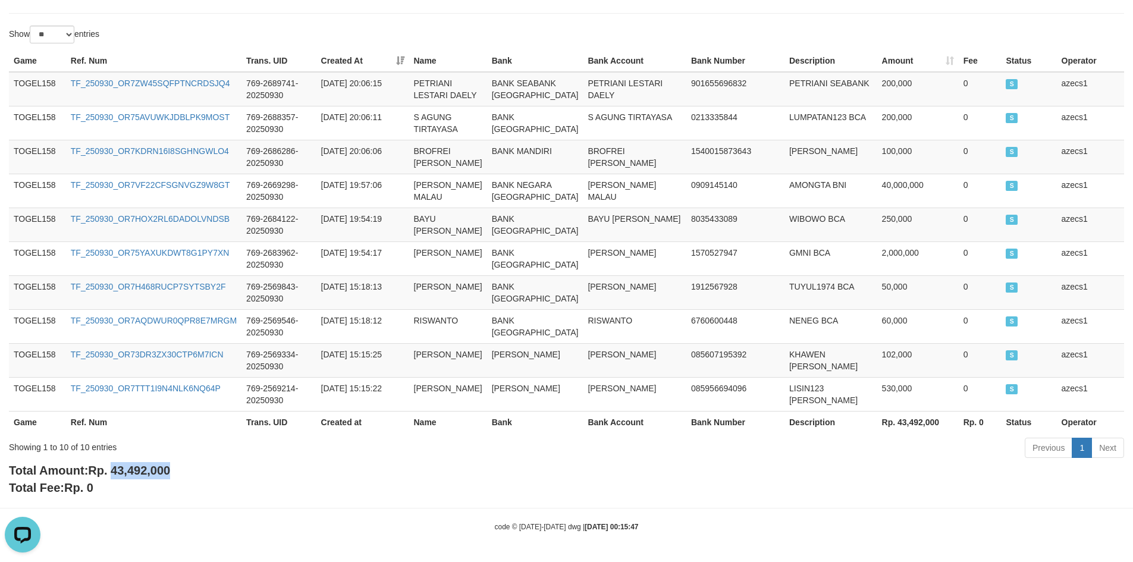
drag, startPoint x: 114, startPoint y: 473, endPoint x: 316, endPoint y: 473, distance: 201.6
click at [316, 473] on div "Total Amount: Rp. 43,492,000 Total Fee: Rp. 0" at bounding box center [566, 479] width 1115 height 34
copy span "43,492,000"
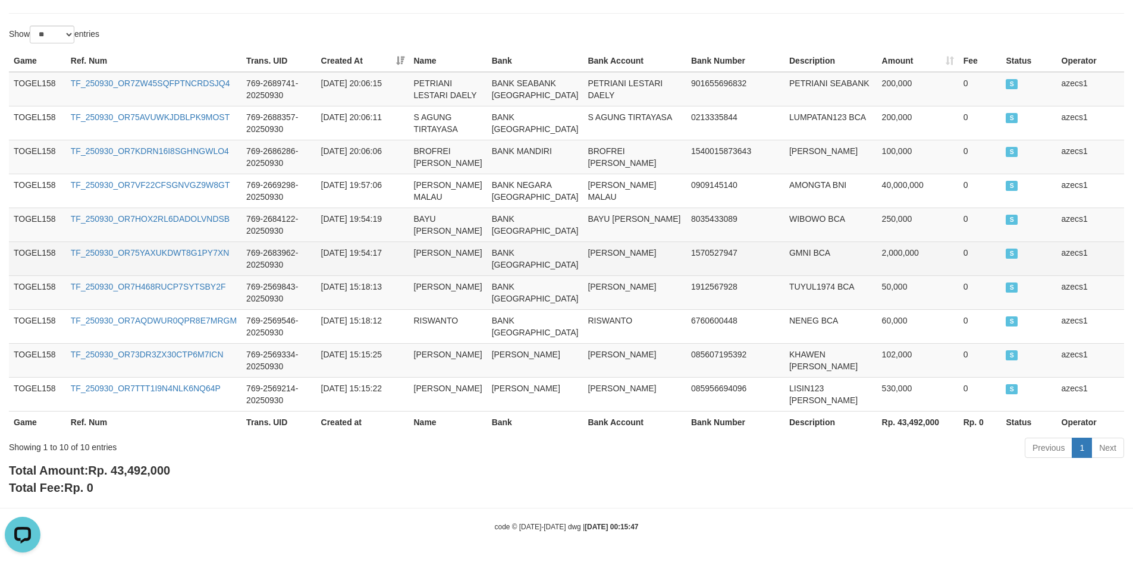
click at [376, 241] on td "2025-09-30 19:54:17" at bounding box center [362, 258] width 93 height 34
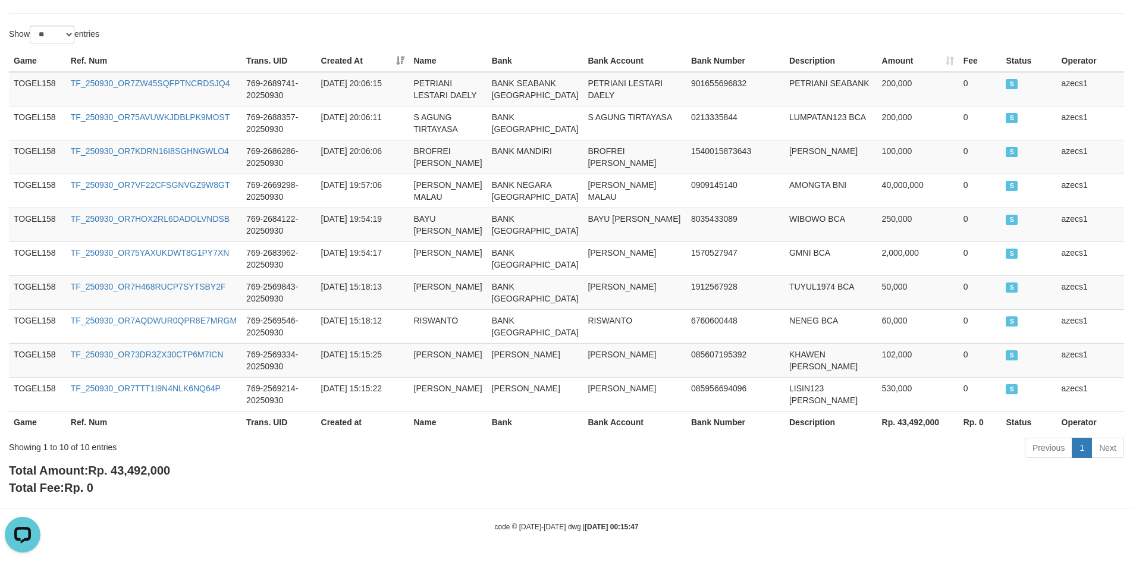
scroll to position [0, 0]
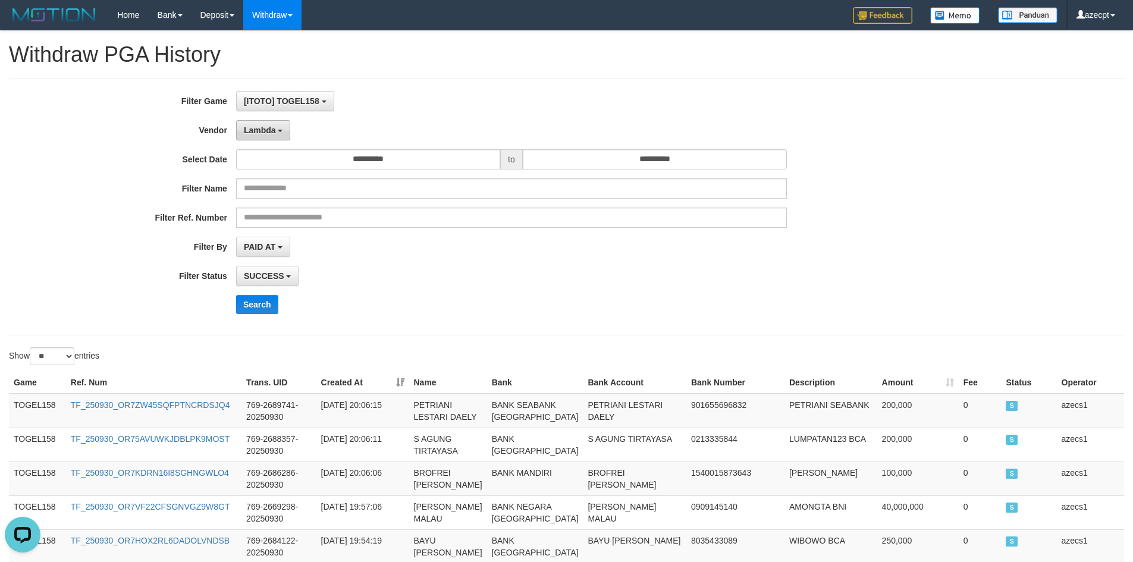
click at [260, 128] on span "Lambda" at bounding box center [260, 130] width 32 height 10
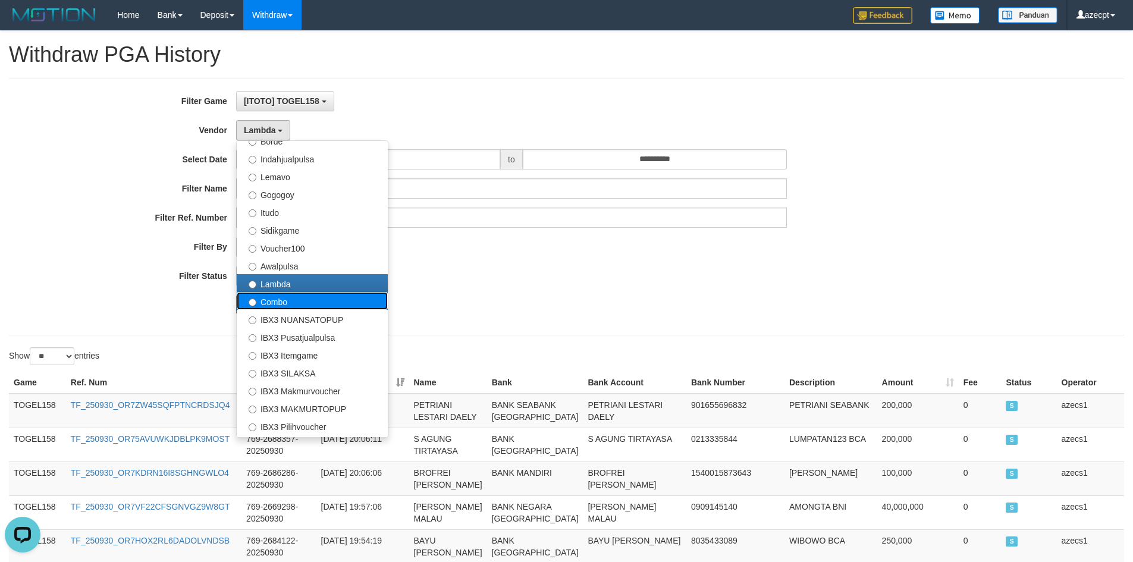
click at [291, 299] on label "Combo" at bounding box center [312, 301] width 151 height 18
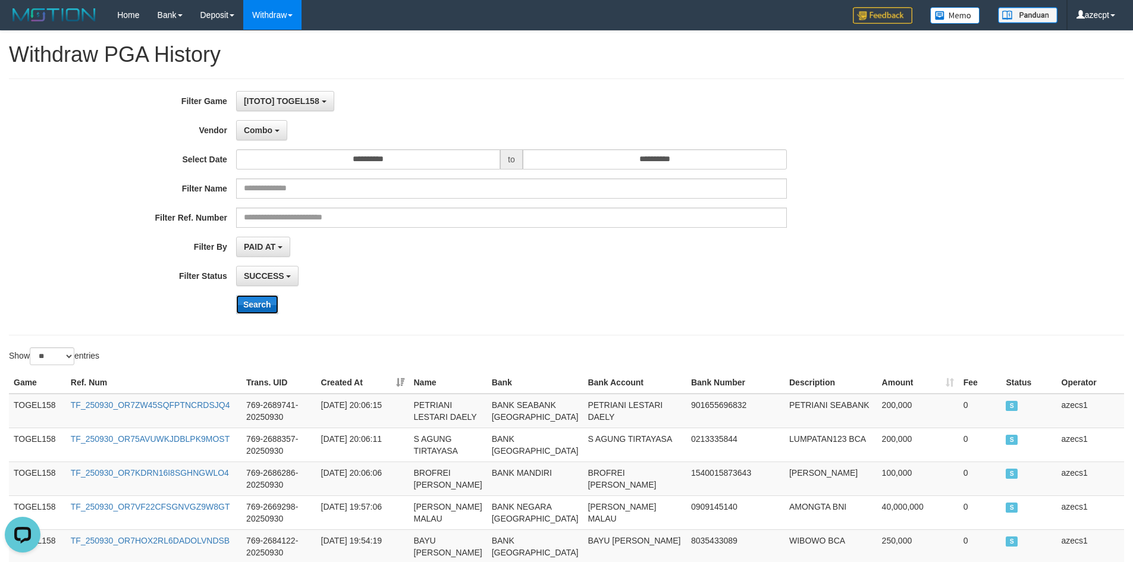
click at [261, 305] on button "Search" at bounding box center [257, 304] width 42 height 19
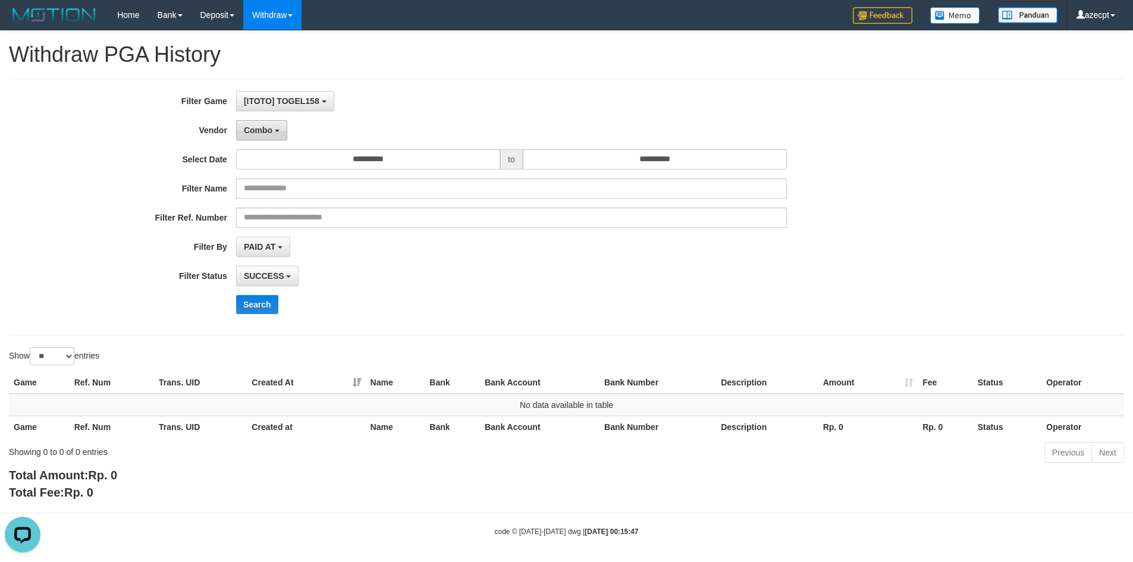
click at [260, 128] on span "Combo" at bounding box center [258, 130] width 29 height 10
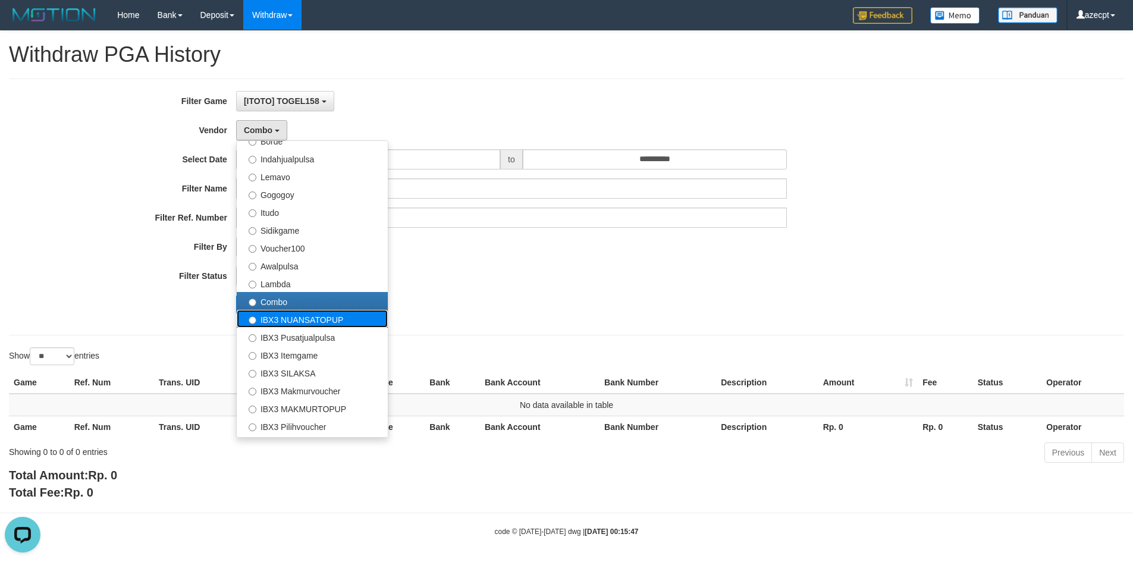
click at [312, 315] on label "IBX3 NUANSATOPUP" at bounding box center [312, 319] width 151 height 18
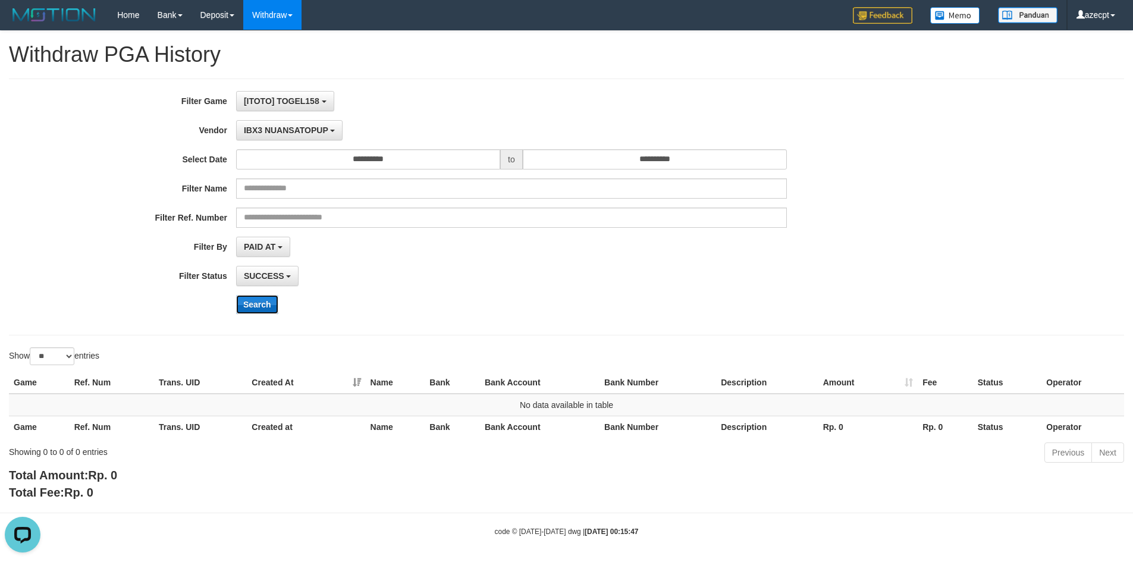
click at [256, 300] on button "Search" at bounding box center [257, 304] width 42 height 19
click at [279, 139] on button "IBX3 NUANSATOPUP" at bounding box center [289, 130] width 106 height 20
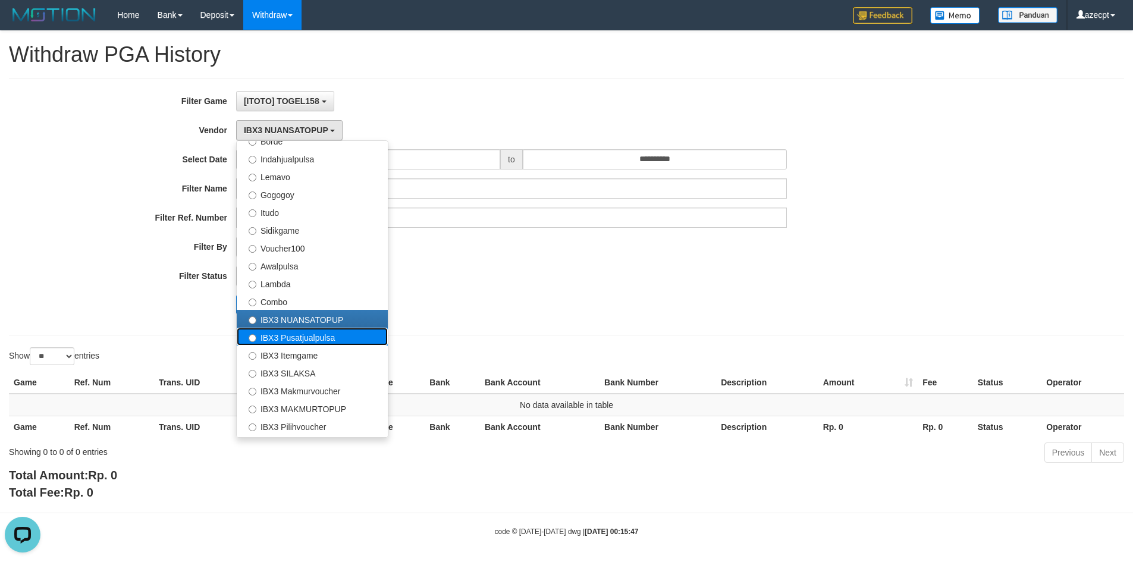
click at [309, 338] on label "IBX3 Pusatjualpulsa" at bounding box center [312, 337] width 151 height 18
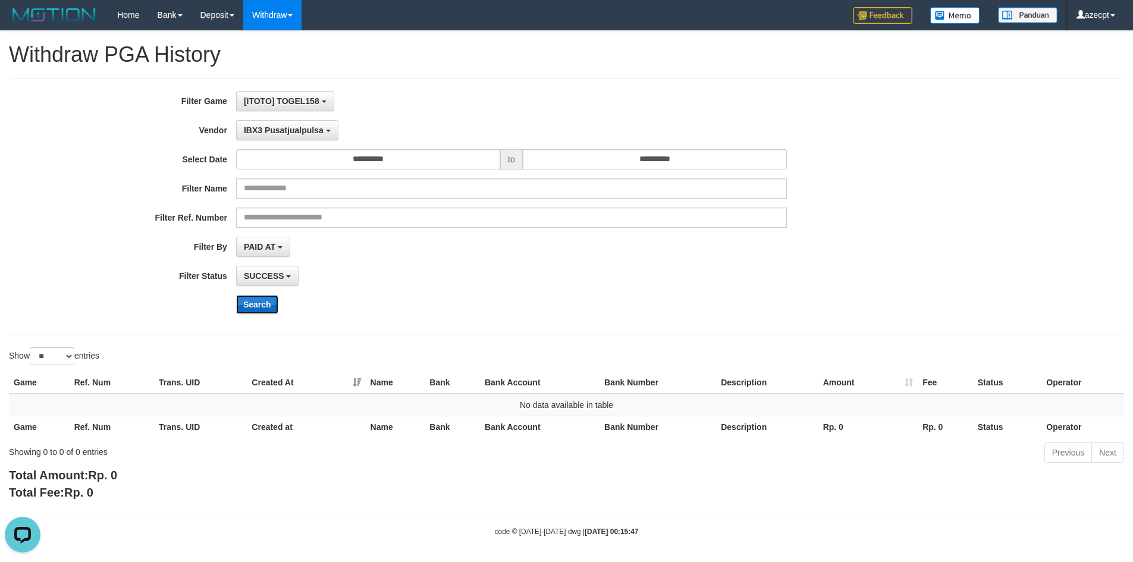
click at [251, 302] on button "Search" at bounding box center [257, 304] width 42 height 19
click at [302, 136] on button "IBX3 Pusatjualpulsa" at bounding box center [287, 130] width 102 height 20
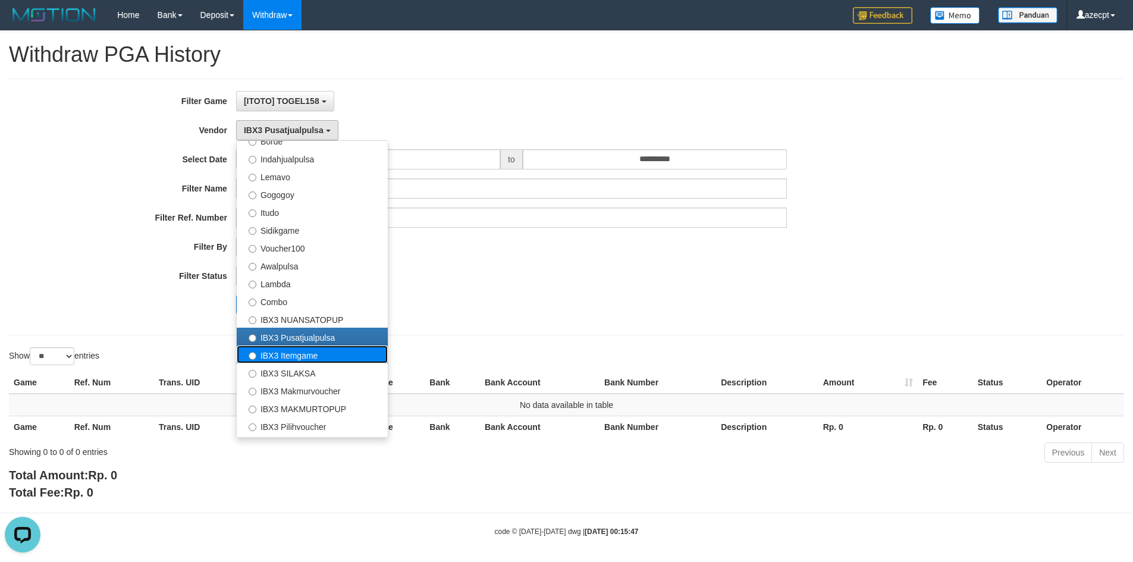
click at [281, 352] on label "IBX3 Itemgame" at bounding box center [312, 354] width 151 height 18
select select "**********"
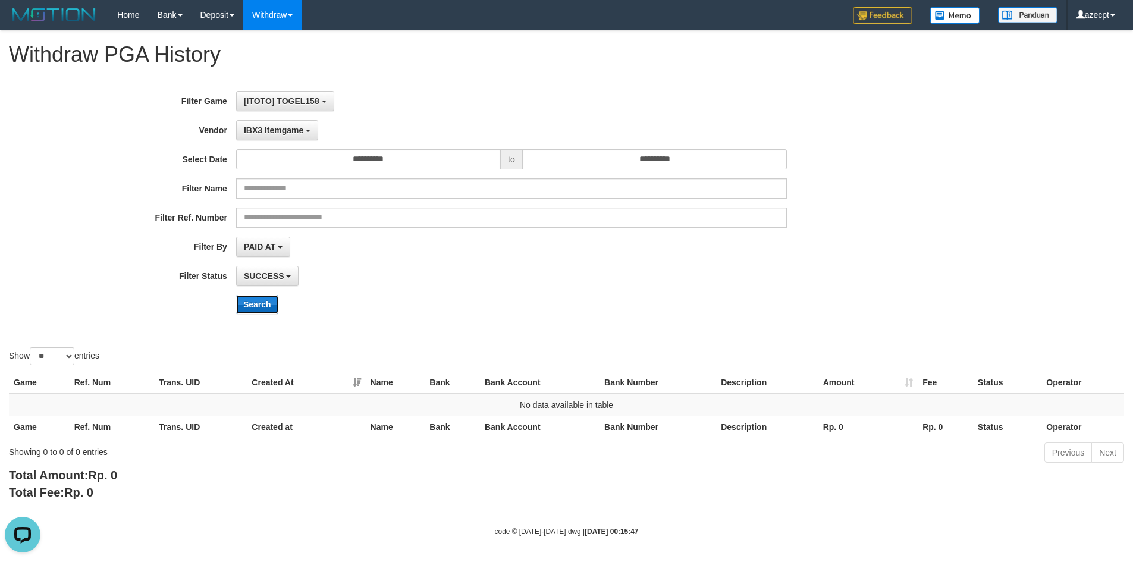
click at [254, 304] on button "Search" at bounding box center [257, 304] width 42 height 19
click at [272, 120] on button "IBX3 Itemgame" at bounding box center [277, 130] width 82 height 20
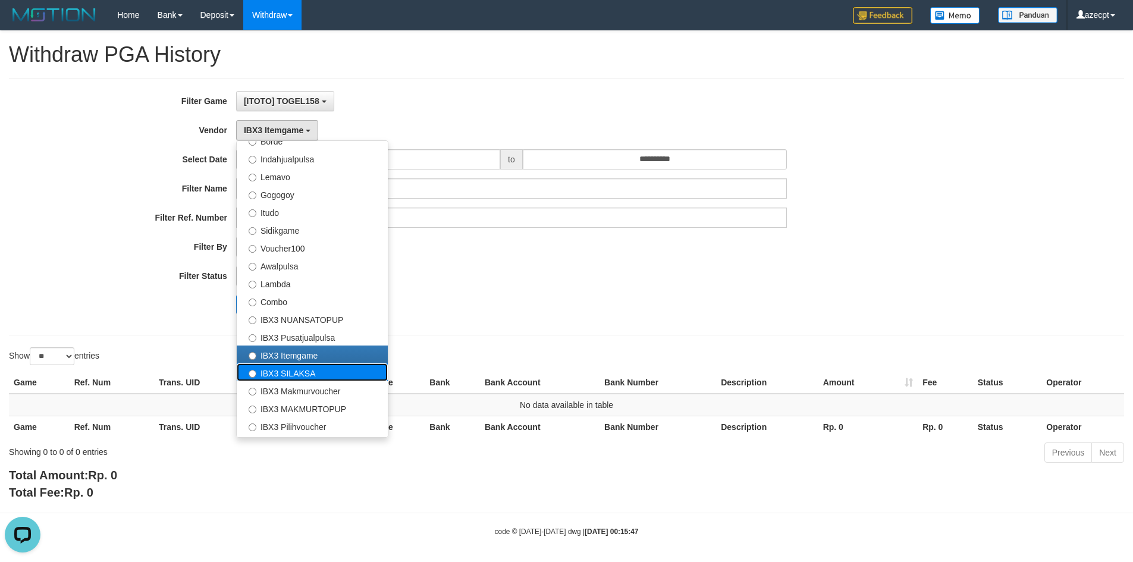
click at [280, 375] on label "IBX3 SILAKSA" at bounding box center [312, 372] width 151 height 18
select select "**********"
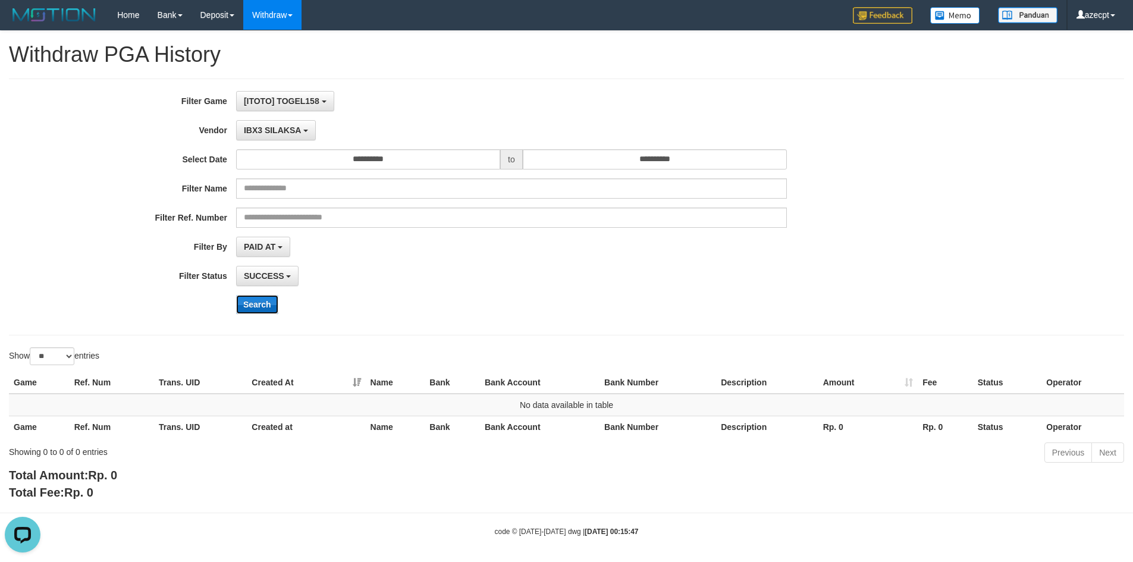
click at [256, 309] on button "Search" at bounding box center [257, 304] width 42 height 19
click at [278, 140] on div "**********" at bounding box center [472, 207] width 944 height 232
click at [280, 132] on span "IBX3 SILAKSA" at bounding box center [272, 130] width 57 height 10
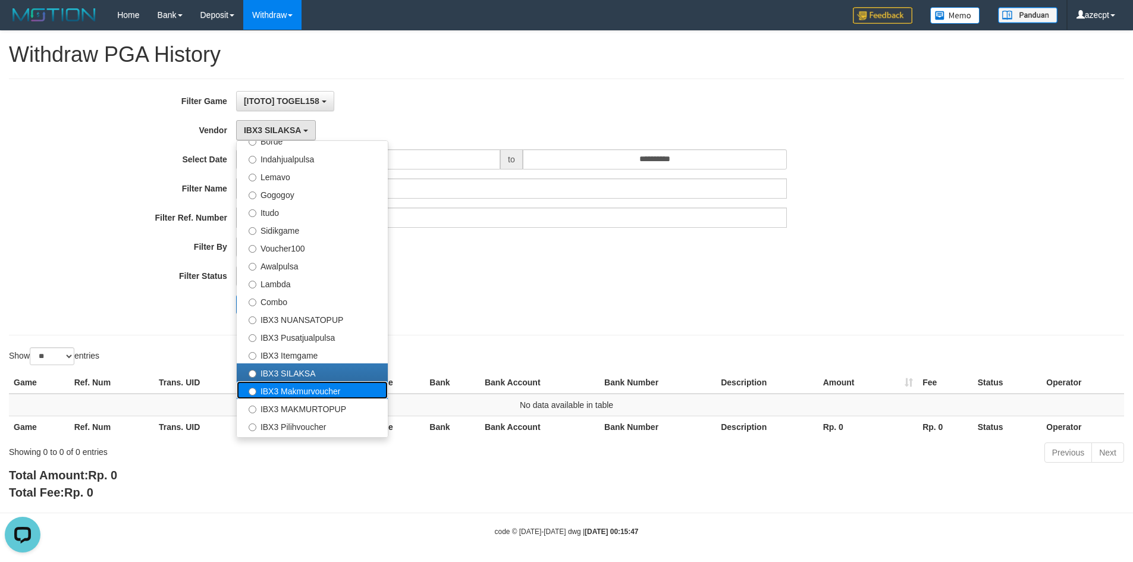
click at [304, 392] on label "IBX3 Makmurvoucher" at bounding box center [312, 390] width 151 height 18
select select "**********"
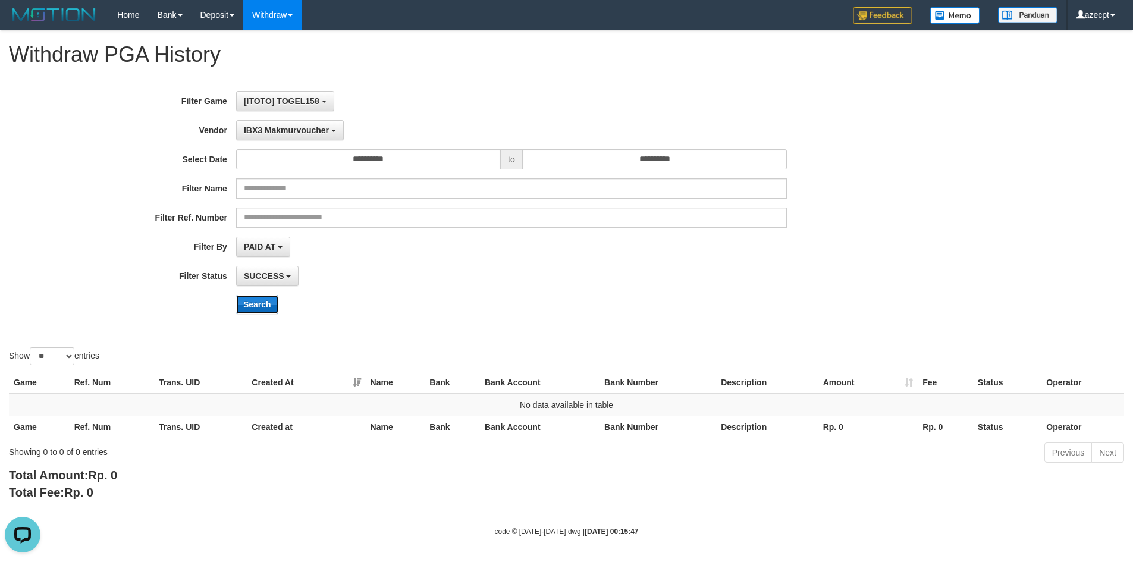
click at [256, 304] on button "Search" at bounding box center [257, 304] width 42 height 19
click at [284, 132] on span "IBX3 Makmurvoucher" at bounding box center [286, 130] width 85 height 10
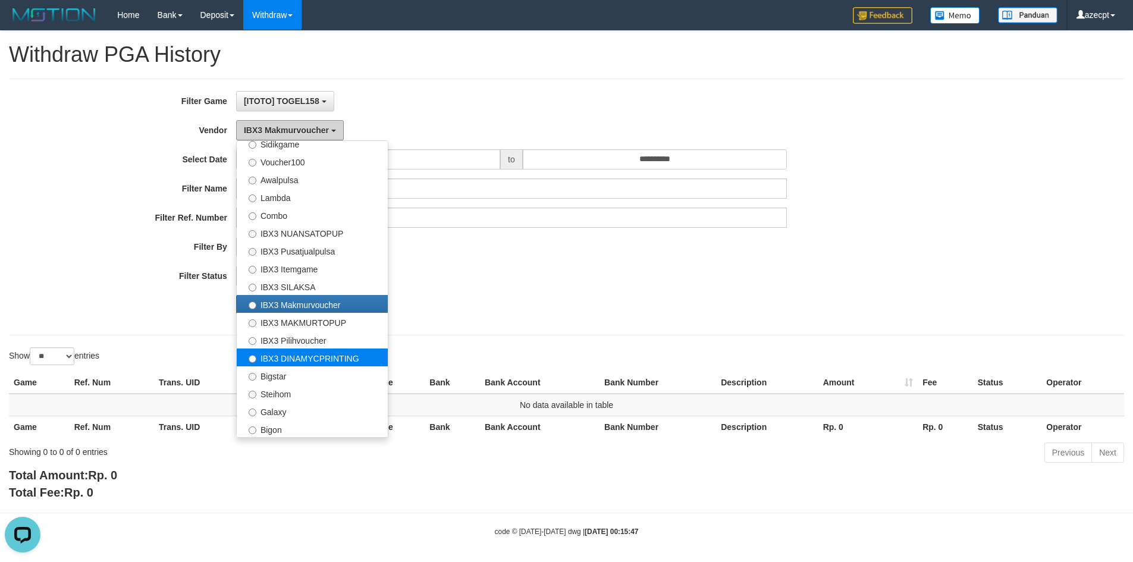
scroll to position [444, 0]
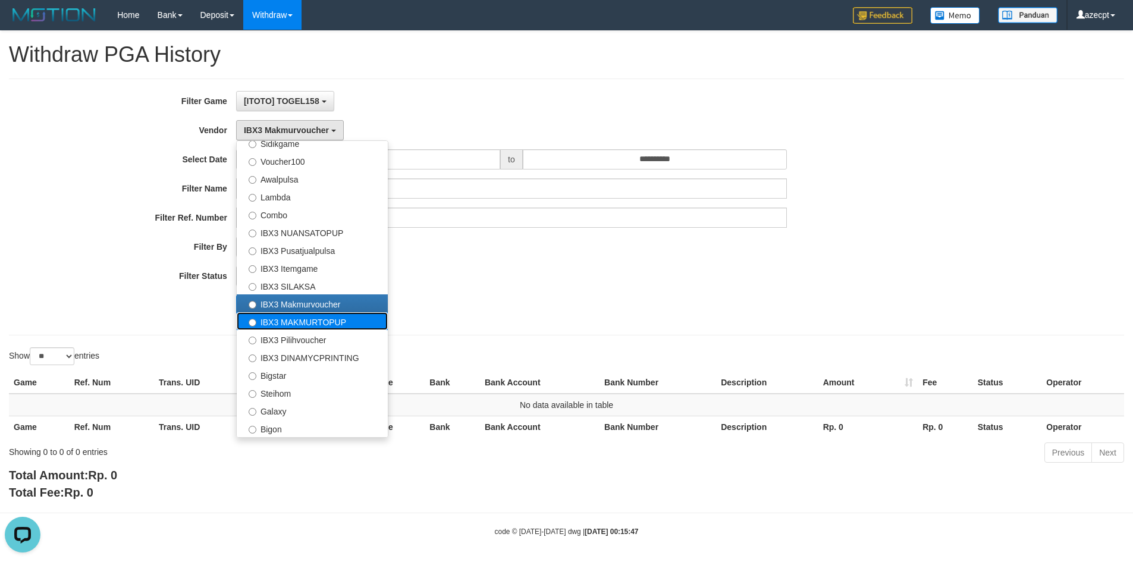
click at [287, 325] on label "IBX3 MAKMURTOPUP" at bounding box center [312, 321] width 151 height 18
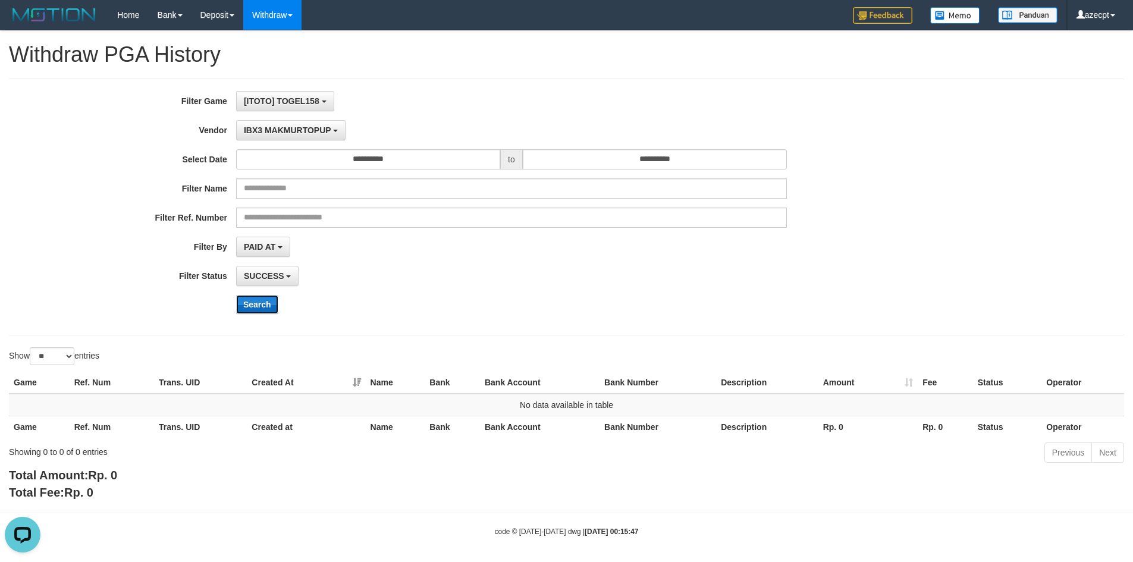
click at [257, 306] on button "Search" at bounding box center [257, 304] width 42 height 19
click at [277, 123] on button "IBX3 MAKMURTOPUP" at bounding box center [290, 130] width 109 height 20
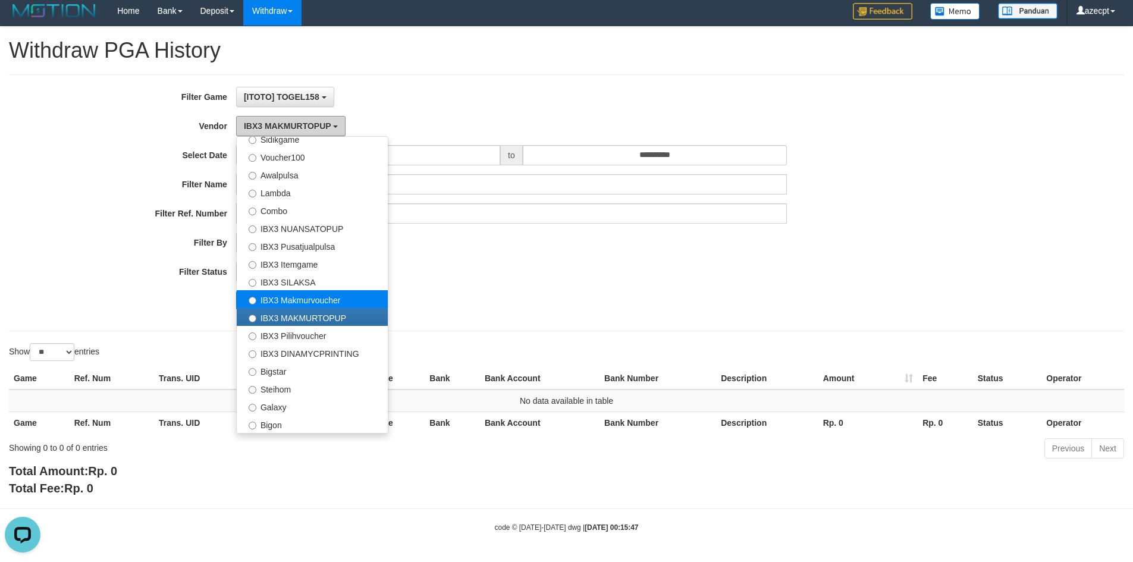
scroll to position [5, 0]
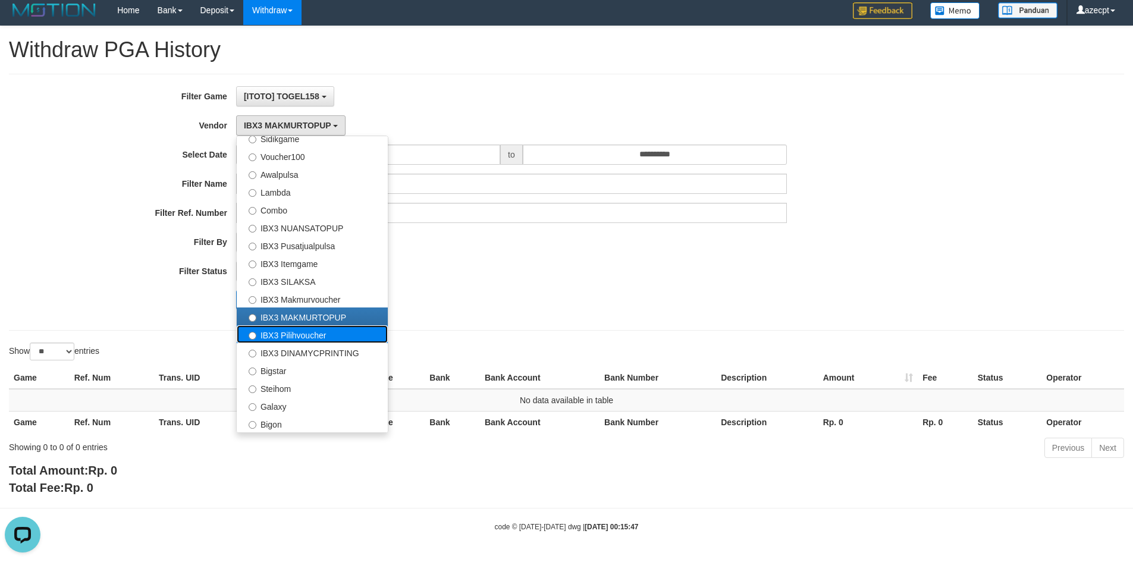
click at [309, 333] on label "IBX3 Pilihvoucher" at bounding box center [312, 334] width 151 height 18
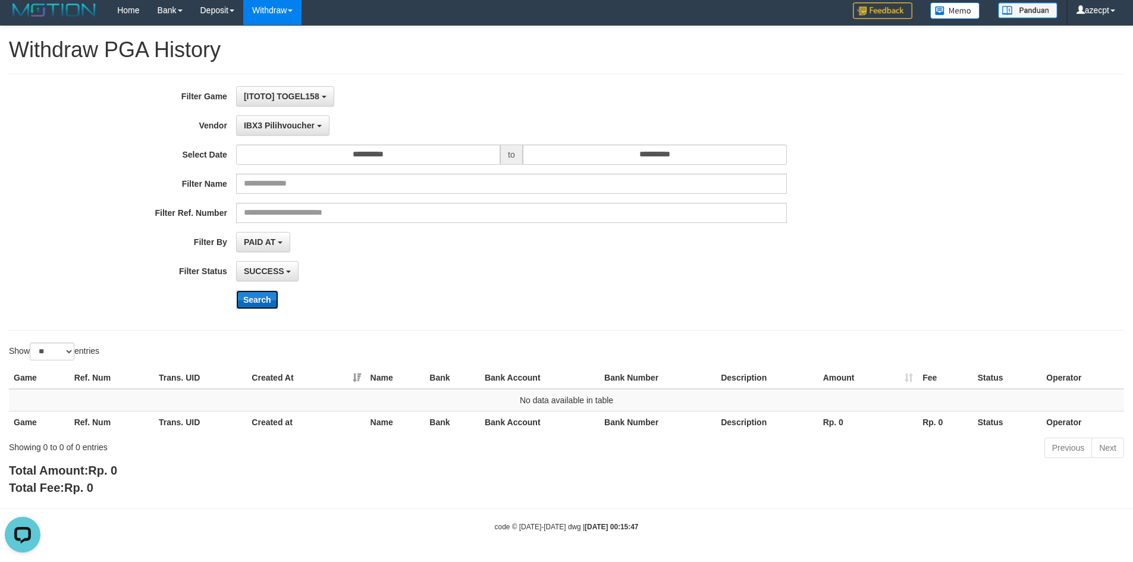
click at [271, 300] on button "Search" at bounding box center [257, 299] width 42 height 19
click at [301, 125] on span "IBX3 Pilihvoucher" at bounding box center [279, 126] width 71 height 10
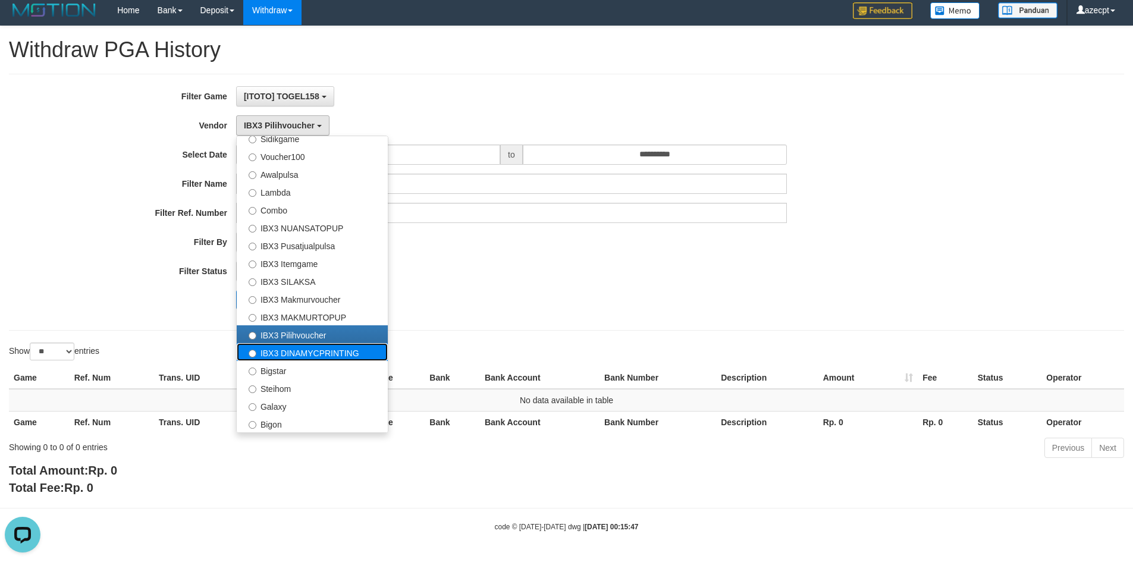
click at [313, 354] on label "IBX3 DINAMYCPRINTING" at bounding box center [312, 352] width 151 height 18
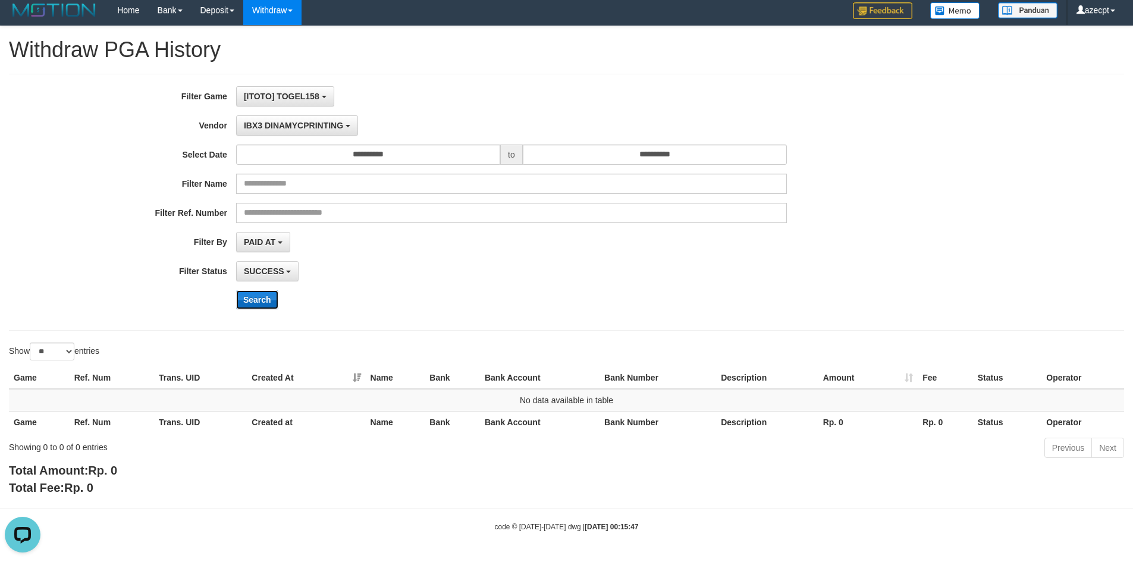
click at [260, 290] on button "Search" at bounding box center [257, 299] width 42 height 19
click at [285, 114] on div "**********" at bounding box center [472, 202] width 944 height 232
click at [286, 137] on div "**********" at bounding box center [472, 202] width 944 height 232
click at [289, 130] on span "IBX3 DINAMYCPRINTING" at bounding box center [293, 126] width 99 height 10
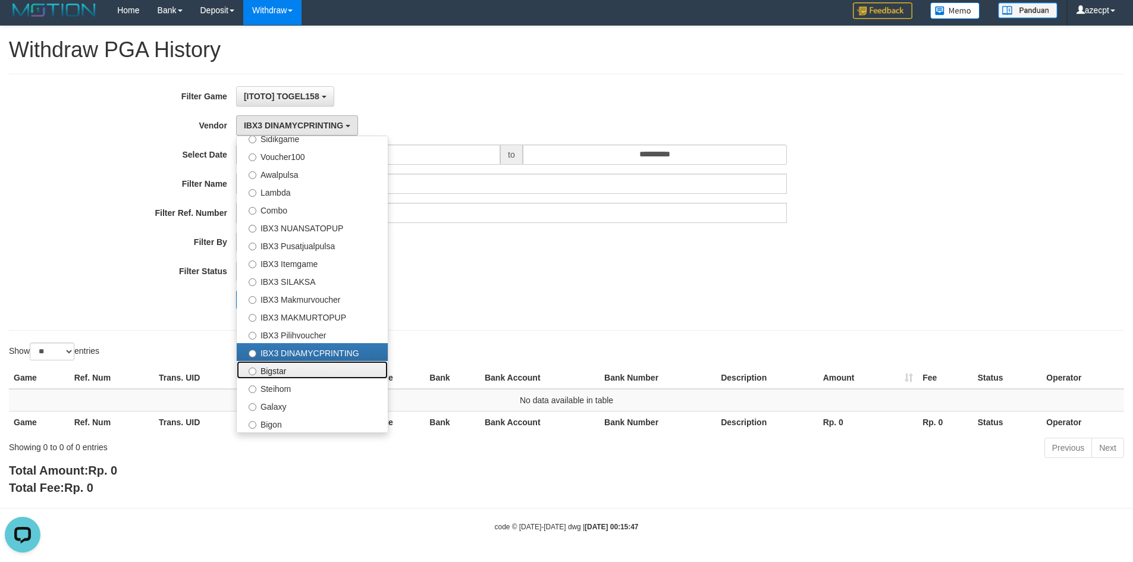
drag, startPoint x: 277, startPoint y: 375, endPoint x: 277, endPoint y: 363, distance: 11.9
click at [277, 374] on label "Bigstar" at bounding box center [312, 370] width 151 height 18
select select "**********"
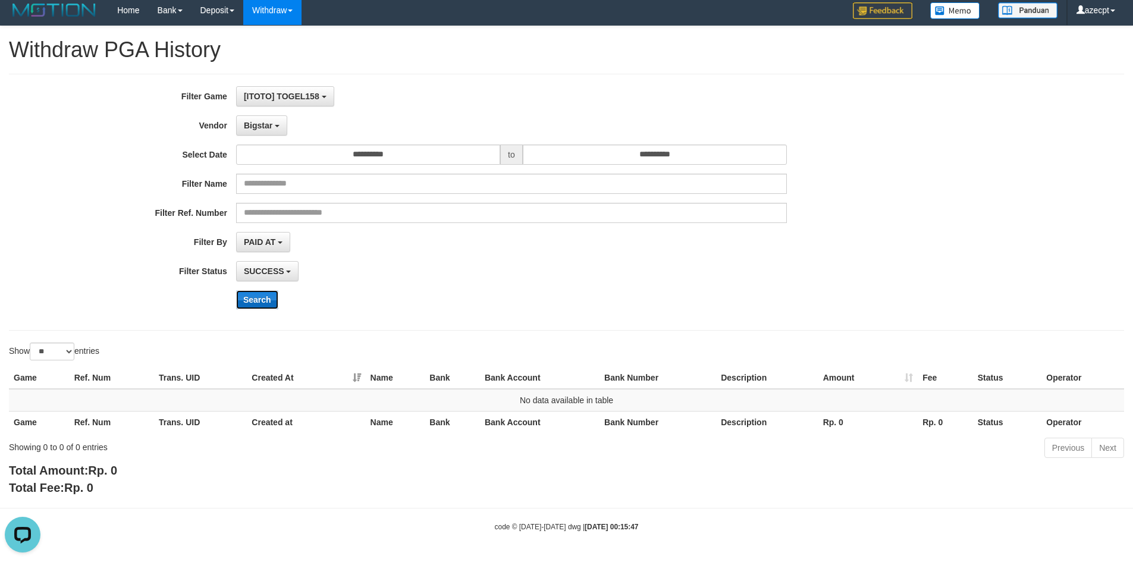
click at [248, 298] on button "Search" at bounding box center [257, 299] width 42 height 19
click at [259, 120] on button "Bigstar" at bounding box center [261, 125] width 51 height 20
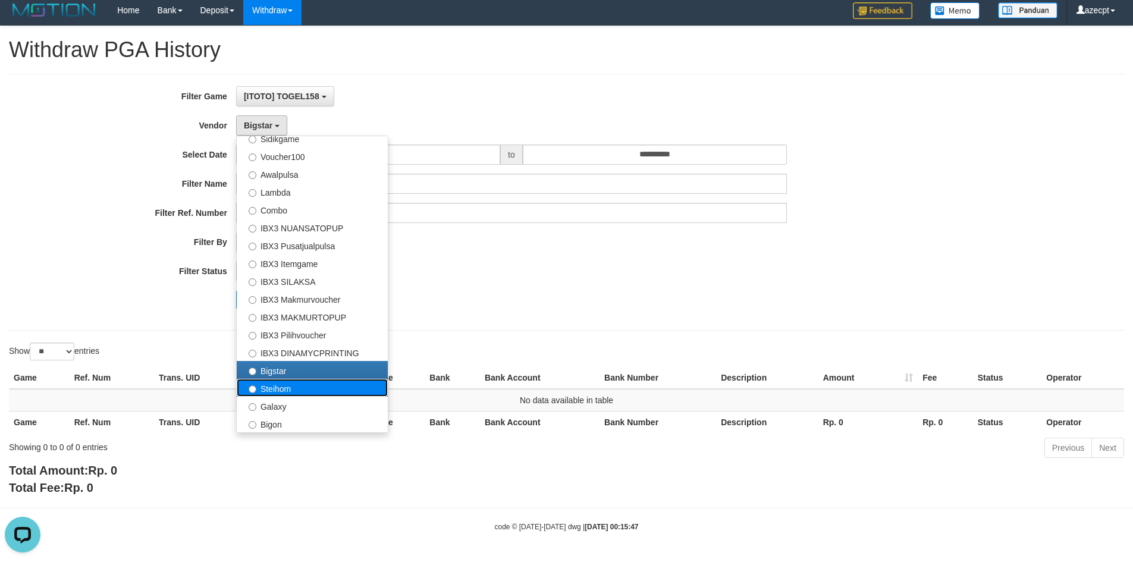
click at [285, 388] on label "Steihom" at bounding box center [312, 388] width 151 height 18
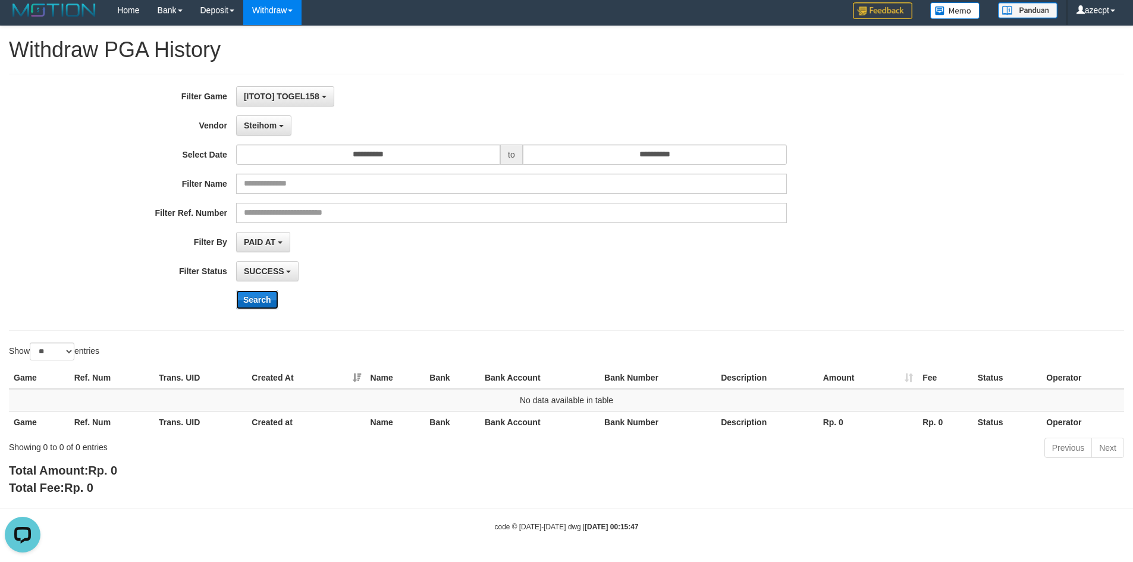
click at [255, 304] on button "Search" at bounding box center [257, 299] width 42 height 19
click at [265, 128] on span "Steihom" at bounding box center [260, 126] width 33 height 10
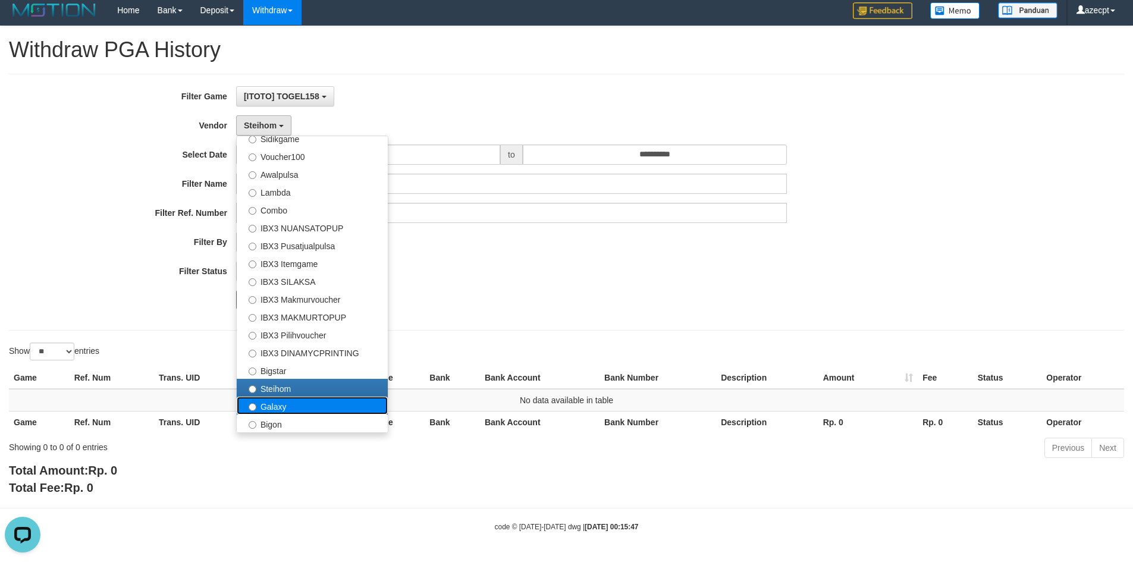
click at [290, 402] on label "Galaxy" at bounding box center [312, 406] width 151 height 18
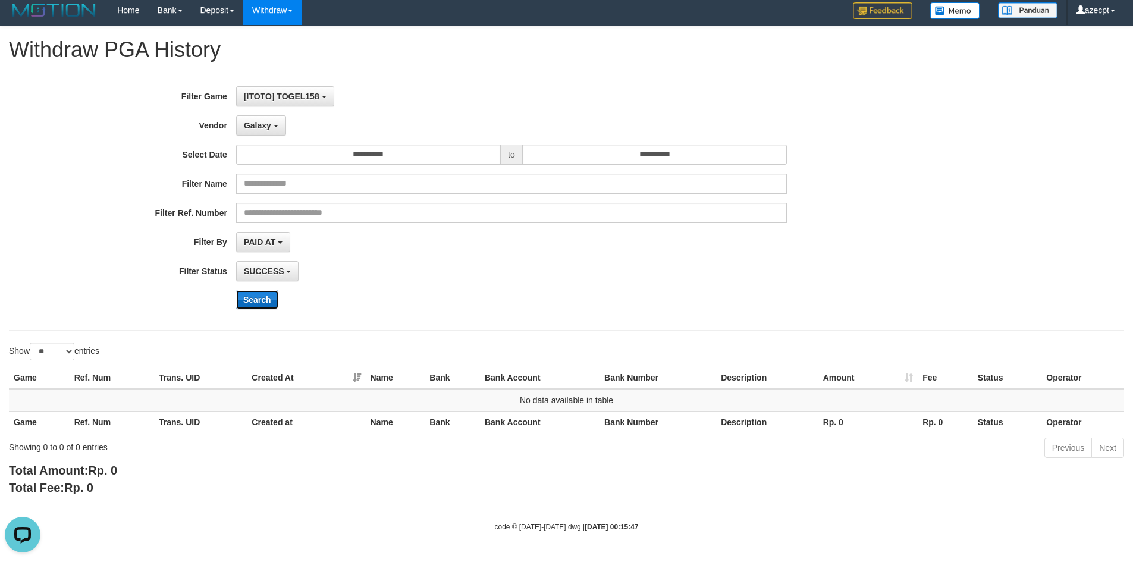
click at [257, 299] on button "Search" at bounding box center [257, 299] width 42 height 19
click at [265, 122] on span "Galaxy" at bounding box center [257, 126] width 27 height 10
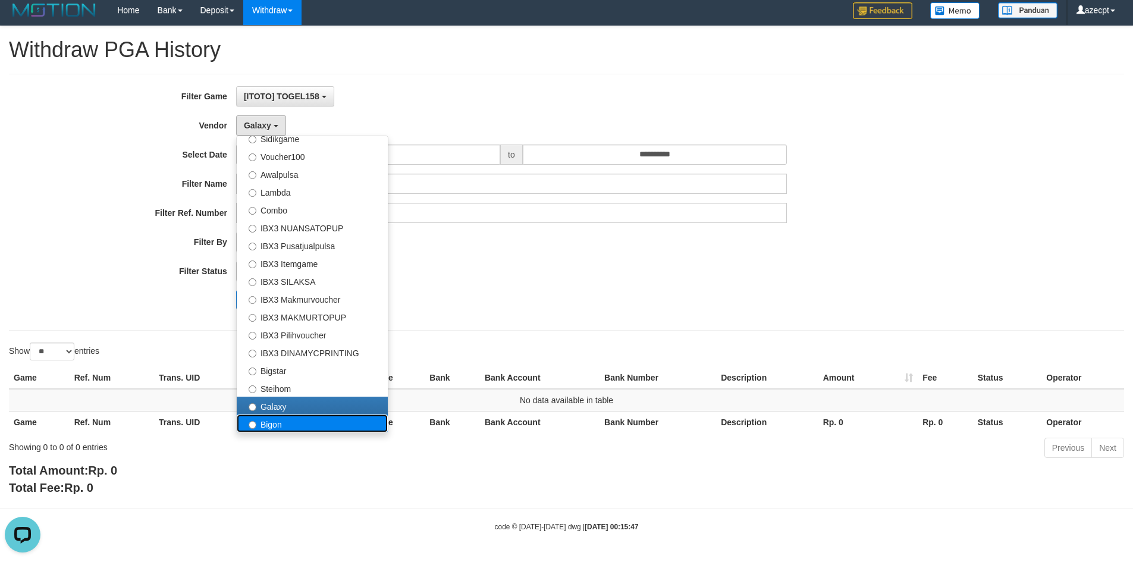
click at [282, 421] on label "Bigon" at bounding box center [312, 423] width 151 height 18
select select "**********"
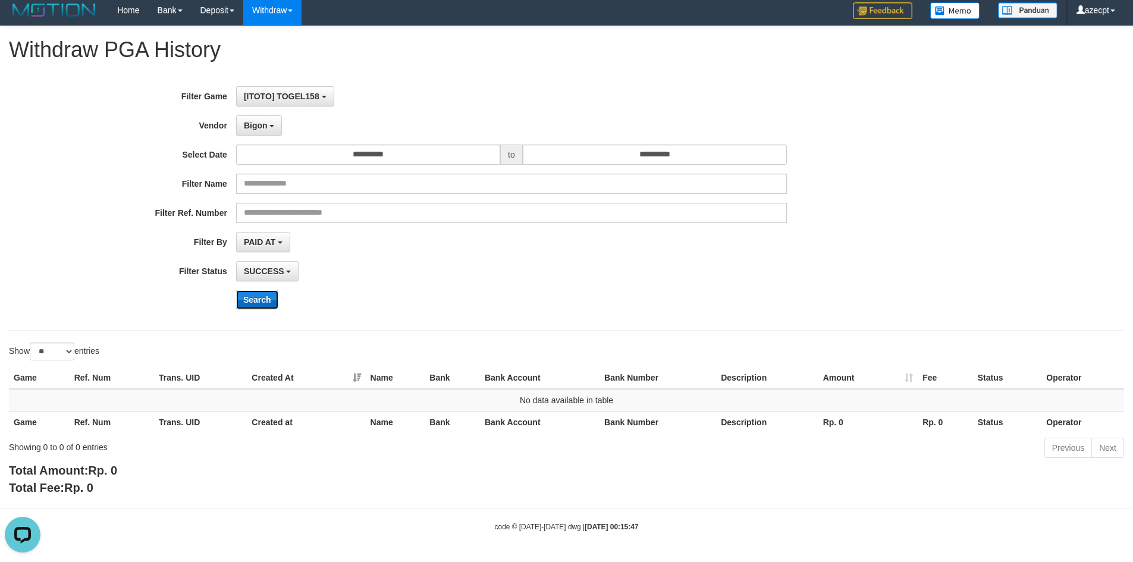
click at [264, 300] on button "Search" at bounding box center [257, 299] width 42 height 19
click at [453, 303] on div "Search" at bounding box center [590, 299] width 708 height 19
